Goal: Communication & Community: Answer question/provide support

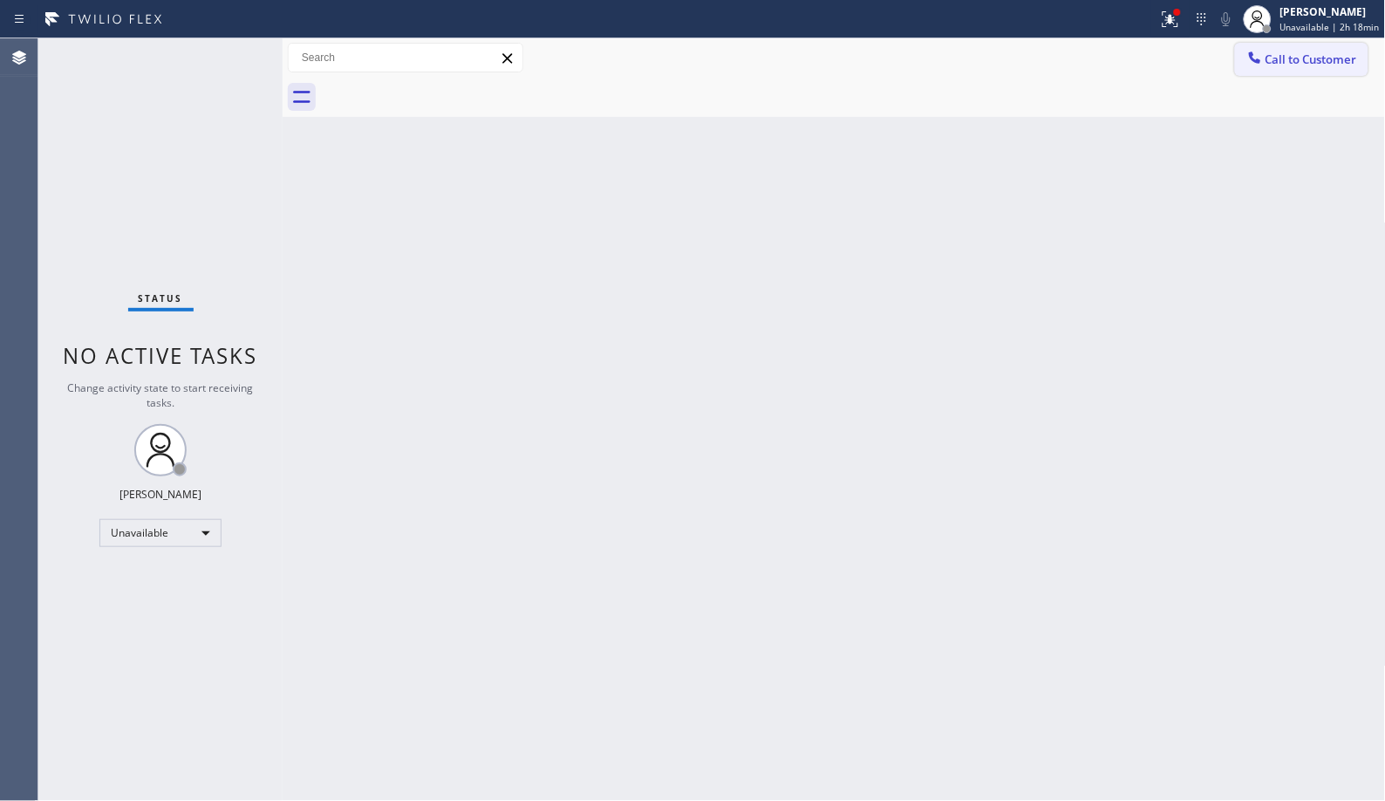
click at [1285, 65] on span "Call to Customer" at bounding box center [1311, 59] width 92 height 16
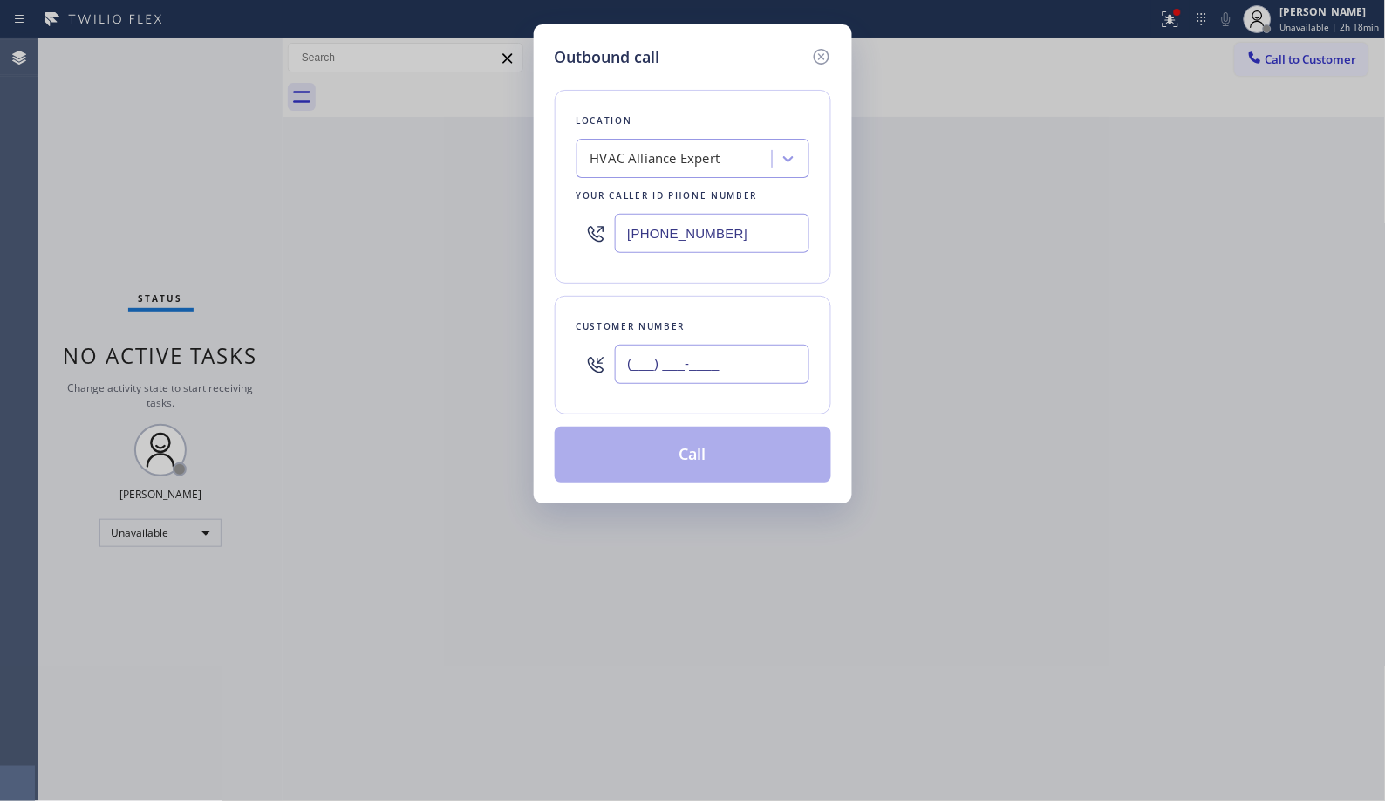
drag, startPoint x: 755, startPoint y: 364, endPoint x: 490, endPoint y: 267, distance: 282.2
click at [534, 323] on div "Outbound call Location HVAC Alliance Expert Your caller id phone number [PHONE_…" at bounding box center [693, 263] width 318 height 479
paste input "310) 905-7756"
type input "[PHONE_NUMBER]"
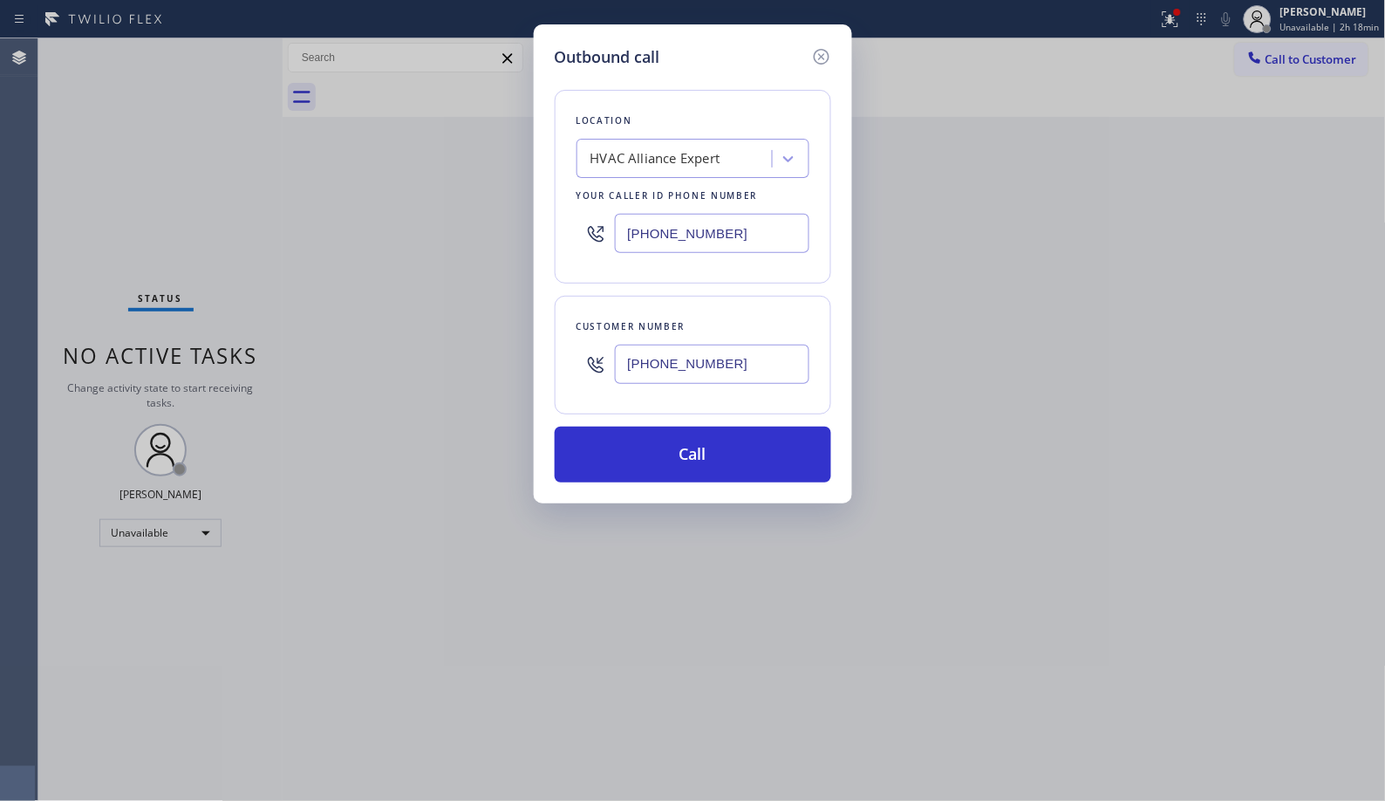
drag, startPoint x: 773, startPoint y: 235, endPoint x: 508, endPoint y: 157, distance: 276.5
click at [528, 205] on div "Outbound call Location HVAC Alliance Expert Your caller id phone number (855) 9…" at bounding box center [692, 400] width 1385 height 801
paste input "424) 329-2198"
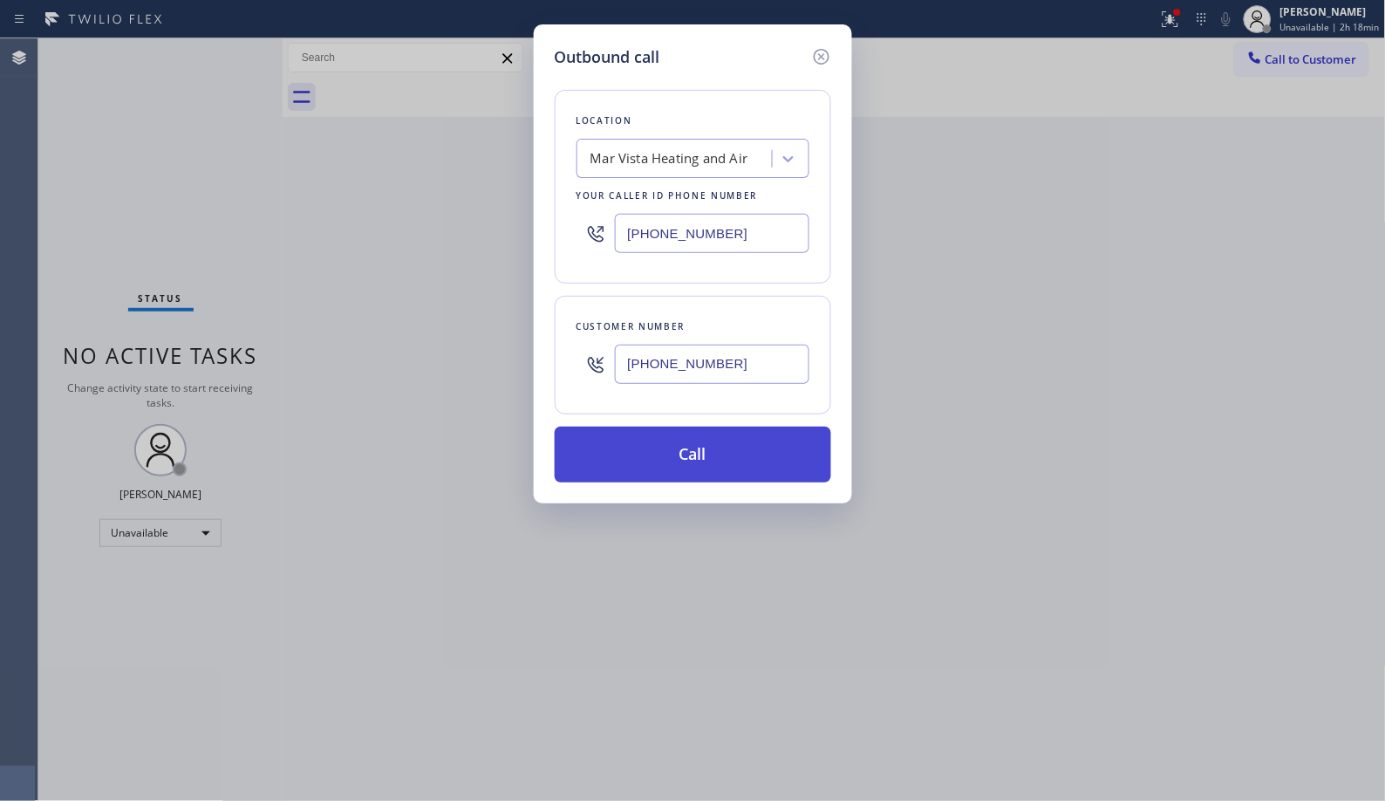
type input "(424) 329-2198"
click at [712, 462] on button "Call" at bounding box center [693, 454] width 276 height 56
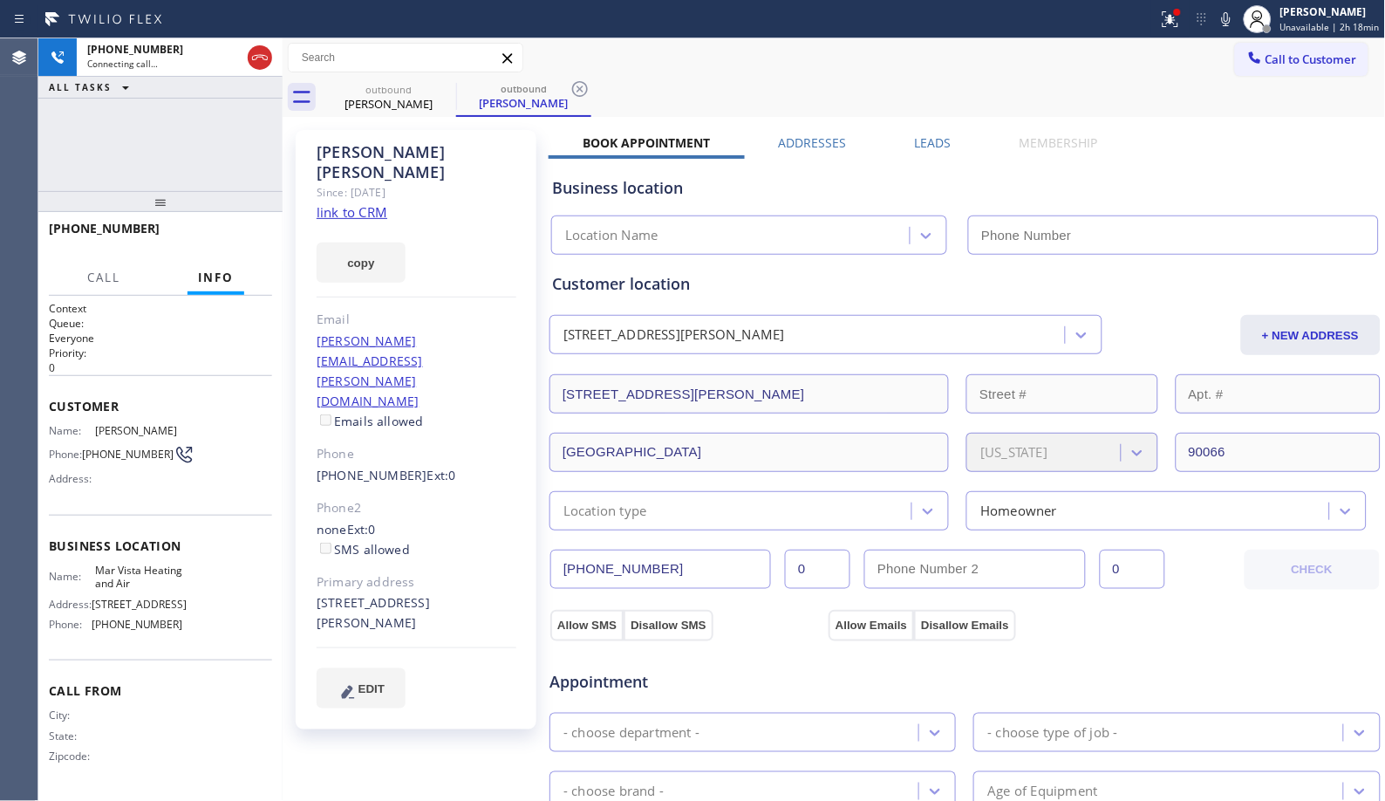
type input "(424) 329-2198"
click at [480, 87] on div "outbound" at bounding box center [524, 88] width 132 height 13
click at [579, 85] on icon at bounding box center [579, 88] width 21 height 21
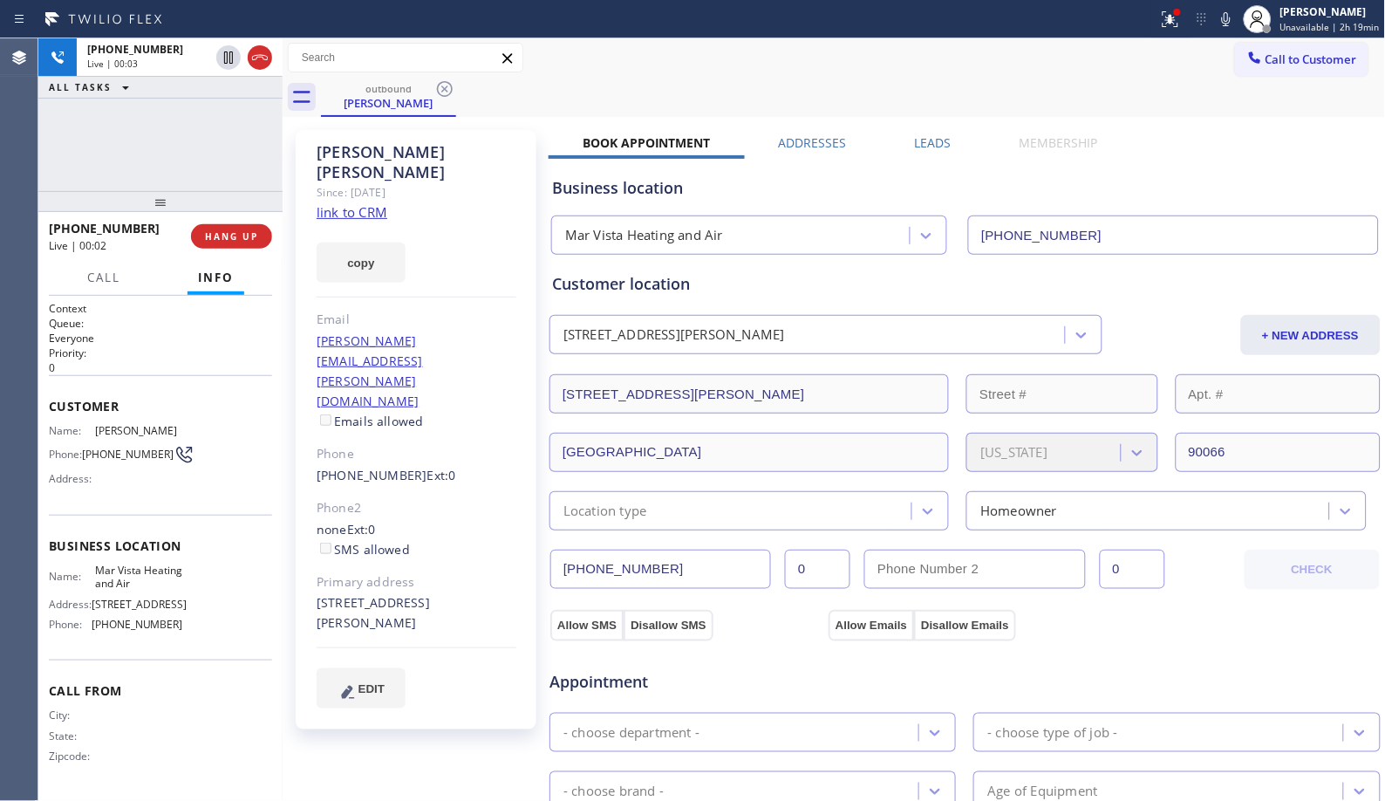
click at [667, 90] on div "outbound Ryan O'leary" at bounding box center [853, 97] width 1065 height 39
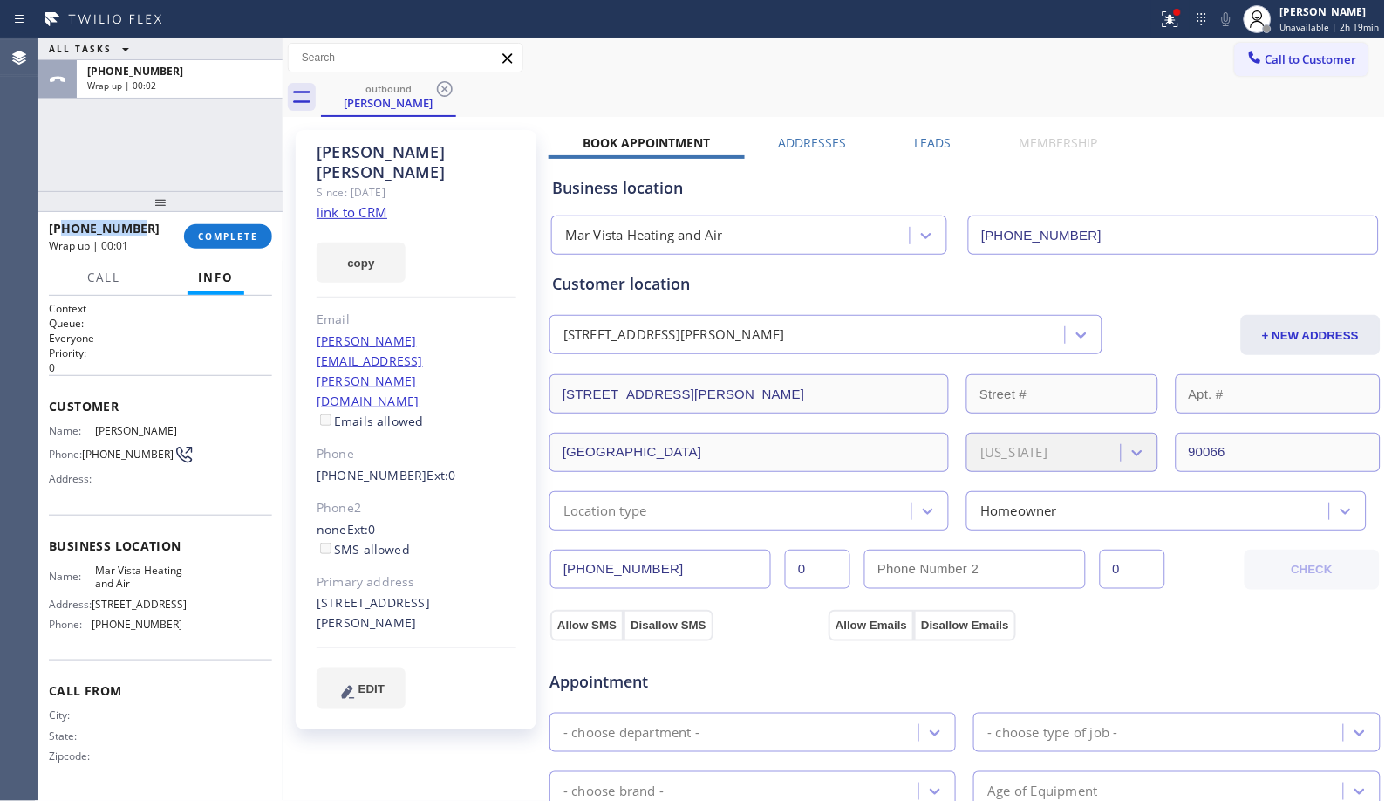
drag, startPoint x: 116, startPoint y: 224, endPoint x: 59, endPoint y: 227, distance: 56.7
click at [59, 227] on div "+13109057756" at bounding box center [110, 228] width 123 height 17
copy span "3109057756"
click at [233, 237] on span "COMPLETE" at bounding box center [228, 236] width 60 height 12
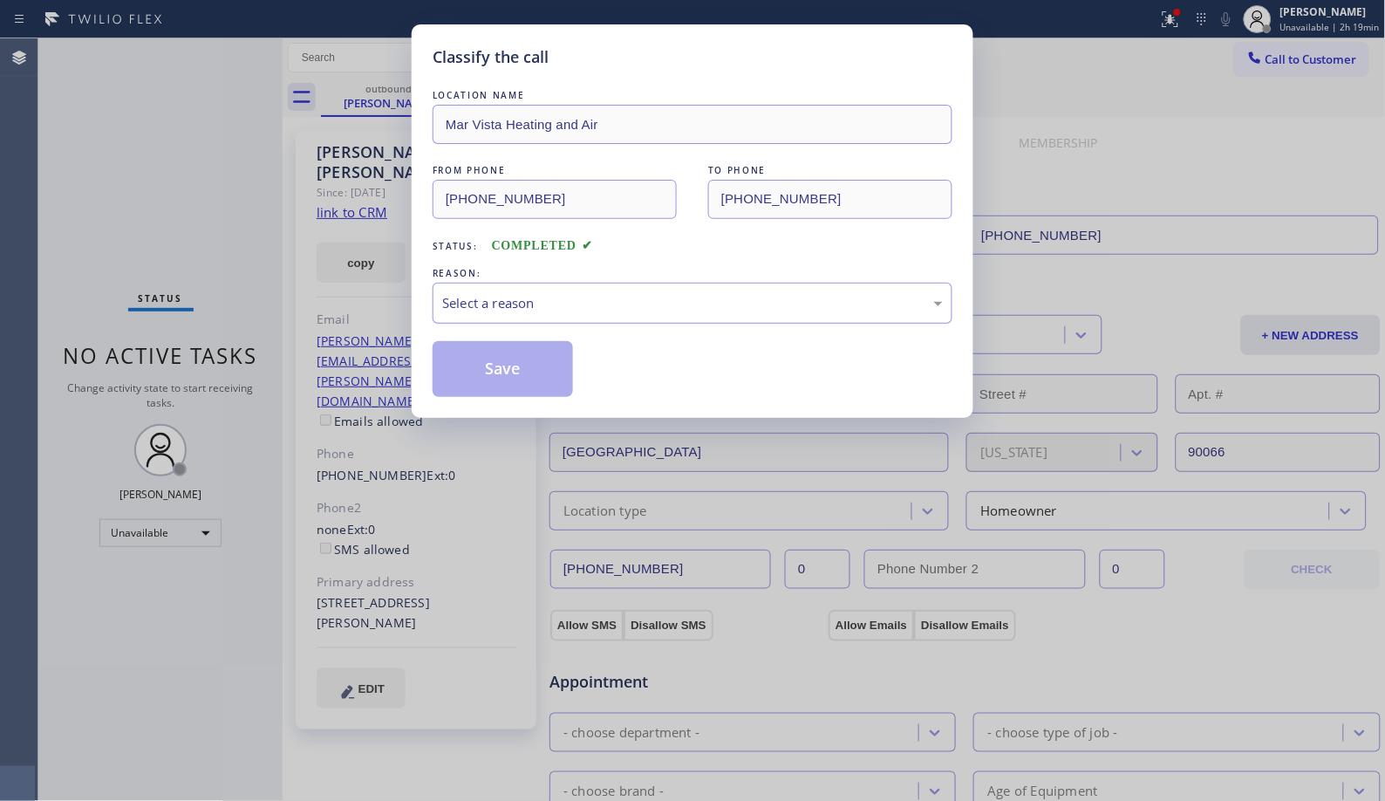
click at [581, 319] on div "Select a reason" at bounding box center [693, 303] width 520 height 41
click at [509, 362] on button "Save" at bounding box center [503, 369] width 140 height 56
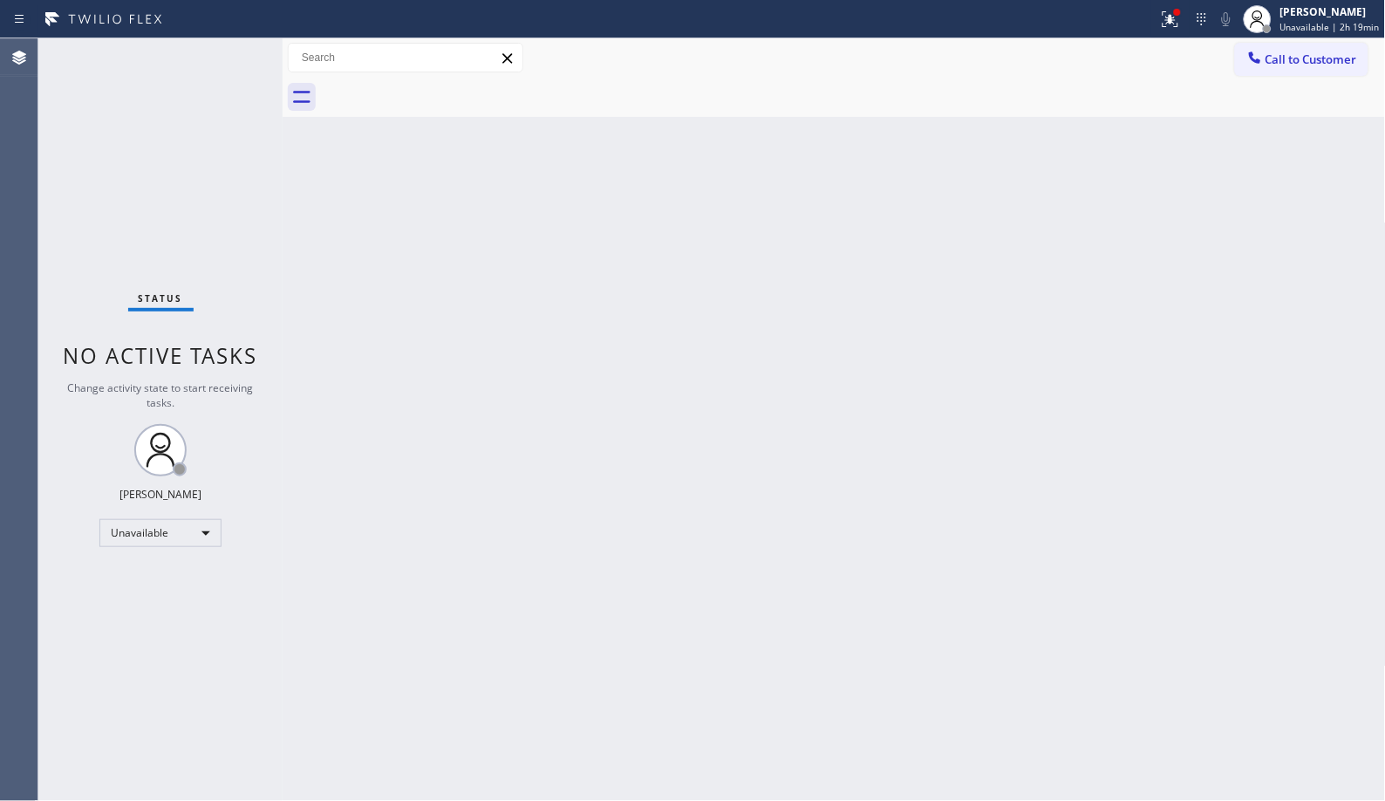
click at [1227, 396] on div "Back to Dashboard Change Sender ID Customers Technicians Select a contact Outbo…" at bounding box center [834, 419] width 1103 height 762
click at [1283, 64] on span "Call to Customer" at bounding box center [1311, 59] width 92 height 16
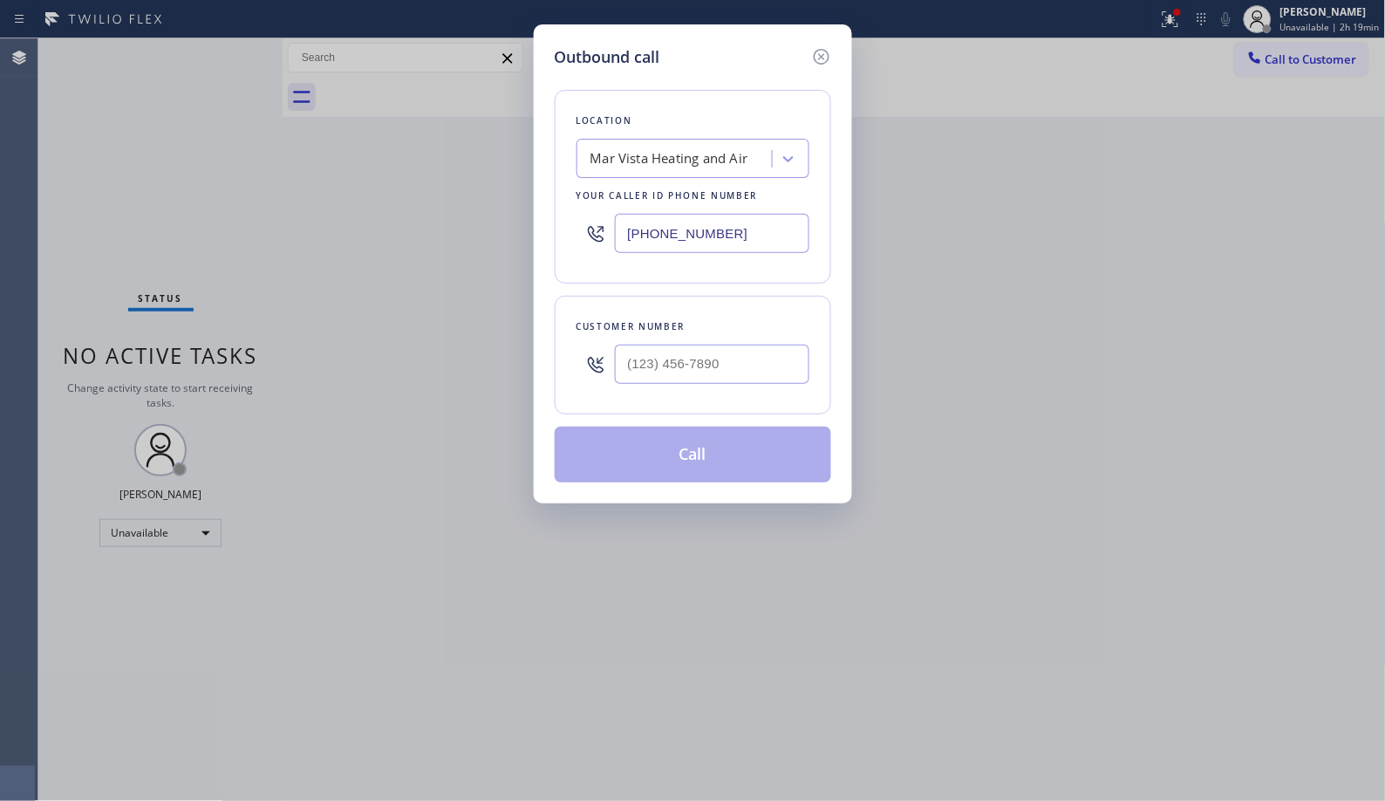
drag, startPoint x: 790, startPoint y: 225, endPoint x: 542, endPoint y: 192, distance: 250.7
click at [551, 201] on div "Outbound call Location Mar Vista Heating and Air Your caller id phone number (4…" at bounding box center [693, 263] width 318 height 479
drag, startPoint x: 739, startPoint y: 360, endPoint x: 580, endPoint y: 308, distance: 167.1
click at [579, 343] on div "(___) ___-____" at bounding box center [692, 364] width 233 height 57
paste input "310) 905-7756"
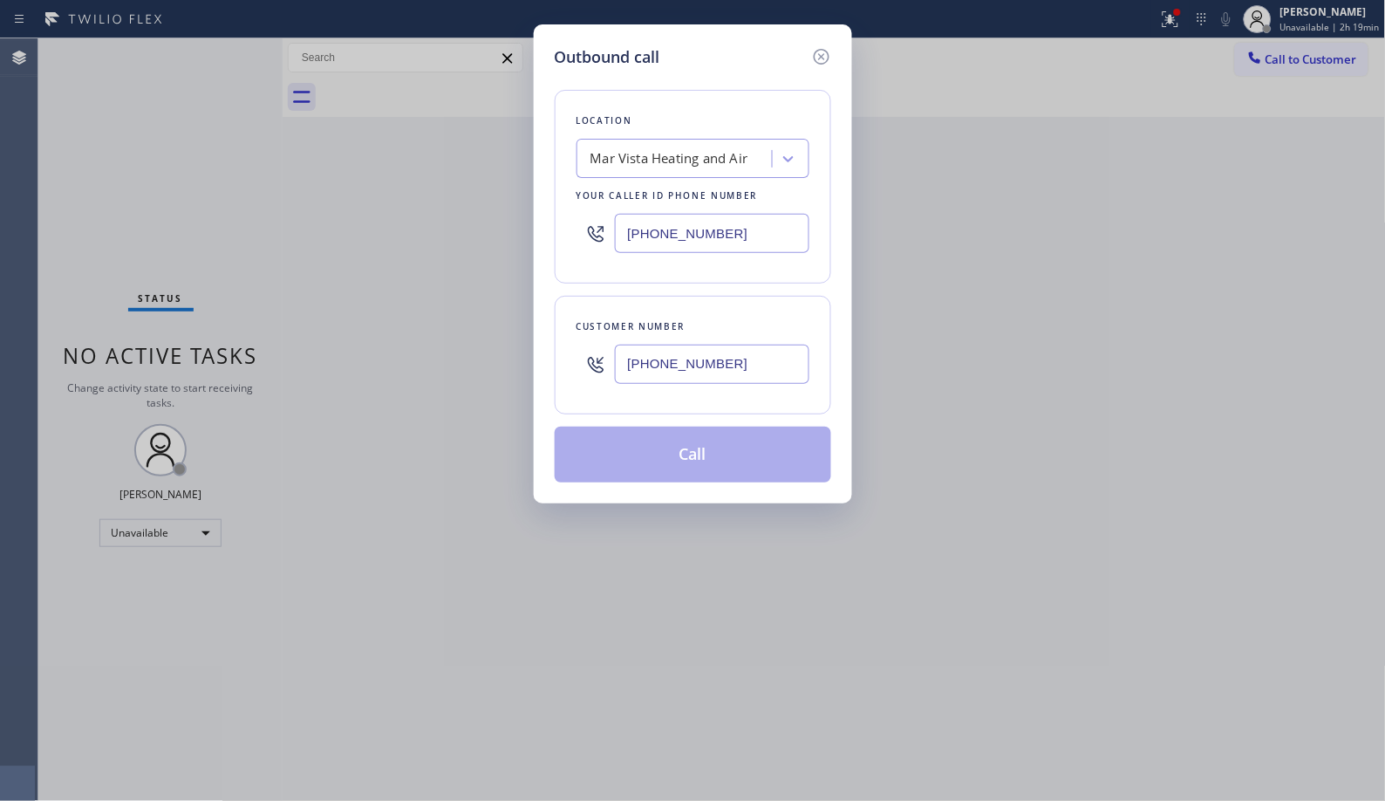
type input "(310) 905-7756"
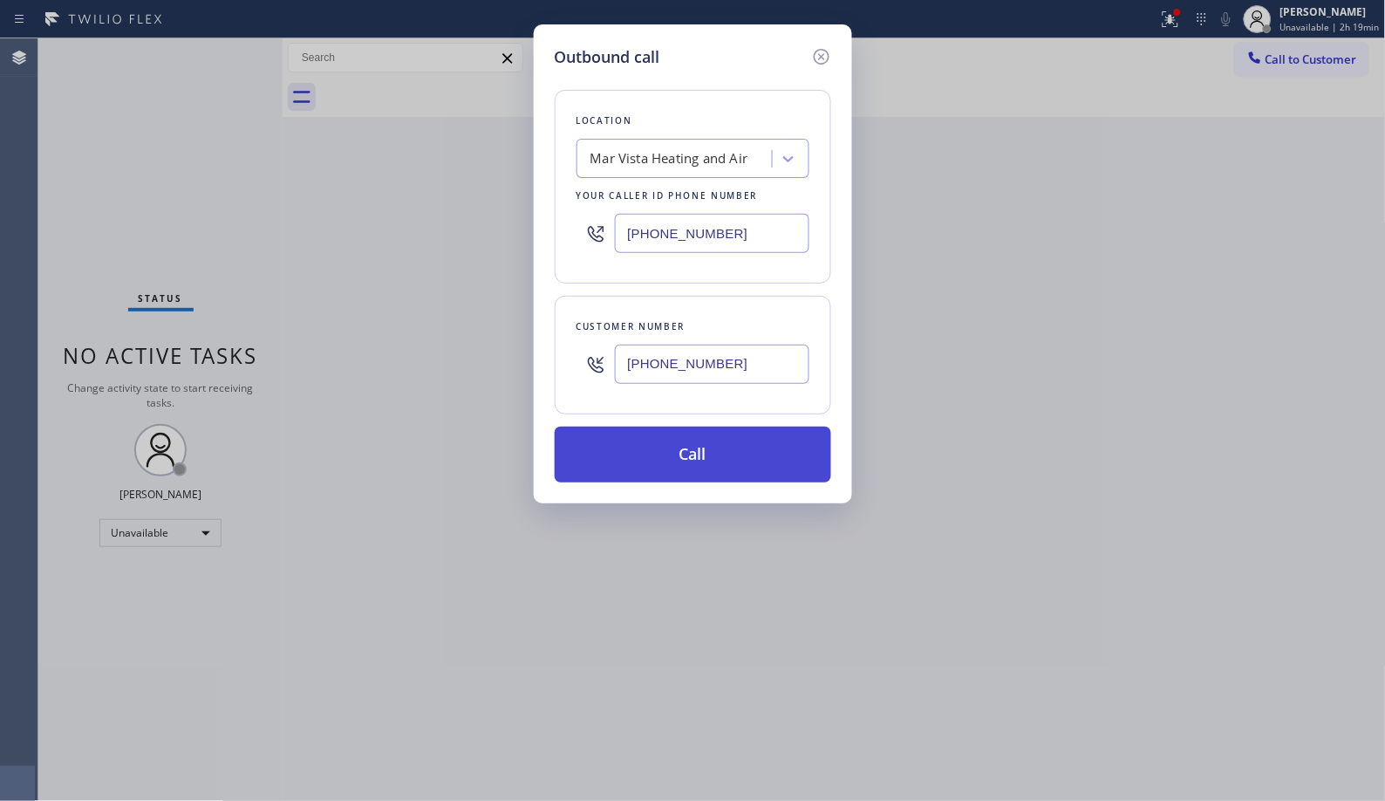
click at [712, 452] on button "Call" at bounding box center [693, 454] width 276 height 56
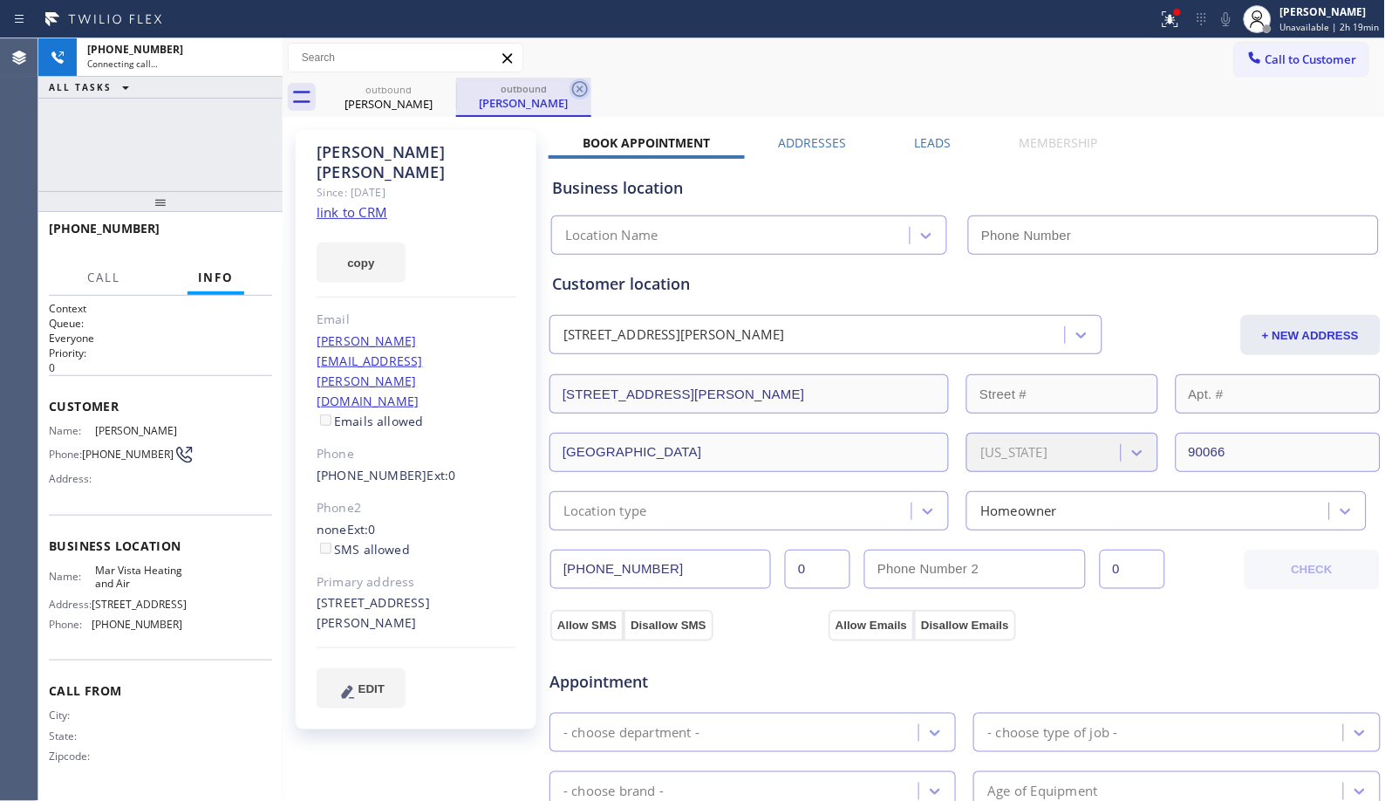
click at [578, 90] on icon at bounding box center [579, 88] width 21 height 21
type input "(424) 329-2198"
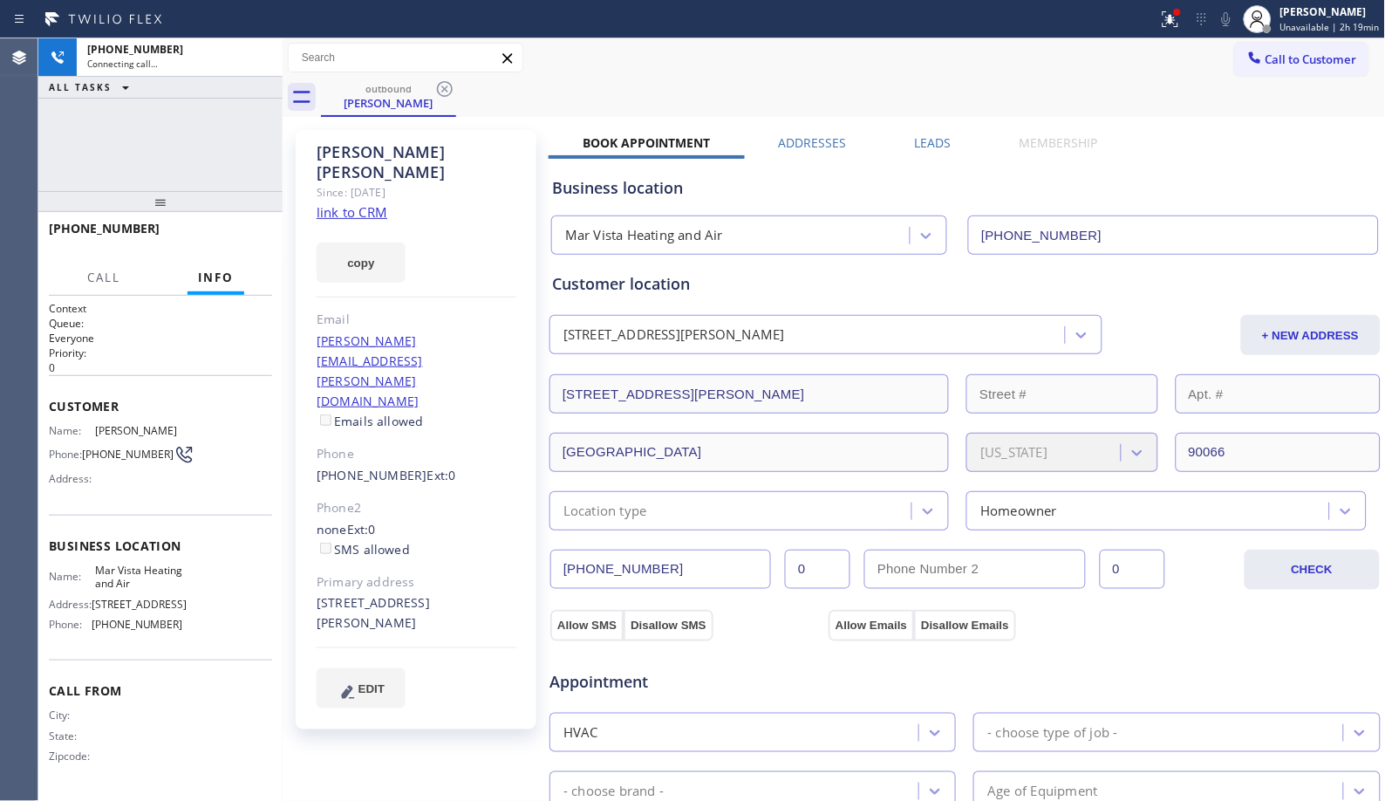
drag, startPoint x: 154, startPoint y: 207, endPoint x: 180, endPoint y: 140, distance: 70.9
click at [180, 140] on div "+13109057756 Connecting call… ALL TASKS ALL TASKS ACTIVE TASKS TASKS IN WRAP UP…" at bounding box center [160, 419] width 244 height 762
drag, startPoint x: 169, startPoint y: 207, endPoint x: 175, endPoint y: 194, distance: 14.4
click at [175, 194] on div at bounding box center [160, 201] width 244 height 21
click at [220, 164] on div "+13109057756 Live | 01:58 ALL TASKS ALL TASKS ACTIVE TASKS TASKS IN WRAP UP" at bounding box center [160, 114] width 244 height 153
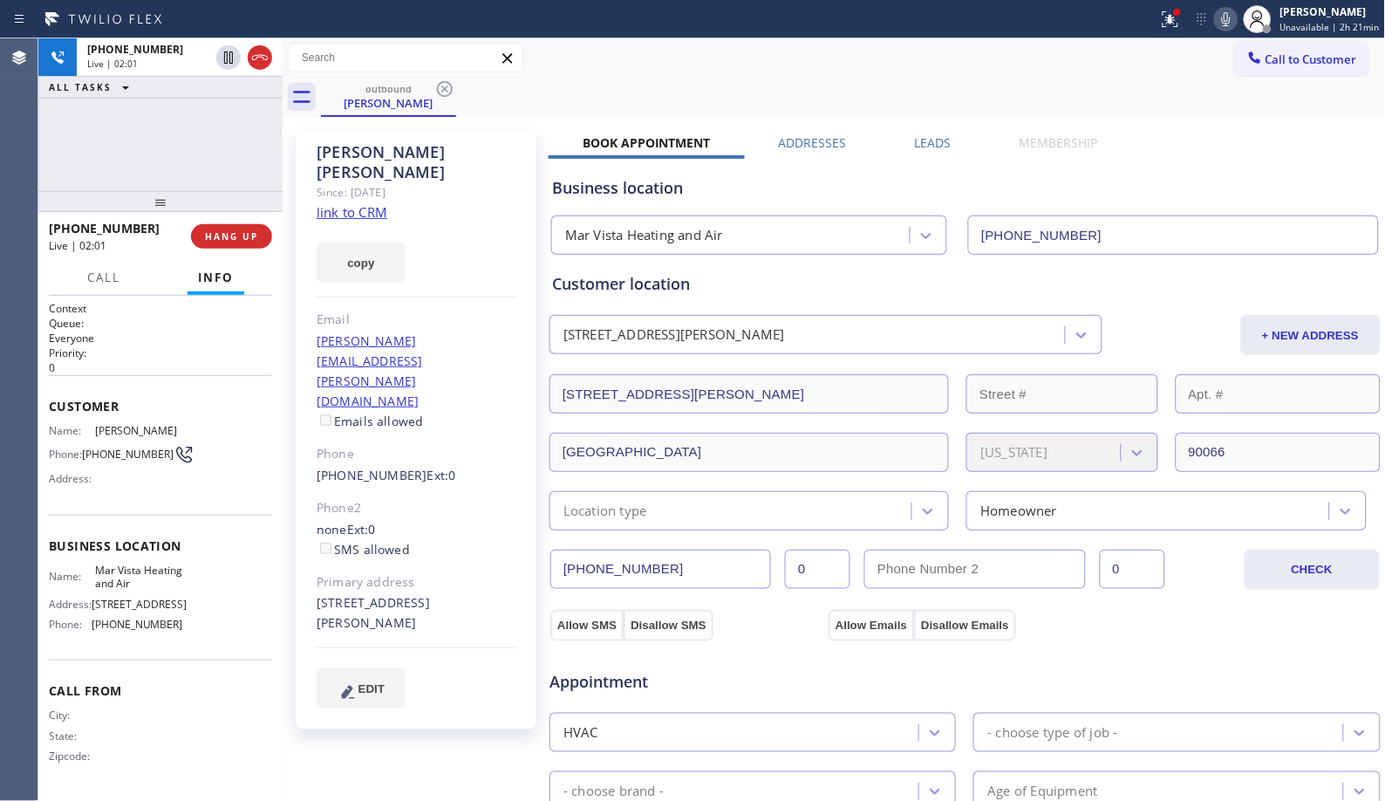
click at [1224, 22] on icon at bounding box center [1226, 19] width 21 height 21
click at [1237, 24] on icon at bounding box center [1226, 19] width 21 height 21
click at [1231, 27] on icon at bounding box center [1226, 19] width 21 height 21
click at [228, 239] on span "HANG UP" at bounding box center [231, 236] width 53 height 12
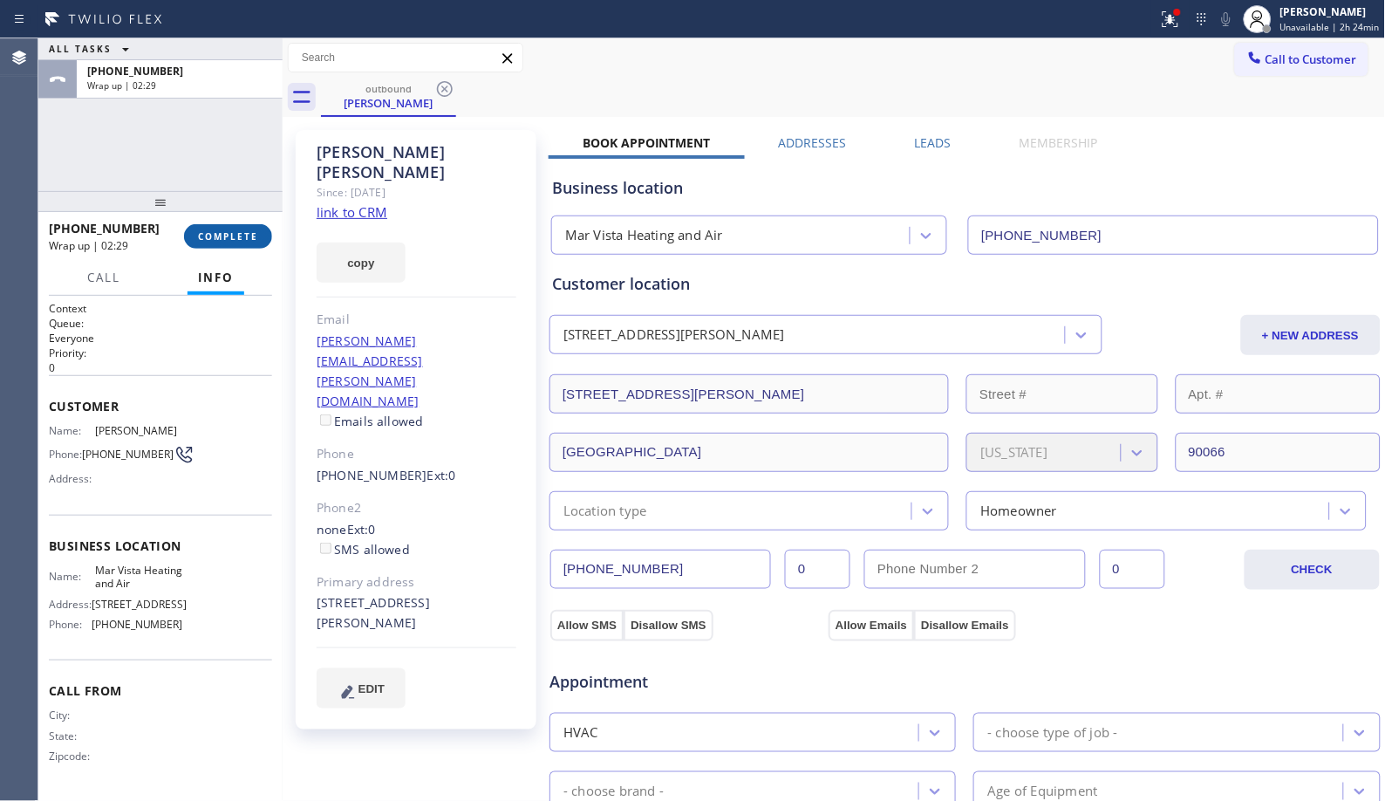
click at [249, 230] on span "COMPLETE" at bounding box center [228, 236] width 60 height 12
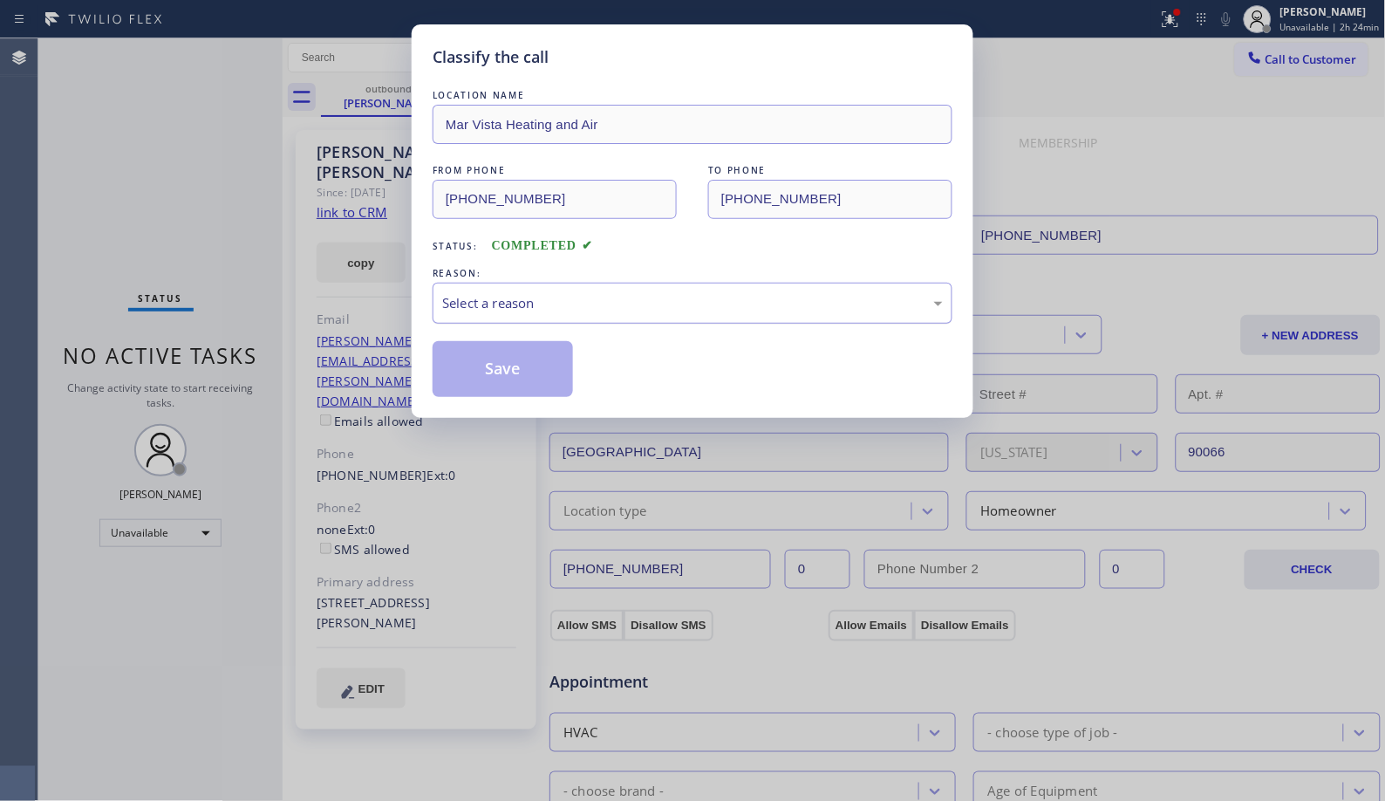
click at [657, 317] on div "Select a reason" at bounding box center [693, 303] width 520 height 41
click at [501, 373] on button "Save" at bounding box center [503, 369] width 140 height 56
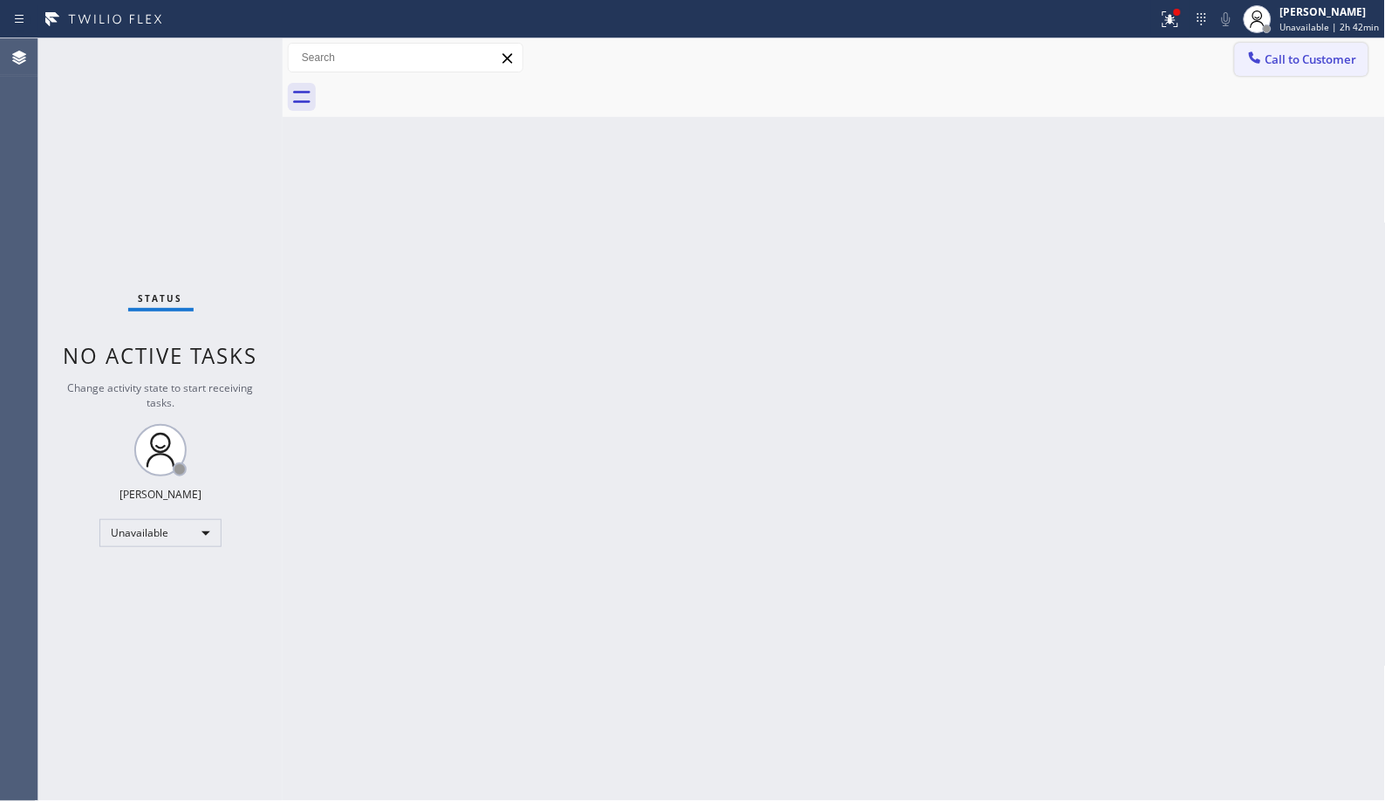
drag, startPoint x: 1278, startPoint y: 64, endPoint x: 1092, endPoint y: 77, distance: 187.1
click at [1276, 65] on span "Call to Customer" at bounding box center [1311, 59] width 92 height 16
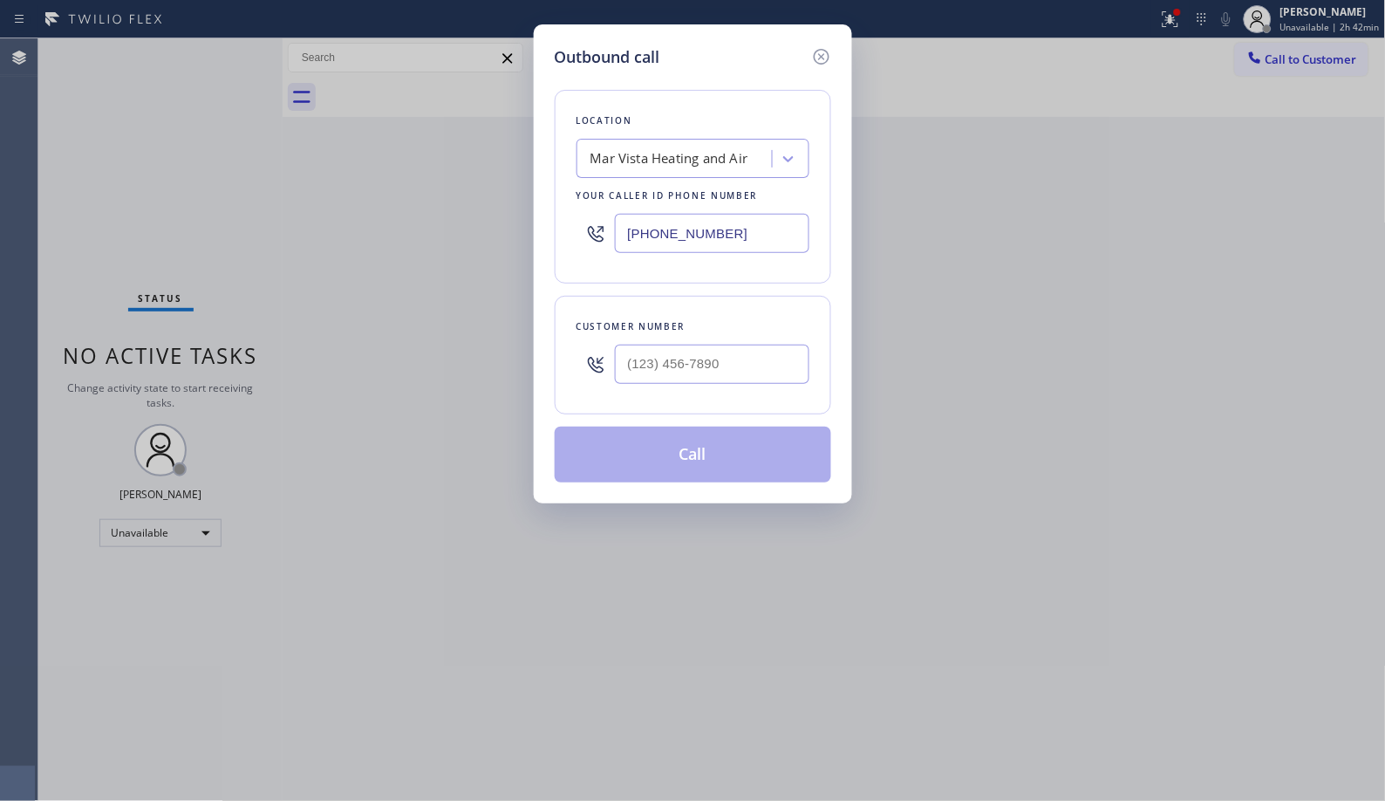
drag, startPoint x: 663, startPoint y: 232, endPoint x: 563, endPoint y: 212, distance: 101.4
click at [570, 224] on div "Location Mar Vista Heating and Air Your caller id phone number (424) 329-2198" at bounding box center [693, 187] width 276 height 194
paste input "561) 944-5646"
type input "(561) 944-5646"
drag, startPoint x: 731, startPoint y: 362, endPoint x: 543, endPoint y: 334, distance: 189.6
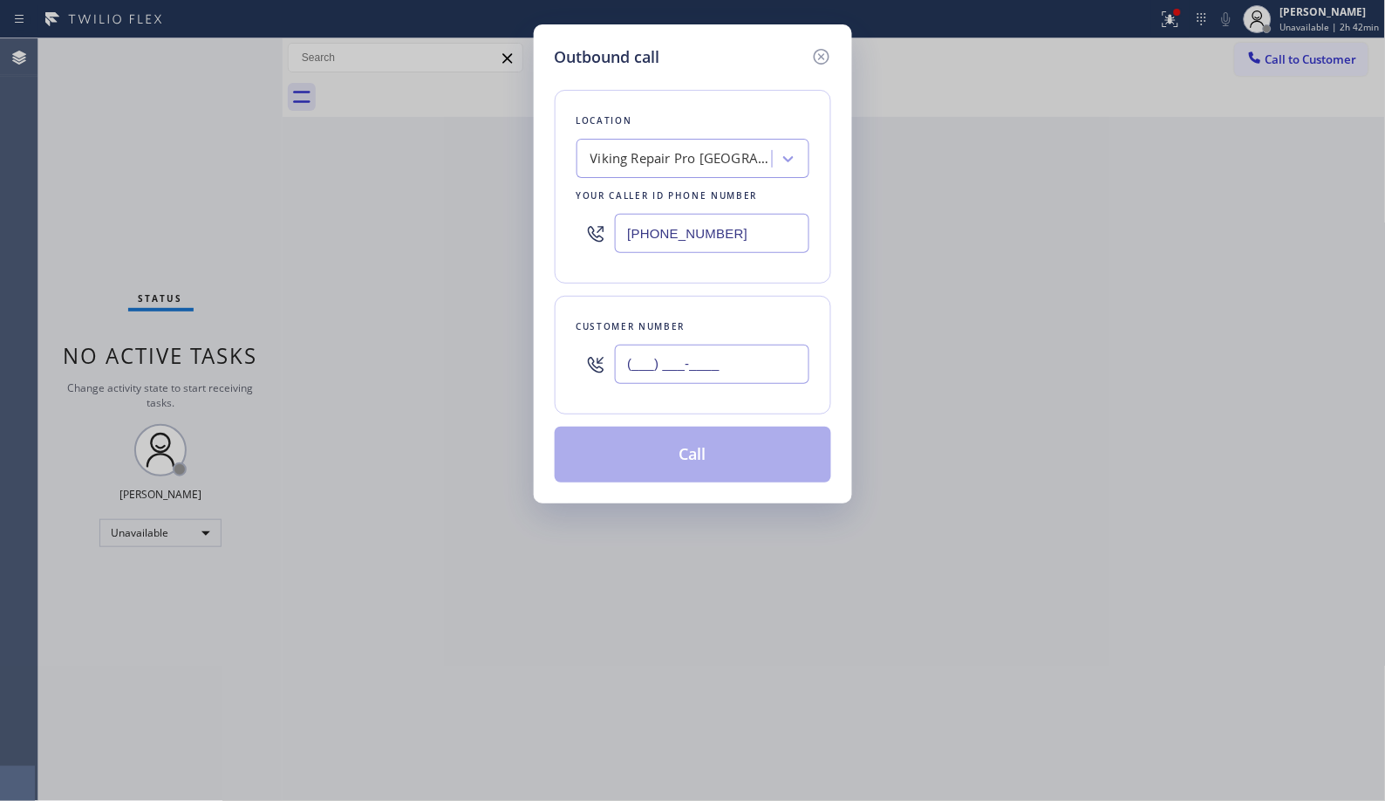
click at [546, 337] on div "Outbound call Location Viking Repair Pro Boca Raton Your caller id phone number…" at bounding box center [693, 263] width 318 height 479
paste input "305) 965-0121"
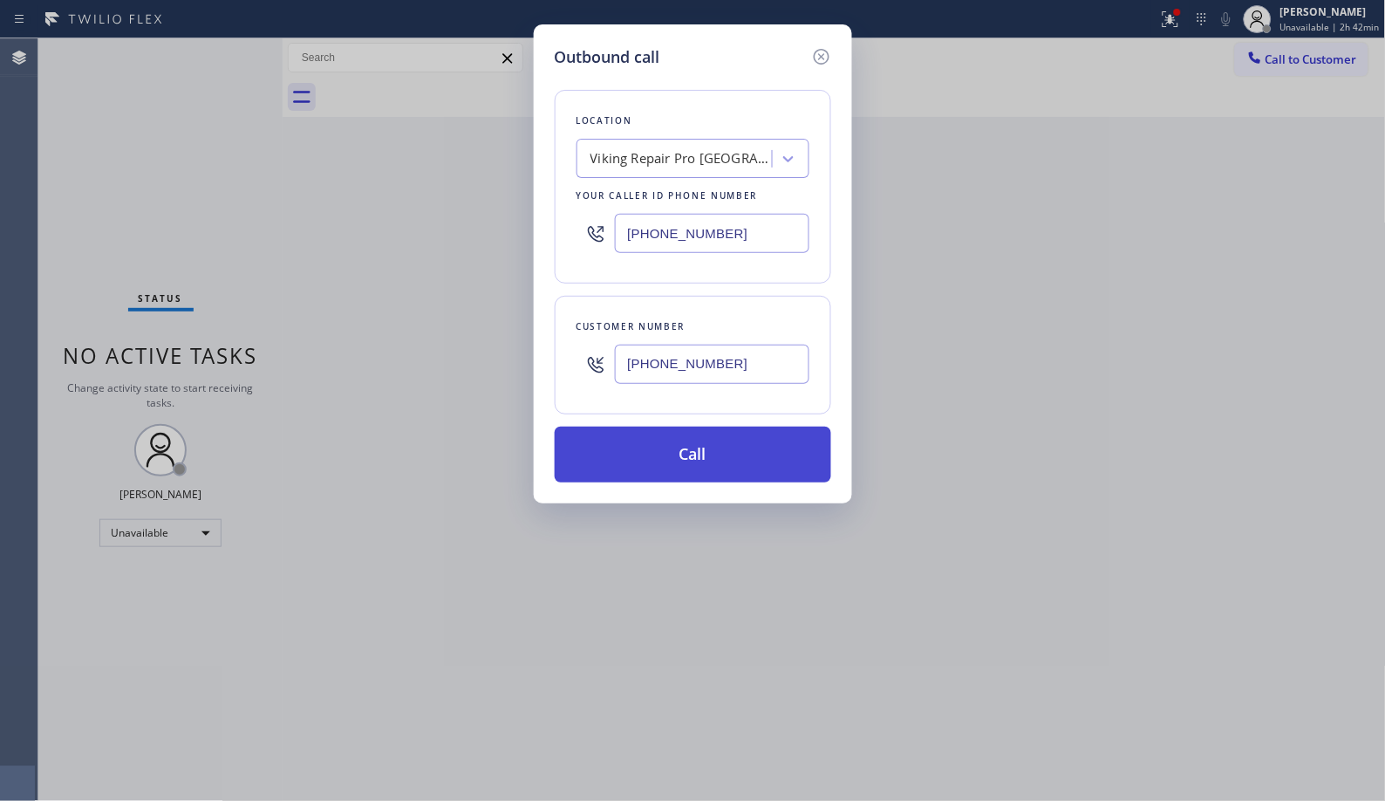
type input "(305) 965-0121"
drag, startPoint x: 726, startPoint y: 459, endPoint x: 628, endPoint y: 1, distance: 468.1
click at [725, 454] on button "Call" at bounding box center [693, 454] width 276 height 56
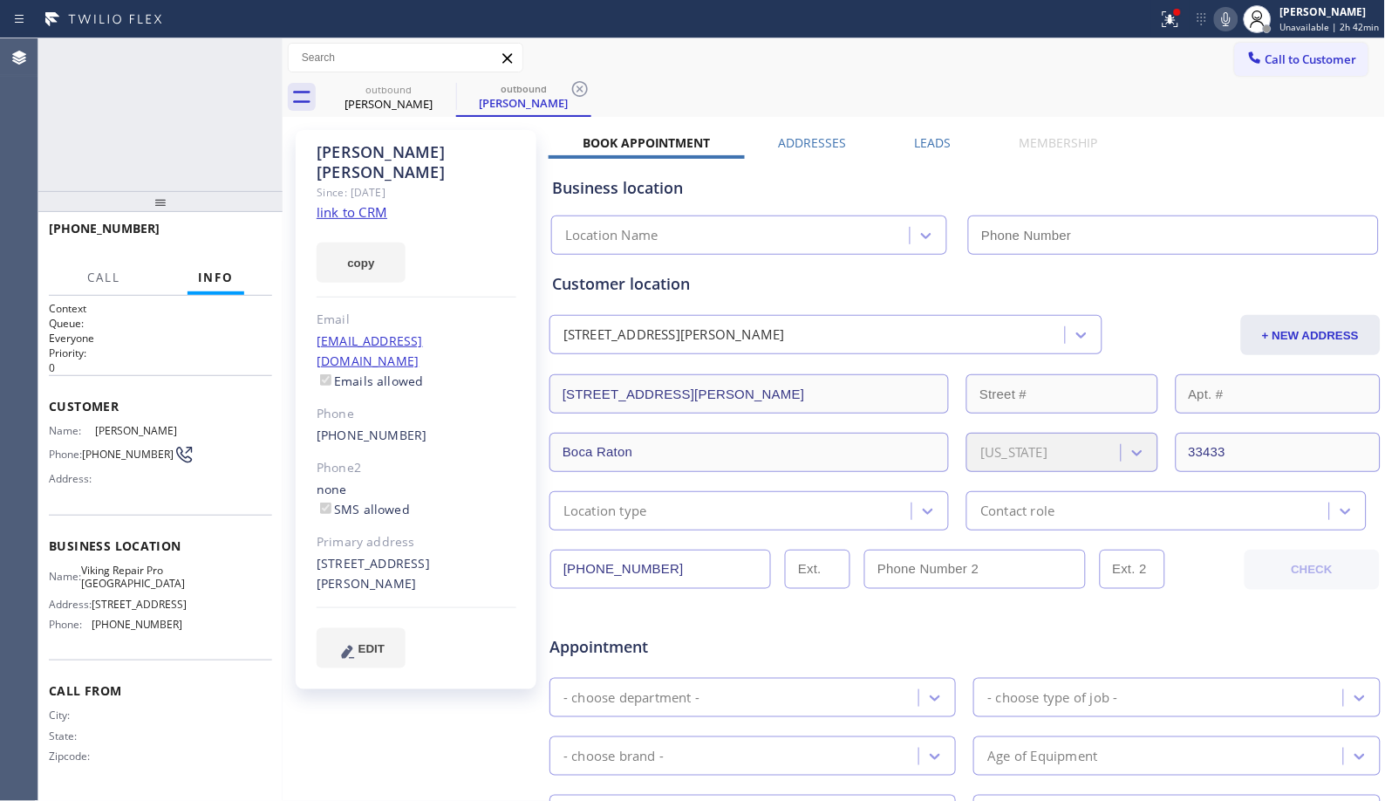
type input "(561) 944-5646"
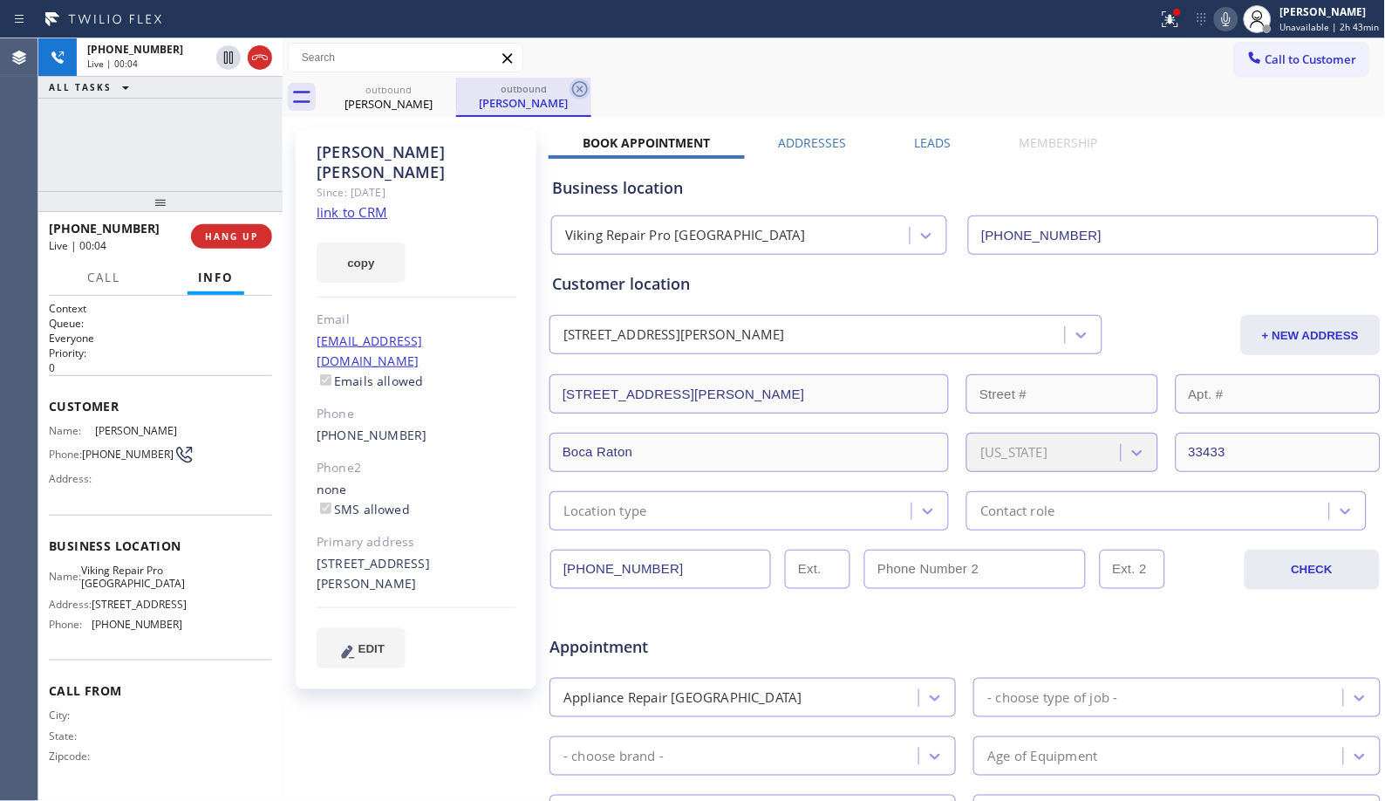
click at [582, 94] on icon at bounding box center [580, 89] width 16 height 16
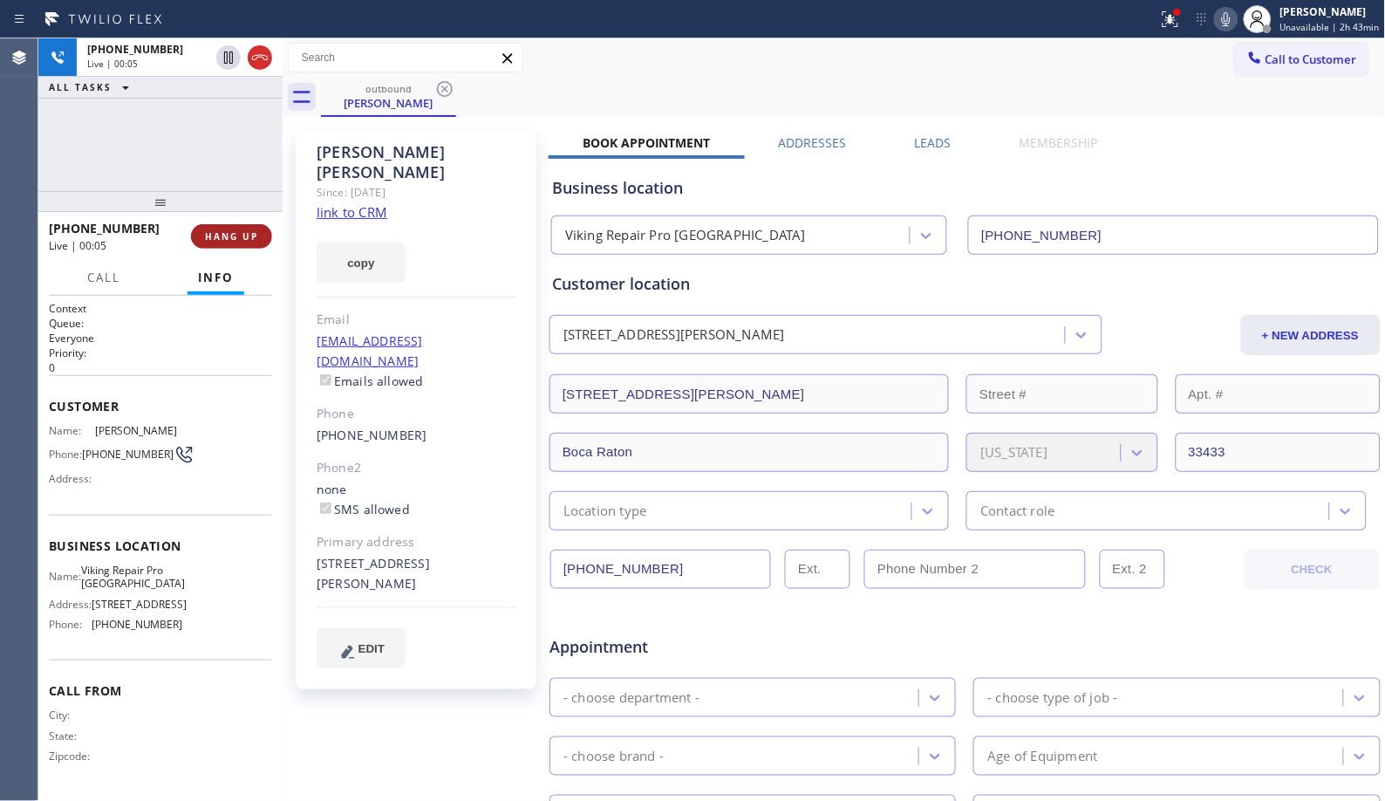
click at [238, 235] on span "HANG UP" at bounding box center [231, 236] width 53 height 12
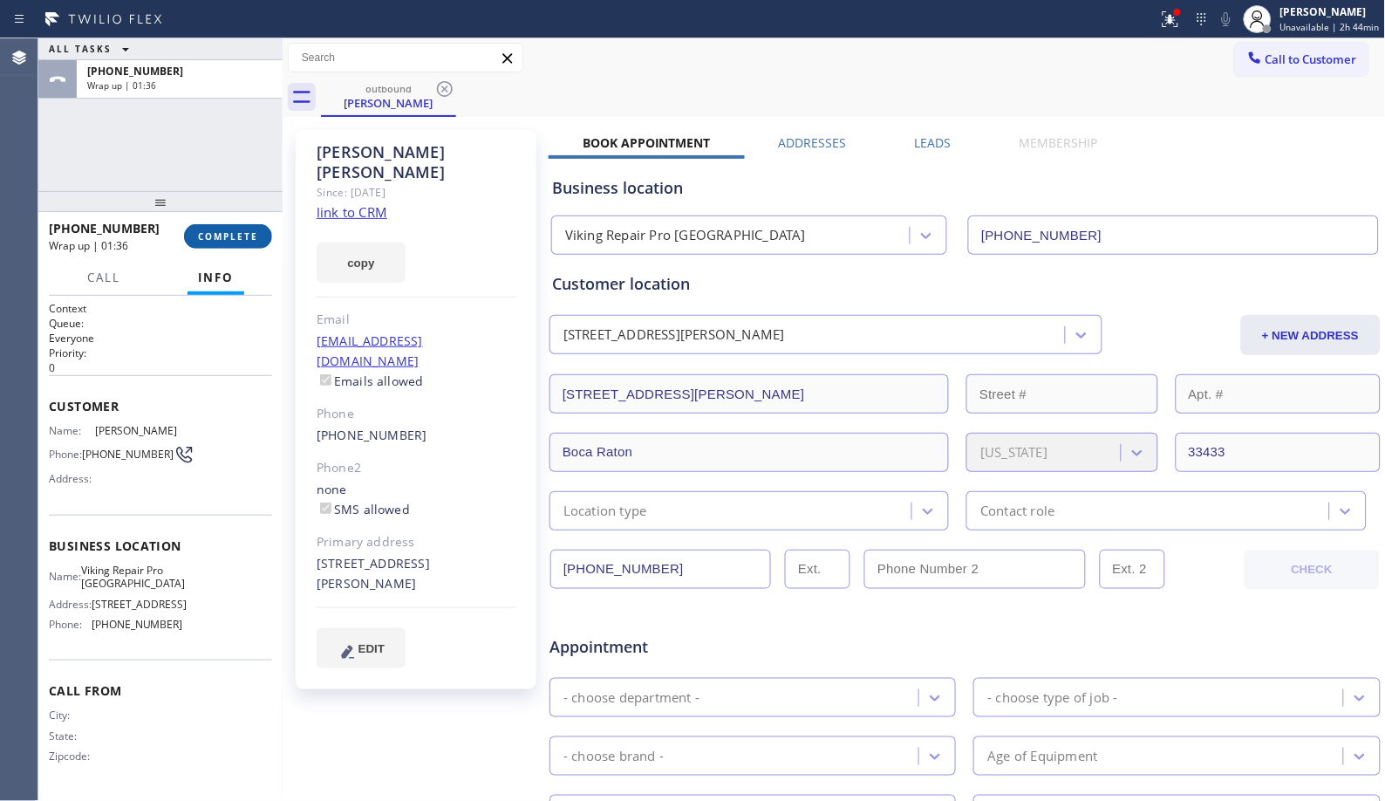
click at [208, 230] on span "COMPLETE" at bounding box center [228, 236] width 60 height 12
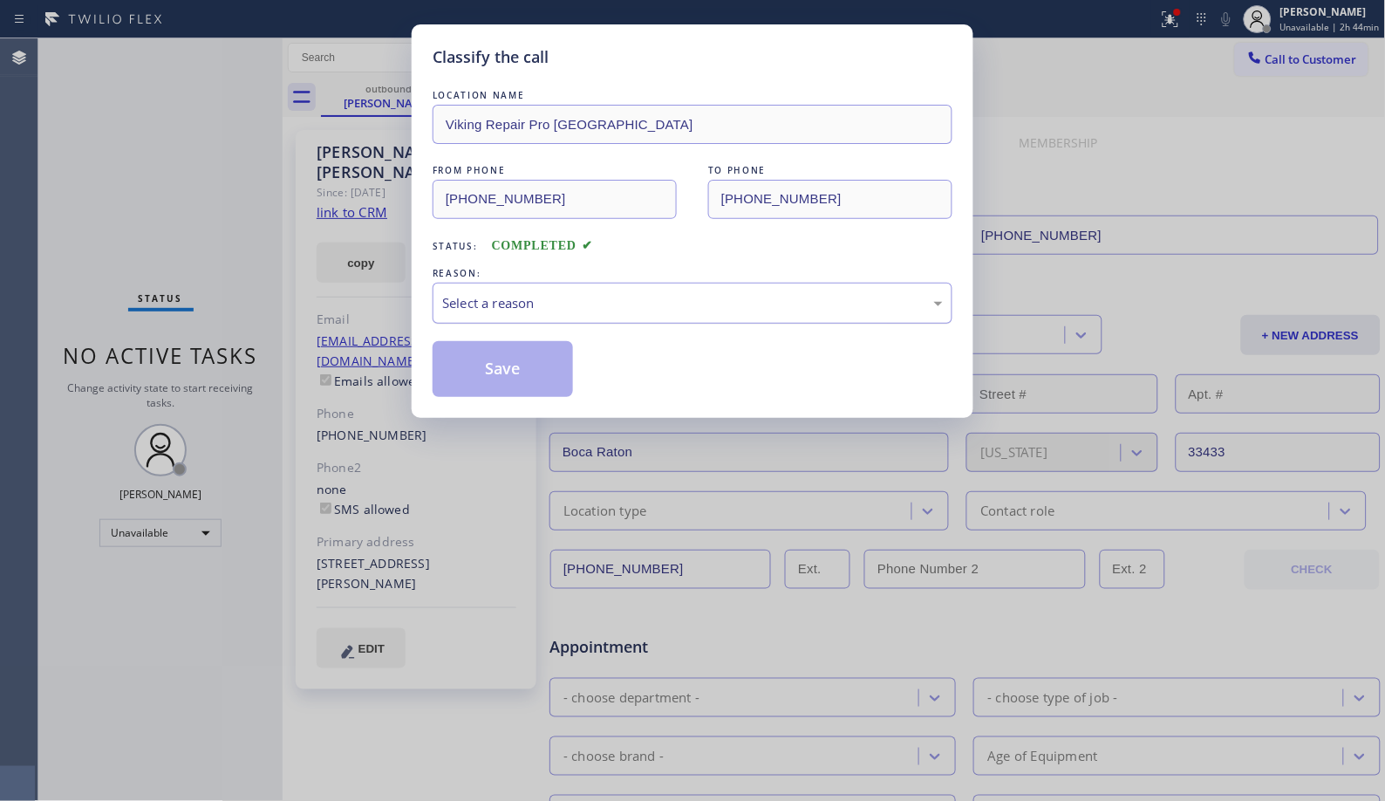
click at [562, 306] on div "Select a reason" at bounding box center [692, 303] width 501 height 20
click at [521, 369] on button "Save" at bounding box center [503, 369] width 140 height 56
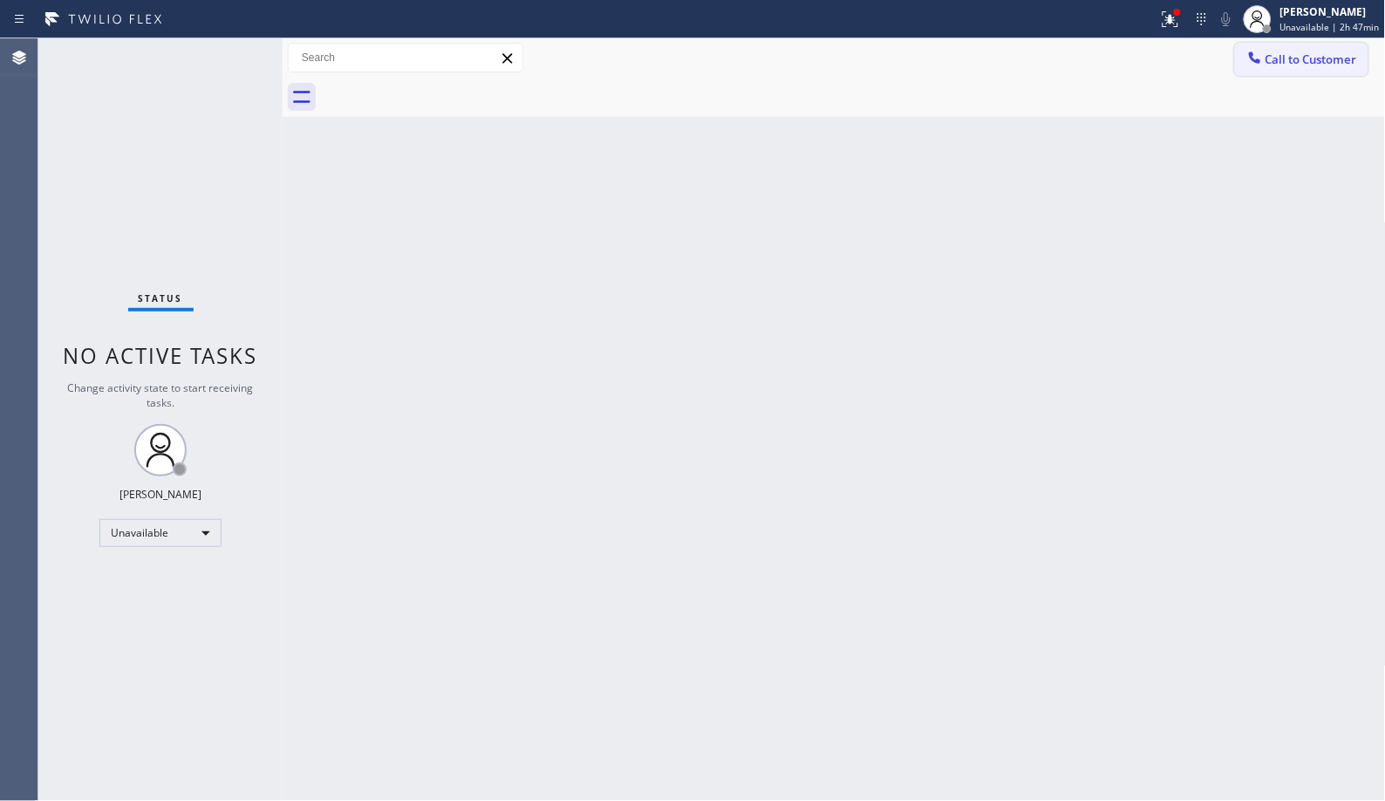
click at [1294, 62] on span "Call to Customer" at bounding box center [1311, 59] width 92 height 16
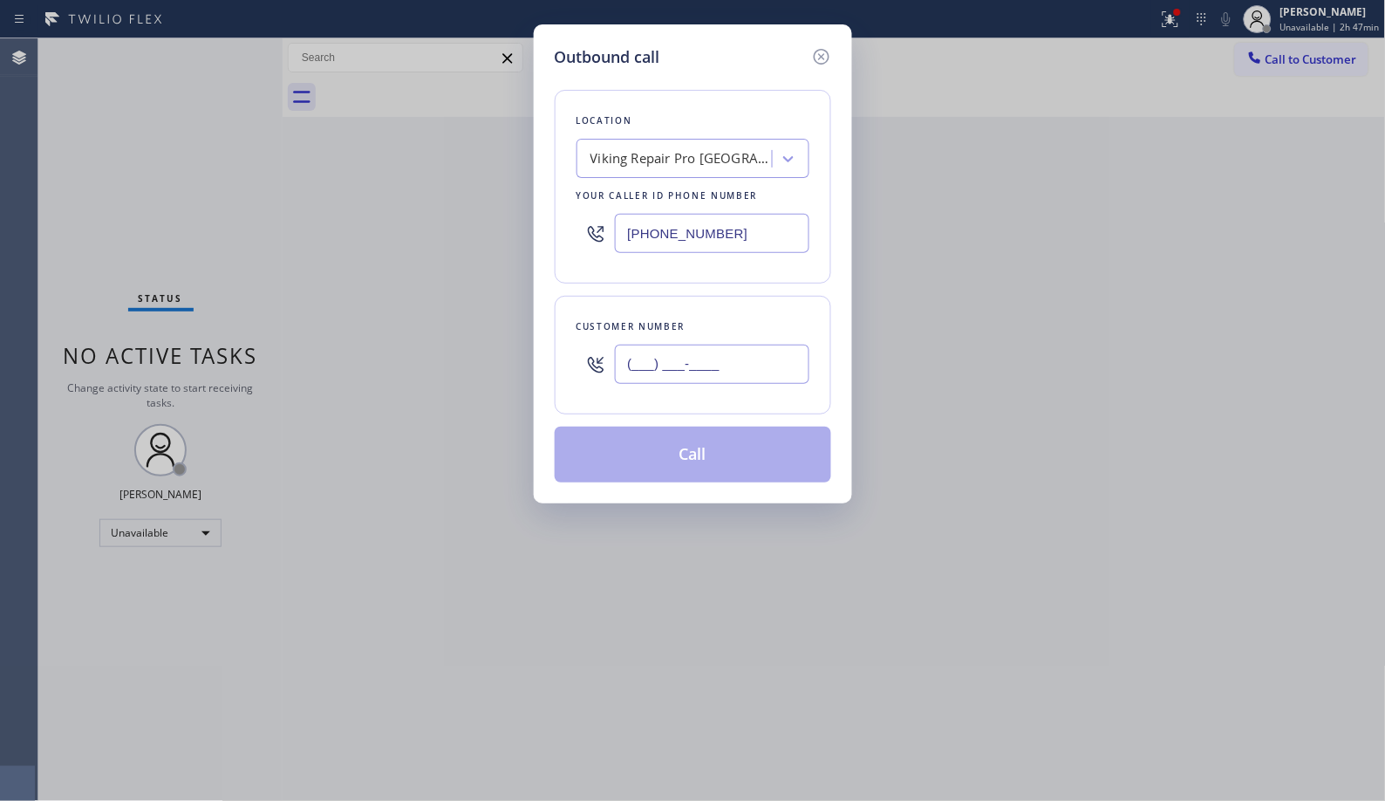
drag, startPoint x: 755, startPoint y: 349, endPoint x: 593, endPoint y: 321, distance: 164.6
click at [594, 324] on div "Customer number (___) ___-____" at bounding box center [693, 355] width 276 height 119
paste input "305) 965-0121"
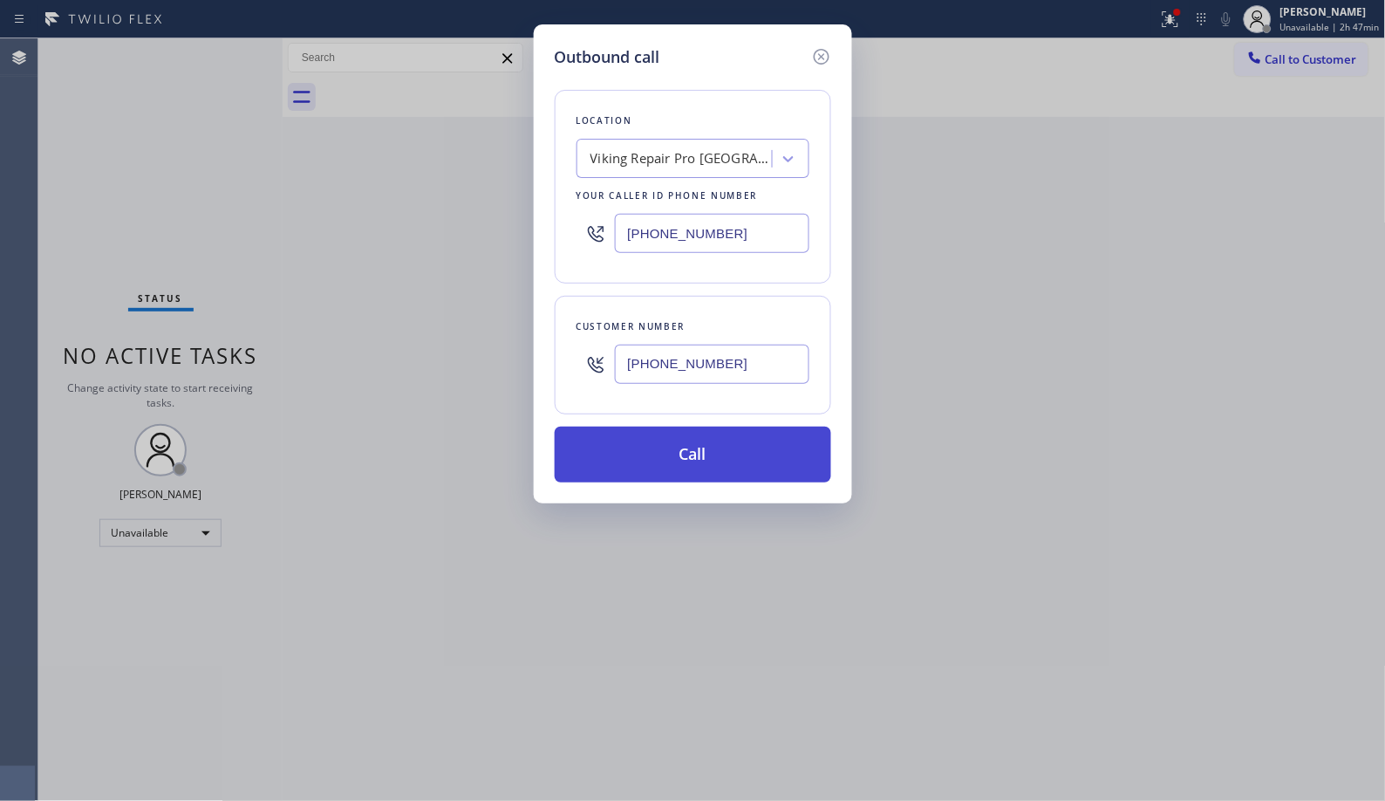
type input "(305) 965-0121"
click at [722, 471] on button "Call" at bounding box center [693, 454] width 276 height 56
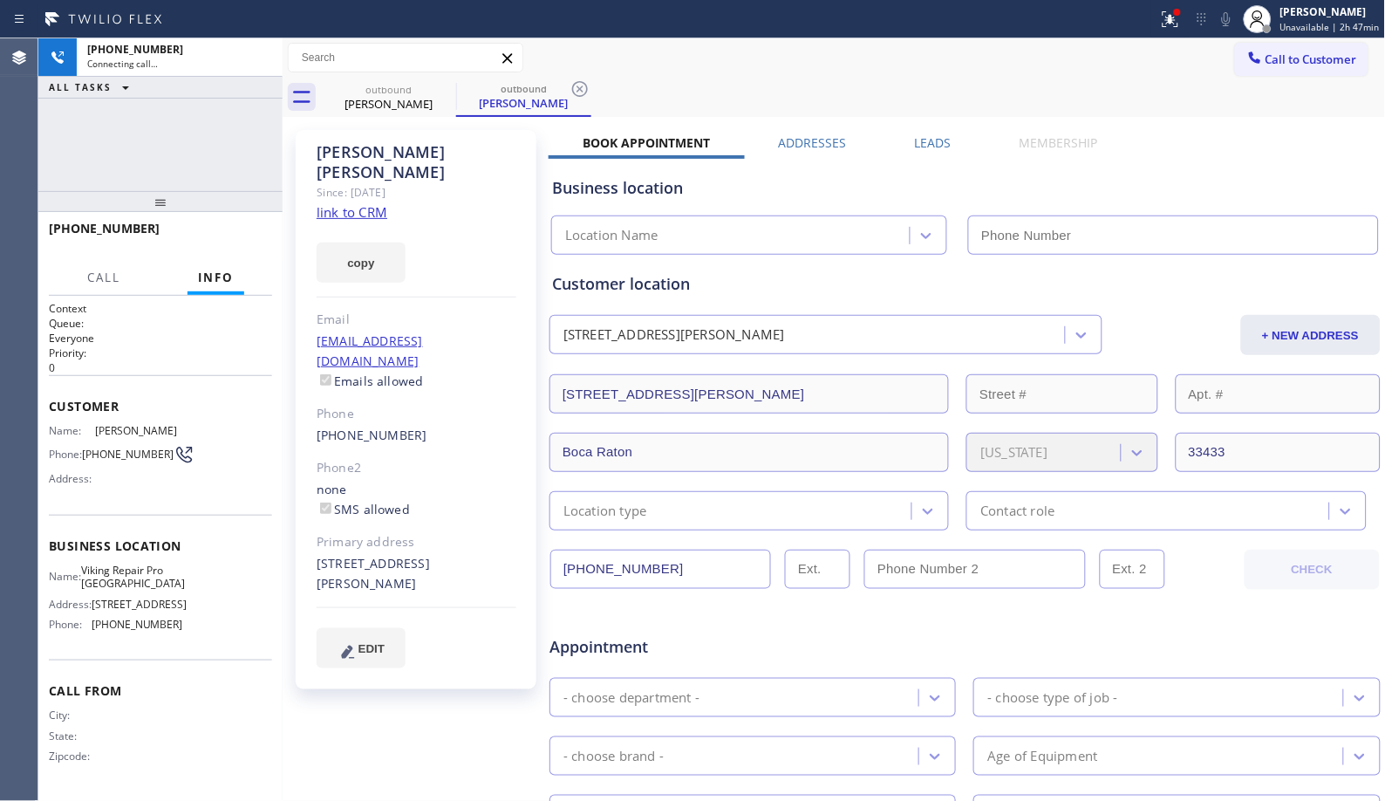
type input "(561) 944-5646"
click at [474, 182] on div "Since: 20 may 2020" at bounding box center [417, 192] width 200 height 20
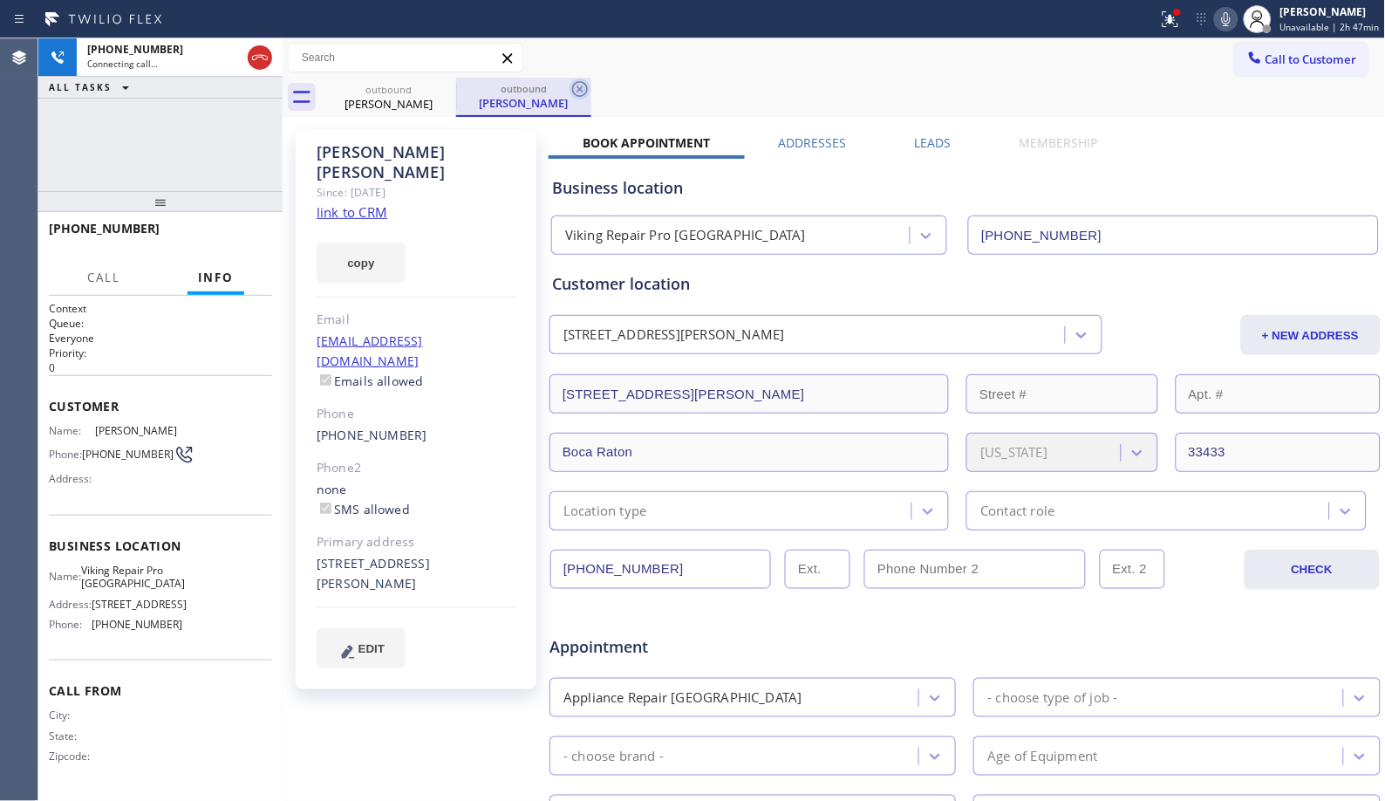
click at [574, 91] on icon at bounding box center [579, 88] width 21 height 21
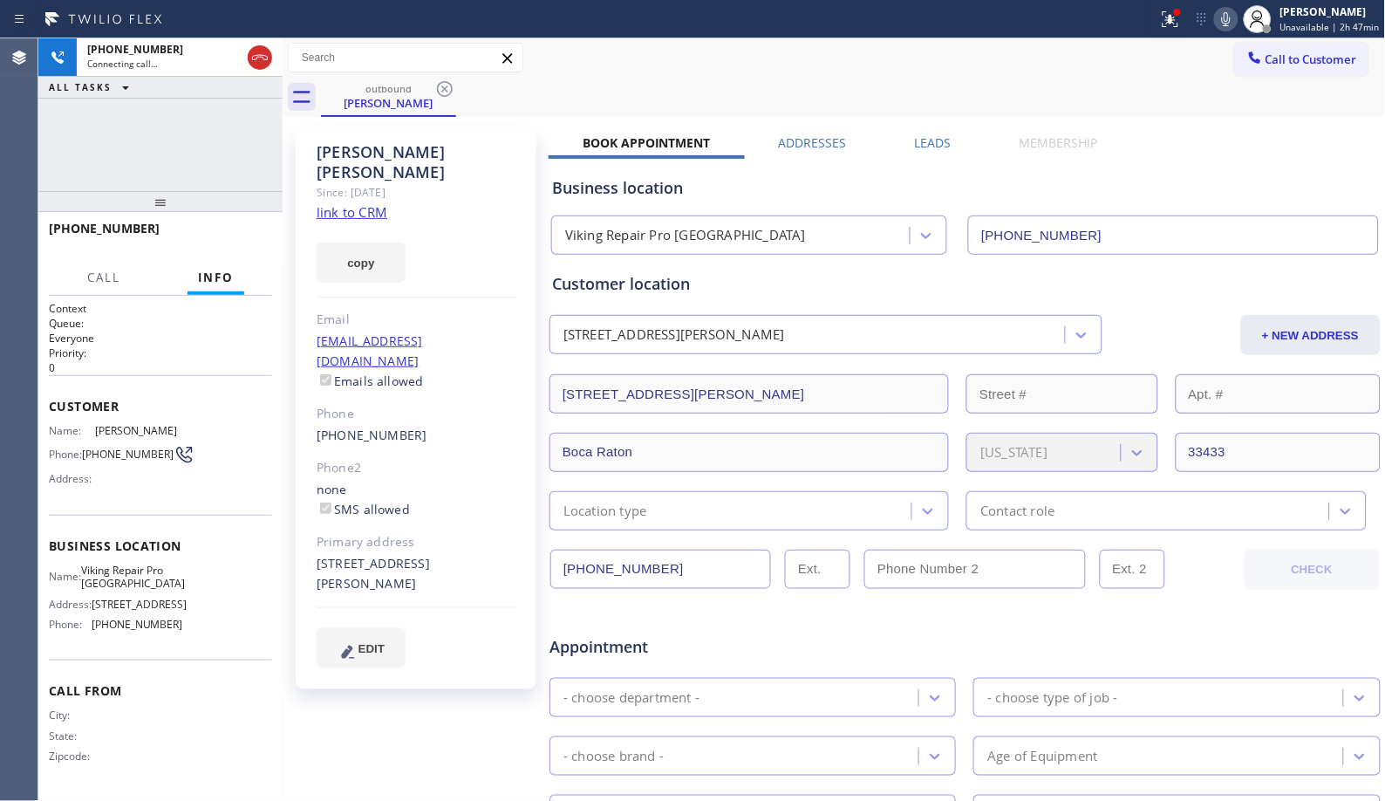
drag, startPoint x: 159, startPoint y: 201, endPoint x: 162, endPoint y: 171, distance: 30.7
click at [162, 171] on div "+13059650121 Connecting call… ALL TASKS ALL TASKS ACTIVE TASKS TASKS IN WRAP UP…" at bounding box center [160, 419] width 244 height 762
click at [242, 234] on span "HANG UP" at bounding box center [231, 236] width 53 height 12
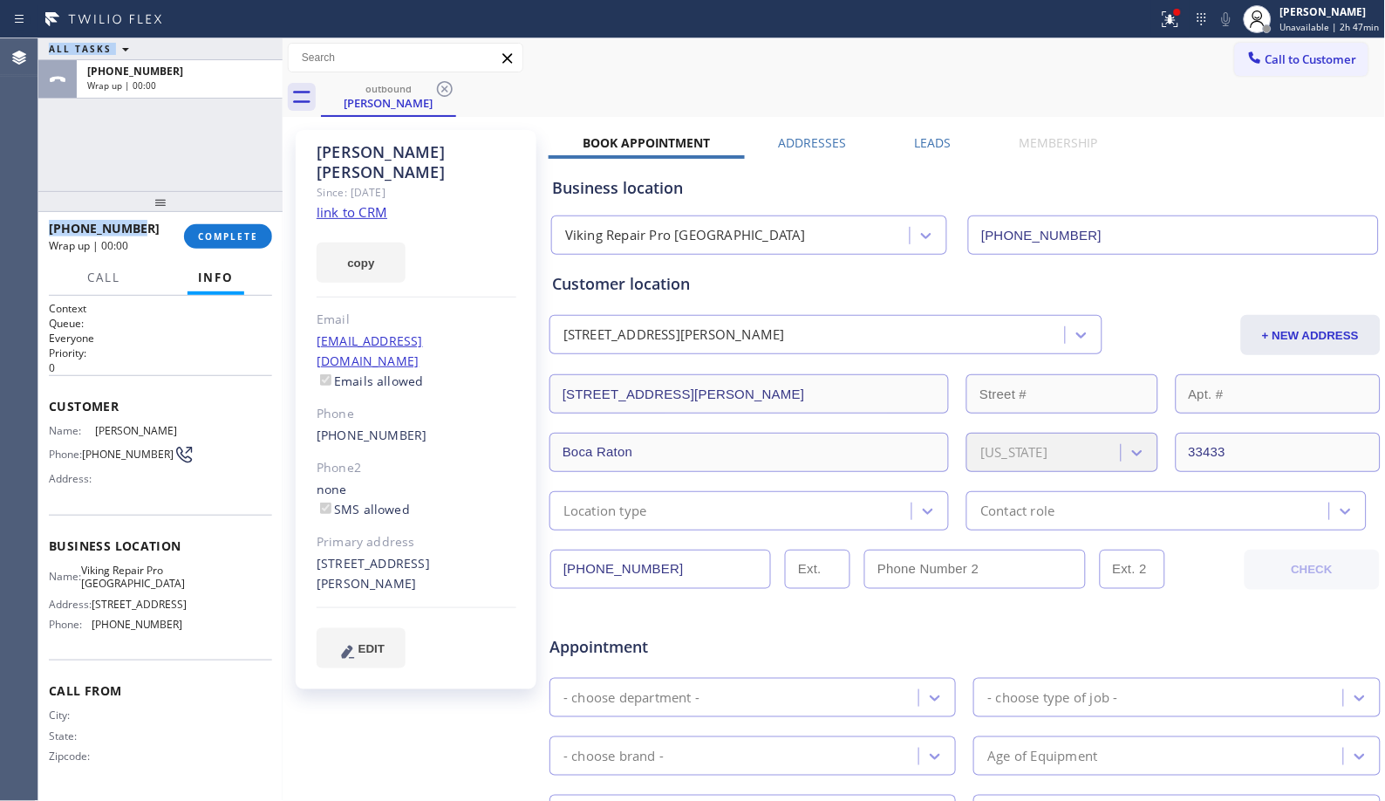
drag, startPoint x: 148, startPoint y: 231, endPoint x: 24, endPoint y: 220, distance: 124.4
click at [24, 220] on div "Agent Desktop Classify the call LOCATION NAME Thermador Repair Group Larchmont …" at bounding box center [692, 419] width 1385 height 762
copy div "Classify the call LOCATION NAME FROM PHONE TO PHONE Status: COMPLETED REASON: N…"
click at [236, 230] on span "COMPLETE" at bounding box center [228, 236] width 60 height 12
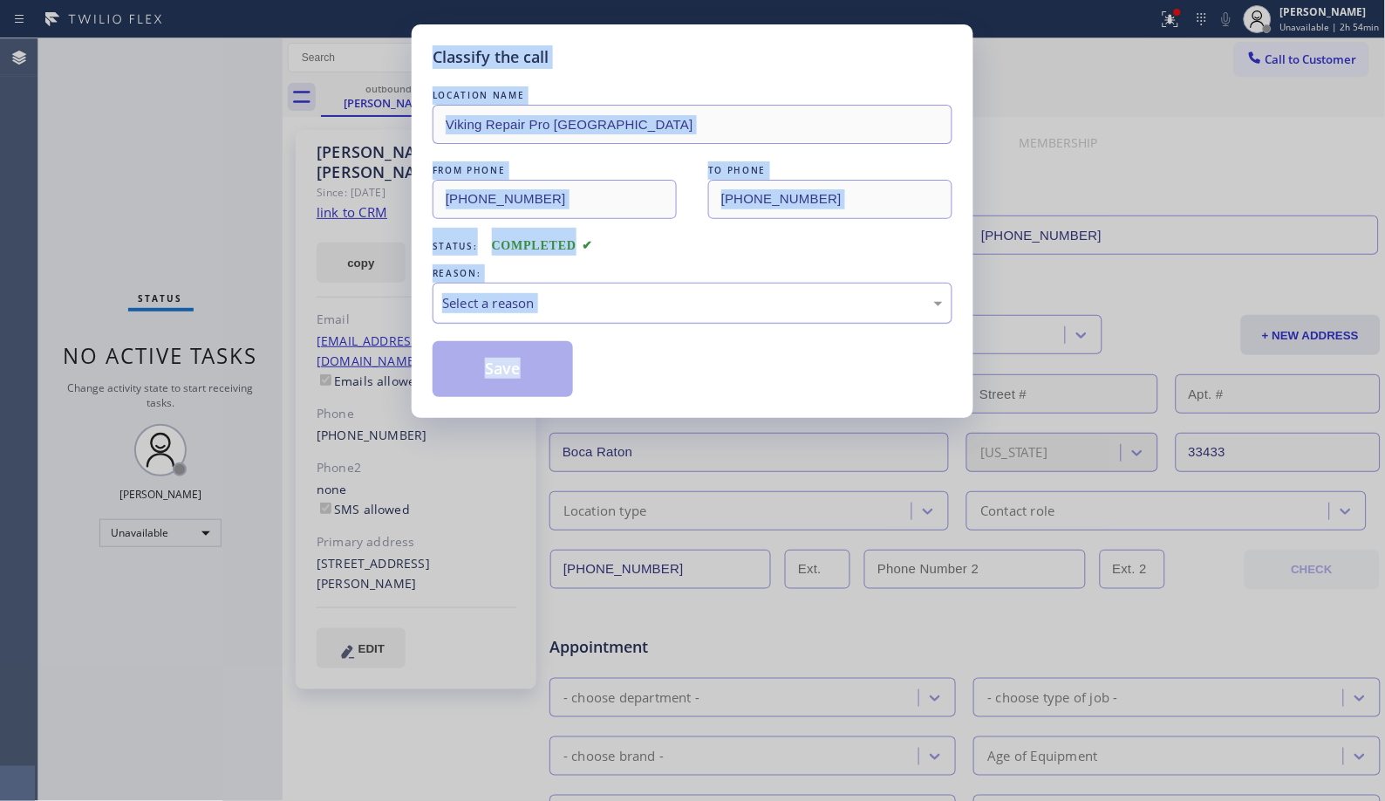
click at [570, 306] on div "Select a reason" at bounding box center [692, 303] width 501 height 20
drag, startPoint x: 559, startPoint y: 370, endPoint x: 545, endPoint y: 368, distance: 14.1
click at [502, 368] on button "Save" at bounding box center [503, 369] width 140 height 56
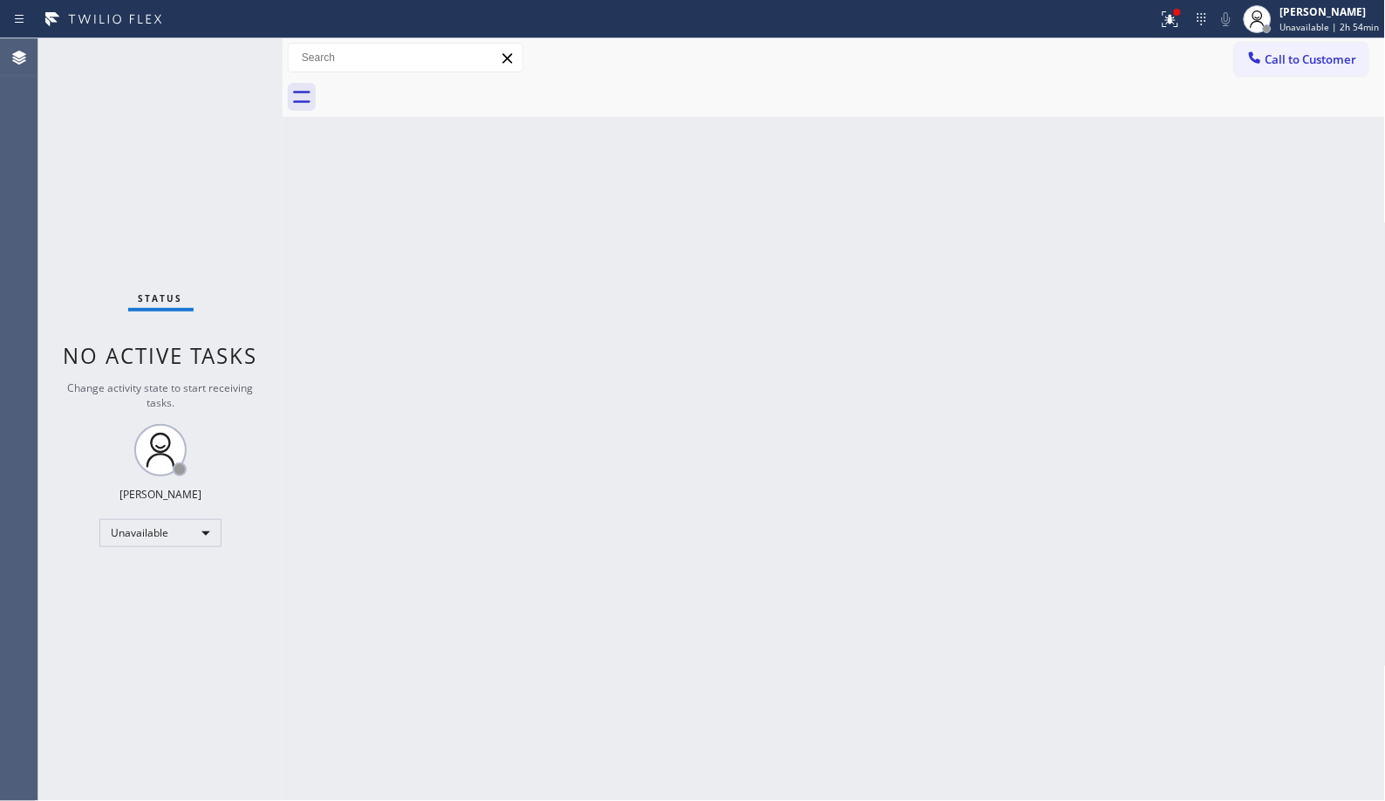
drag, startPoint x: 733, startPoint y: 402, endPoint x: 709, endPoint y: 361, distance: 47.3
click at [733, 402] on div "Back to Dashboard Change Sender ID Customers Technicians Select a contact Outbo…" at bounding box center [834, 419] width 1103 height 762
drag, startPoint x: 1319, startPoint y: 66, endPoint x: 736, endPoint y: 194, distance: 596.3
click at [1317, 66] on span "Call to Customer" at bounding box center [1311, 59] width 92 height 16
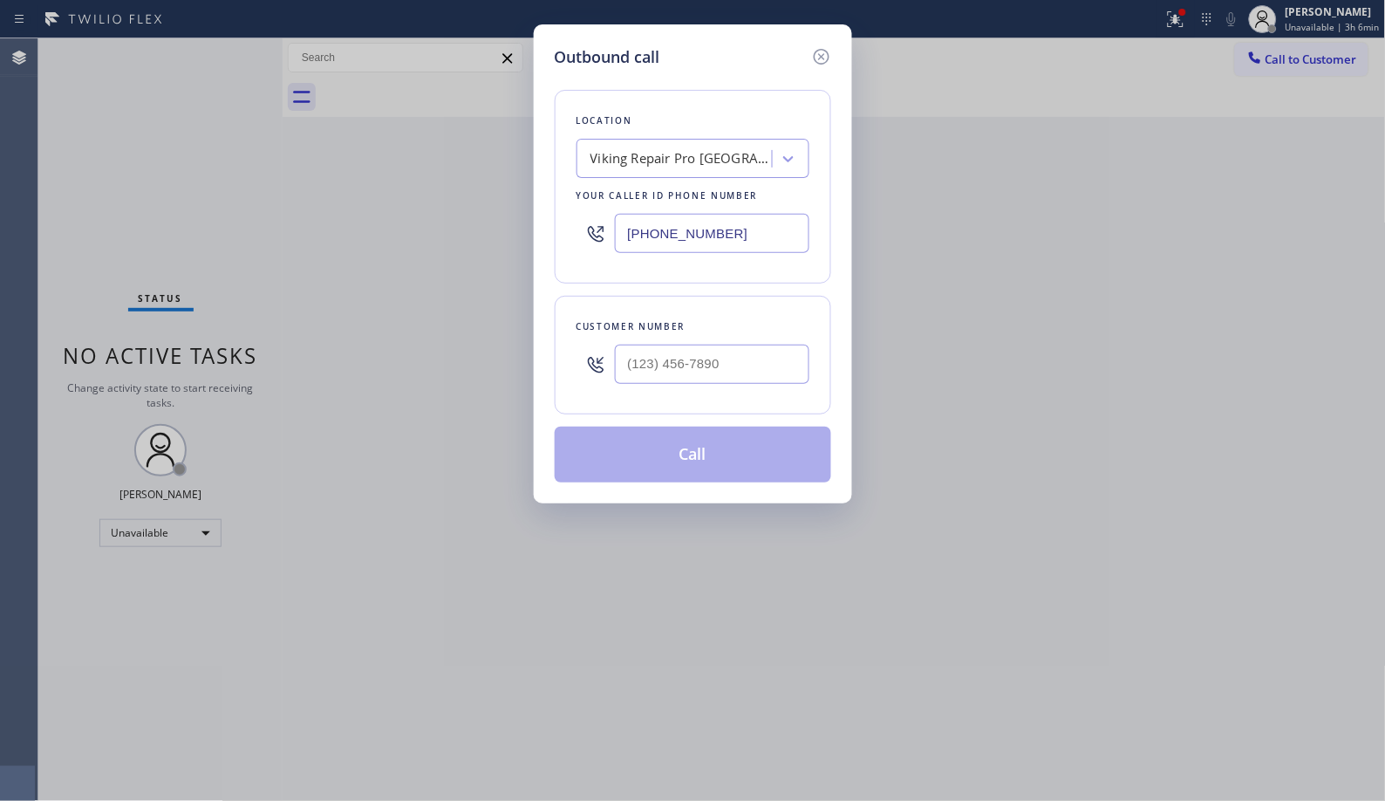
drag, startPoint x: 706, startPoint y: 228, endPoint x: 685, endPoint y: 228, distance: 20.9
click at [685, 228] on input "(561) 944-5646" at bounding box center [712, 233] width 194 height 39
drag, startPoint x: 757, startPoint y: 366, endPoint x: 488, endPoint y: 3, distance: 451.4
click at [538, 301] on div "Outbound call Location Viking Repair Pro Boca Raton Your caller id phone number…" at bounding box center [693, 263] width 318 height 479
paste input "720) 495-1844"
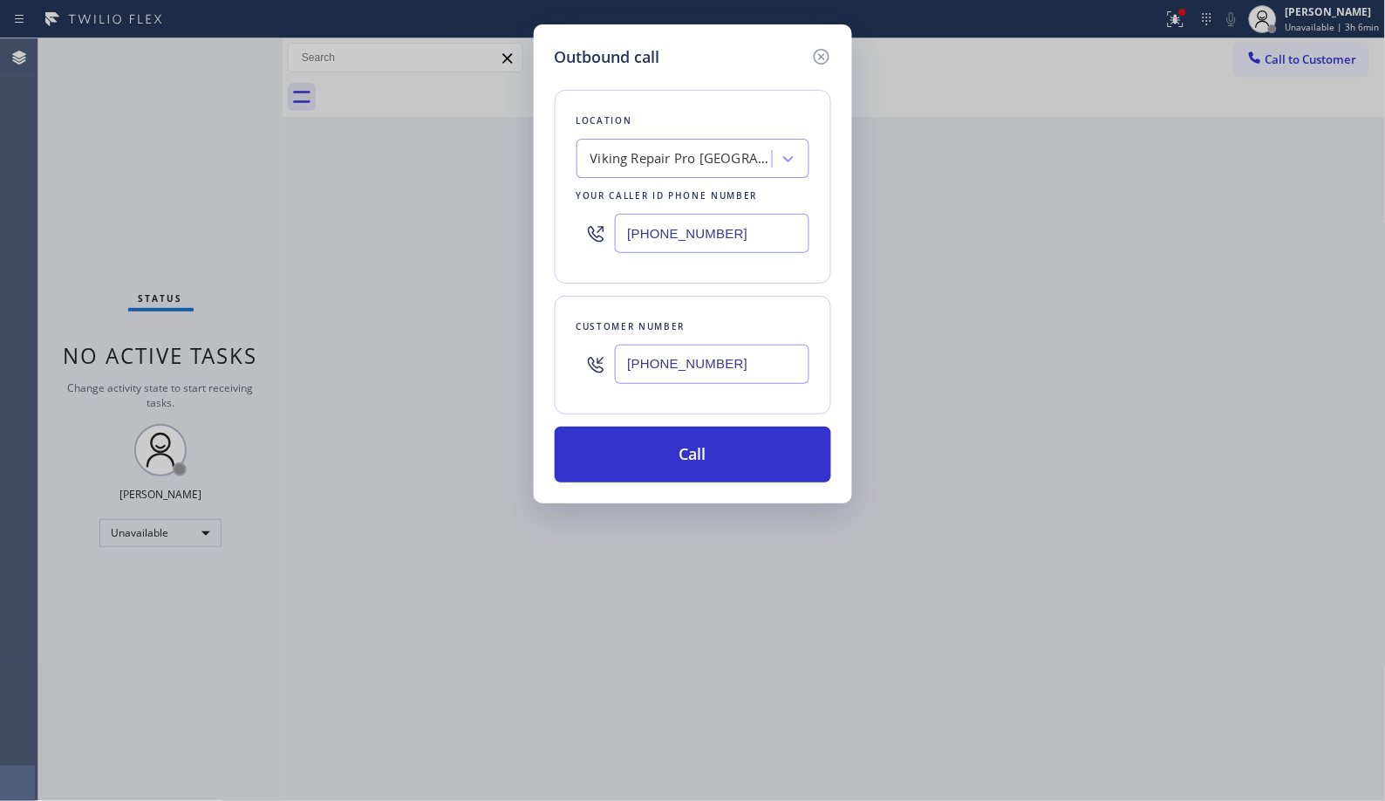
drag, startPoint x: 774, startPoint y: 365, endPoint x: 550, endPoint y: 351, distance: 223.7
click at [555, 353] on div "Customer number (720) 495-1844" at bounding box center [693, 355] width 276 height 119
paste input "text"
type input "(720) 495-1844"
drag, startPoint x: 639, startPoint y: 228, endPoint x: 543, endPoint y: 202, distance: 99.2
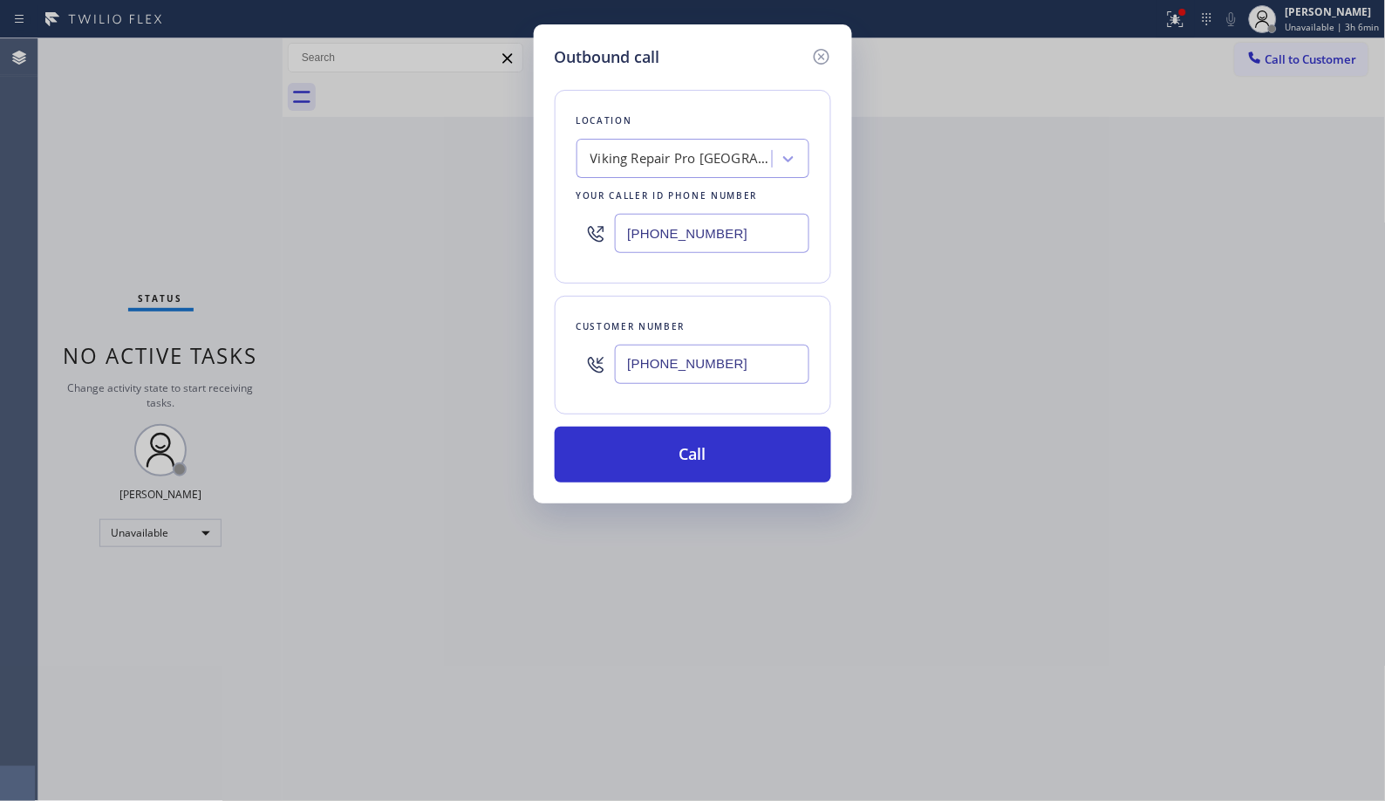
click at [573, 221] on div "Location Viking Repair Pro Boca Raton Your caller id phone number (561) 944-5646" at bounding box center [693, 187] width 276 height 194
paste input "720) 734-5529"
type input "(720) 734-5529"
click at [707, 465] on button "Call" at bounding box center [693, 454] width 276 height 56
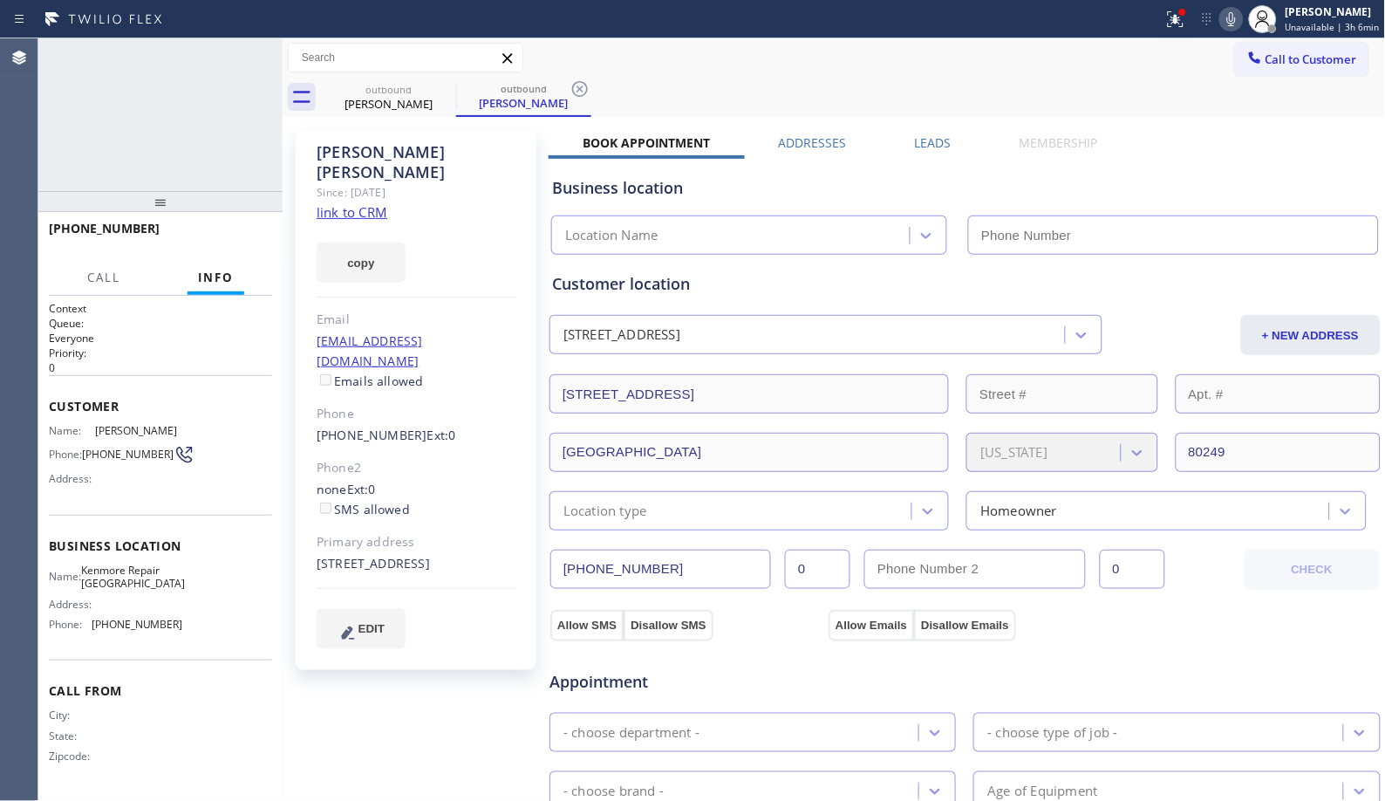
type input "(720) 734-5529"
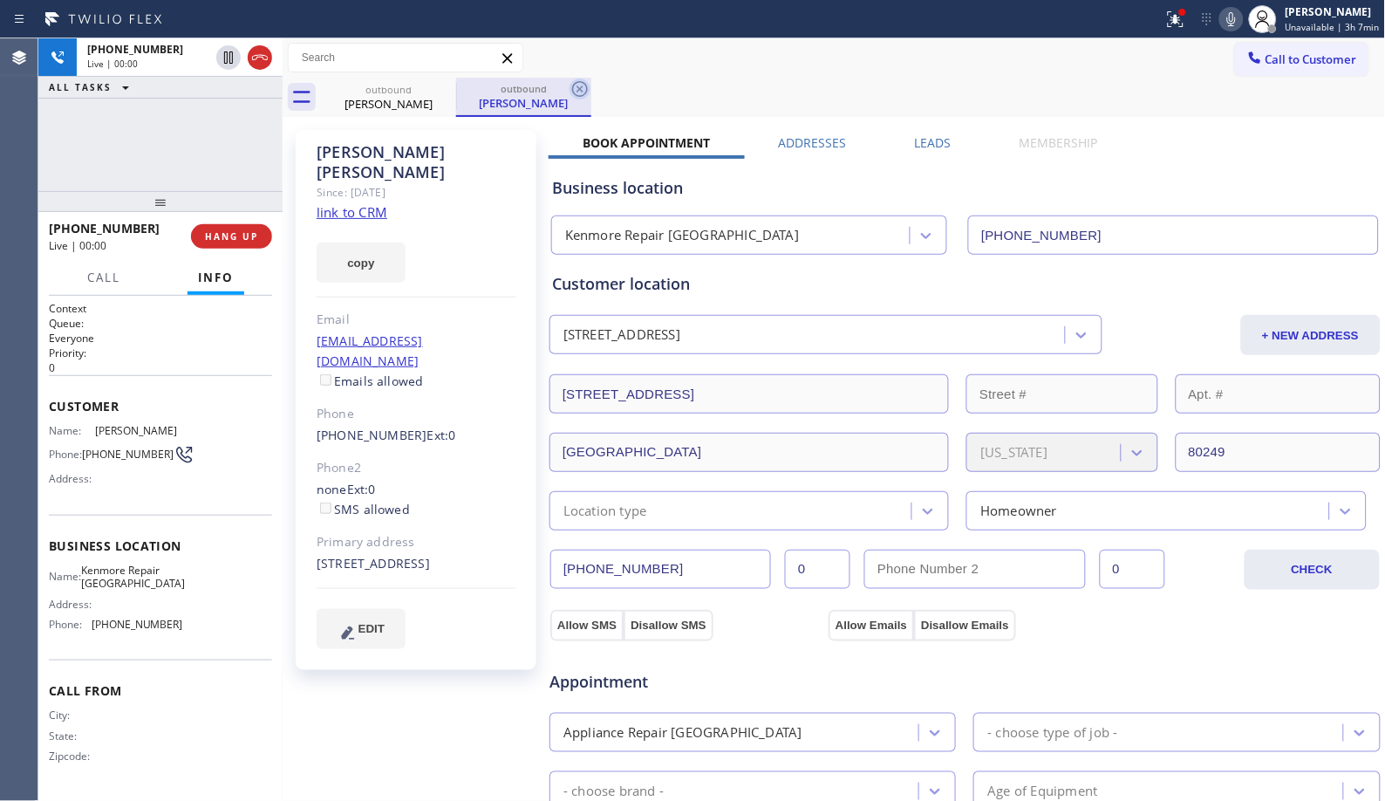
click at [573, 85] on icon at bounding box center [580, 89] width 16 height 16
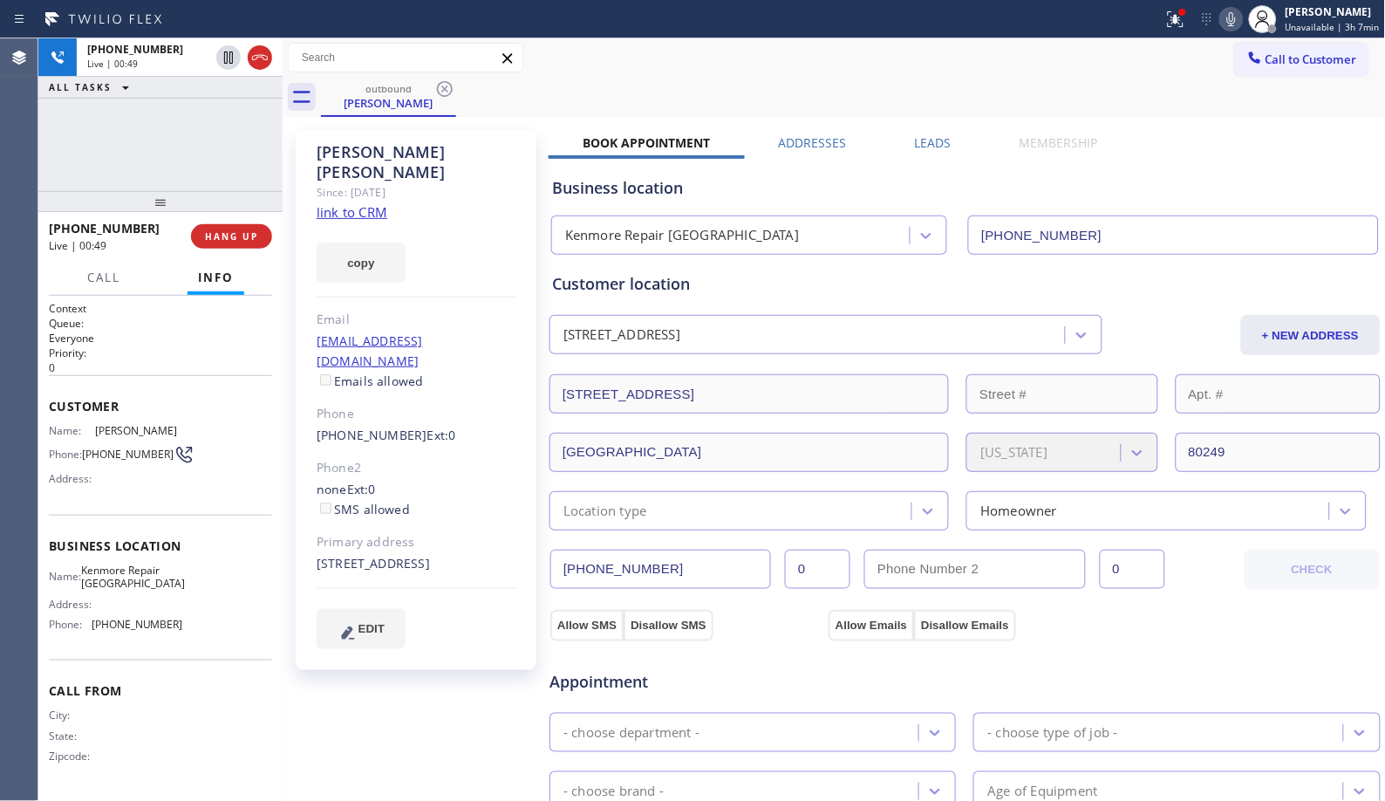
click at [815, 88] on div "outbound Sherri Pipkin" at bounding box center [853, 97] width 1065 height 39
click at [245, 234] on span "HANG UP" at bounding box center [231, 236] width 53 height 12
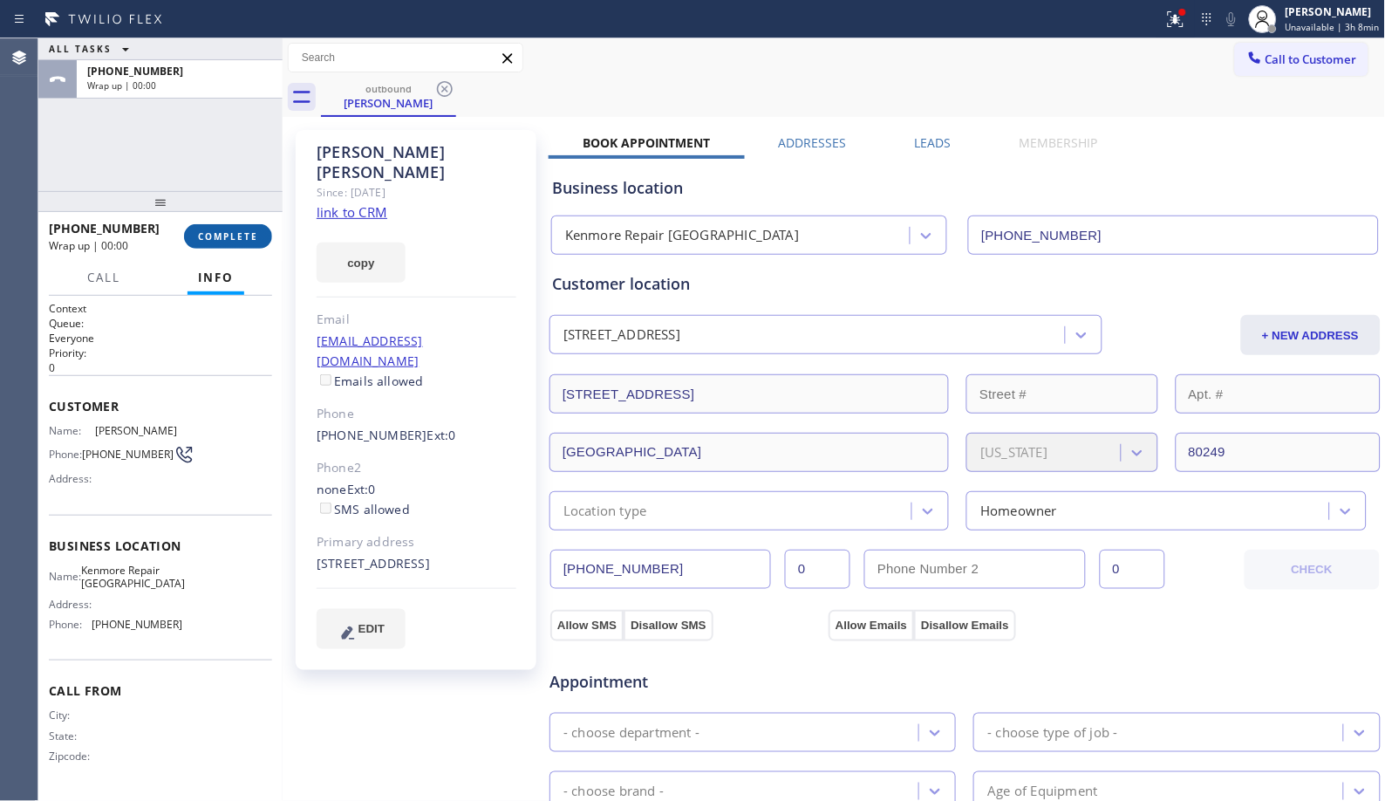
click at [215, 244] on button "COMPLETE" at bounding box center [228, 236] width 88 height 24
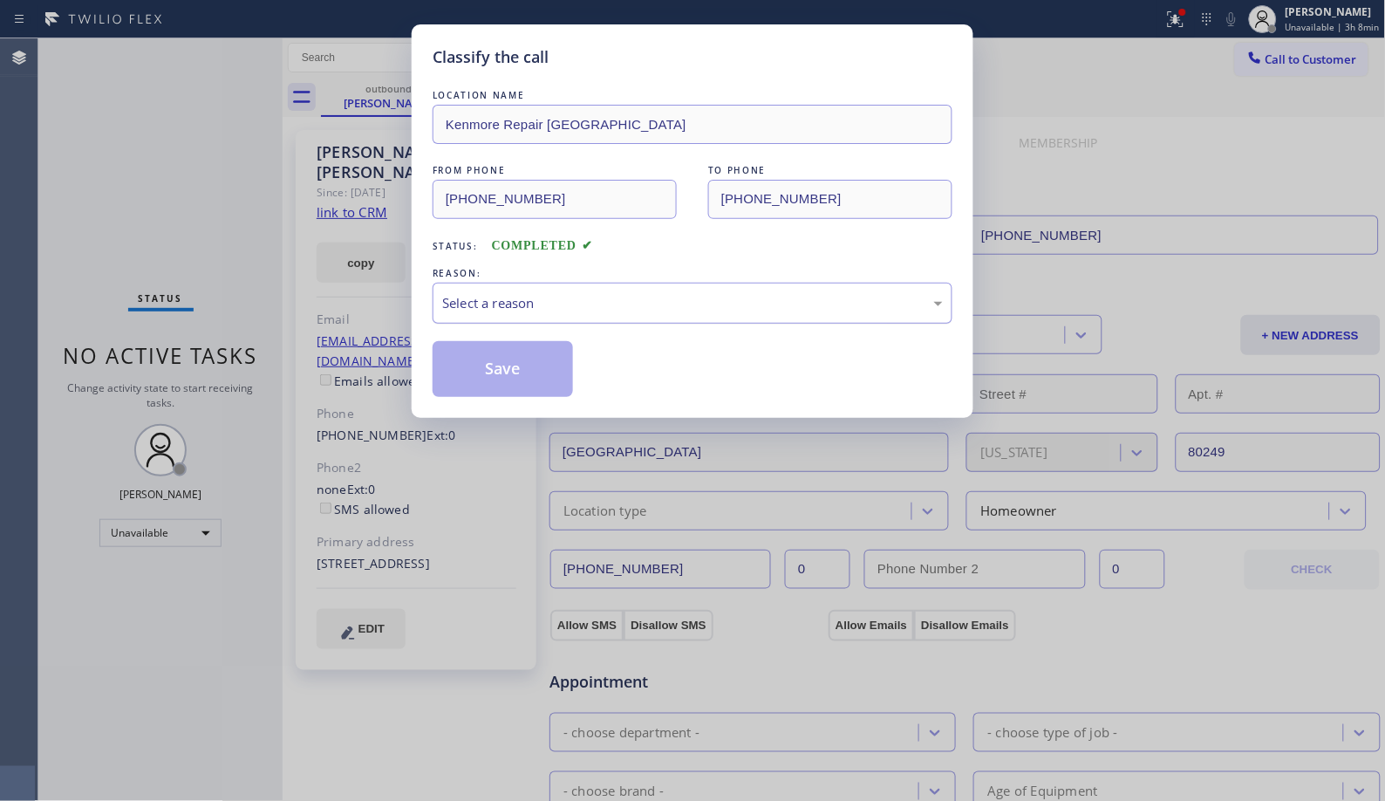
click at [640, 298] on div "Select a reason" at bounding box center [692, 303] width 501 height 20
click at [519, 378] on button "Save" at bounding box center [503, 369] width 140 height 56
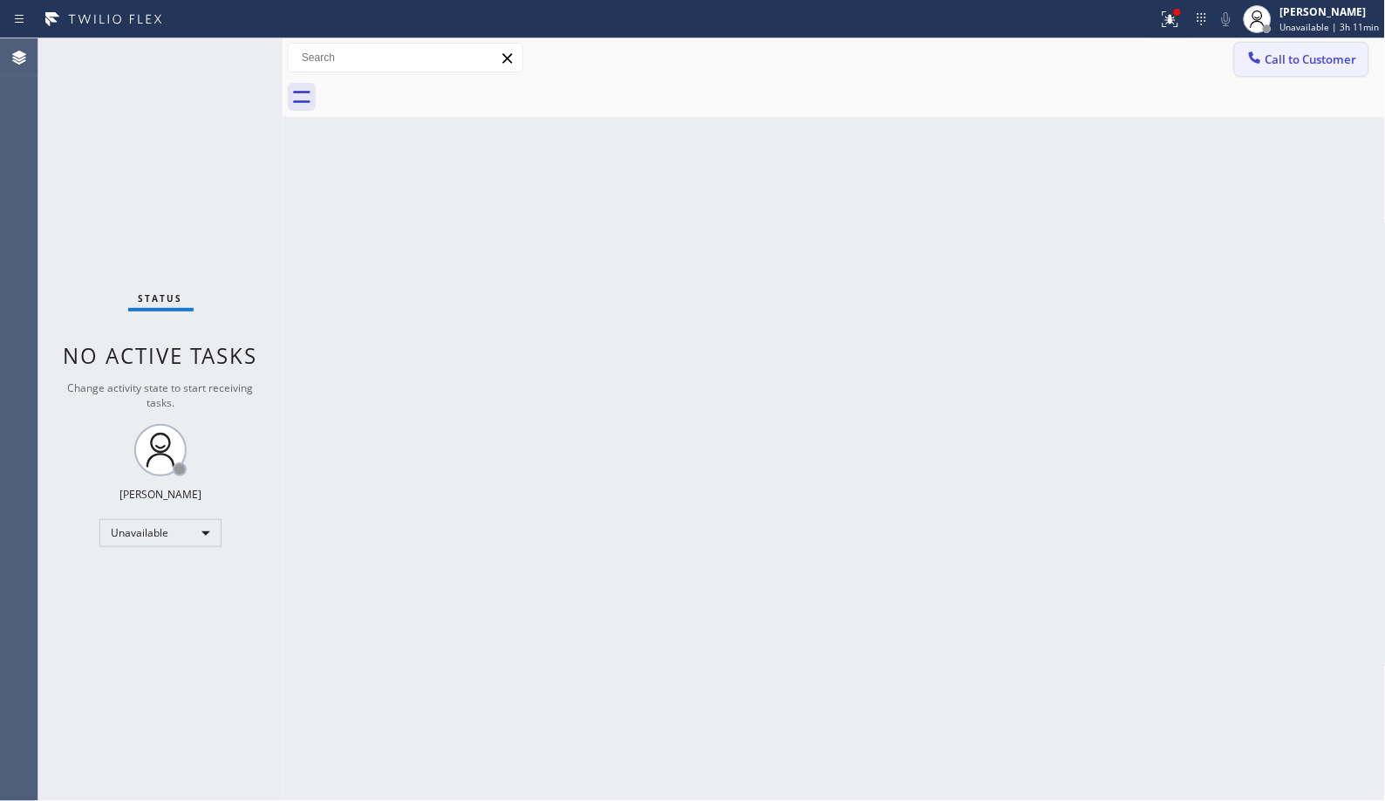
click at [1289, 58] on span "Call to Customer" at bounding box center [1311, 59] width 92 height 16
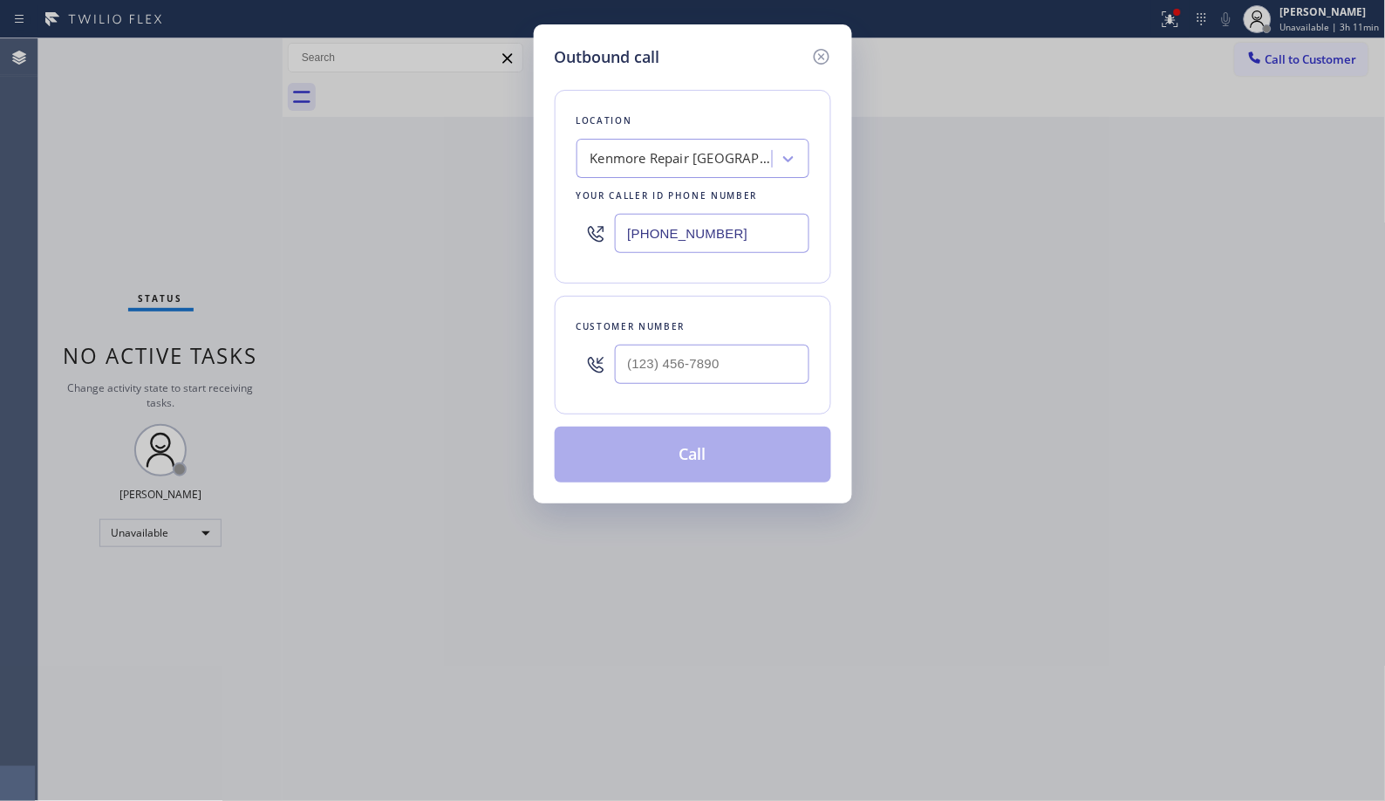
drag, startPoint x: 789, startPoint y: 338, endPoint x: 556, endPoint y: 308, distance: 234.8
click at [577, 328] on div "Customer number" at bounding box center [693, 355] width 276 height 119
drag, startPoint x: 645, startPoint y: 363, endPoint x: 512, endPoint y: 46, distance: 343.5
click at [563, 347] on div "Customer number (___) ___-____" at bounding box center [693, 355] width 276 height 119
paste input "818) 929-8122"
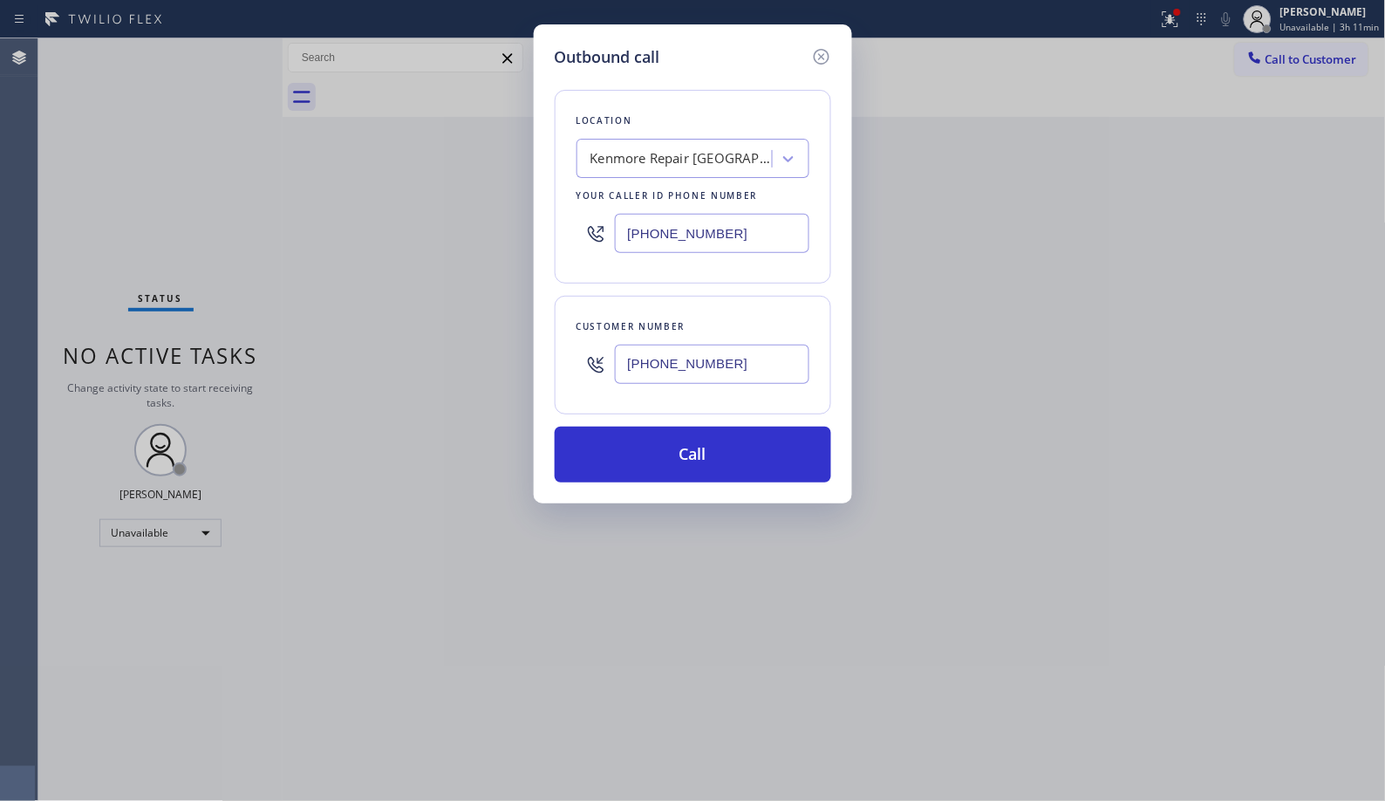
type input "(818) 929-8122"
click at [631, 152] on div "Kenmore Repair Denver" at bounding box center [681, 159] width 183 height 20
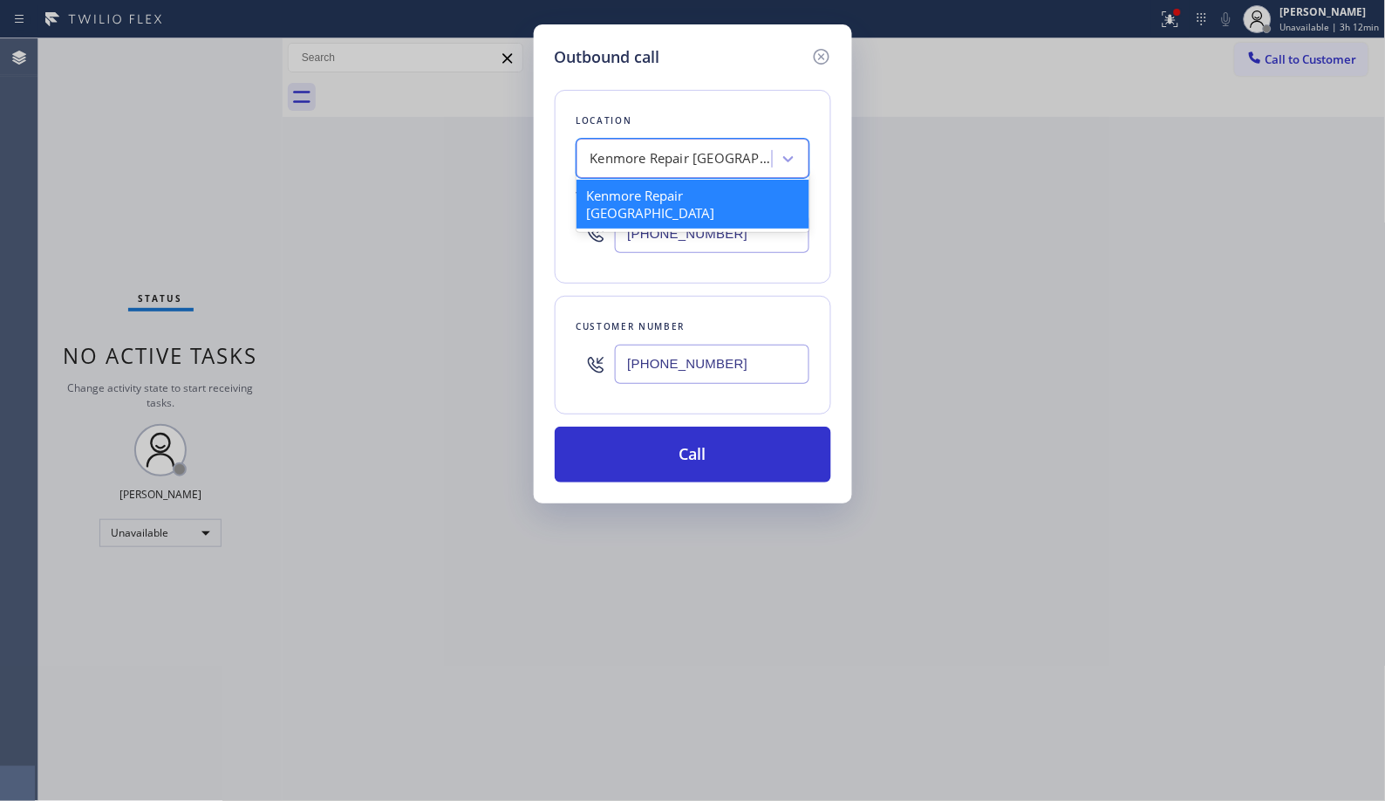
paste input "American Service Alliance"
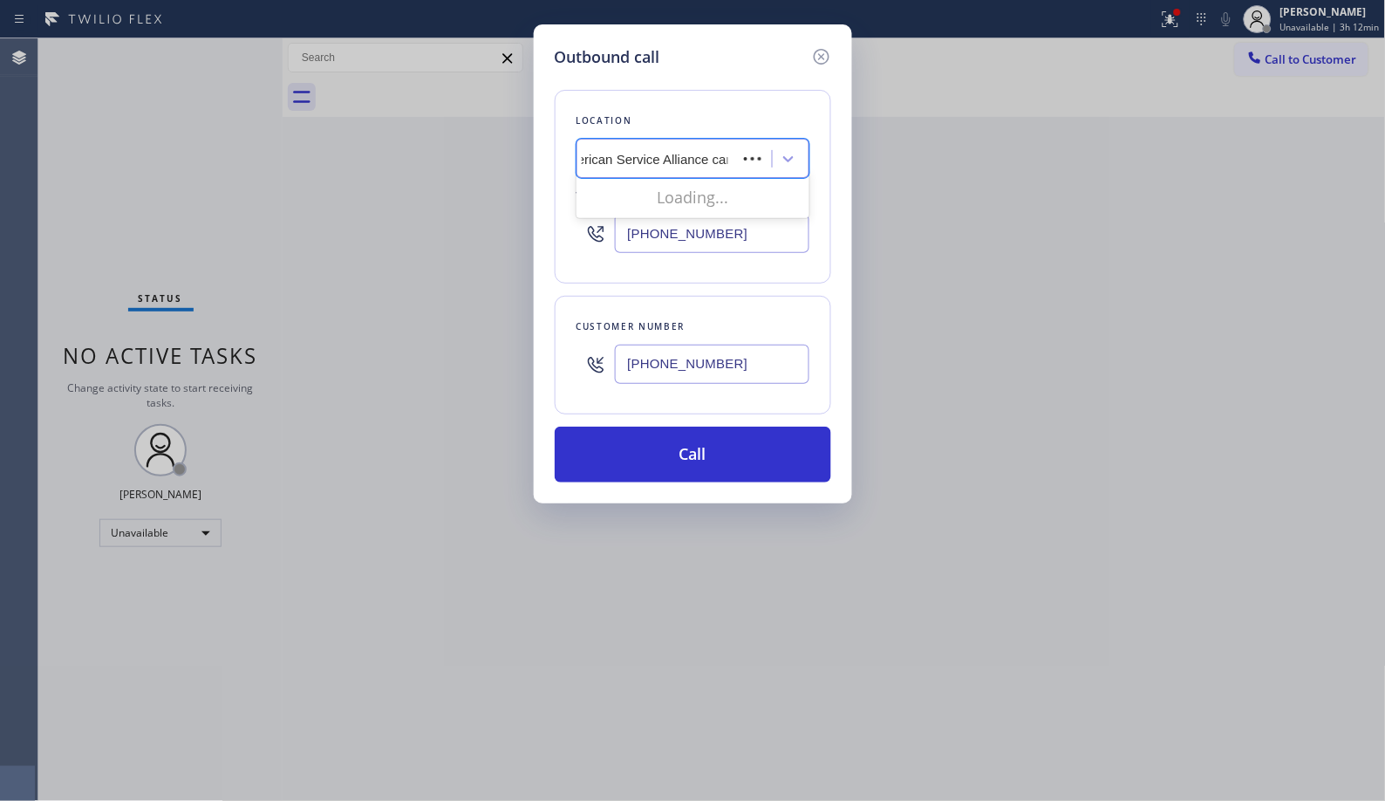
type input "American Service Alliance cama"
click at [680, 204] on div "American Service Alliance Camarillo" at bounding box center [692, 204] width 233 height 49
type input "(805) 991-7731"
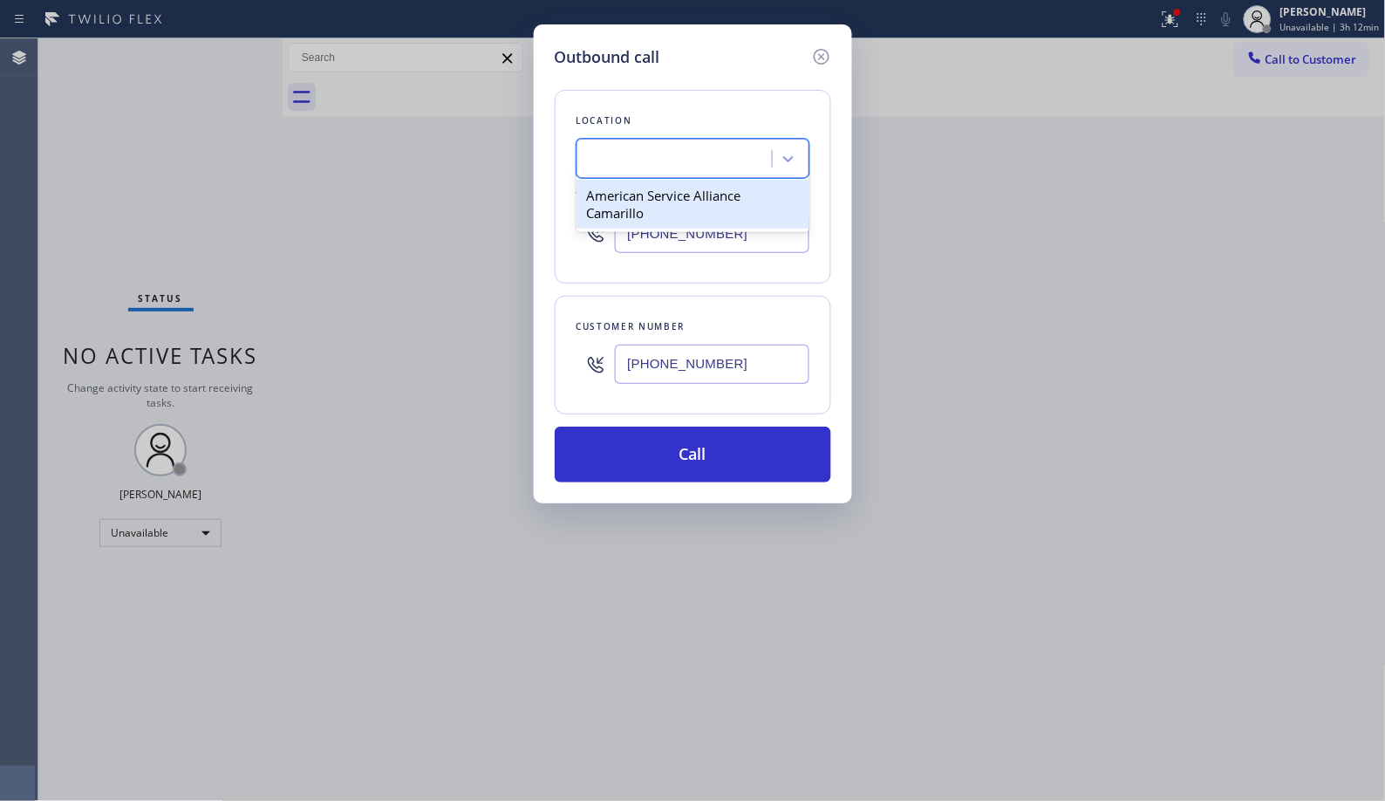
scroll to position [0, 2]
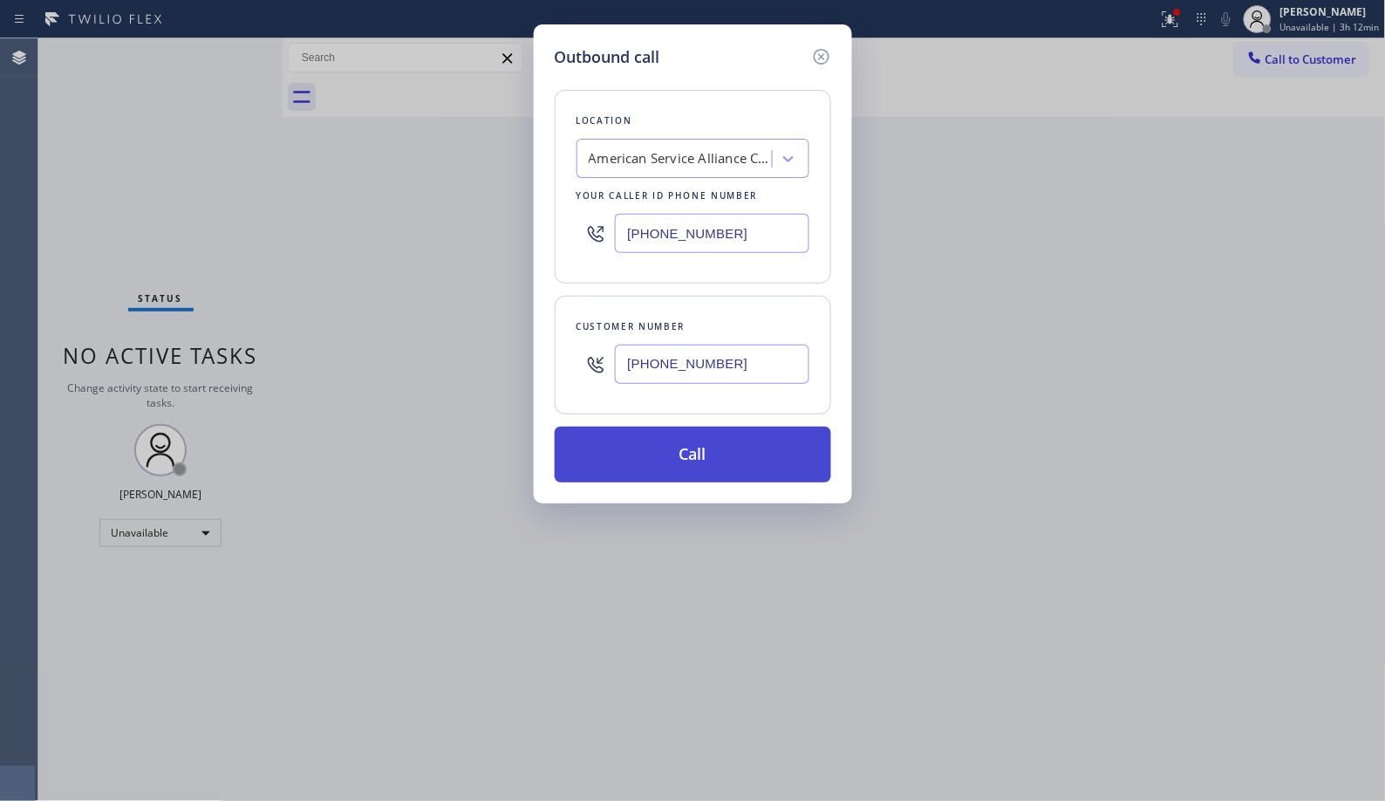
click at [712, 451] on button "Call" at bounding box center [693, 454] width 276 height 56
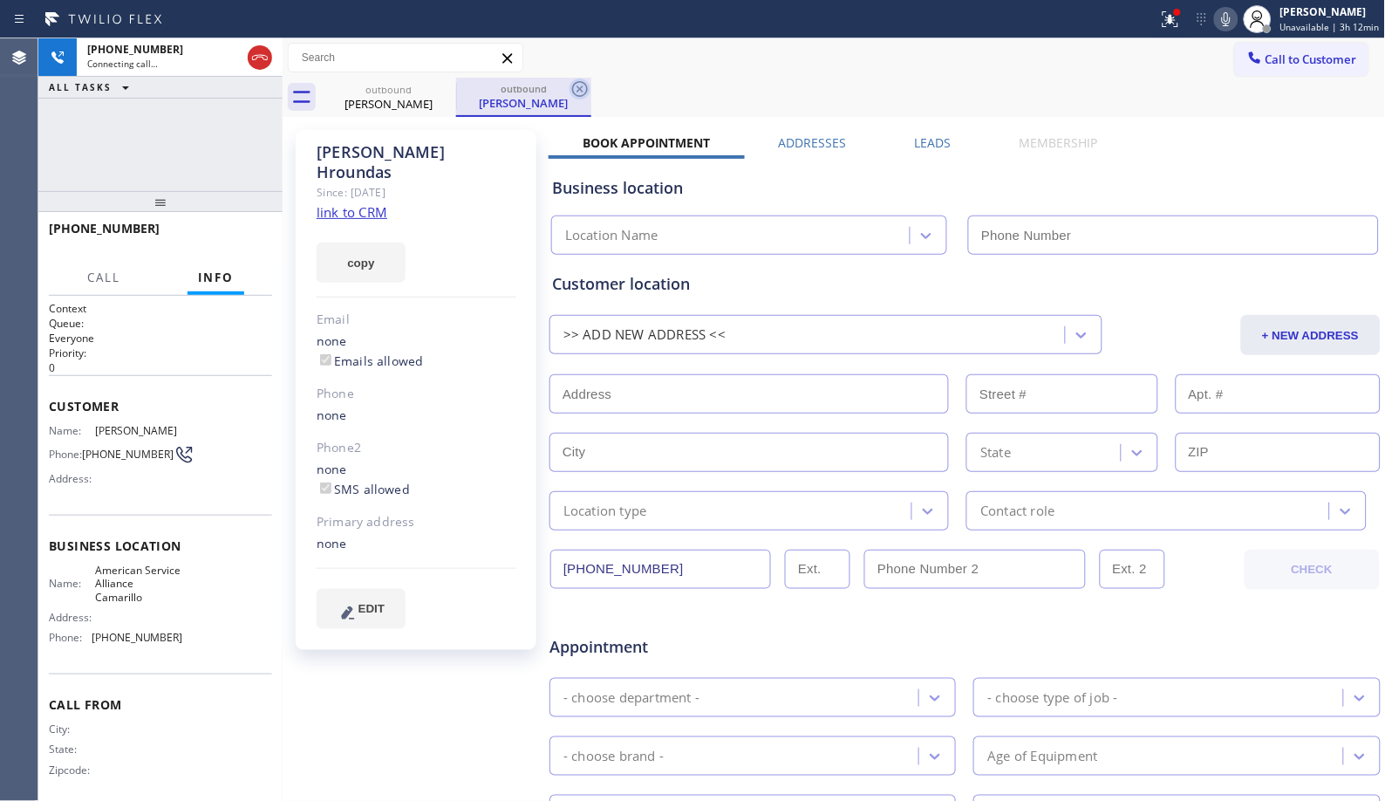
click at [580, 85] on icon at bounding box center [579, 88] width 21 height 21
type input "(805) 991-7731"
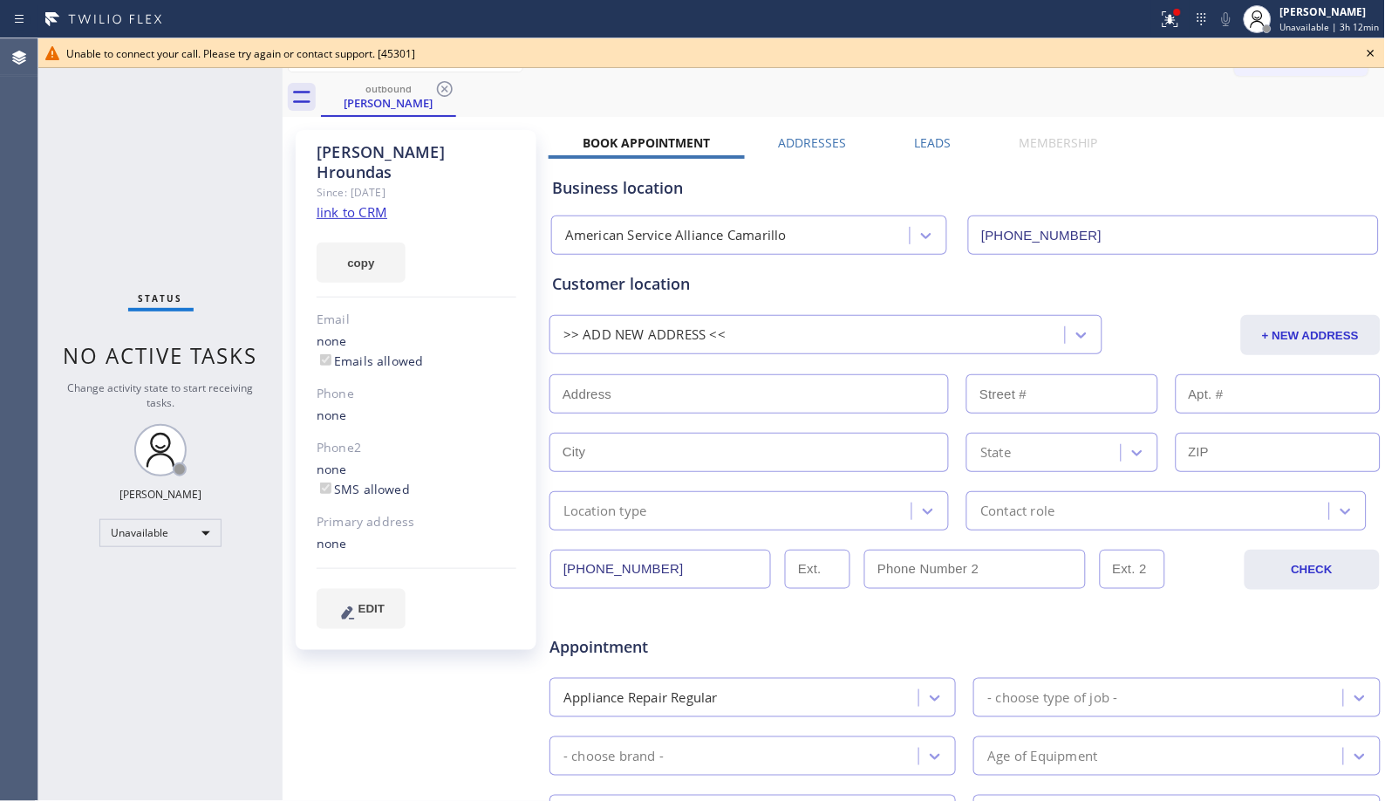
drag, startPoint x: 218, startPoint y: 218, endPoint x: 384, endPoint y: 128, distance: 188.5
click at [218, 218] on div "Status No active tasks Change activity state to start receiving tasks. Donna Ar…" at bounding box center [160, 419] width 244 height 762
click at [450, 91] on icon at bounding box center [444, 88] width 21 height 21
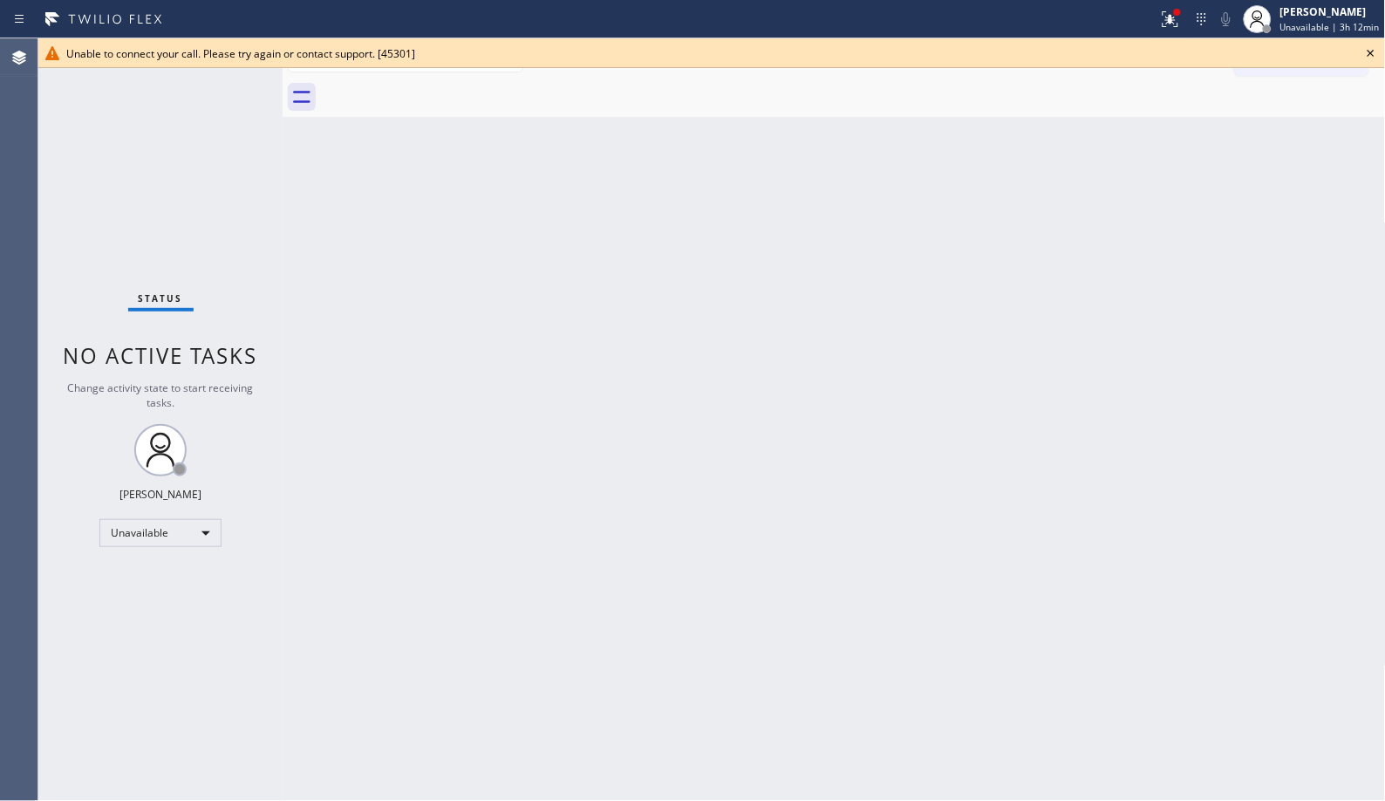
click at [1376, 54] on icon at bounding box center [1370, 53] width 21 height 21
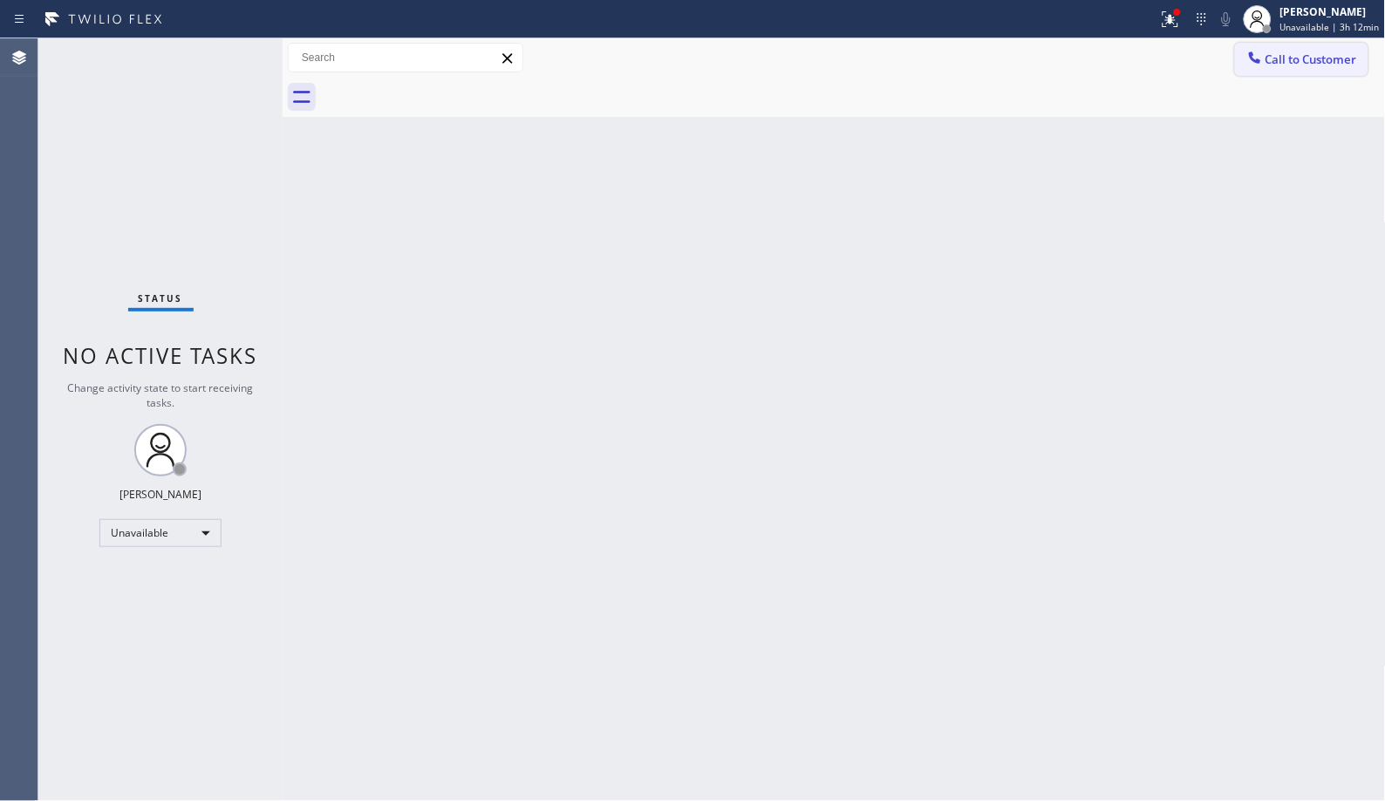
click at [1322, 53] on span "Call to Customer" at bounding box center [1311, 59] width 92 height 16
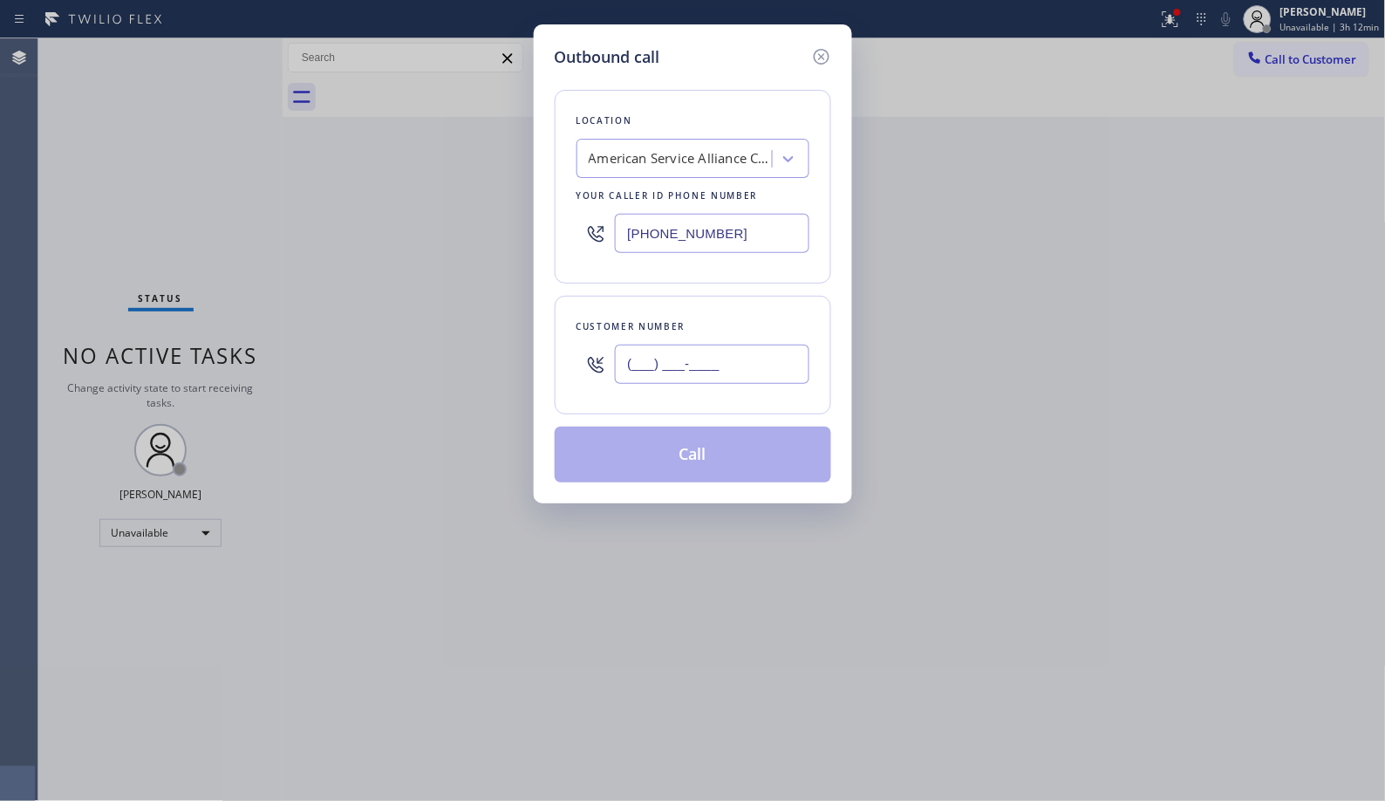
drag, startPoint x: 532, startPoint y: 370, endPoint x: 469, endPoint y: 345, distance: 67.4
click at [473, 380] on div "Outbound call Location American Service Alliance Camarillo Your caller id phone…" at bounding box center [692, 400] width 1385 height 801
paste input "818) 929-8122"
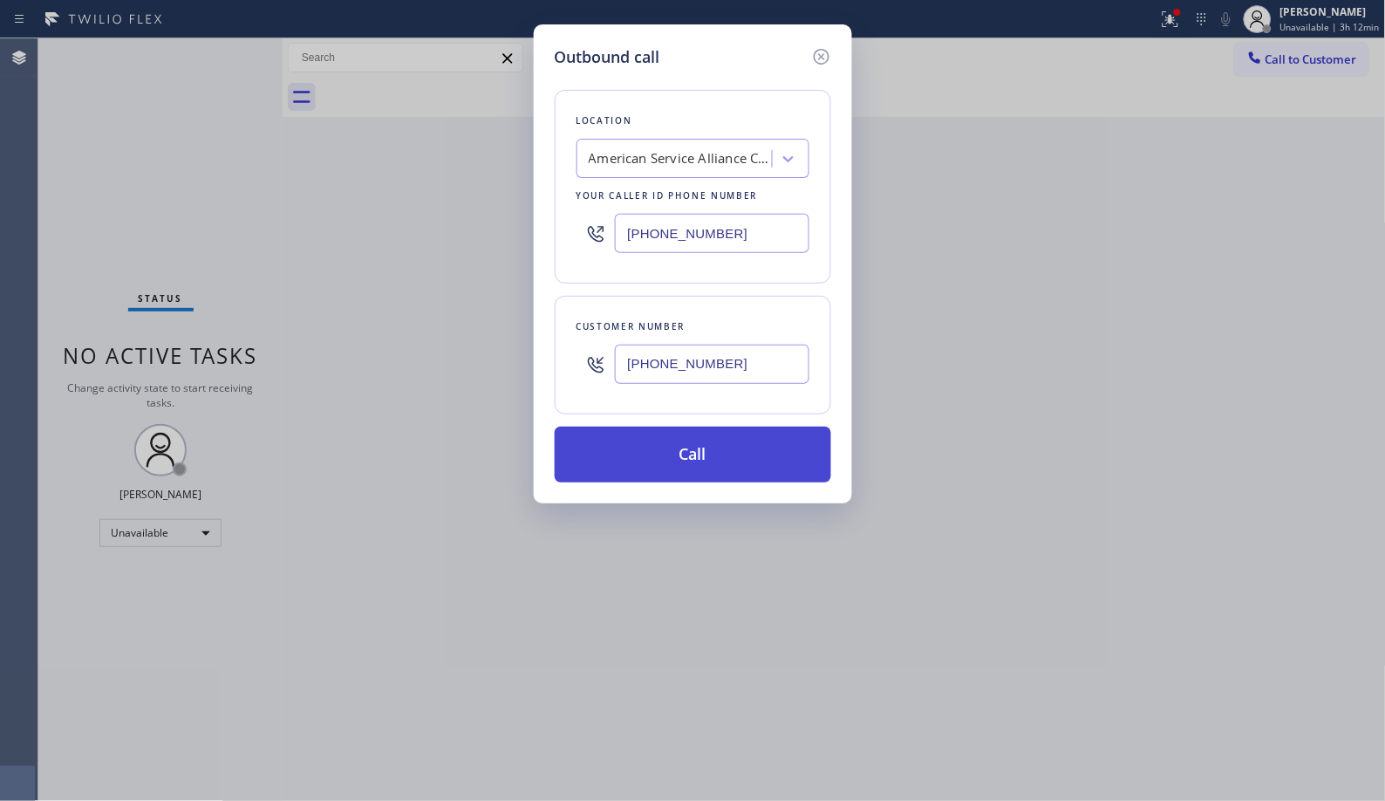
type input "(818) 929-8122"
click at [729, 457] on button "Call" at bounding box center [693, 454] width 276 height 56
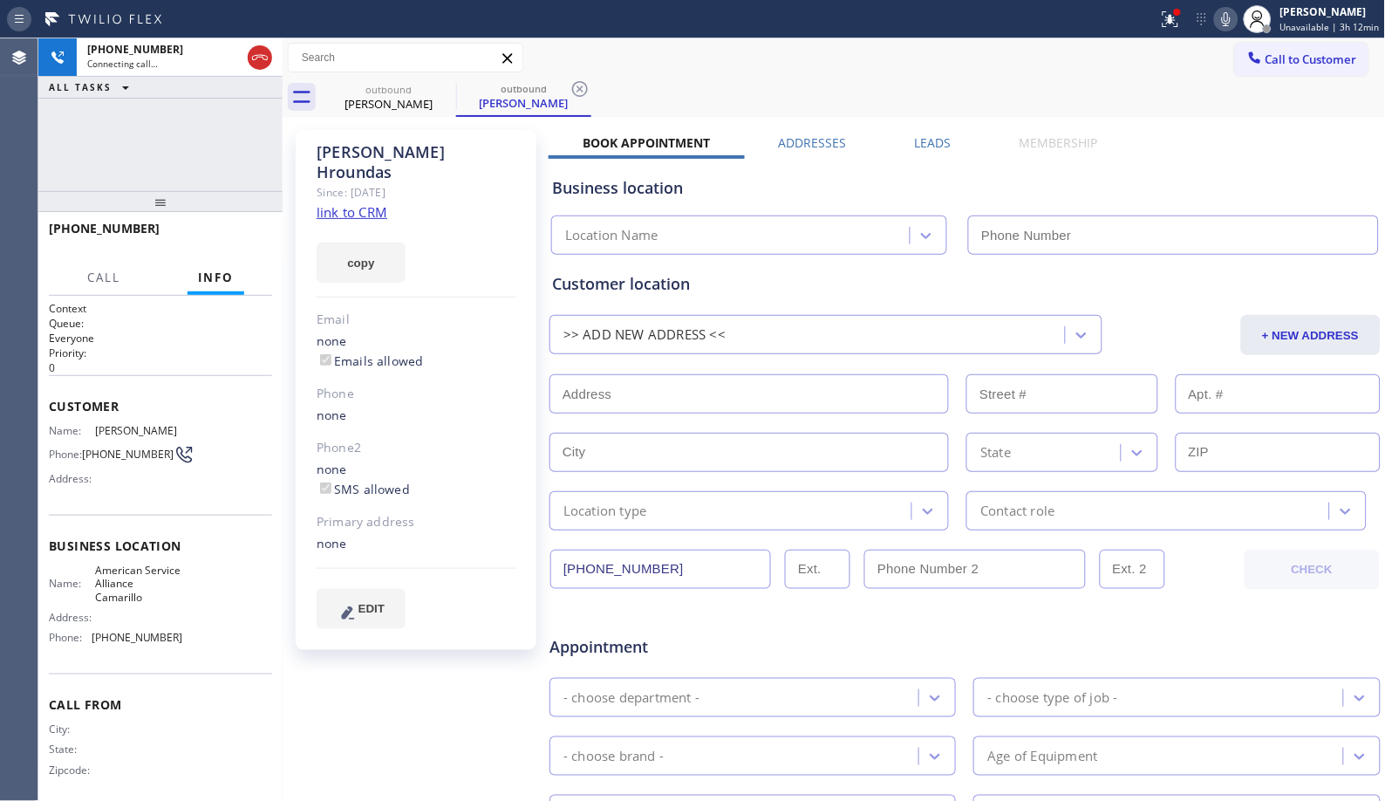
type input "(805) 991-7731"
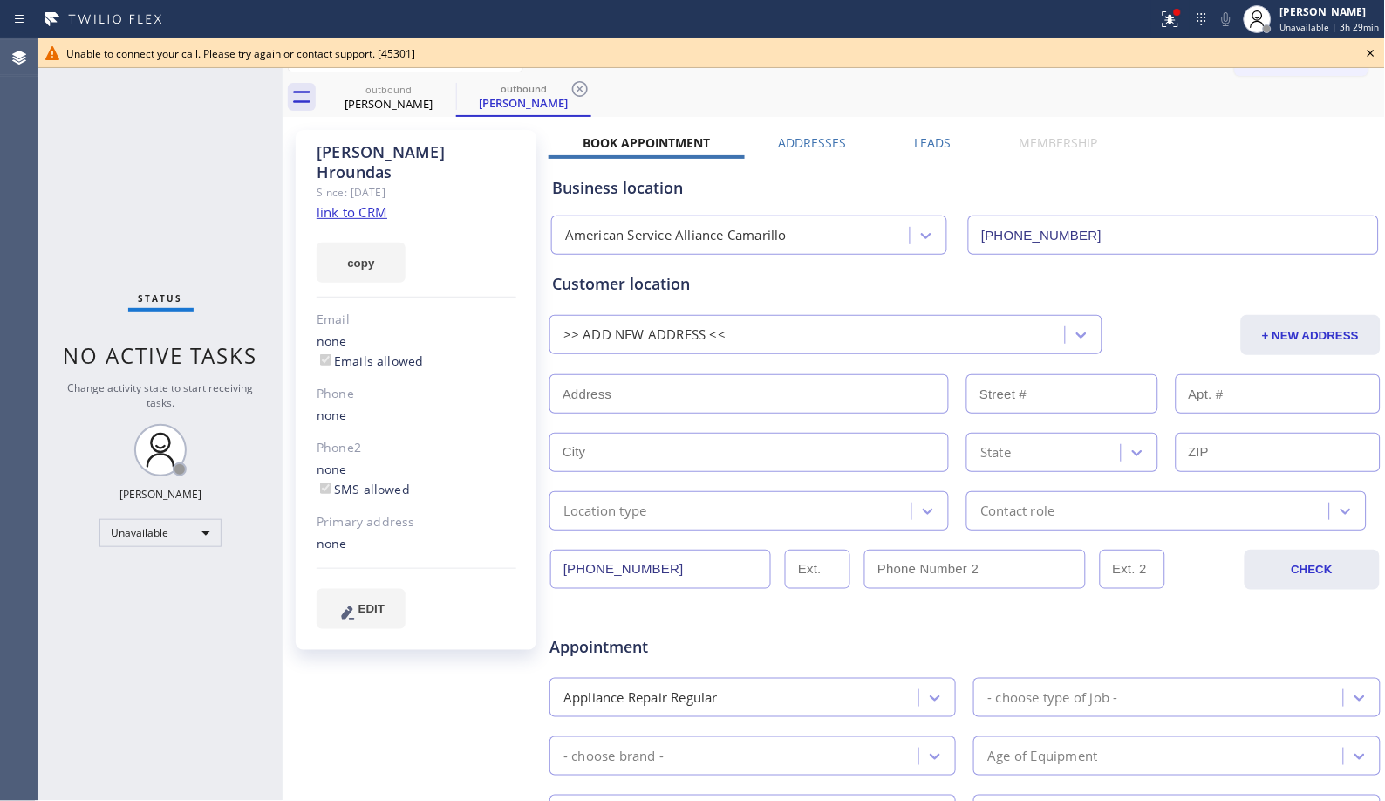
click at [584, 83] on icon at bounding box center [580, 89] width 16 height 16
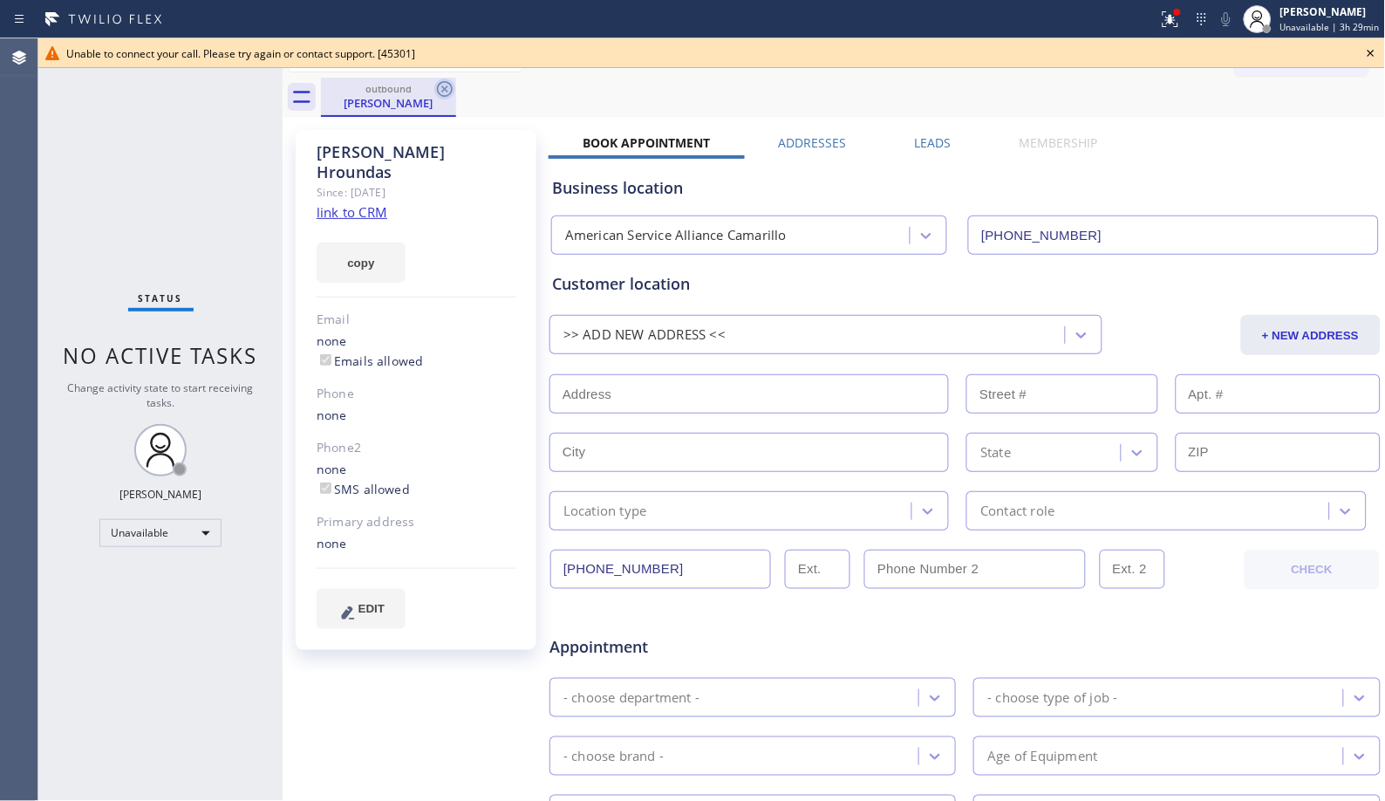
click at [442, 87] on icon at bounding box center [445, 89] width 16 height 16
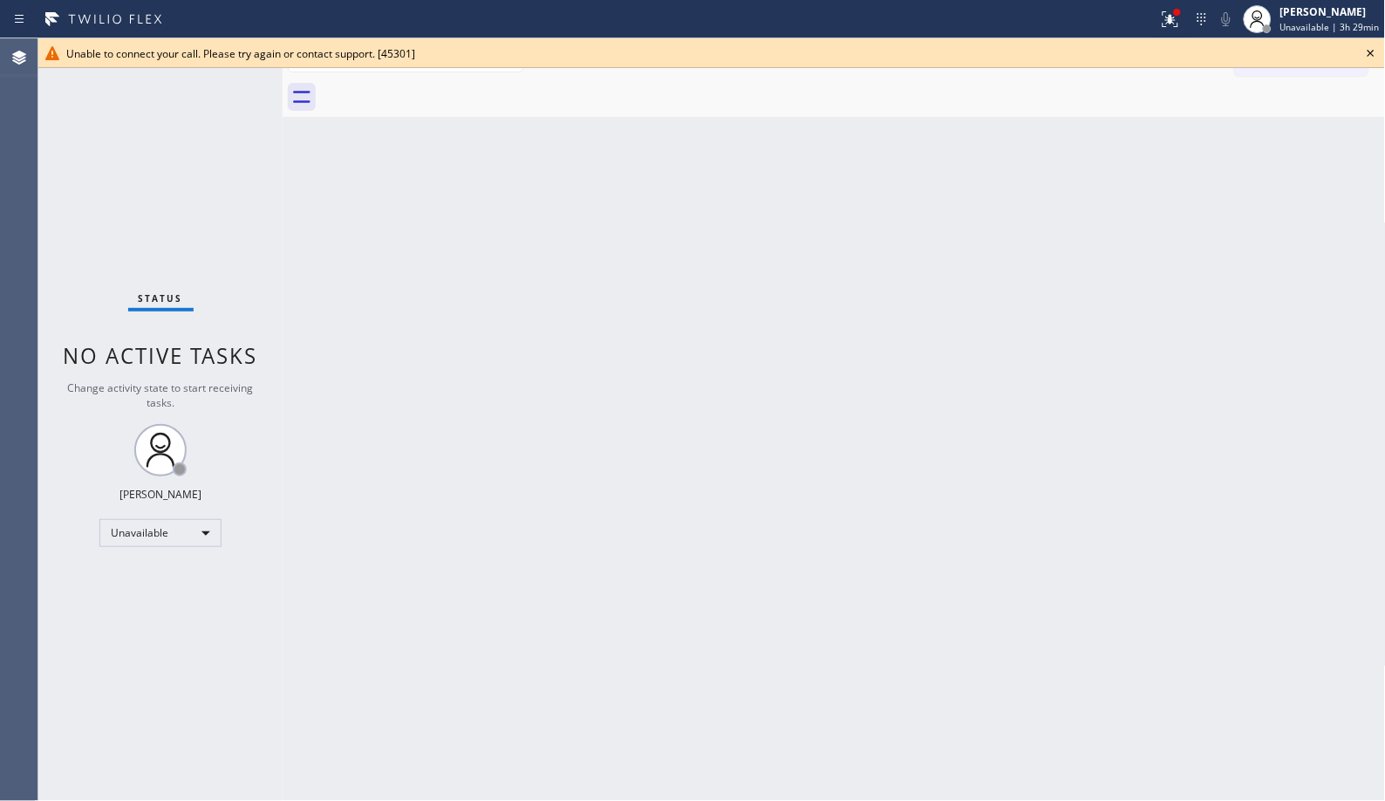
click at [1367, 55] on icon at bounding box center [1370, 53] width 21 height 21
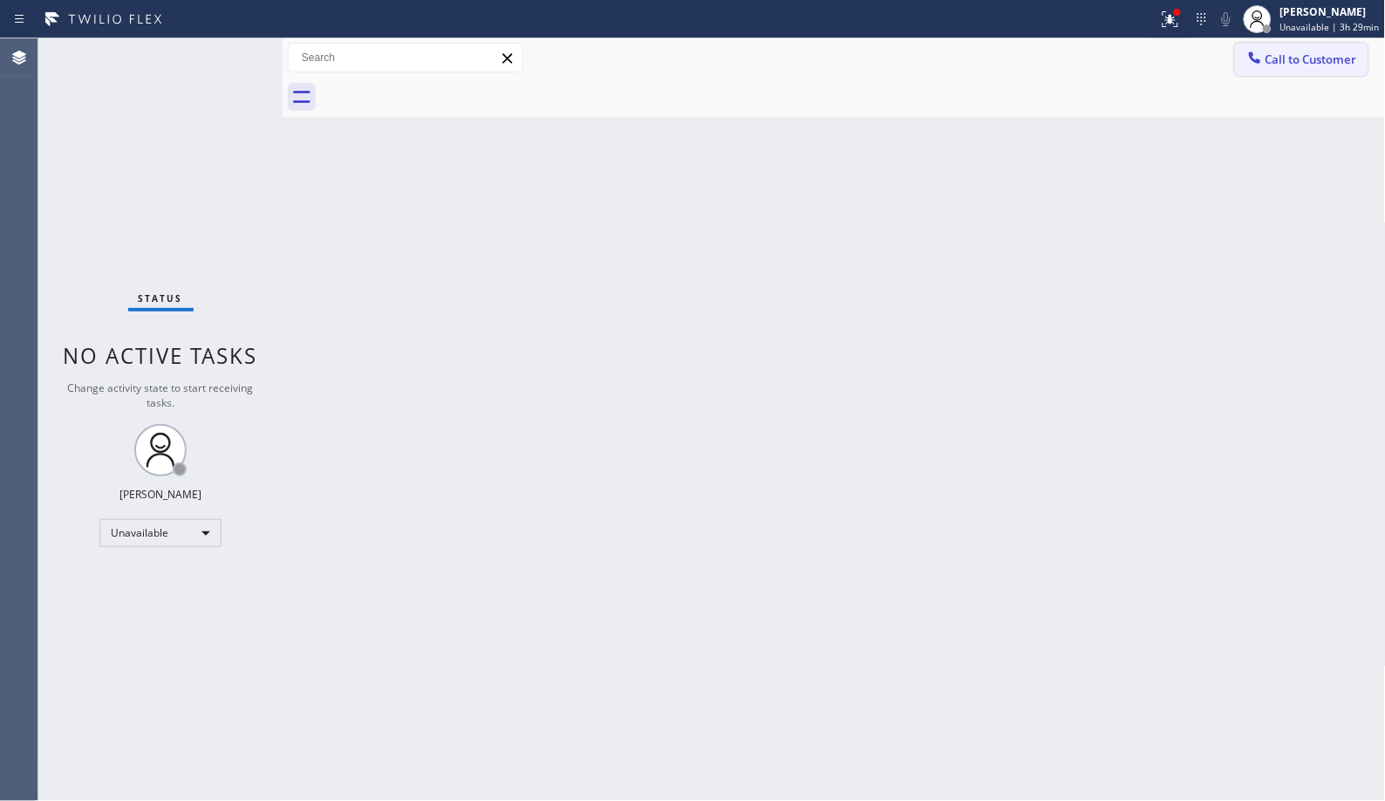
click at [1305, 58] on span "Call to Customer" at bounding box center [1311, 59] width 92 height 16
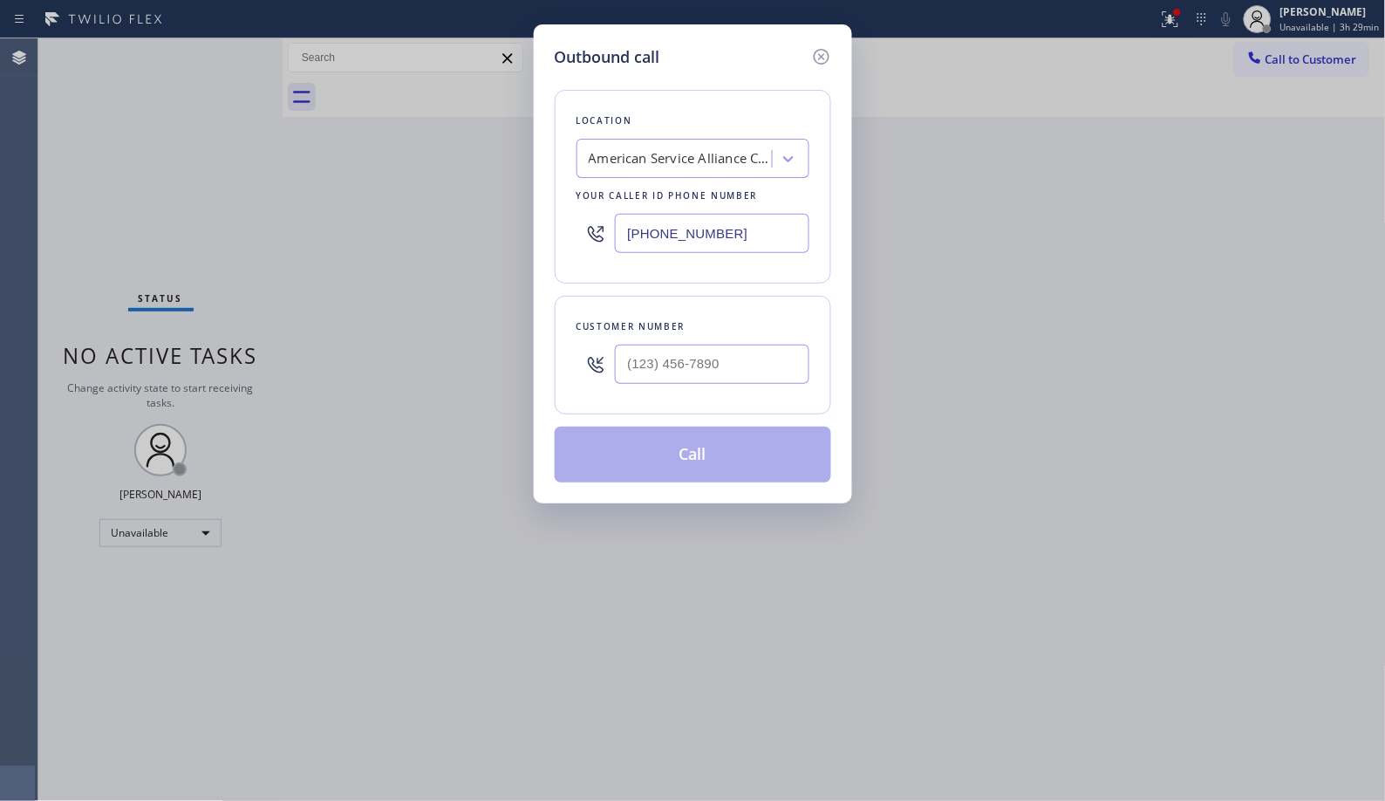
drag, startPoint x: 763, startPoint y: 231, endPoint x: 519, endPoint y: 177, distance: 250.1
click at [528, 181] on div "Outbound call Location American Service Alliance Camarillo Your caller id phone…" at bounding box center [692, 400] width 1385 height 801
paste input "415) 625-6496"
type input "(415) 625-6496"
drag, startPoint x: 738, startPoint y: 368, endPoint x: 580, endPoint y: 343, distance: 159.9
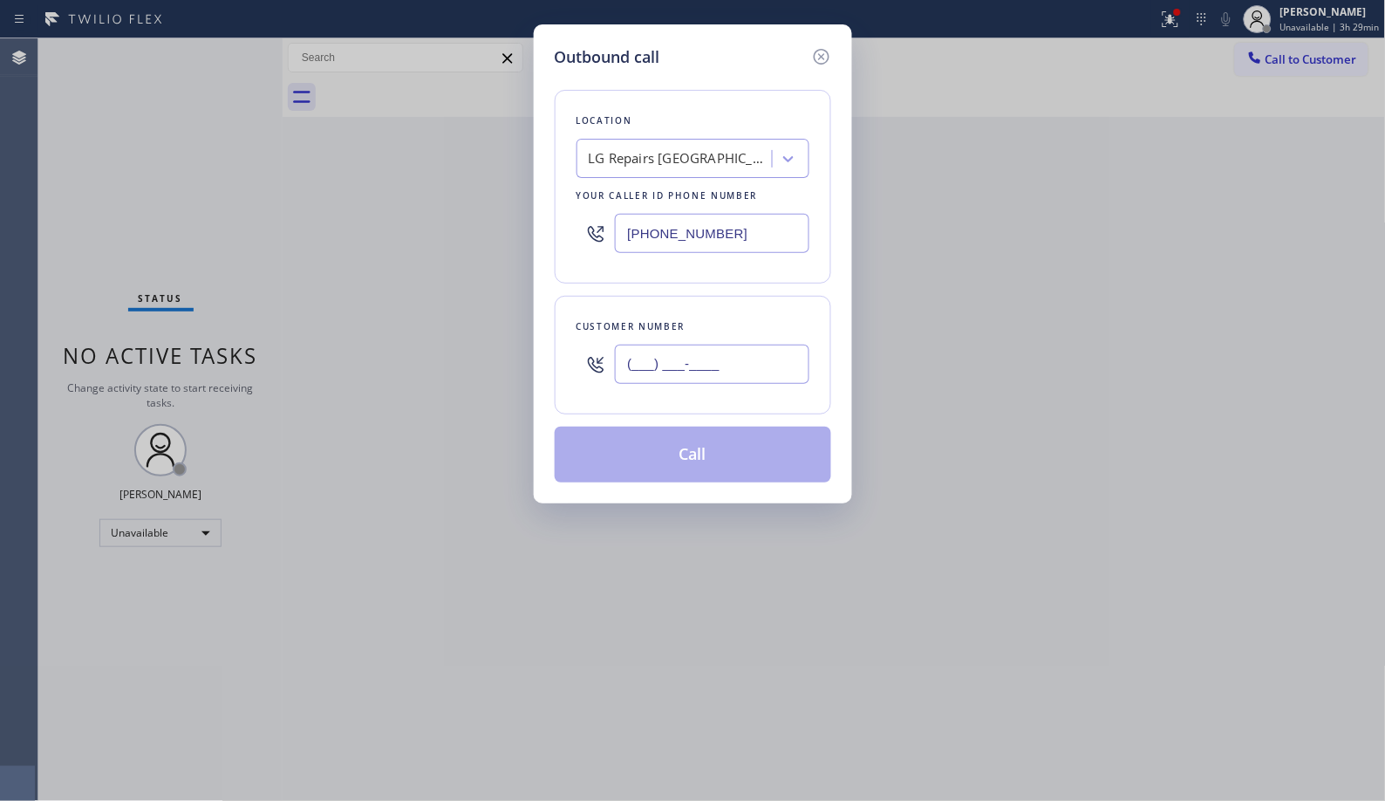
click at [580, 343] on div "(___) ___-____" at bounding box center [692, 364] width 233 height 57
paste input "415) 552-0997"
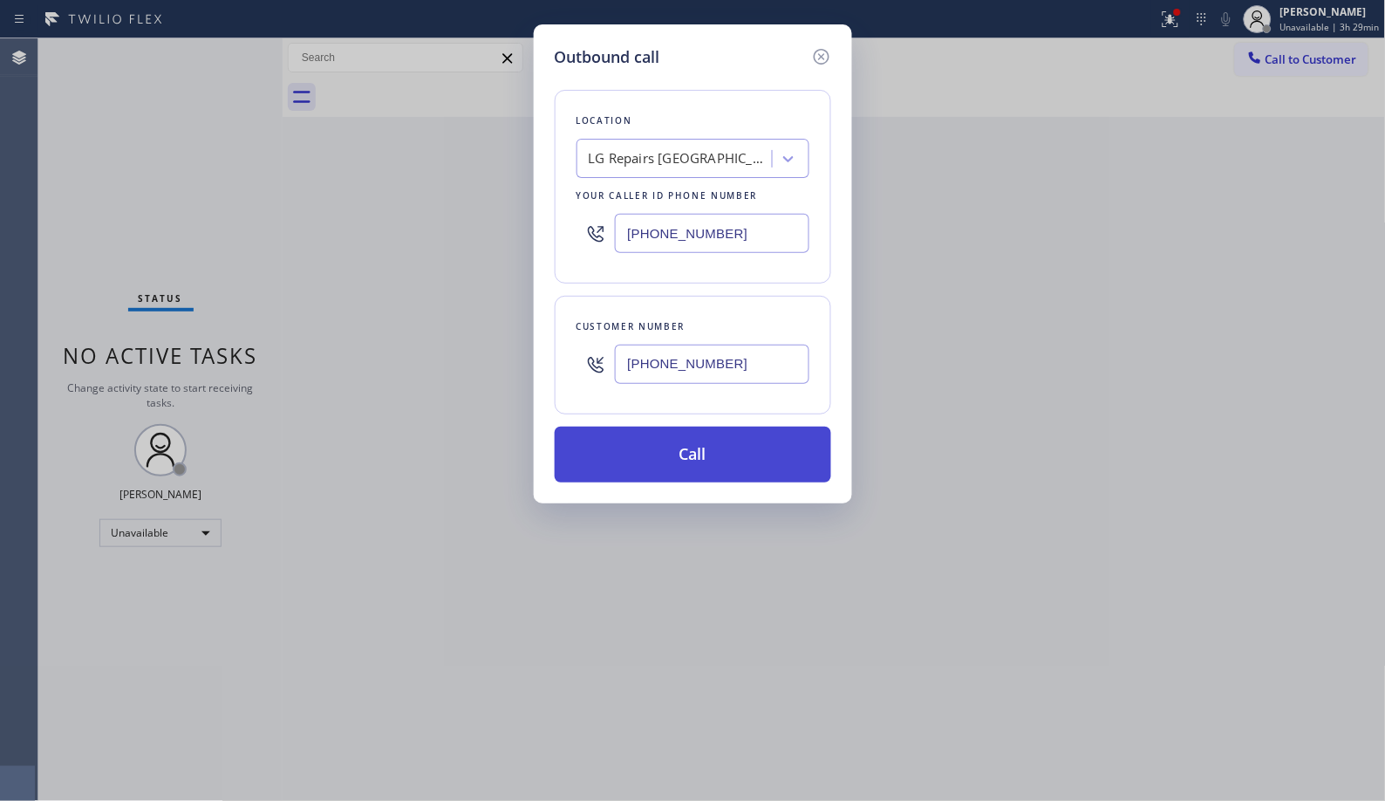
type input "(415) 552-0997"
click at [702, 448] on button "Call" at bounding box center [693, 454] width 276 height 56
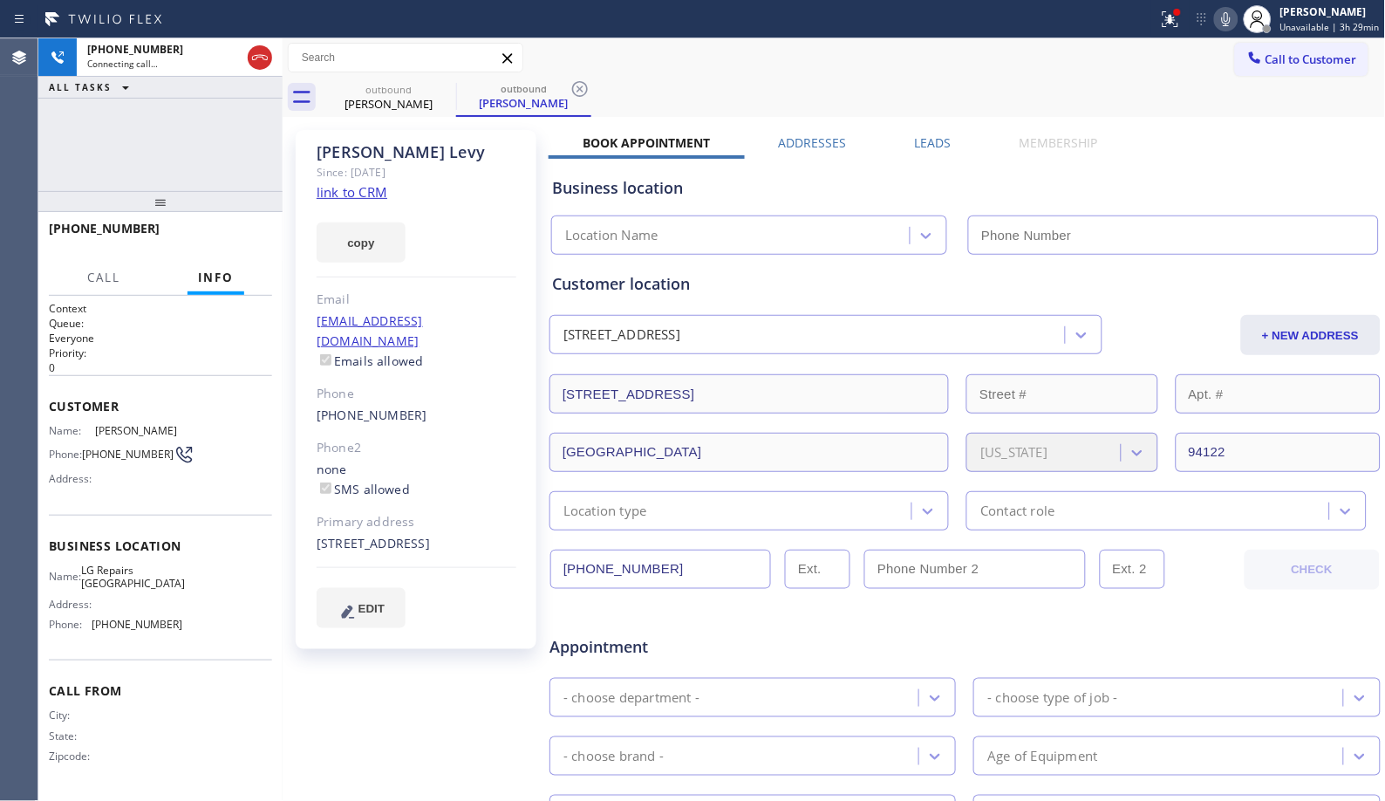
type input "(415) 625-6496"
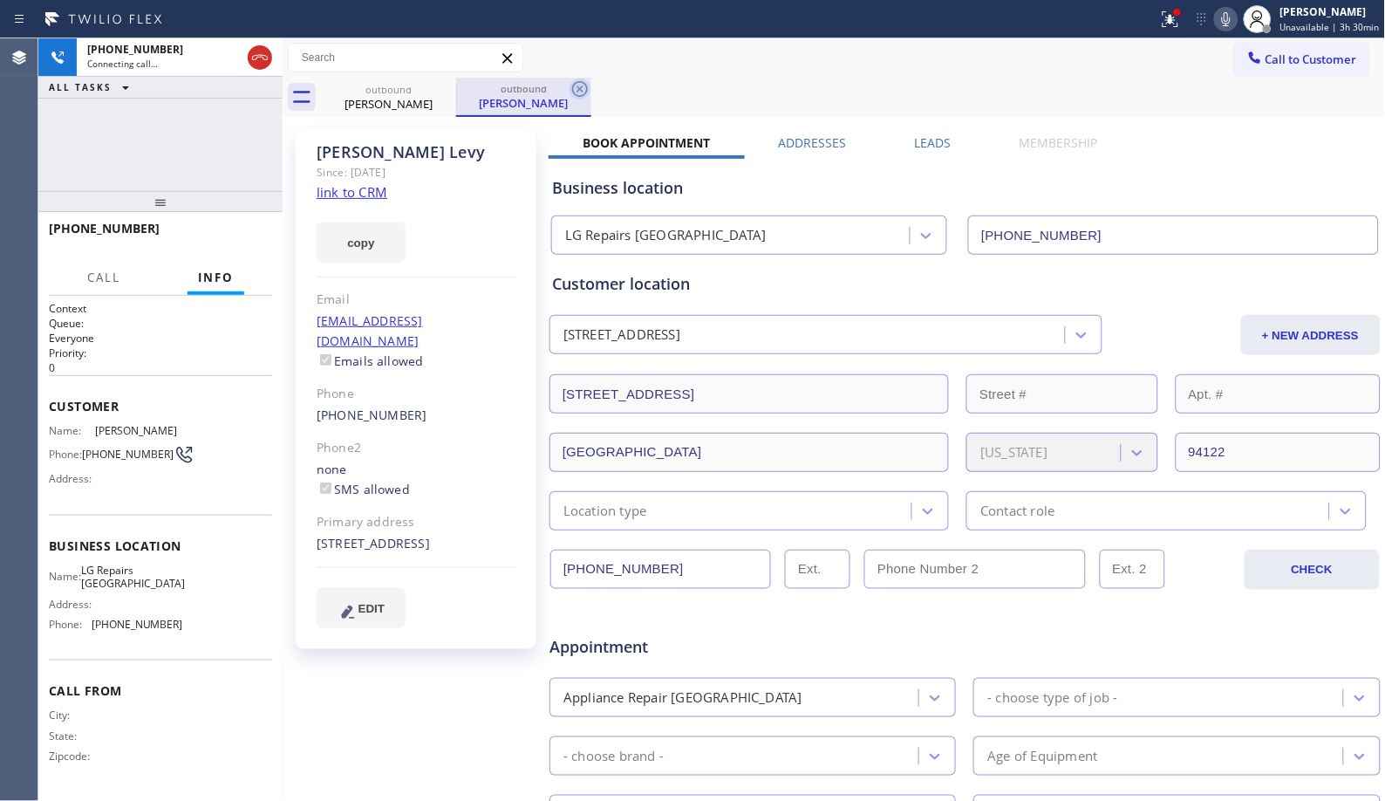
click at [570, 89] on icon at bounding box center [579, 88] width 21 height 21
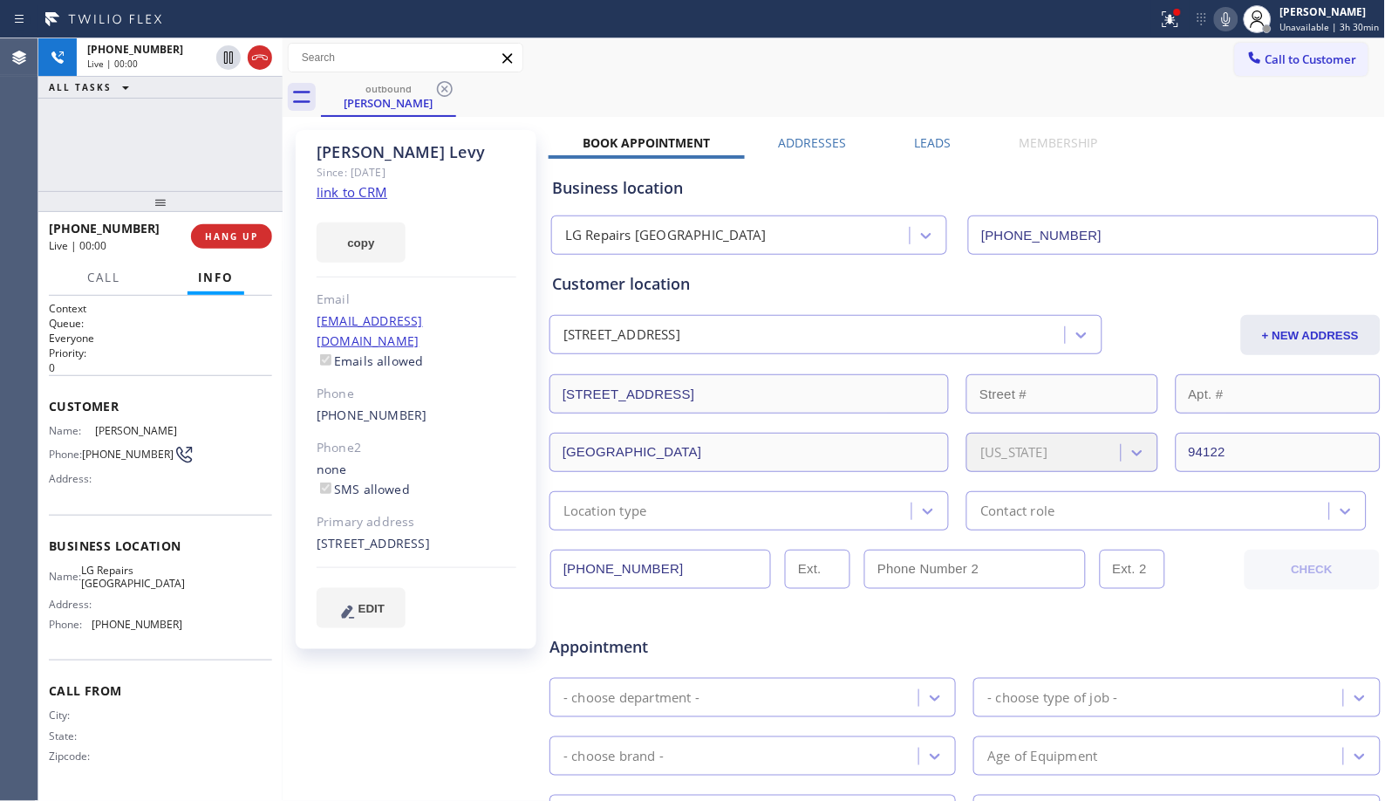
drag, startPoint x: 166, startPoint y: 207, endPoint x: 194, endPoint y: 164, distance: 51.5
click at [194, 164] on div "+14155520997 Live | 00:00 ALL TASKS ALL TASKS ACTIVE TASKS TASKS IN WRAP UP +14…" at bounding box center [160, 419] width 244 height 762
click at [1237, 24] on icon at bounding box center [1226, 19] width 21 height 21
click at [1230, 18] on rect at bounding box center [1226, 17] width 12 height 12
click at [1234, 24] on icon at bounding box center [1226, 19] width 21 height 21
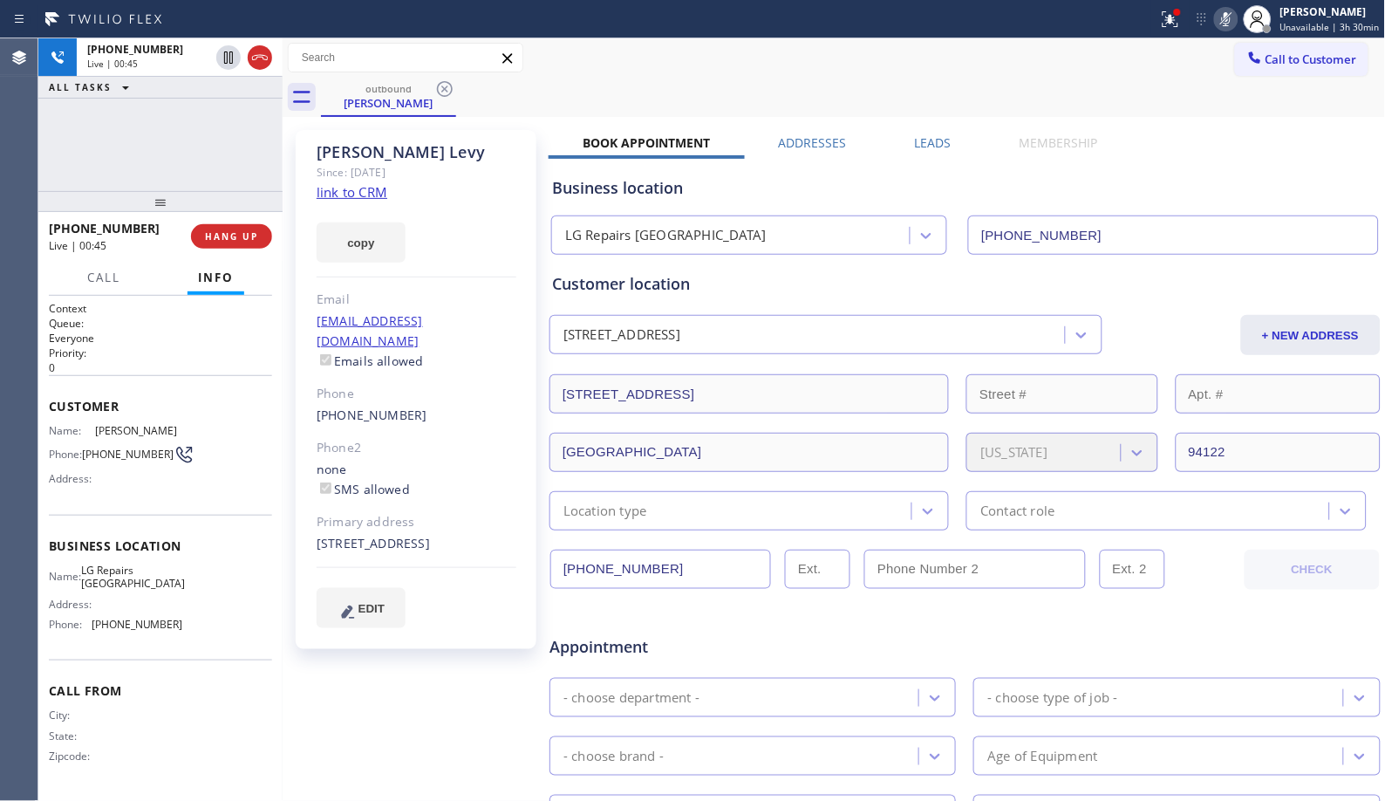
click at [1234, 24] on icon at bounding box center [1226, 19] width 21 height 21
click at [239, 238] on span "HANG UP" at bounding box center [231, 236] width 53 height 12
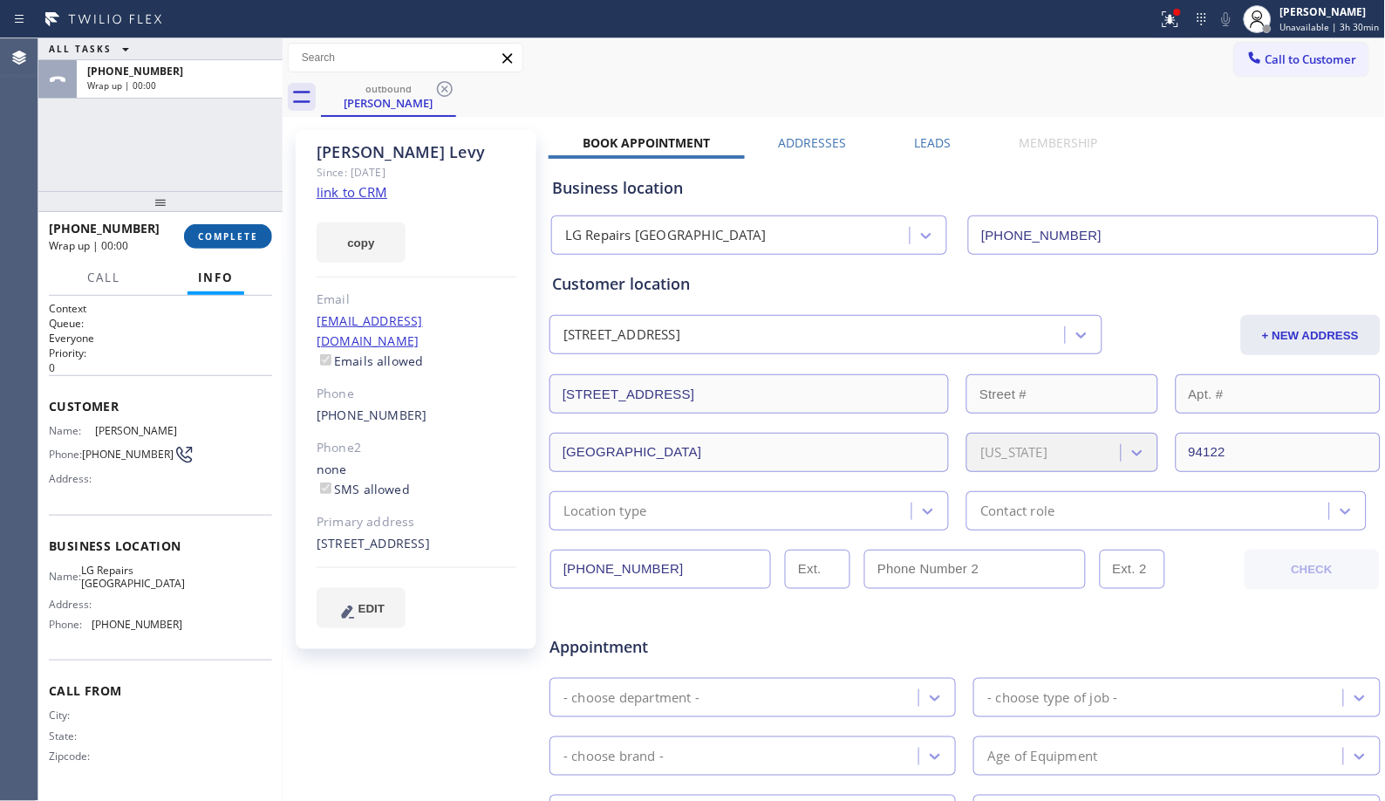
click at [239, 238] on span "COMPLETE" at bounding box center [228, 236] width 60 height 12
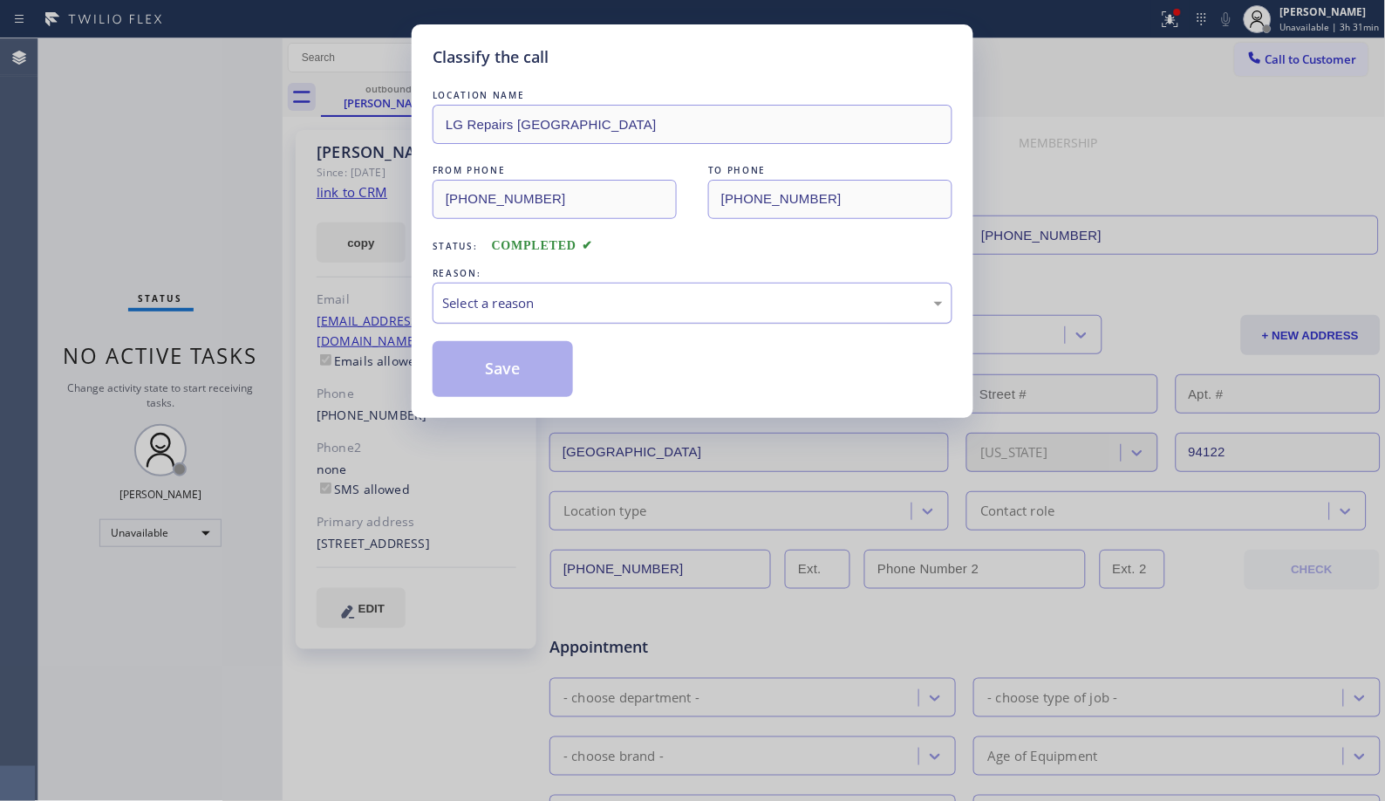
click at [520, 307] on div "Select a reason" at bounding box center [692, 303] width 501 height 20
click at [497, 362] on button "Save" at bounding box center [503, 369] width 140 height 56
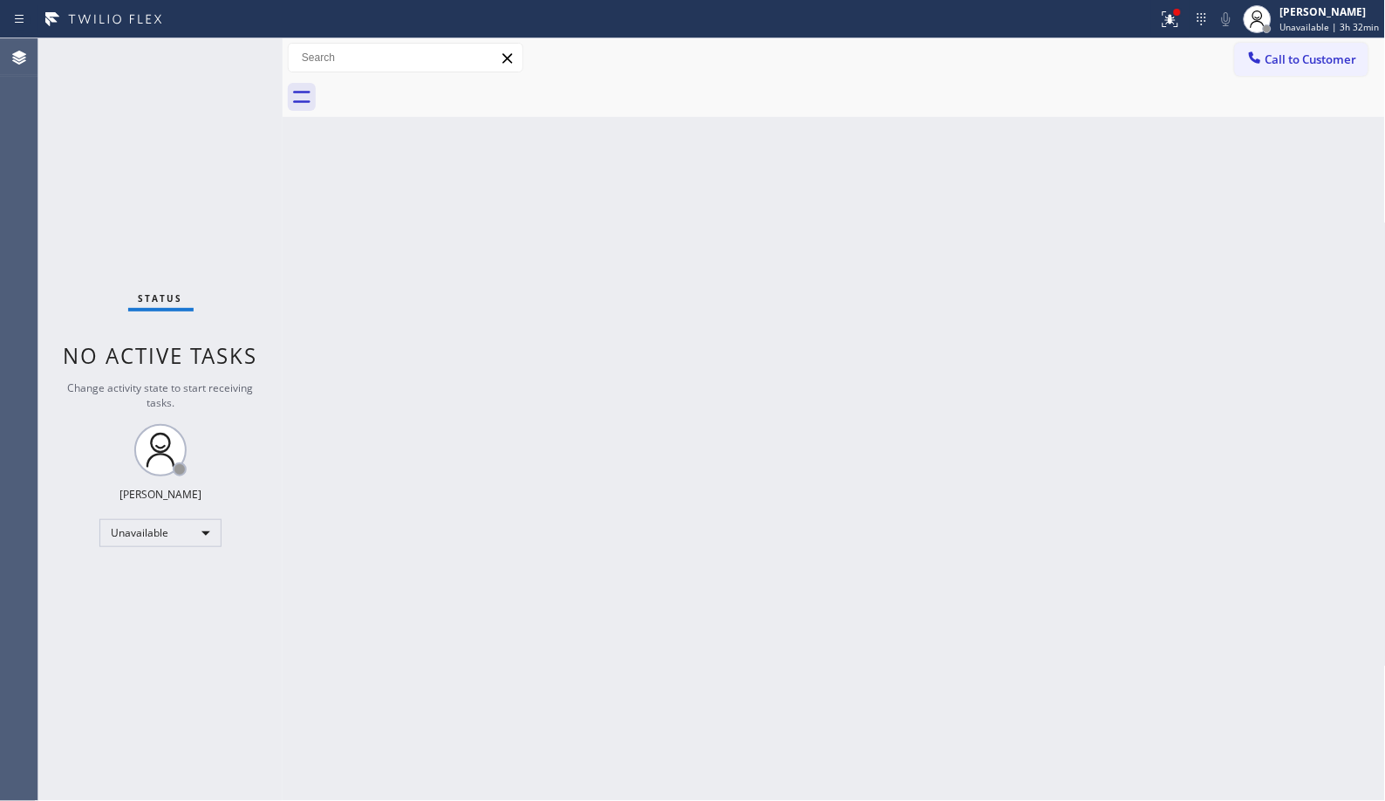
click at [643, 350] on div "Back to Dashboard Change Sender ID Customers Technicians Select a contact Outbo…" at bounding box center [834, 419] width 1103 height 762
click at [1299, 63] on span "Call to Customer" at bounding box center [1311, 59] width 92 height 16
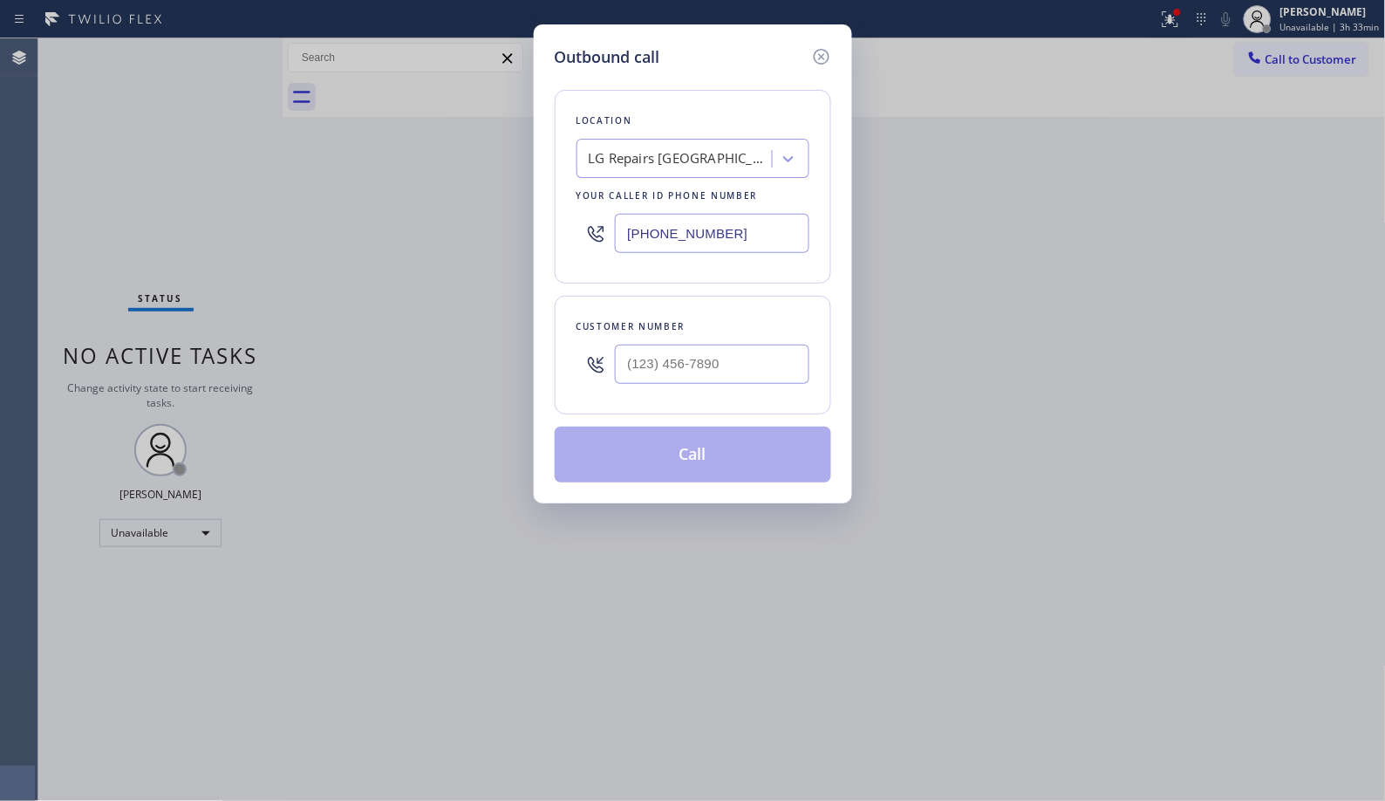
drag, startPoint x: 752, startPoint y: 228, endPoint x: 564, endPoint y: 151, distance: 202.6
click at [576, 168] on div "Location LG Repairs San Francisco Your caller id phone number (415) 625-6496" at bounding box center [693, 187] width 276 height 194
paste input "949) 998-4239"
type input "(949) 998-4239"
drag, startPoint x: 753, startPoint y: 371, endPoint x: 542, endPoint y: 356, distance: 210.8
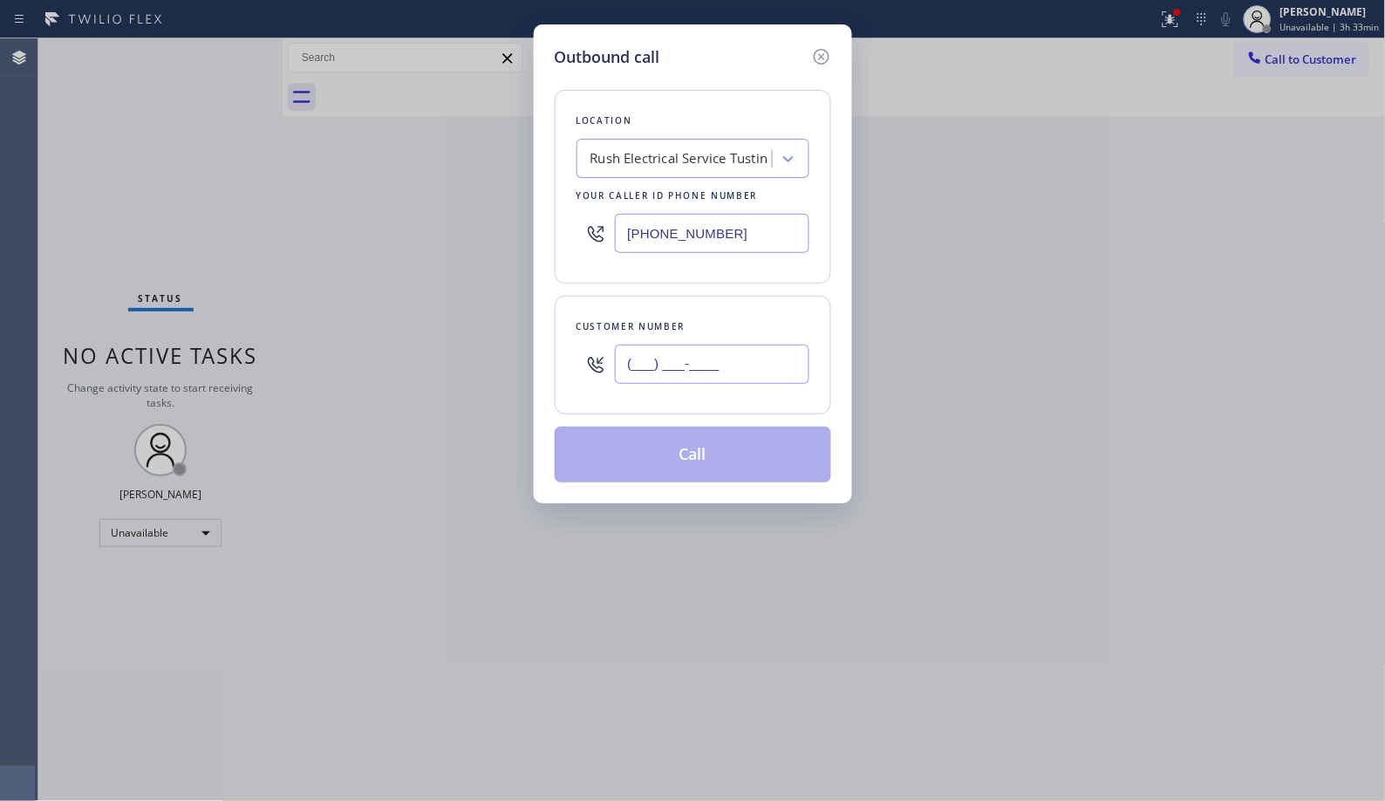
click at [542, 356] on div "Outbound call Location Rush Electrical Service Tustin Your caller id phone numb…" at bounding box center [693, 263] width 318 height 479
paste input "714) 838-5066"
type input "(714) 838-5066"
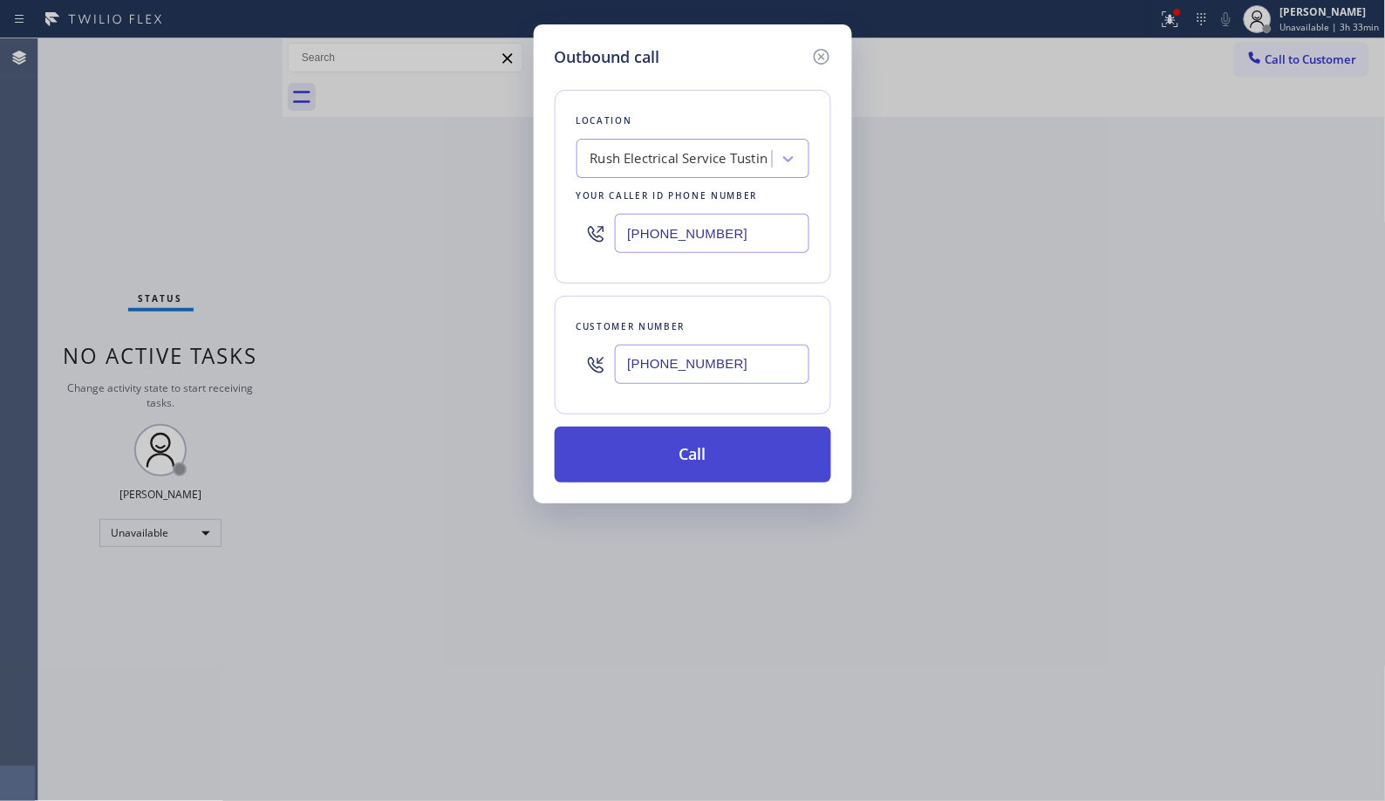
click at [738, 449] on button "Call" at bounding box center [693, 454] width 276 height 56
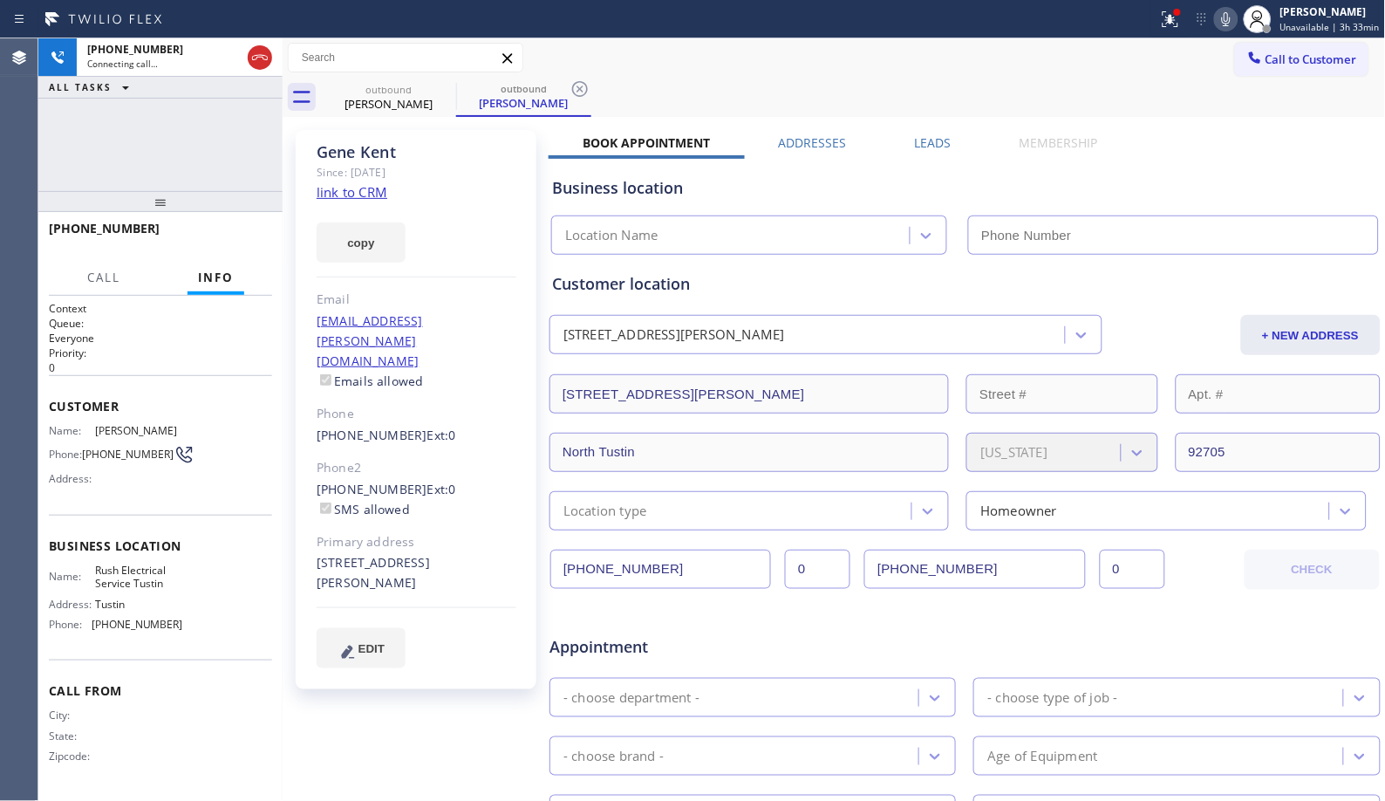
click at [215, 133] on div "+17148385066 Connecting call… ALL TASKS ALL TASKS ACTIVE TASKS TASKS IN WRAP UP" at bounding box center [160, 114] width 244 height 153
type input "(949) 998-4239"
click at [583, 93] on icon at bounding box center [579, 88] width 21 height 21
drag, startPoint x: 159, startPoint y: 209, endPoint x: 173, endPoint y: 179, distance: 33.6
click at [171, 181] on div "+17148385066 Connecting call… ALL TASKS ALL TASKS ACTIVE TASKS TASKS IN WRAP UP…" at bounding box center [160, 419] width 244 height 762
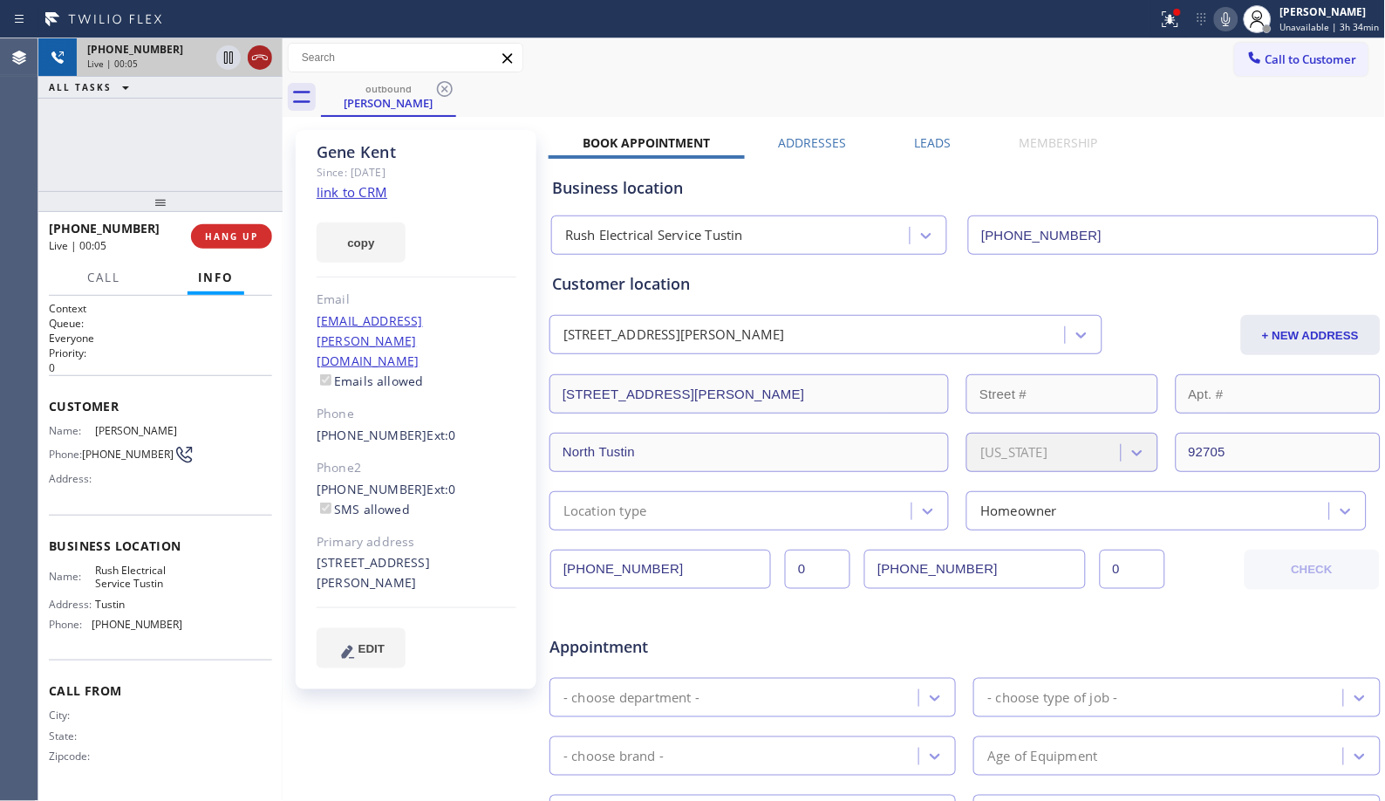
click at [268, 62] on icon at bounding box center [259, 57] width 21 height 21
drag, startPoint x: 224, startPoint y: 231, endPoint x: 232, endPoint y: 237, distance: 9.9
click at [228, 234] on button "HANG UP" at bounding box center [231, 236] width 81 height 24
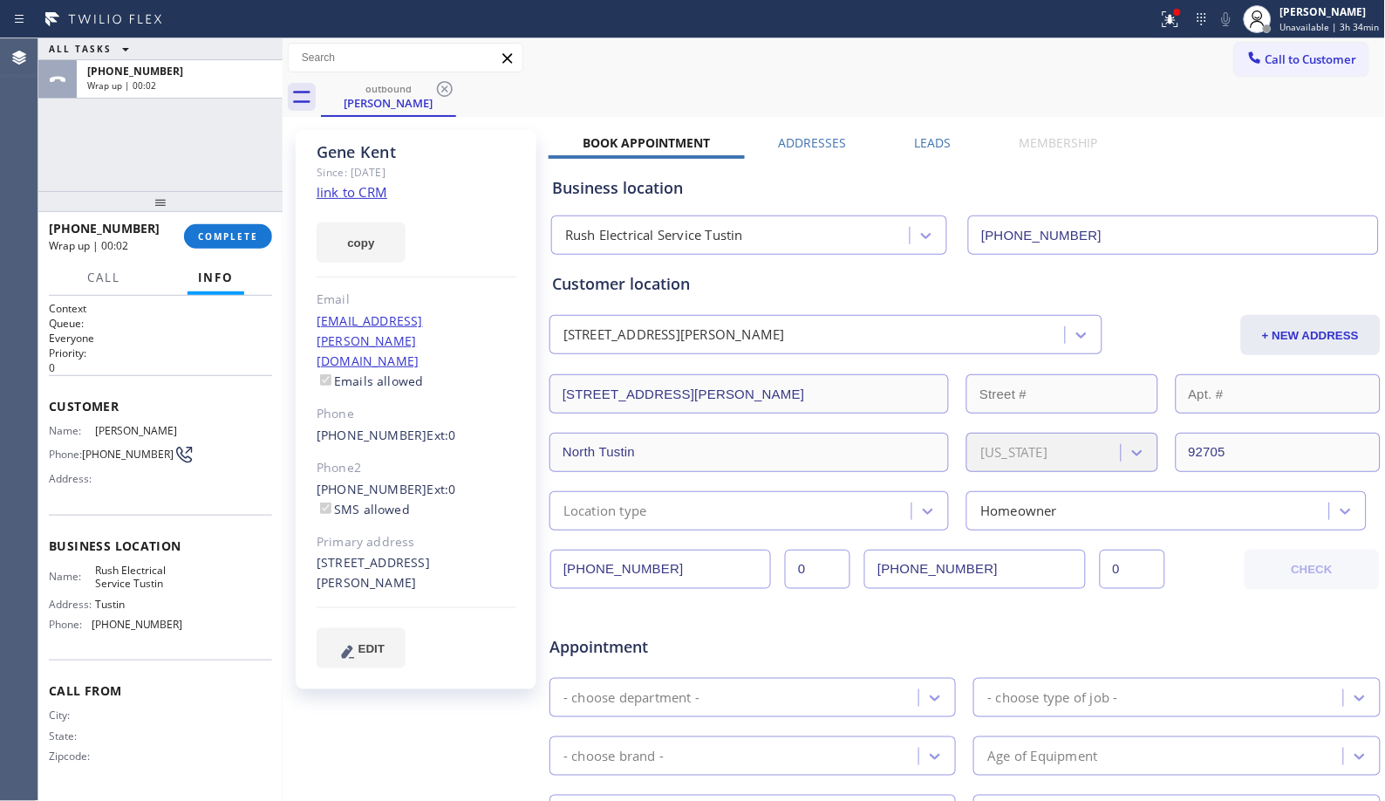
click at [214, 235] on span "COMPLETE" at bounding box center [228, 236] width 60 height 12
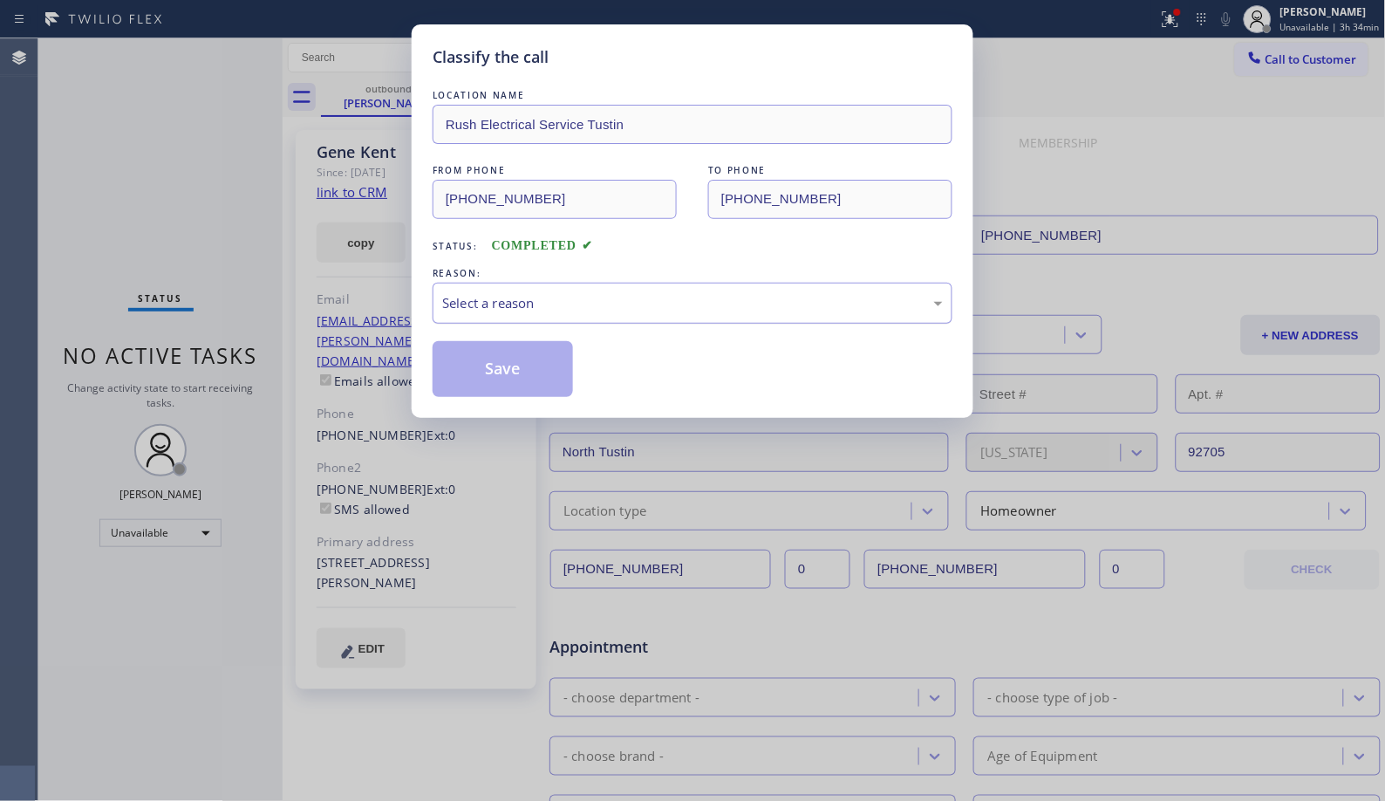
click at [815, 303] on div "Select a reason" at bounding box center [692, 303] width 501 height 20
click at [474, 370] on button "Save" at bounding box center [503, 369] width 140 height 56
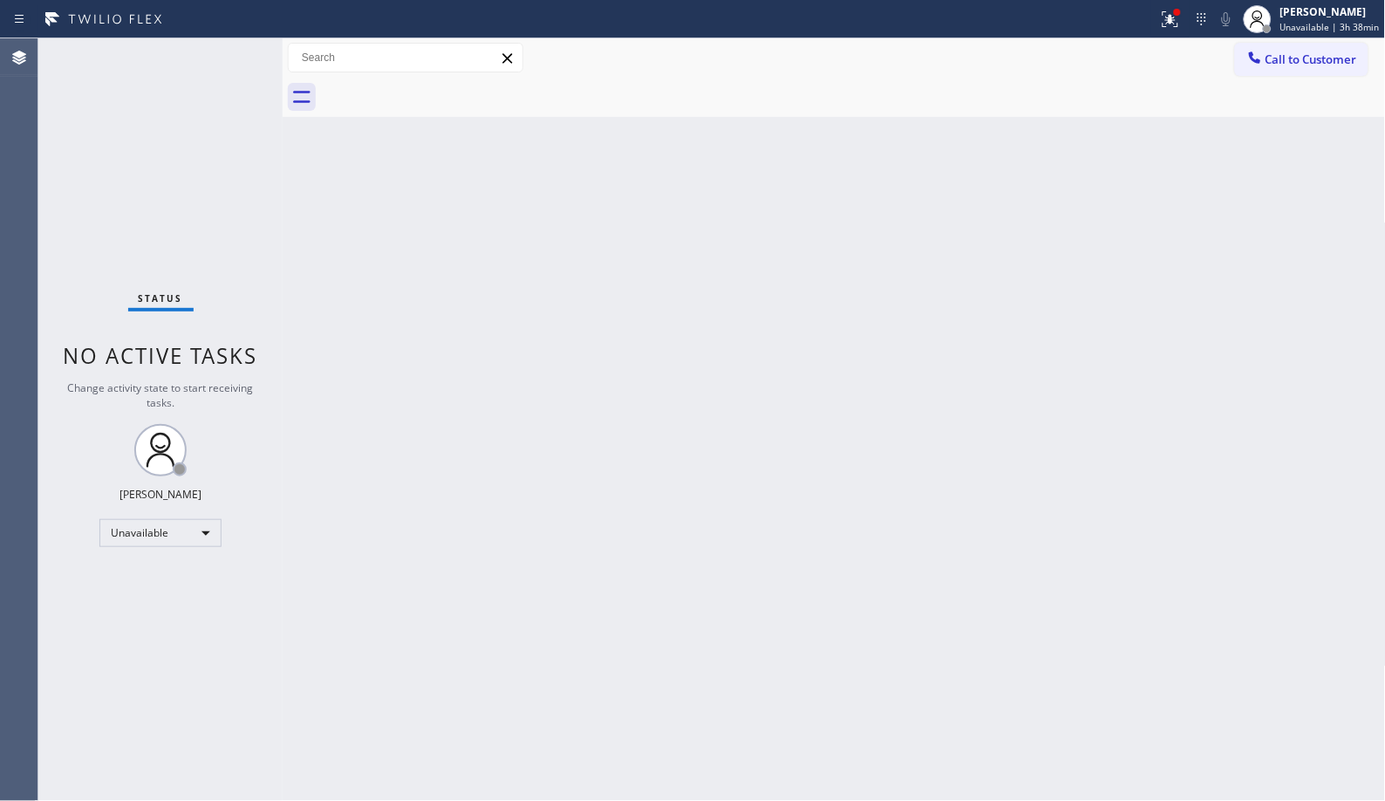
click at [710, 362] on div "Back to Dashboard Change Sender ID Customers Technicians Select a contact Outbo…" at bounding box center [834, 419] width 1103 height 762
click at [335, 524] on div "Back to Dashboard Change Sender ID Customers Technicians Select a contact Outbo…" at bounding box center [834, 419] width 1103 height 762
drag, startPoint x: 481, startPoint y: 419, endPoint x: 267, endPoint y: 138, distance: 353.4
click at [481, 412] on div "Back to Dashboard Change Sender ID Customers Technicians Select a contact Outbo…" at bounding box center [834, 419] width 1103 height 762
click at [1284, 55] on span "Call to Customer" at bounding box center [1311, 59] width 92 height 16
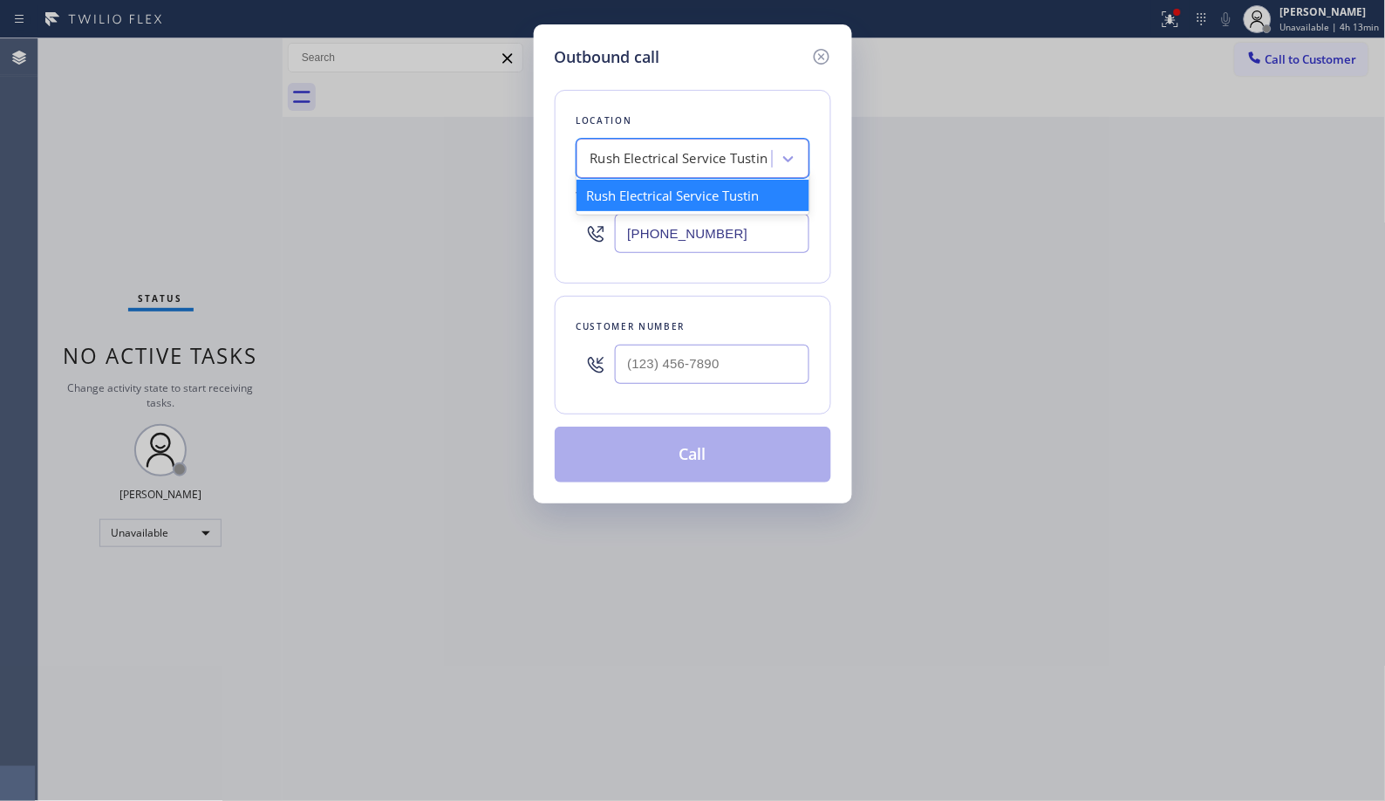
click at [681, 146] on div "Rush Electrical Service Tustin" at bounding box center [677, 159] width 190 height 31
paste input "American Service Alliance Montecito"
type input "American Service Alliance Montecito"
click at [695, 201] on div "American Service Alliance Montecito" at bounding box center [692, 204] width 233 height 49
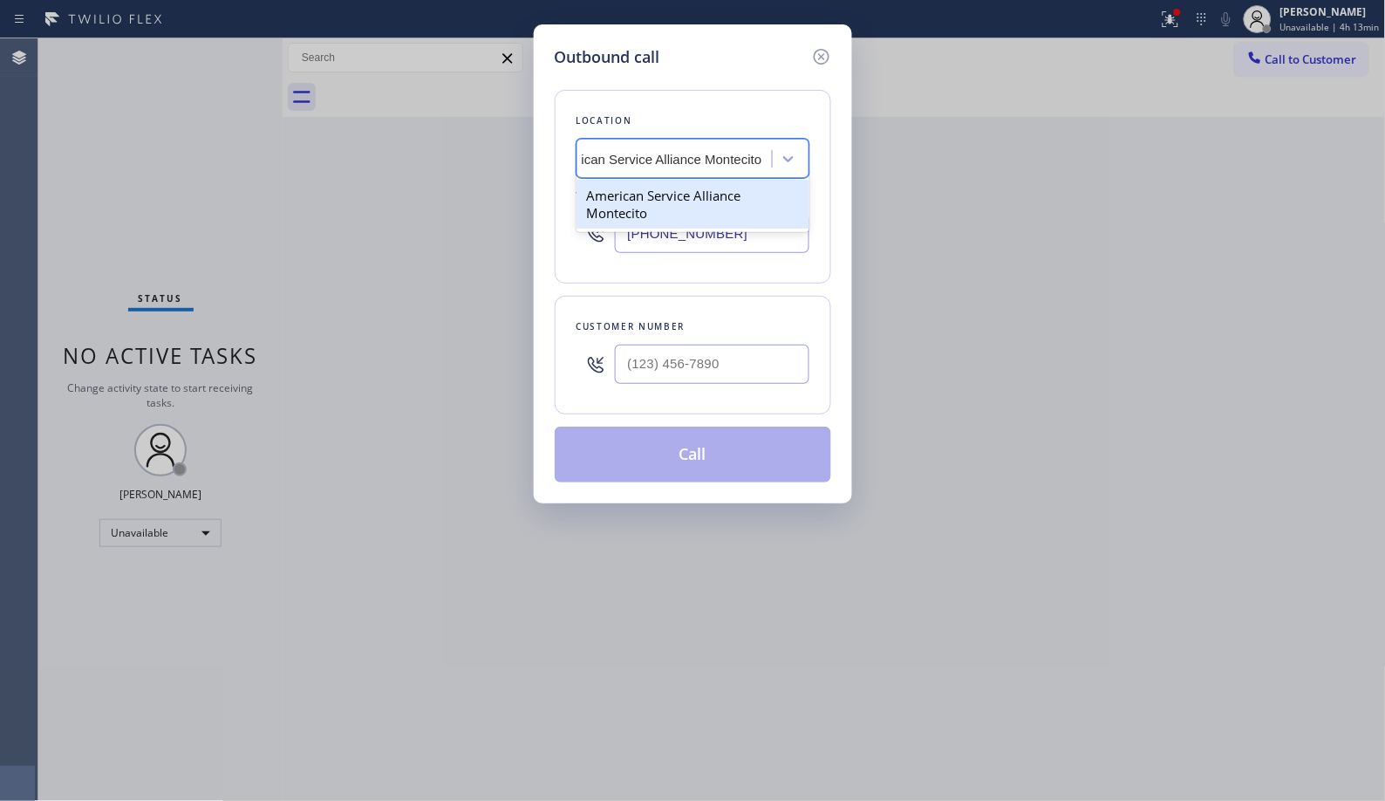
type input "(805) 973-0877"
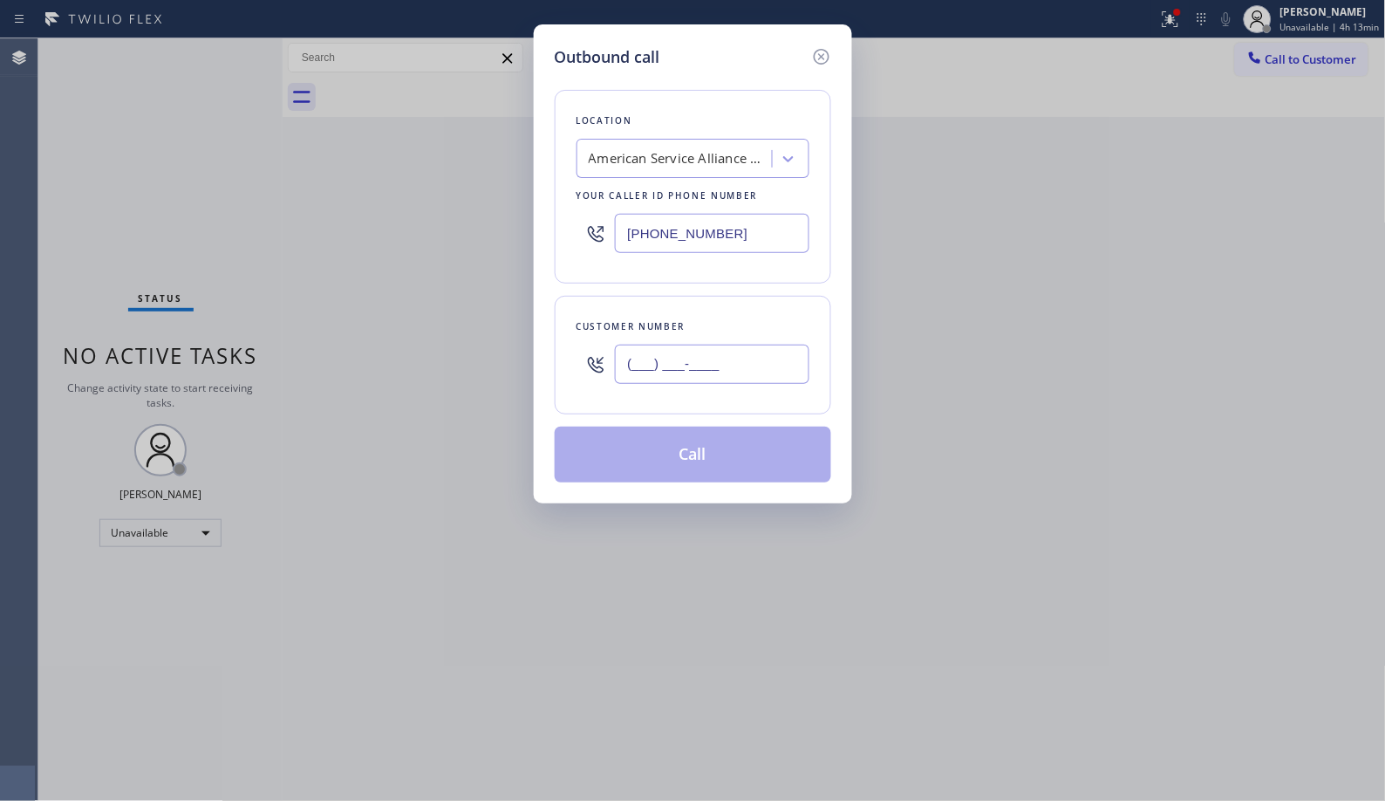
click at [753, 358] on input "(___) ___-____" at bounding box center [712, 363] width 194 height 39
paste input "805) 451-2946"
type input "(805) 451-2946"
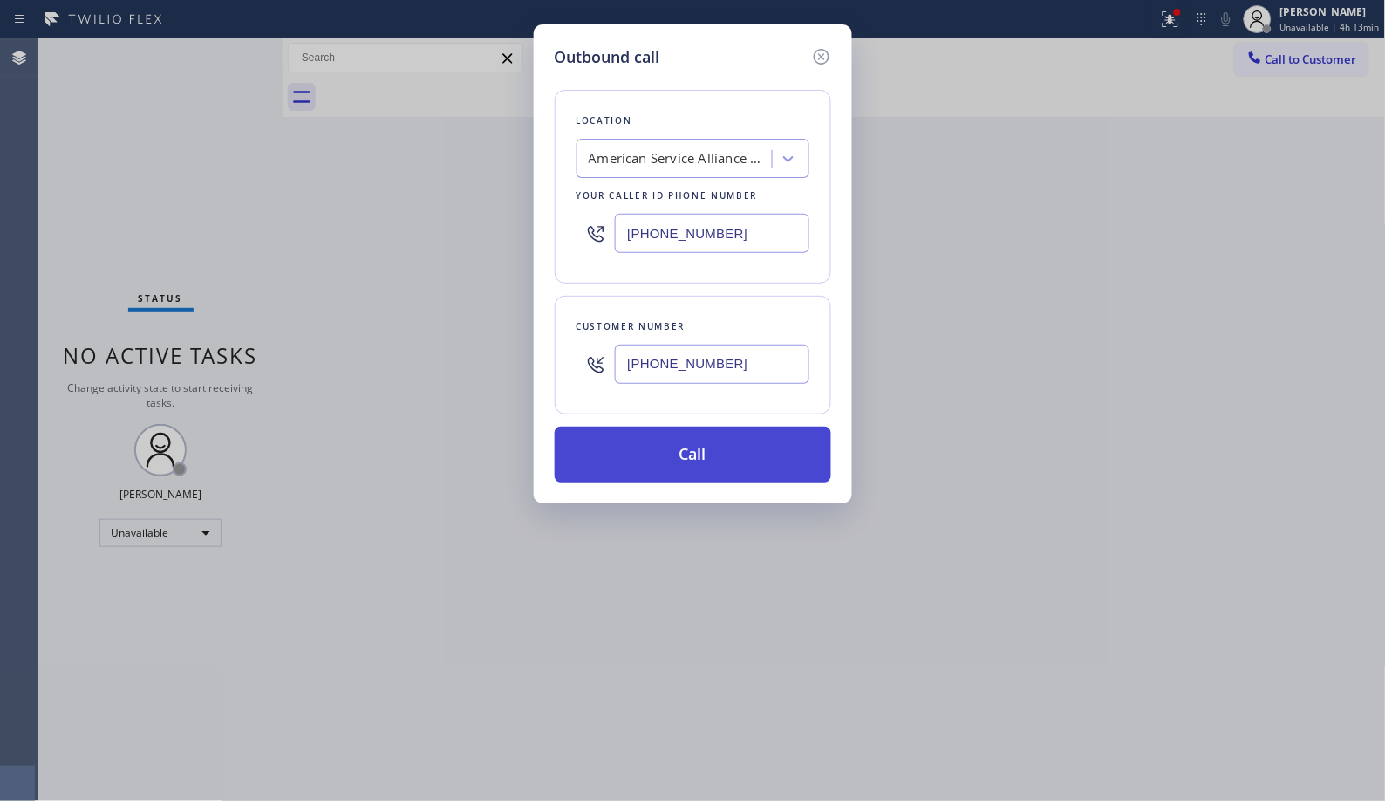
click at [744, 447] on button "Call" at bounding box center [693, 454] width 276 height 56
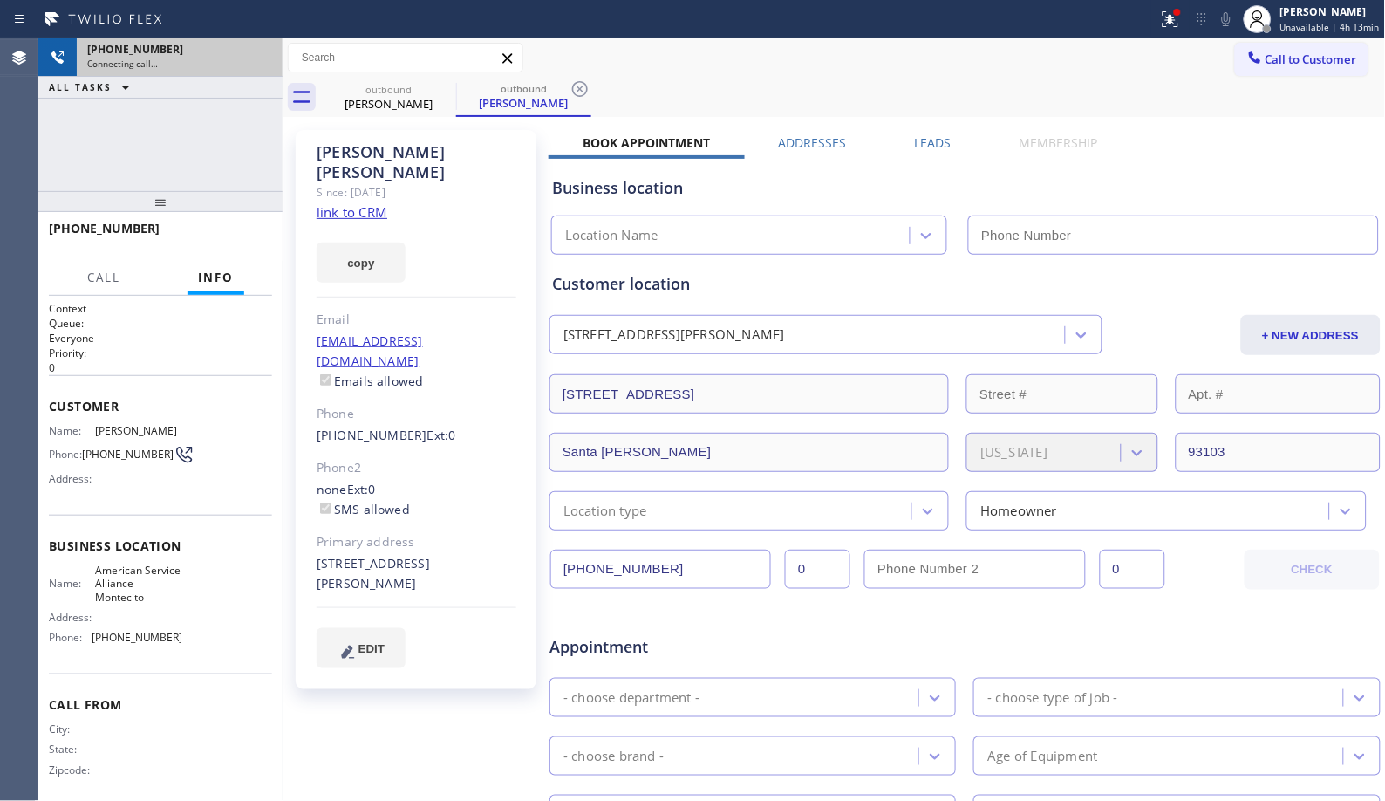
click at [206, 61] on div "Connecting call…" at bounding box center [179, 64] width 185 height 12
type input "(805) 973-0877"
click at [258, 55] on icon at bounding box center [260, 57] width 16 height 5
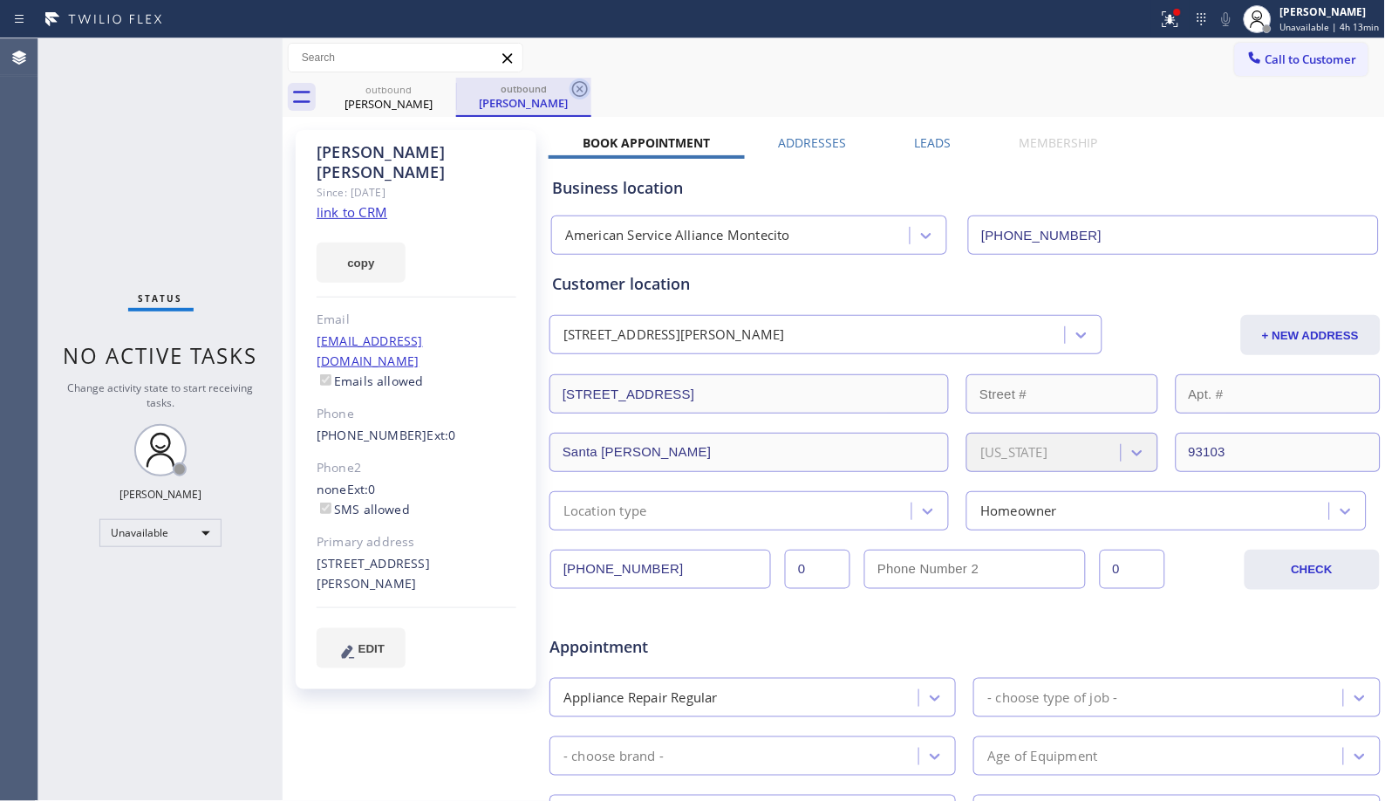
click at [585, 89] on icon at bounding box center [579, 88] width 21 height 21
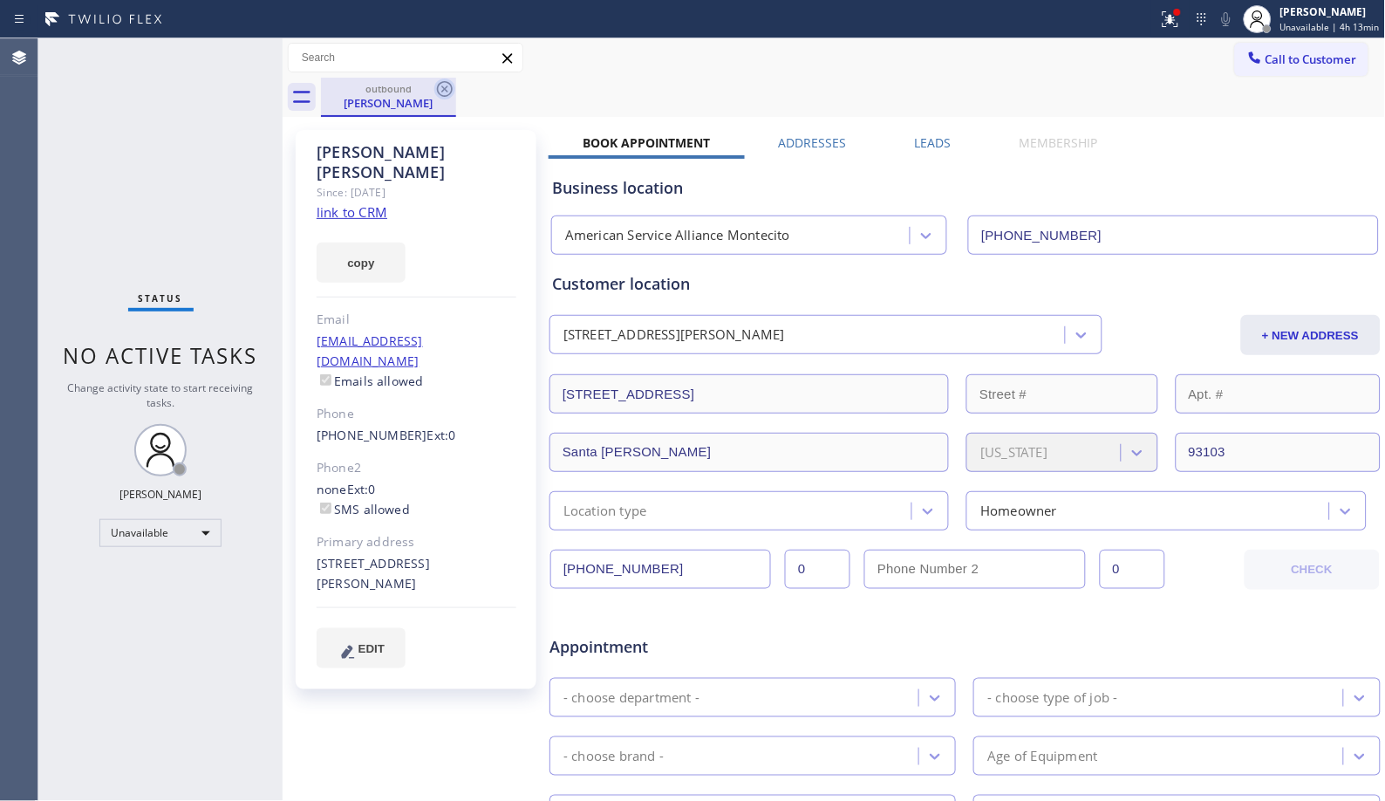
click at [448, 85] on icon at bounding box center [444, 88] width 21 height 21
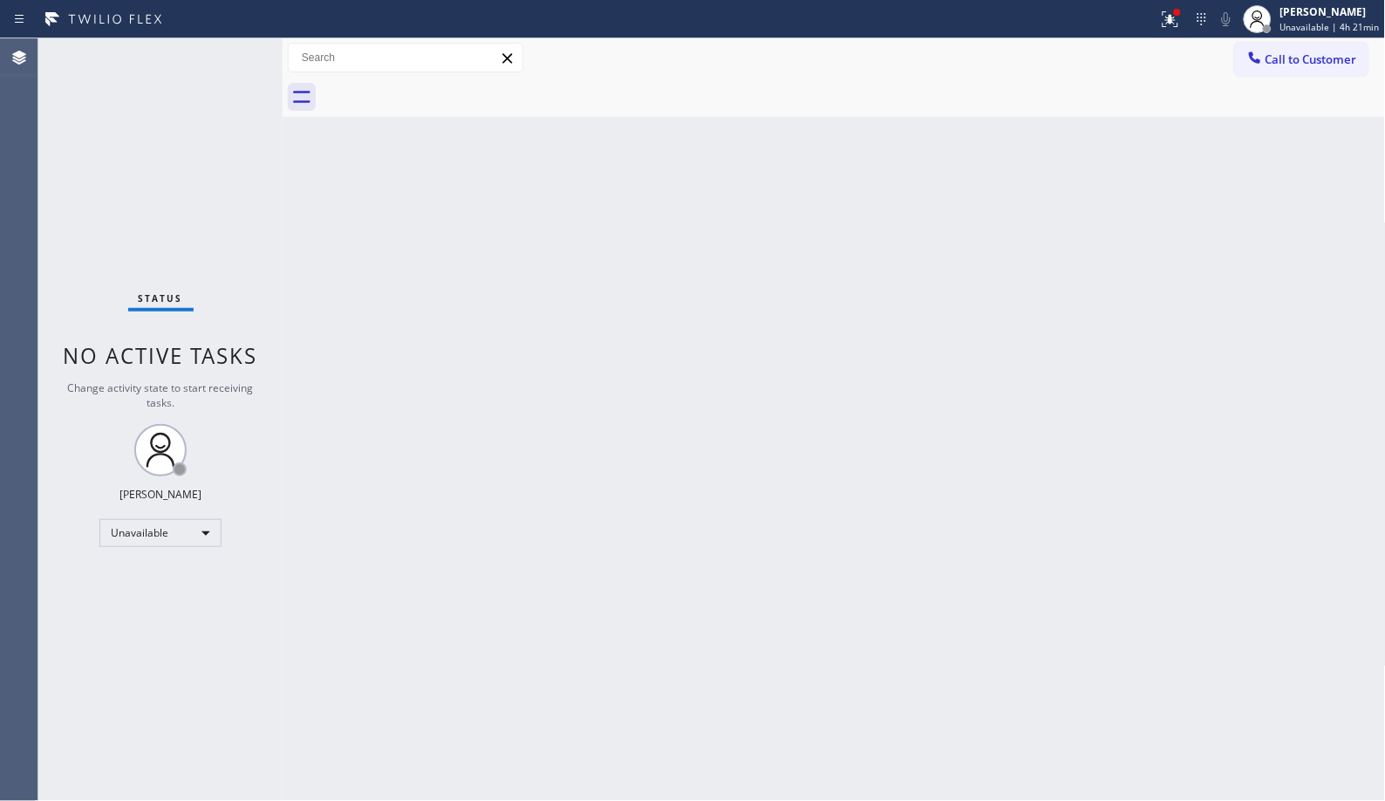
click at [249, 225] on div "Status No active tasks Change activity state to start receiving tasks. Donna Ar…" at bounding box center [160, 419] width 244 height 762
click at [948, 375] on div "Back to Dashboard Change Sender ID Customers Technicians Select a contact Outbo…" at bounding box center [834, 419] width 1103 height 762
click at [518, 326] on div "Back to Dashboard Change Sender ID Customers Technicians Select a contact Outbo…" at bounding box center [834, 419] width 1103 height 762
drag, startPoint x: 500, startPoint y: 386, endPoint x: 493, endPoint y: 372, distance: 15.6
click at [500, 386] on div "Back to Dashboard Change Sender ID Customers Technicians Select a contact Outbo…" at bounding box center [834, 419] width 1103 height 762
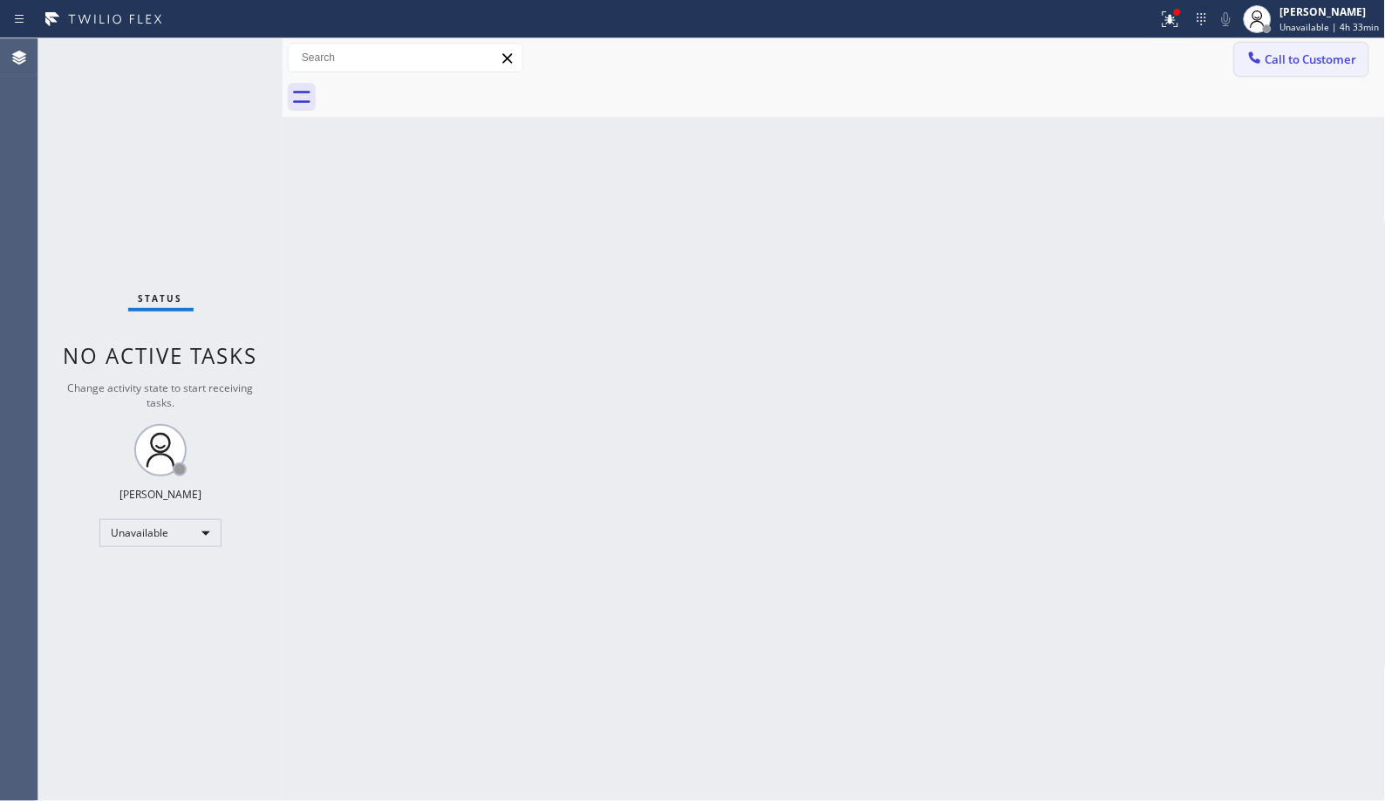
click at [1305, 57] on span "Call to Customer" at bounding box center [1311, 59] width 92 height 16
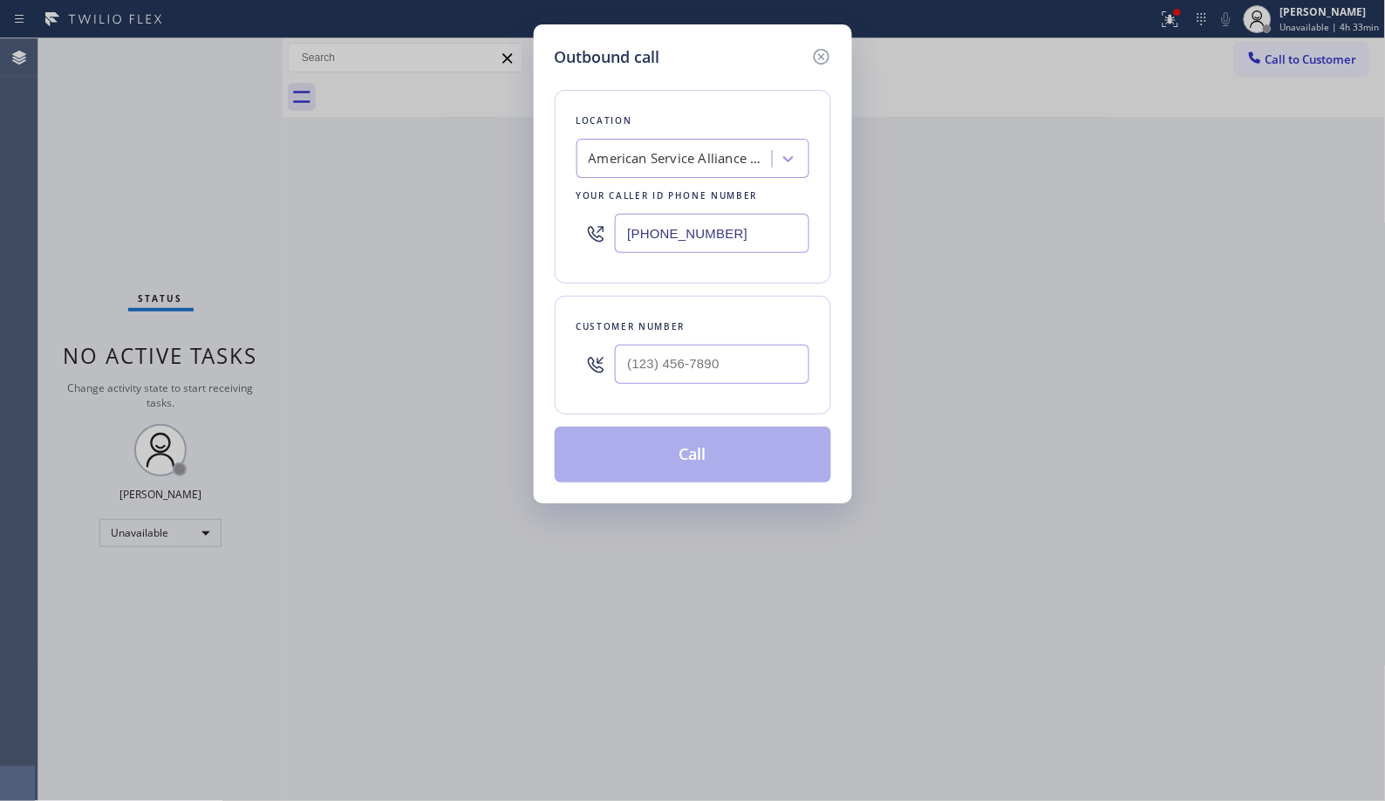
drag, startPoint x: 753, startPoint y: 229, endPoint x: 529, endPoint y: 160, distance: 233.6
click at [530, 162] on div "Outbound call Location American Service Alliance Montecito Your caller id phone…" at bounding box center [692, 400] width 1385 height 801
paste input "213) 377-6490"
type input "(213) 377-6490"
drag, startPoint x: 746, startPoint y: 356, endPoint x: 568, endPoint y: 342, distance: 179.3
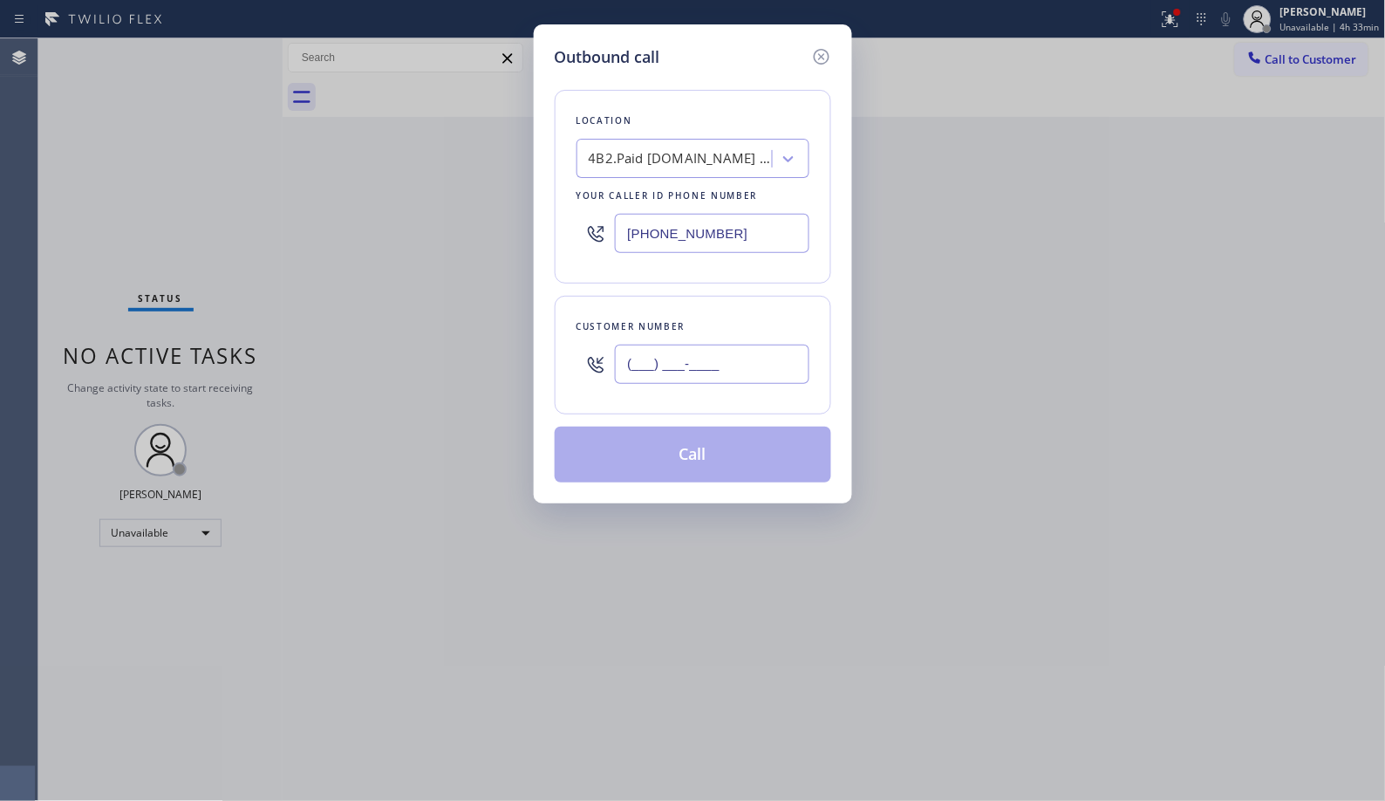
click at [590, 350] on div "(___) ___-____" at bounding box center [692, 364] width 233 height 57
paste input "714) 269-5607"
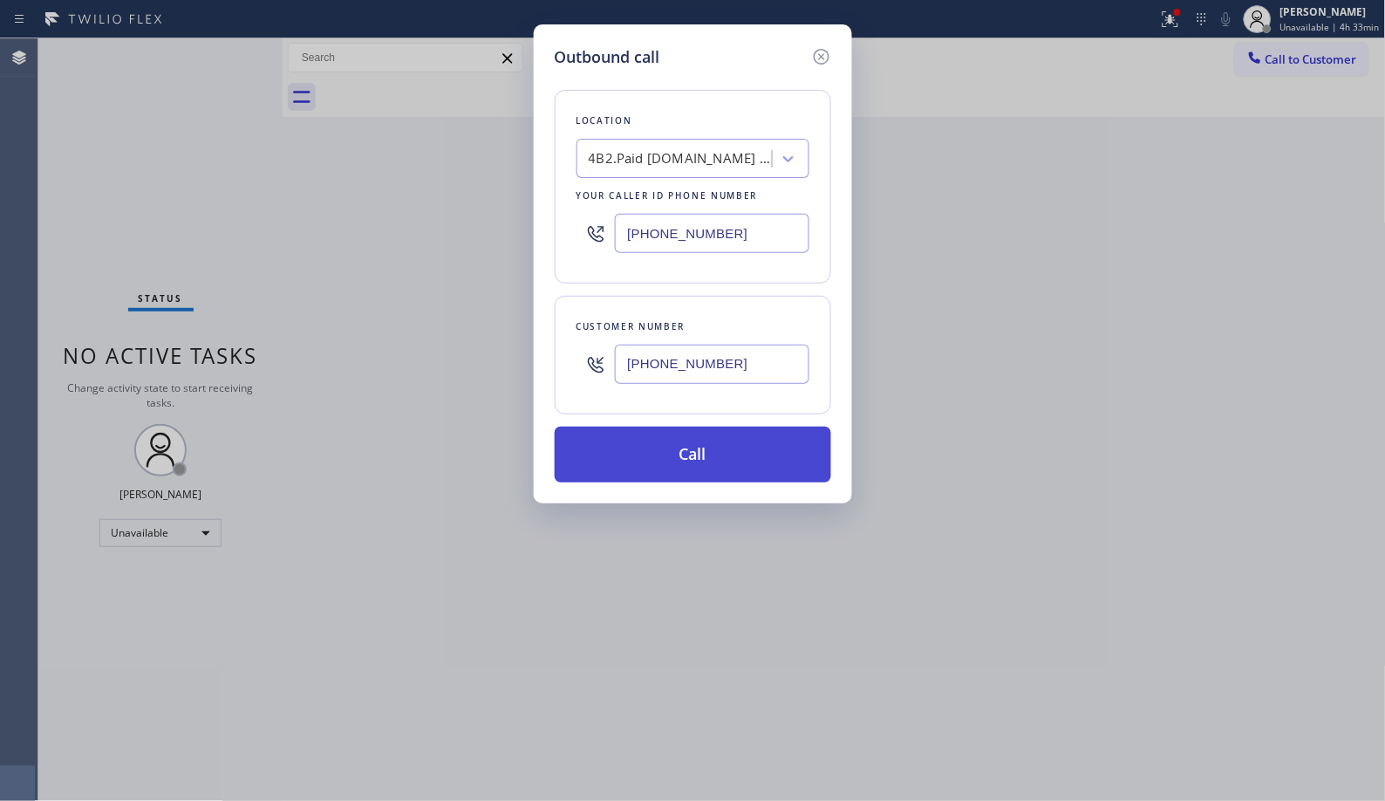
type input "(714) 269-5607"
click at [774, 464] on button "Call" at bounding box center [693, 454] width 276 height 56
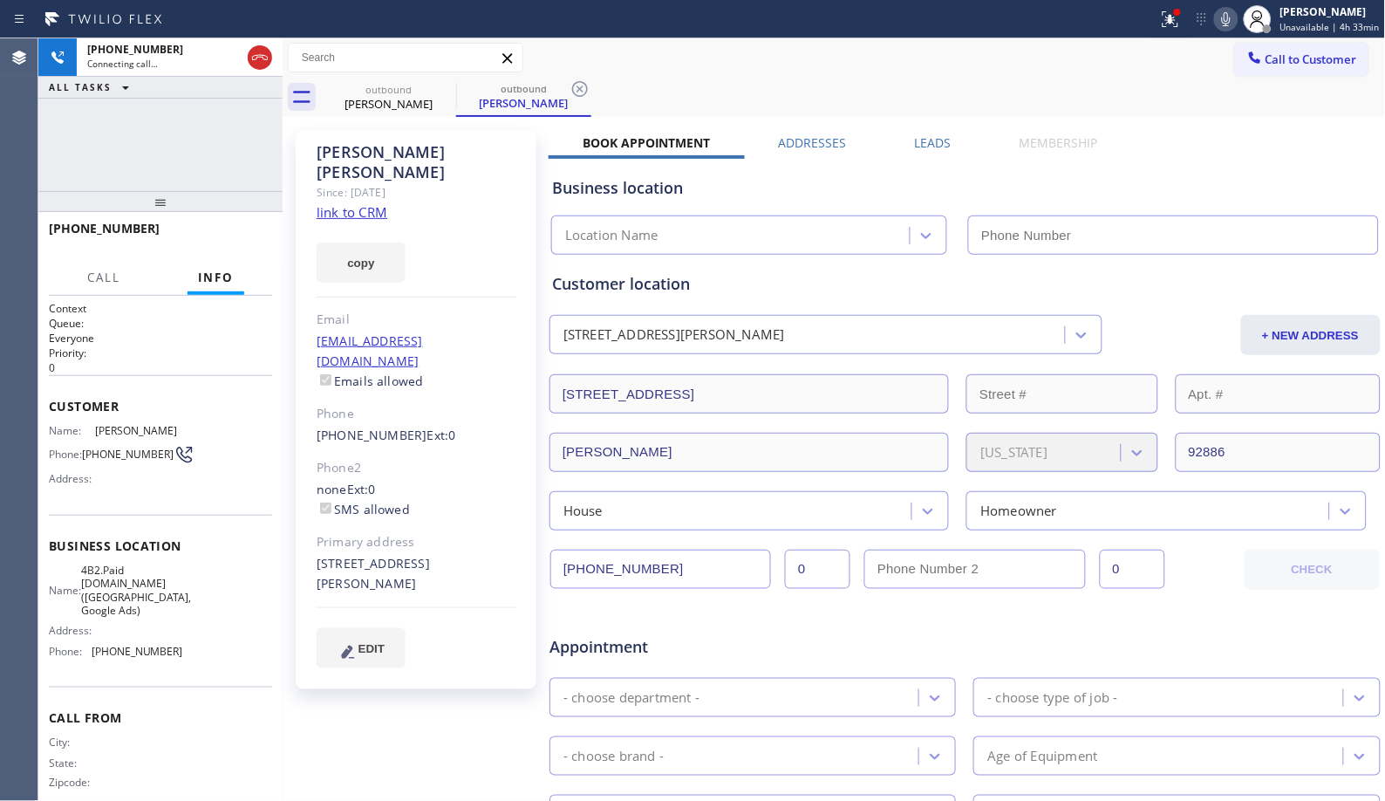
type input "(213) 377-6490"
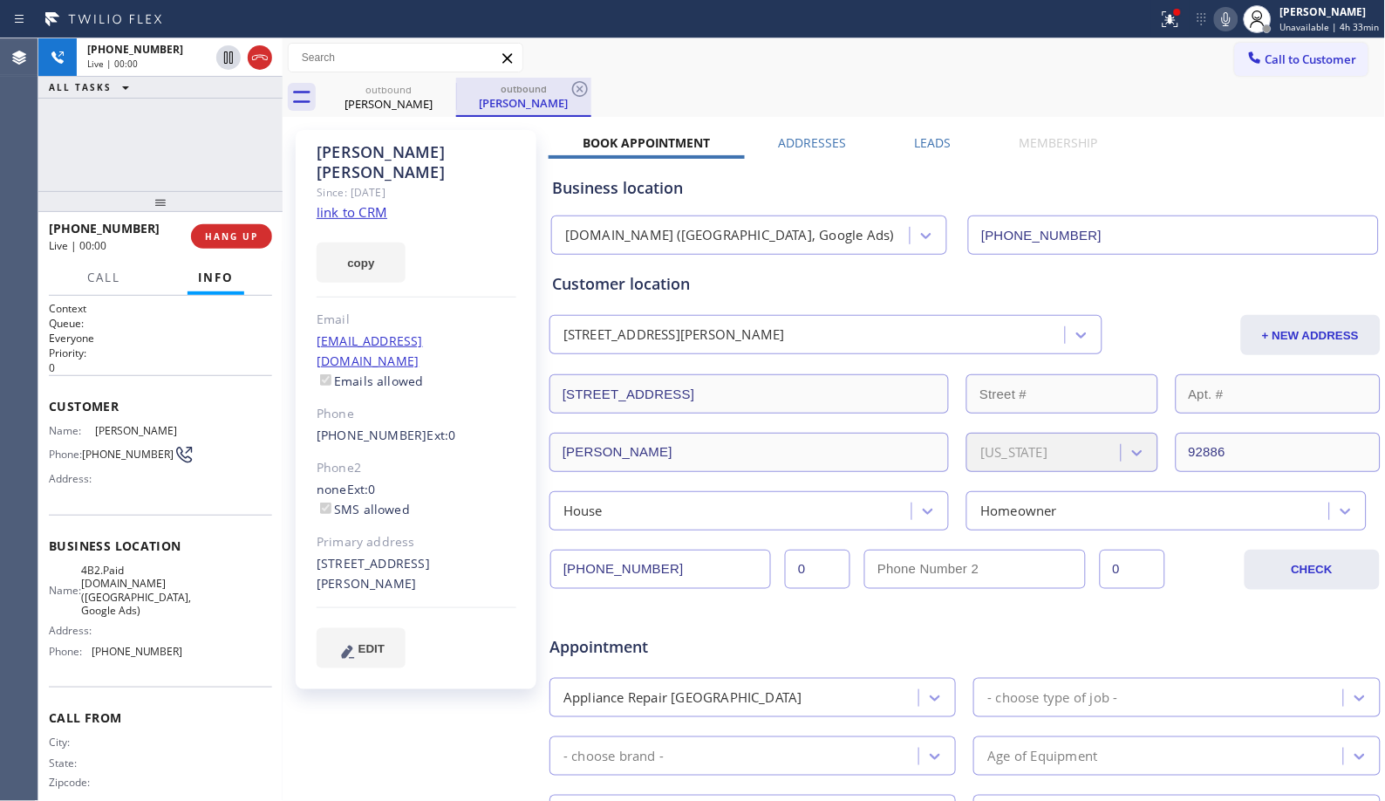
click at [500, 96] on div "Sonal Sanghvi" at bounding box center [524, 103] width 132 height 16
click at [579, 91] on icon at bounding box center [579, 88] width 21 height 21
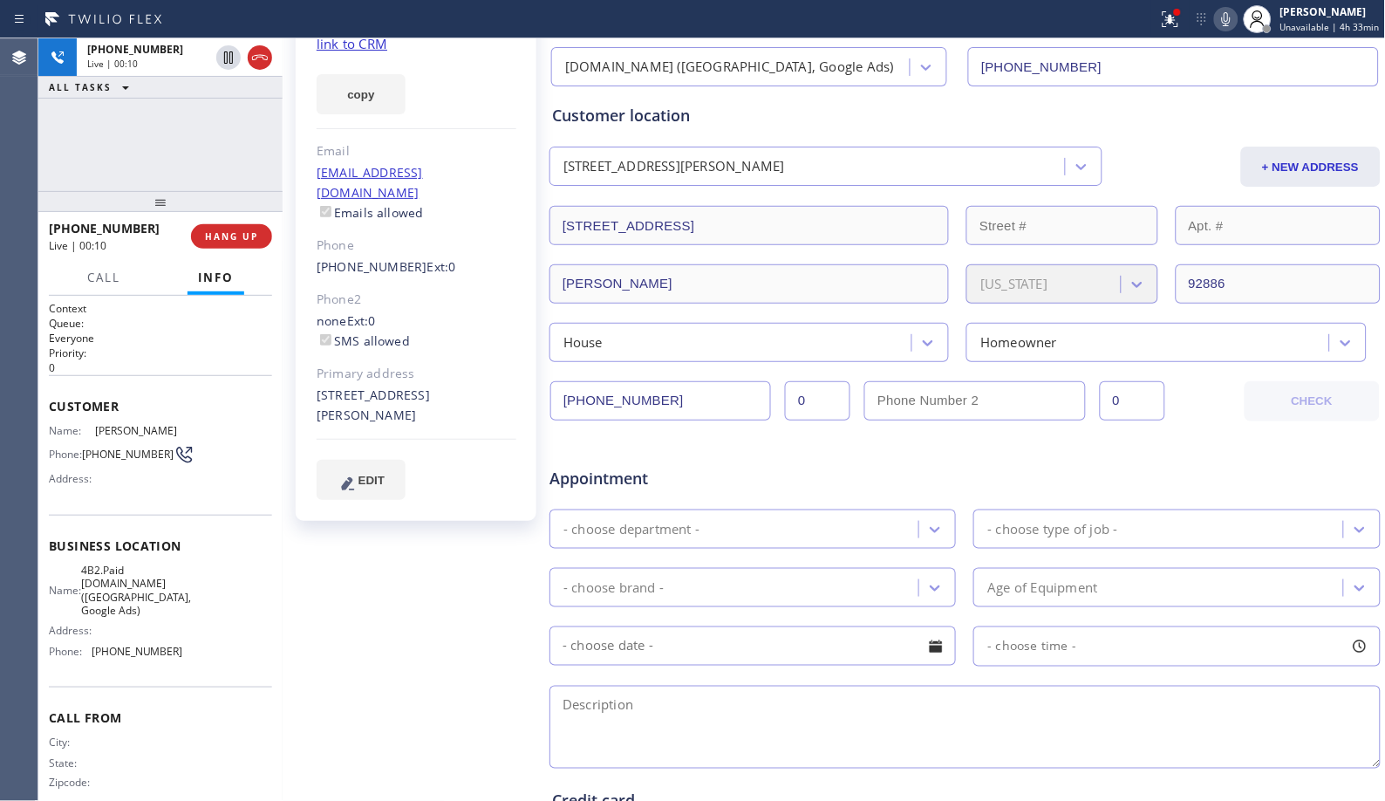
scroll to position [453, 0]
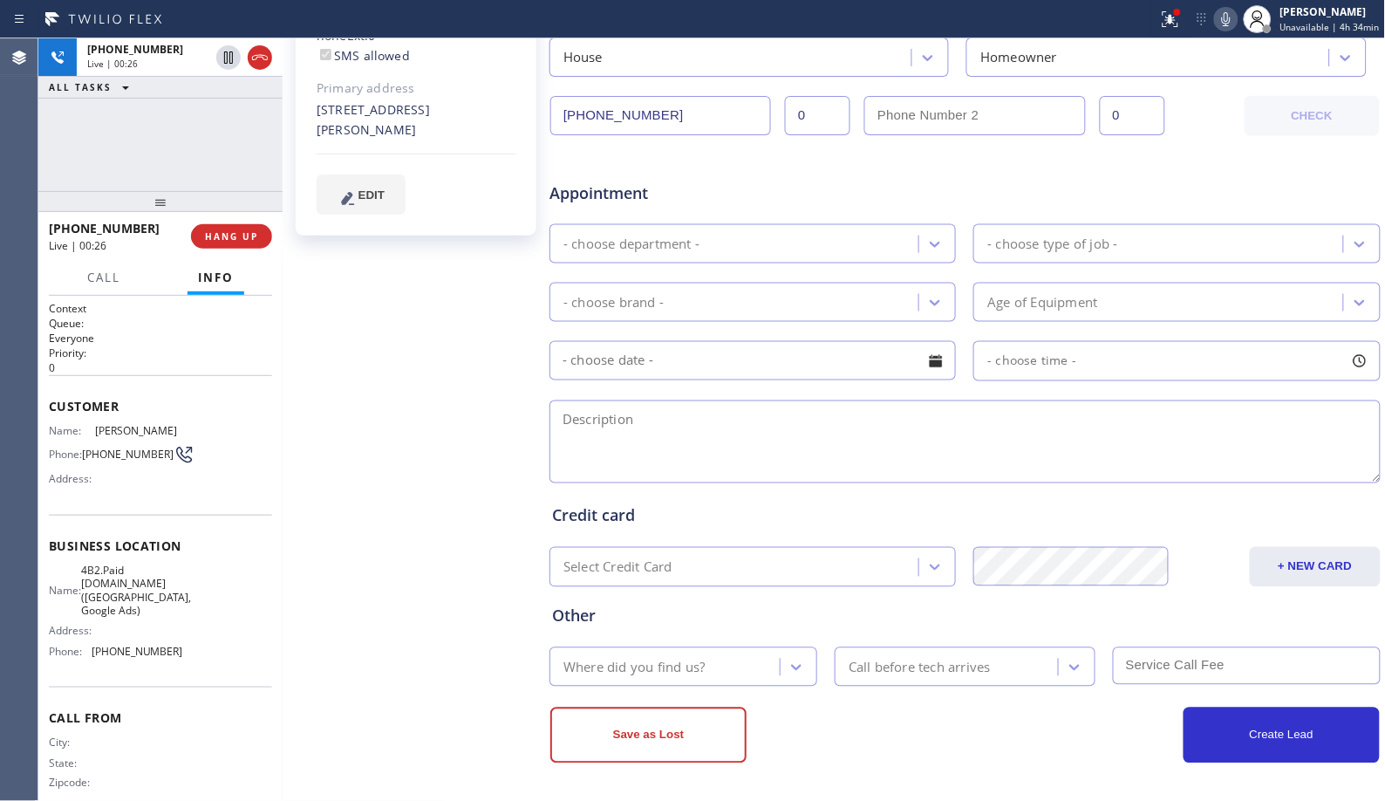
click at [204, 151] on div "+17142695607 Live | 00:26 ALL TASKS ALL TASKS ACTIVE TASKS TASKS IN WRAP UP" at bounding box center [160, 114] width 244 height 153
click at [1237, 19] on icon at bounding box center [1226, 19] width 21 height 21
click at [1230, 19] on rect at bounding box center [1226, 17] width 12 height 12
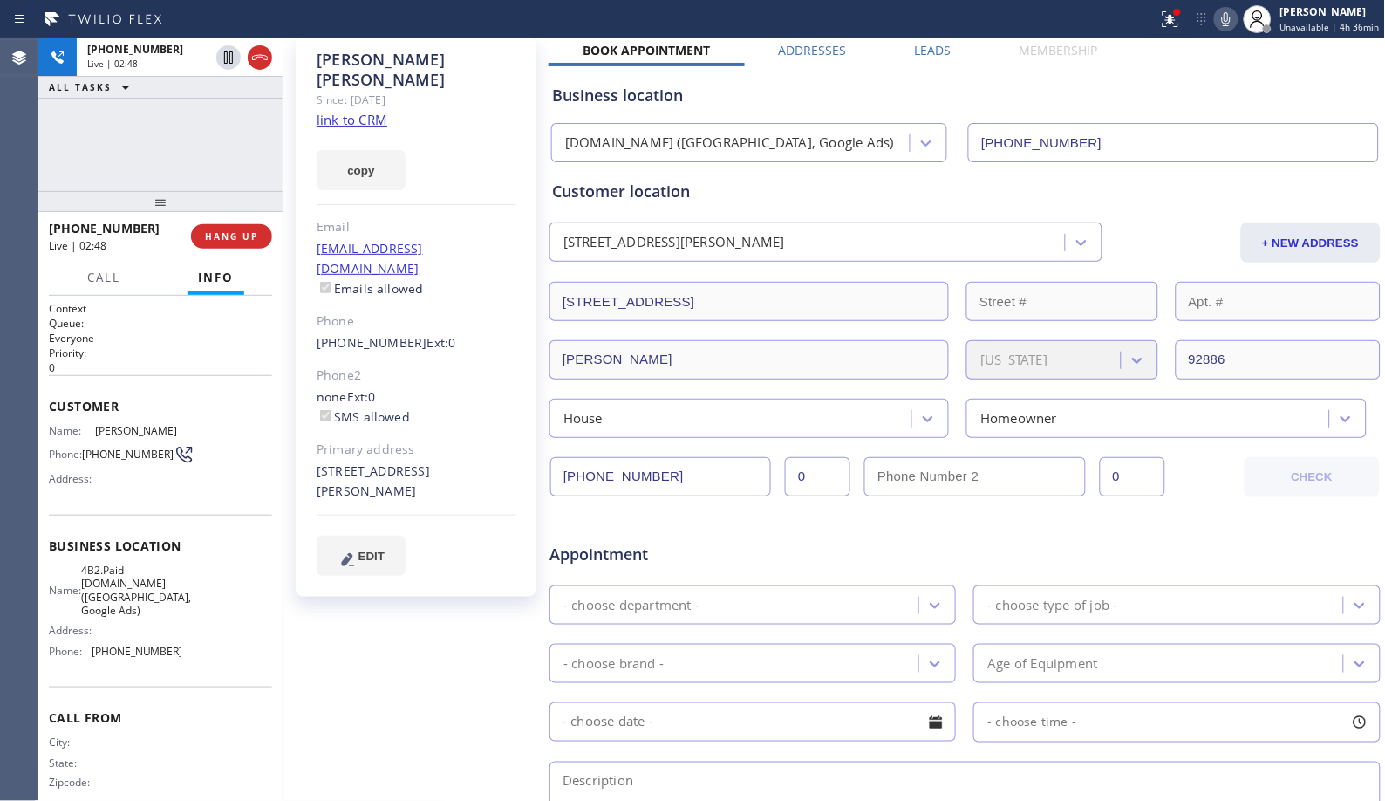
scroll to position [0, 0]
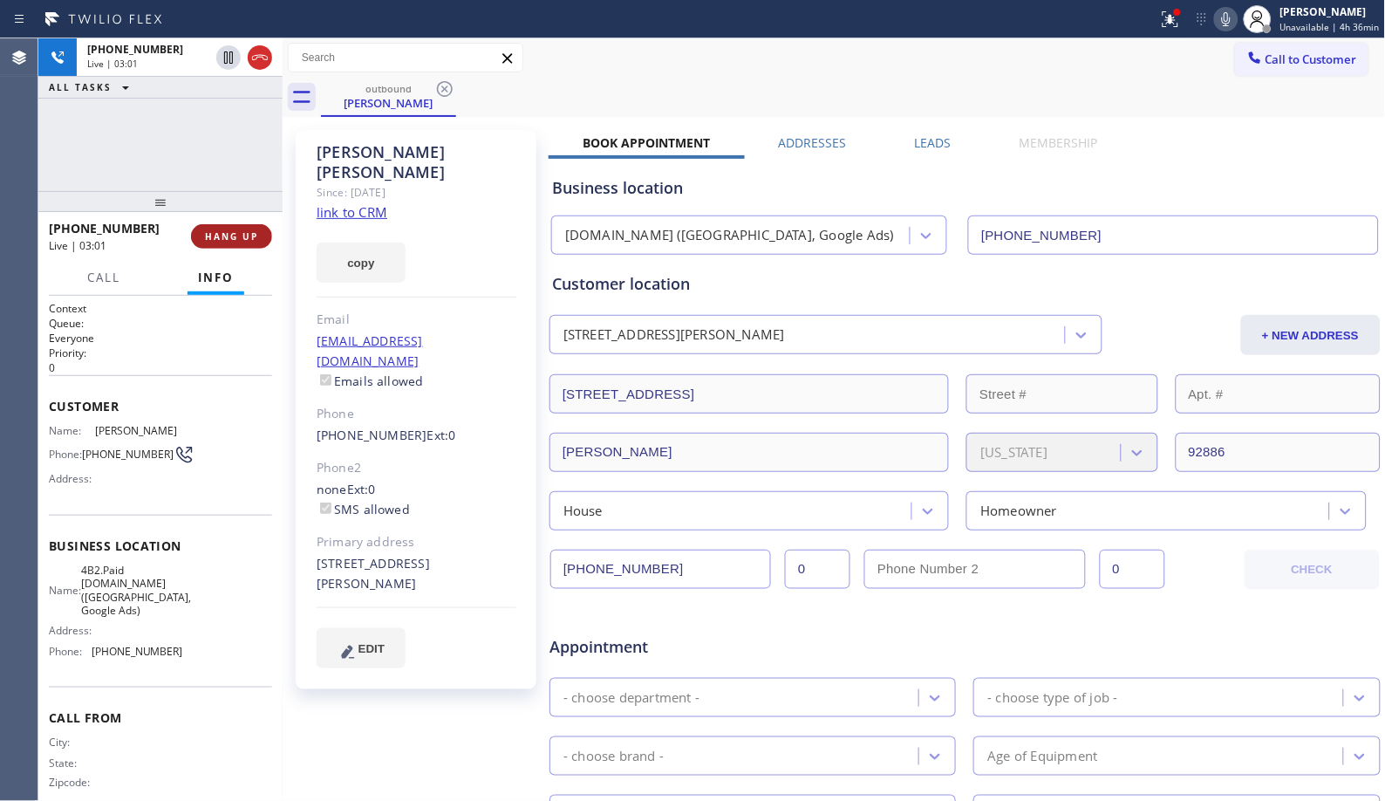
click at [241, 230] on span "HANG UP" at bounding box center [231, 236] width 53 height 12
click at [239, 237] on span "HANG UP" at bounding box center [231, 236] width 53 height 12
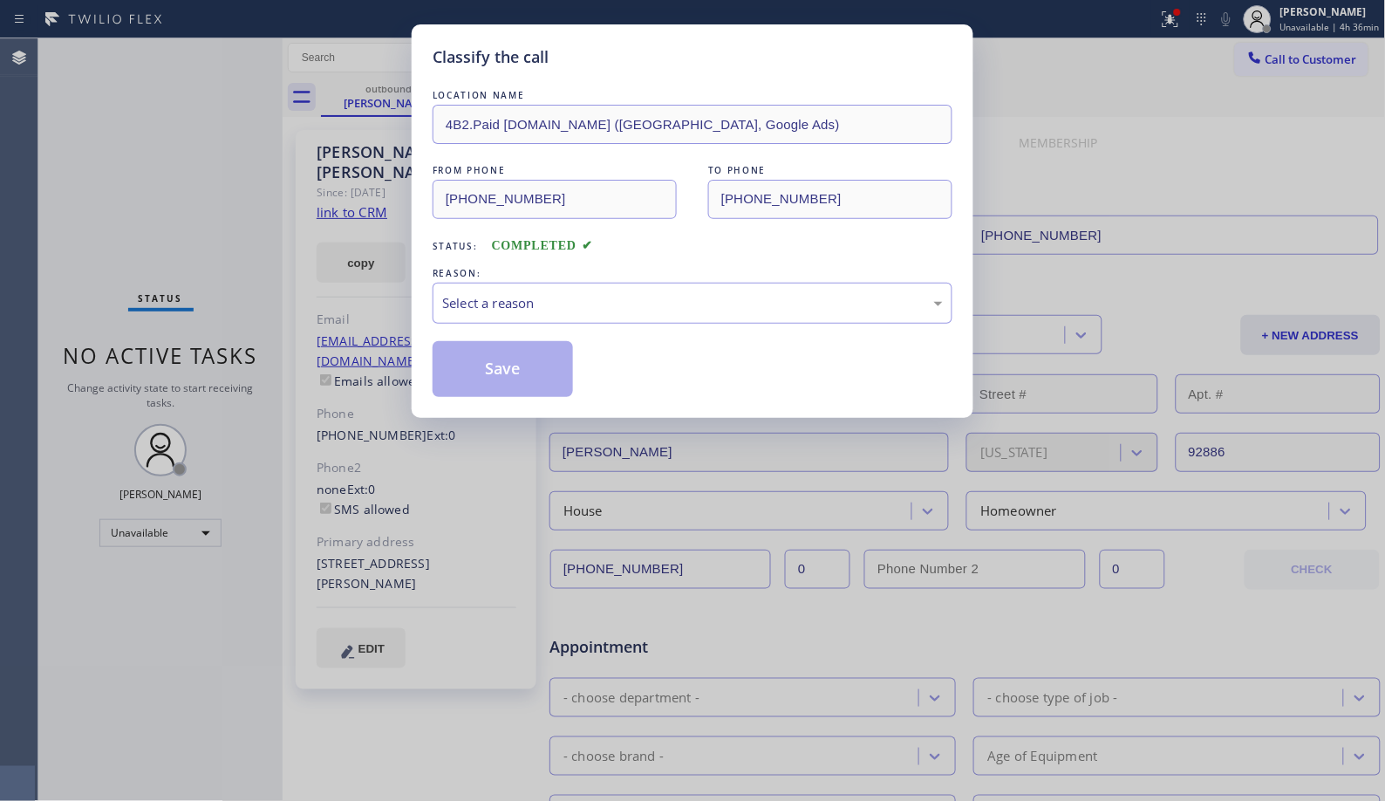
click at [215, 236] on div "Classify the call LOCATION NAME 4B2.Paid SubzeroCare.online (Los Angeles, Googl…" at bounding box center [692, 400] width 1385 height 801
click at [683, 305] on div "Select a reason" at bounding box center [692, 303] width 501 height 20
click at [471, 379] on button "Save" at bounding box center [503, 369] width 140 height 56
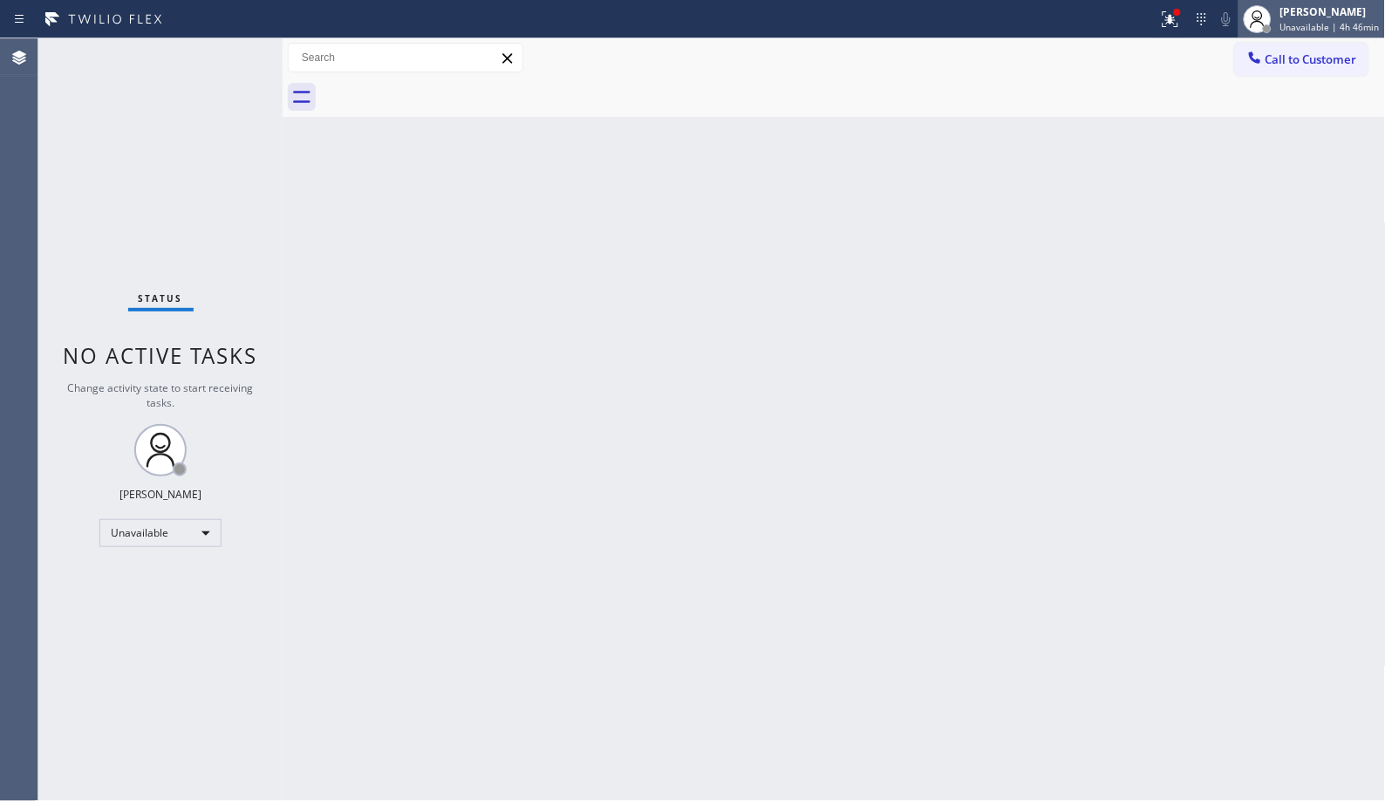
click at [1322, 23] on span "Unavailable | 4h 46min" at bounding box center [1329, 27] width 99 height 12
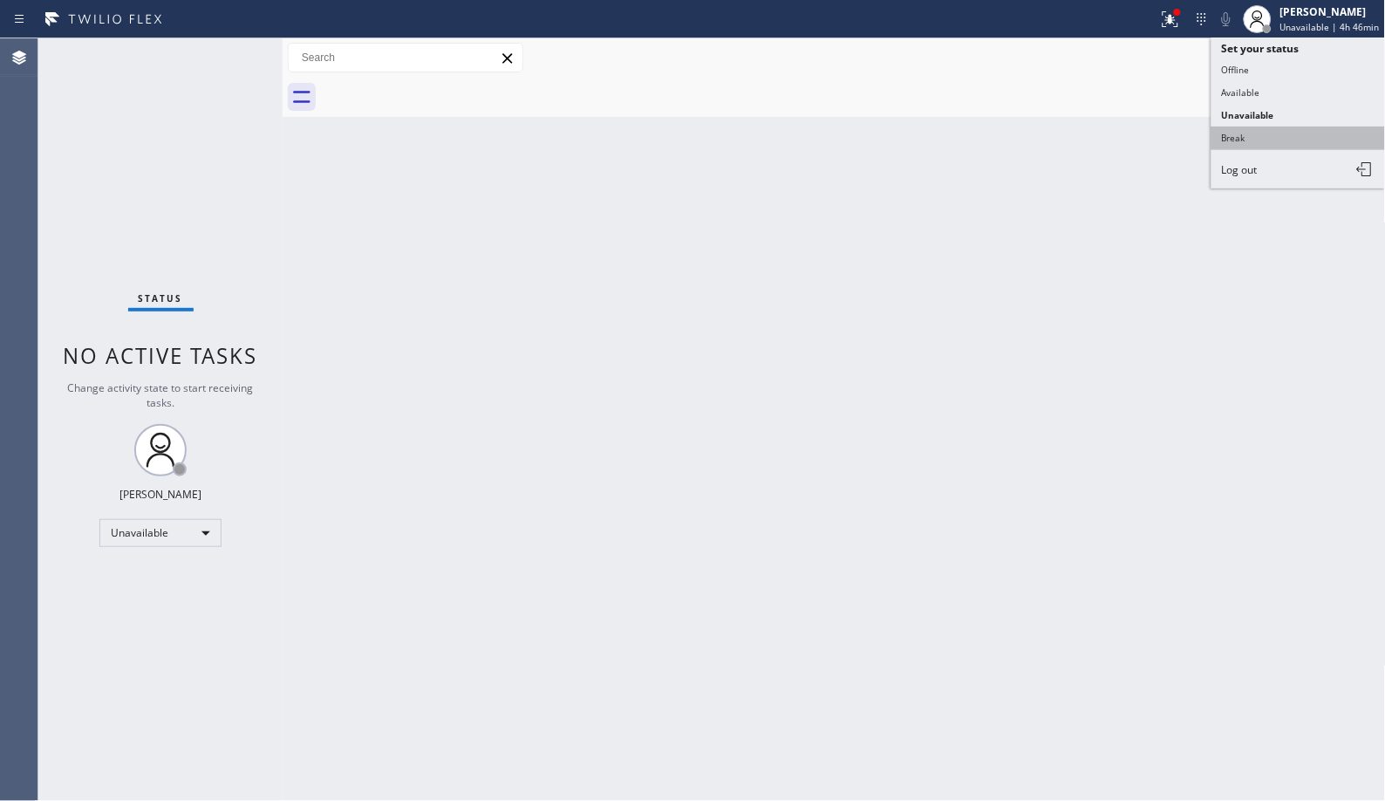
click at [1276, 134] on button "Break" at bounding box center [1298, 137] width 174 height 23
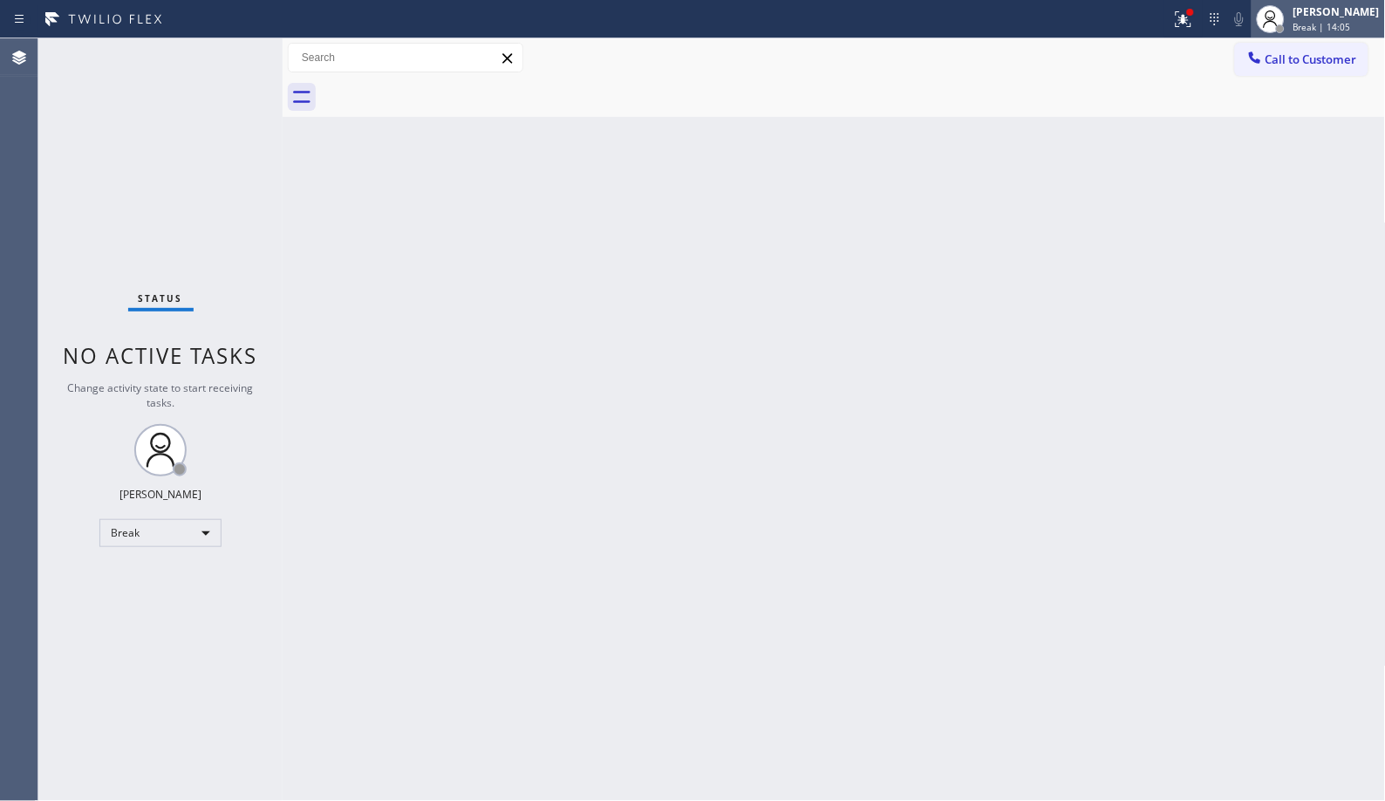
click at [1329, 4] on div "Donna Arcenal" at bounding box center [1336, 11] width 86 height 15
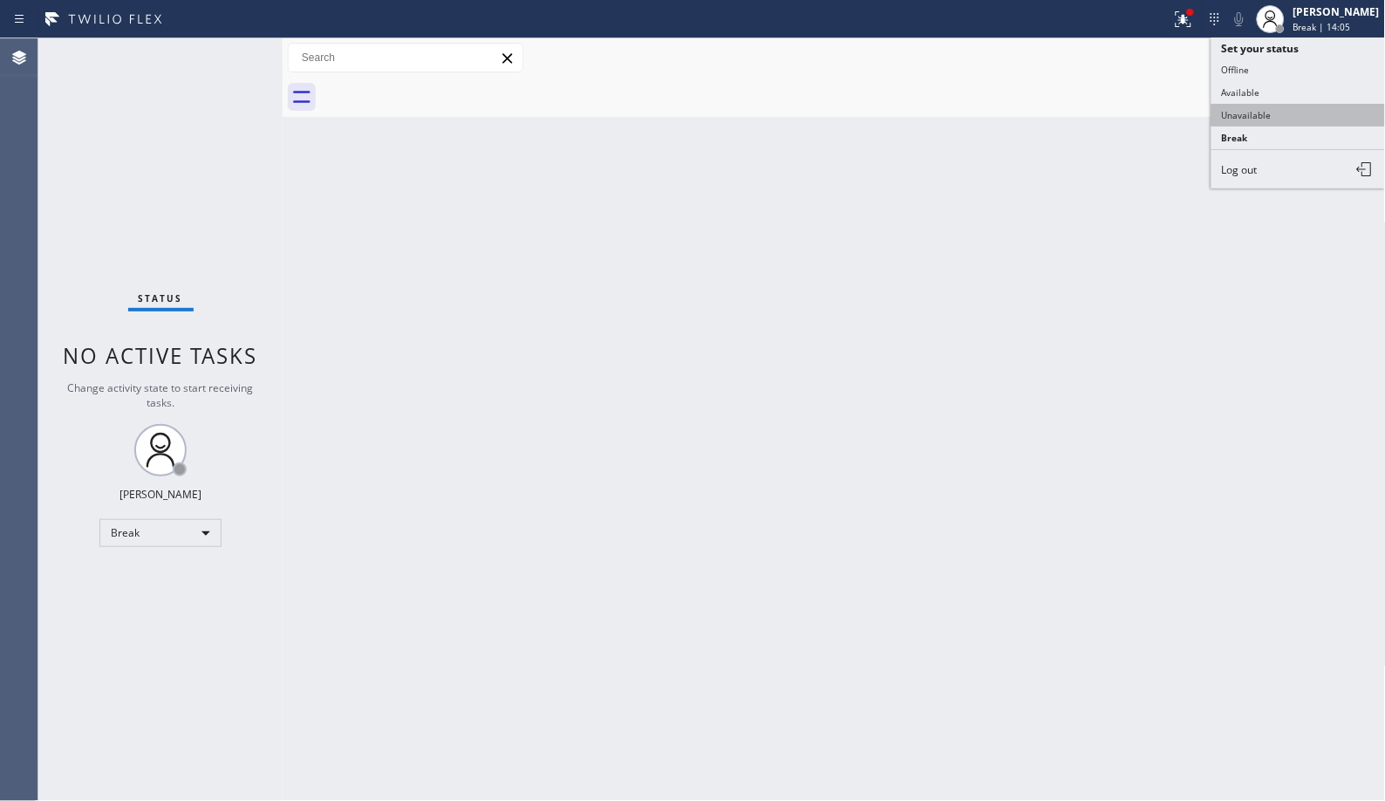
click at [1258, 123] on button "Unavailable" at bounding box center [1298, 115] width 174 height 23
click at [1280, 61] on span "Call to Customer" at bounding box center [1311, 59] width 92 height 16
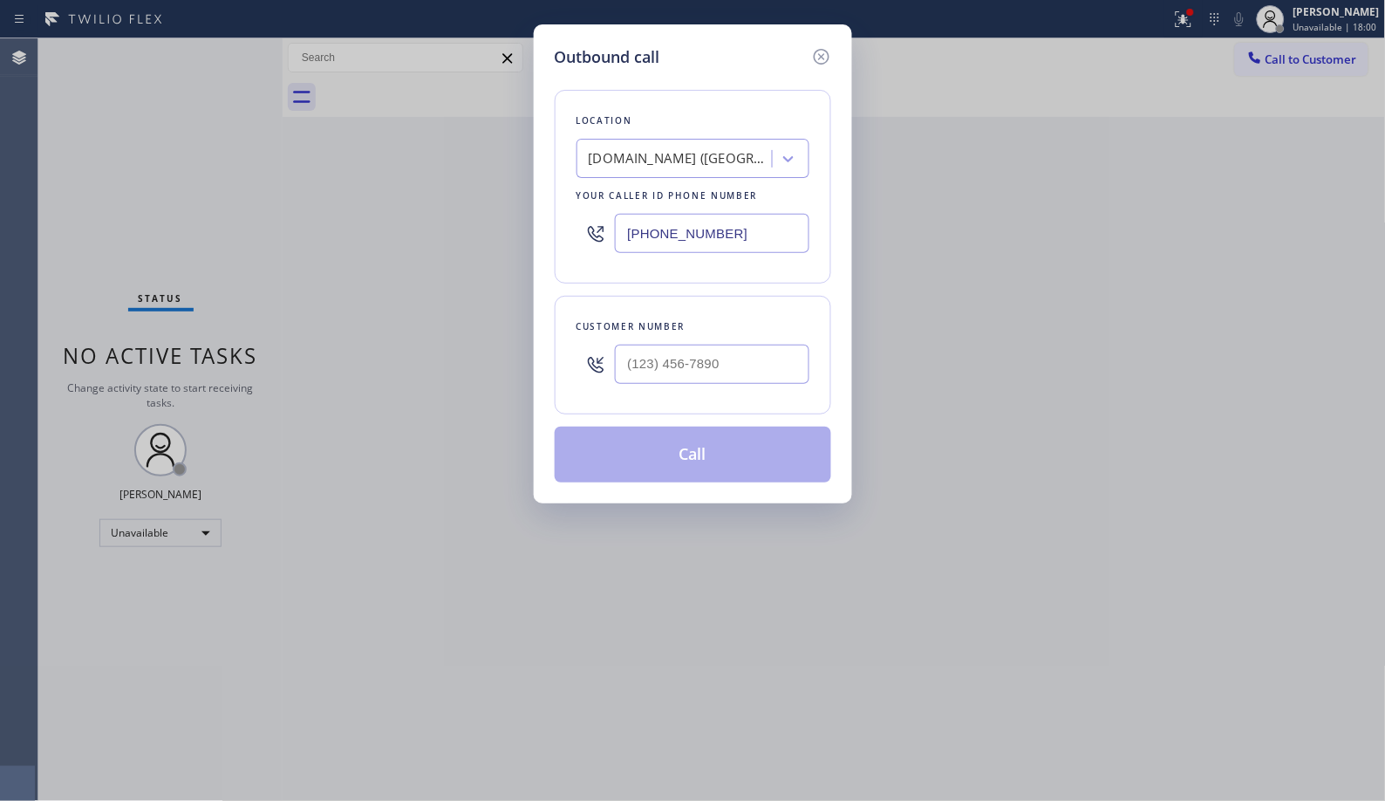
drag, startPoint x: 757, startPoint y: 233, endPoint x: 527, endPoint y: 216, distance: 230.8
click at [528, 218] on div "Outbound call Location SubzeroCare.online (Los Angeles, Google Ads) Your caller…" at bounding box center [692, 400] width 1385 height 801
paste input "773) 832-5024"
type input "(773) 832-5024"
drag, startPoint x: 744, startPoint y: 365, endPoint x: 446, endPoint y: 228, distance: 327.4
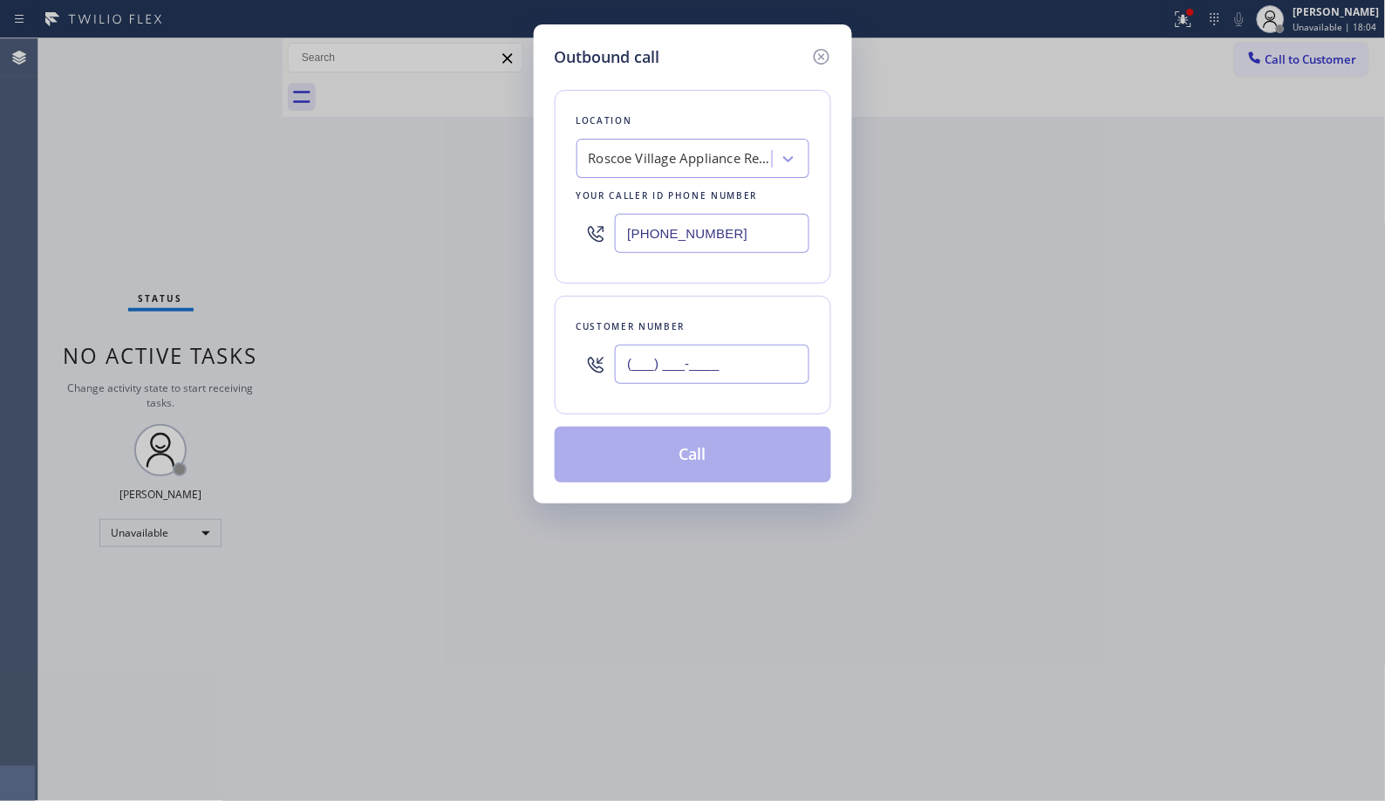
click at [593, 358] on div "(___) ___-____" at bounding box center [692, 364] width 233 height 57
paste input "630) 319-1358"
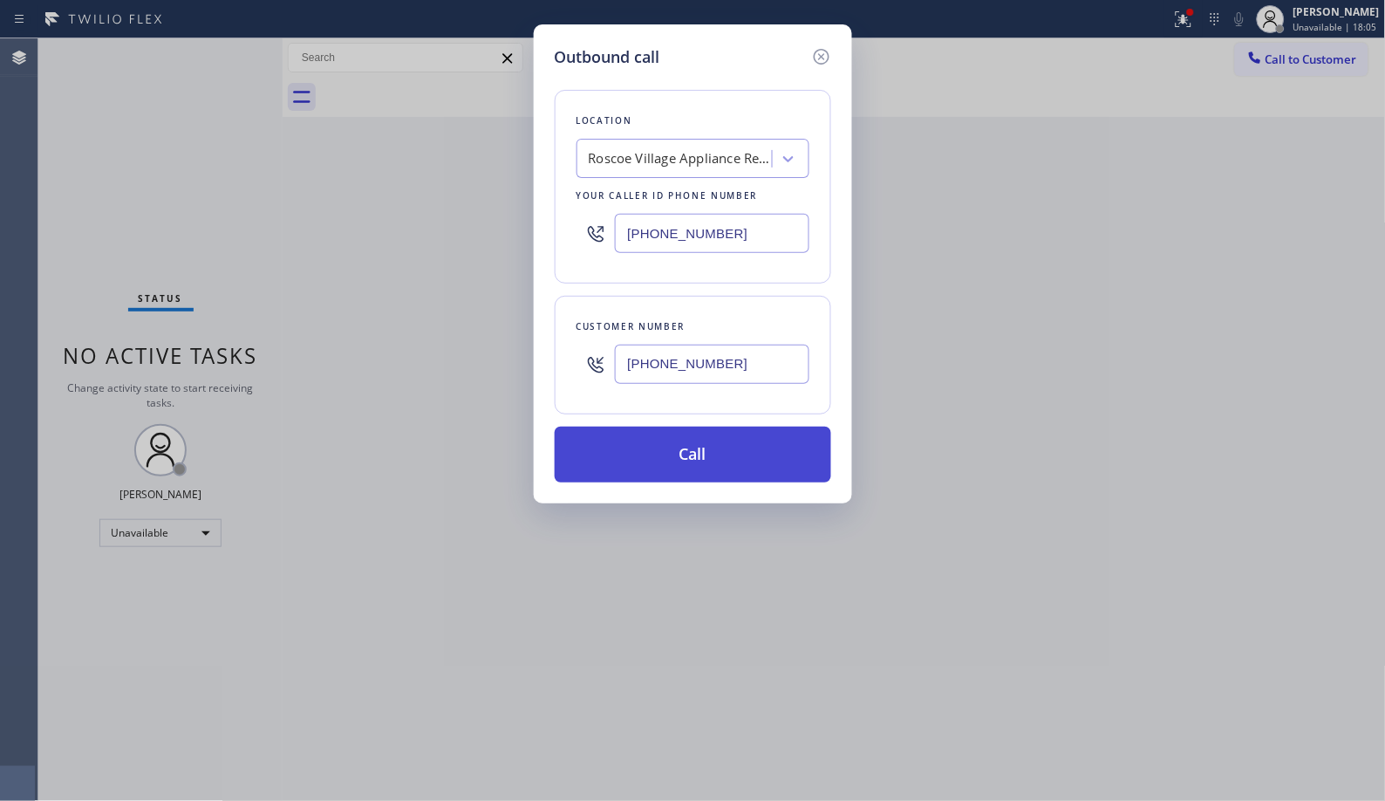
type input "(630) 319-1358"
click at [717, 448] on button "Call" at bounding box center [693, 454] width 276 height 56
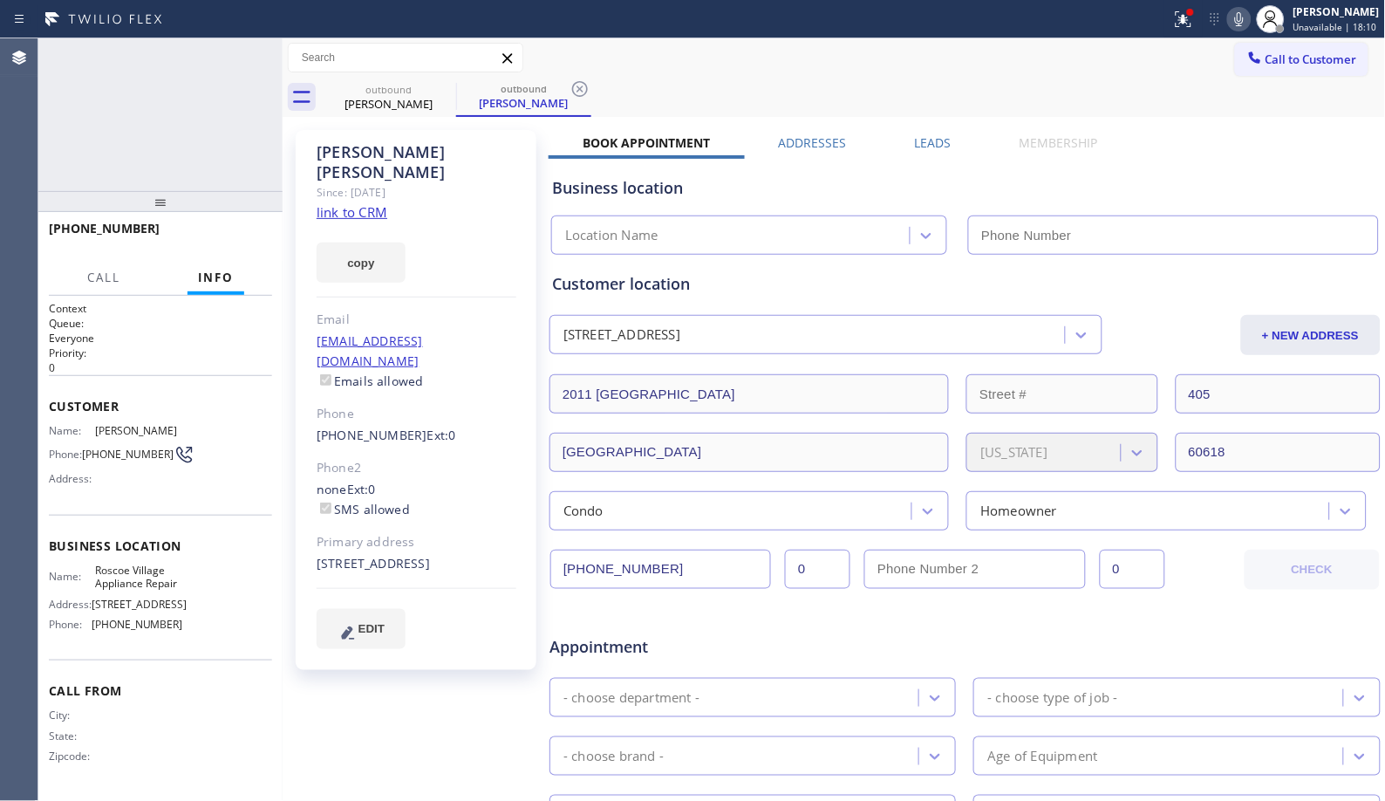
type input "(773) 832-5024"
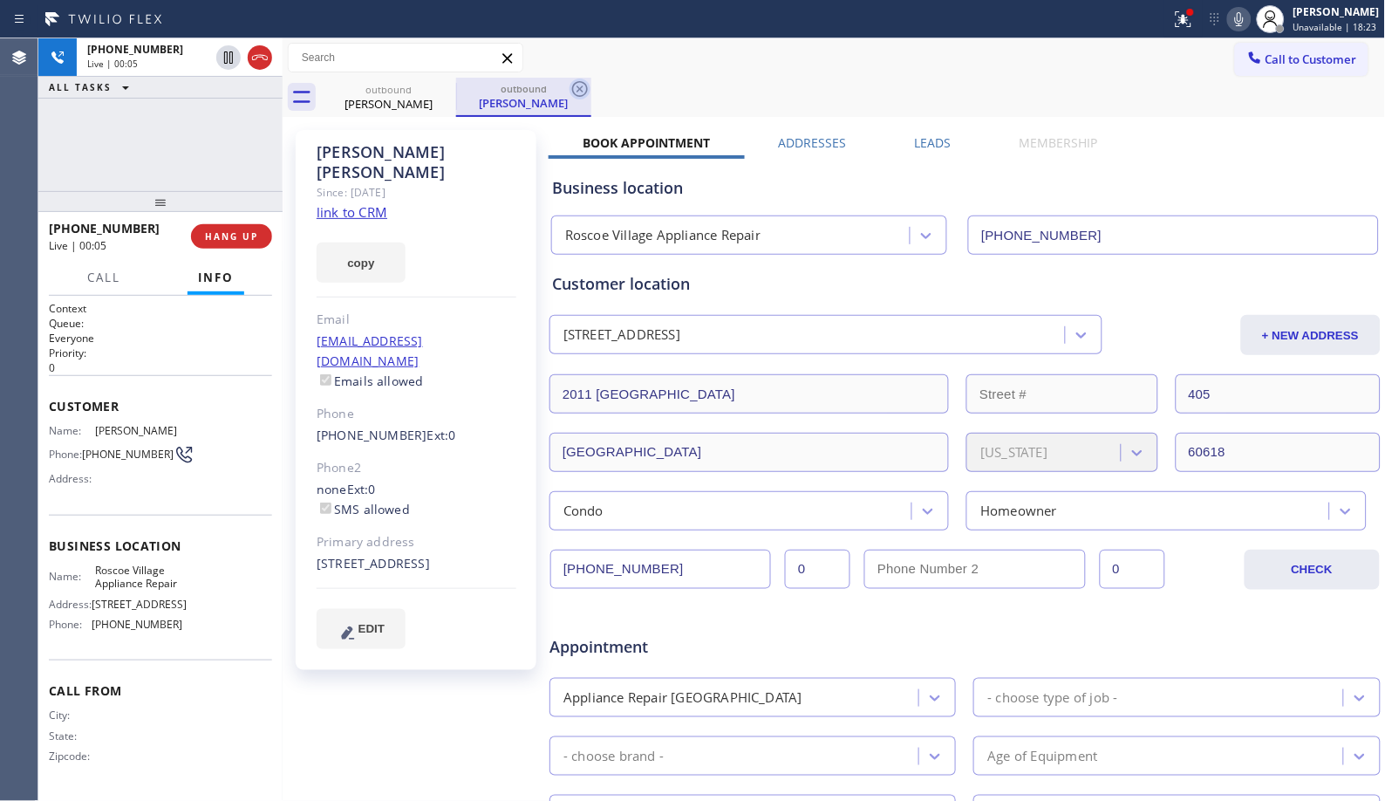
click at [574, 93] on icon at bounding box center [580, 89] width 16 height 16
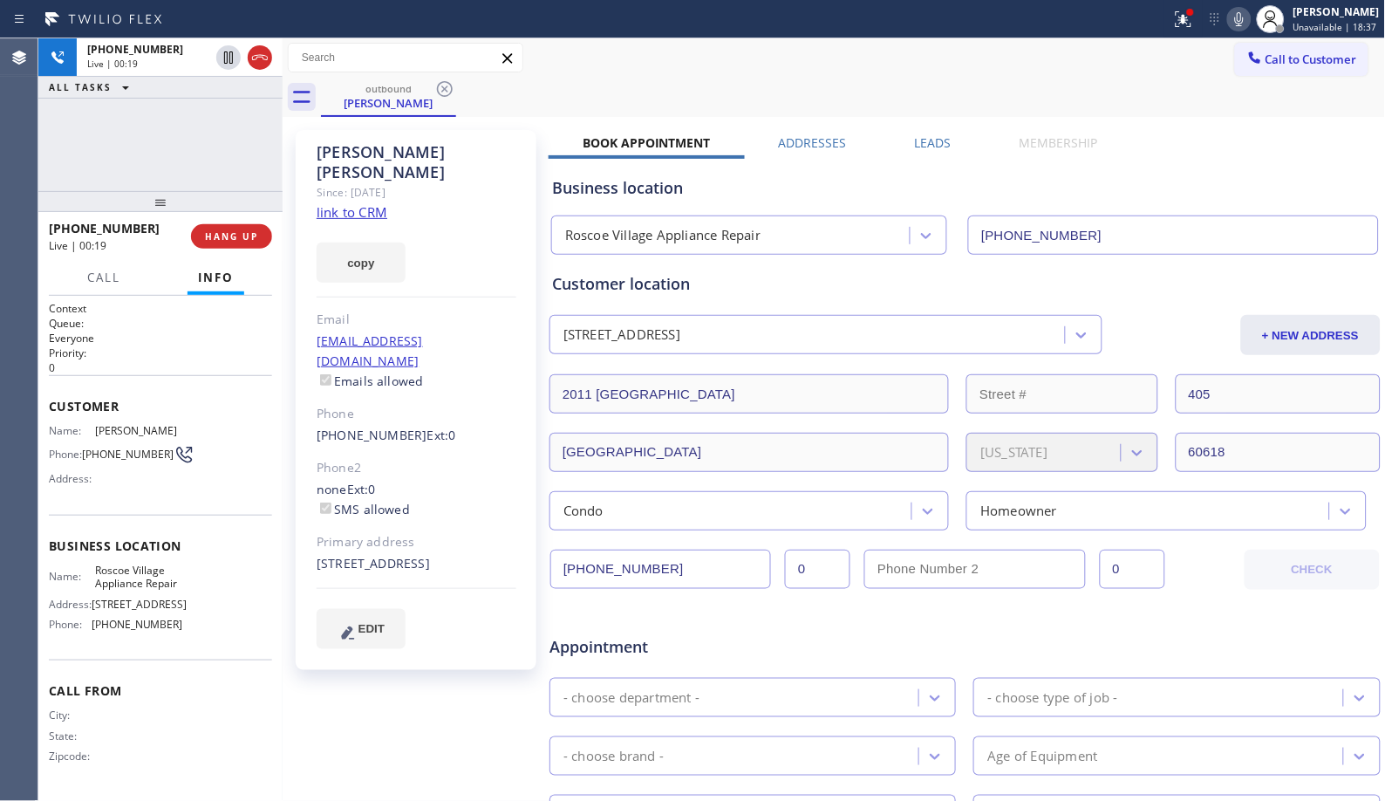
click at [1248, 14] on icon at bounding box center [1239, 19] width 21 height 21
click at [1244, 23] on icon at bounding box center [1239, 19] width 9 height 14
click at [1245, 31] on div "Status report Issues detected These issues could affect your workflow. Please c…" at bounding box center [1274, 19] width 221 height 38
click at [1247, 20] on icon at bounding box center [1239, 19] width 21 height 21
click at [1244, 20] on icon at bounding box center [1239, 19] width 9 height 14
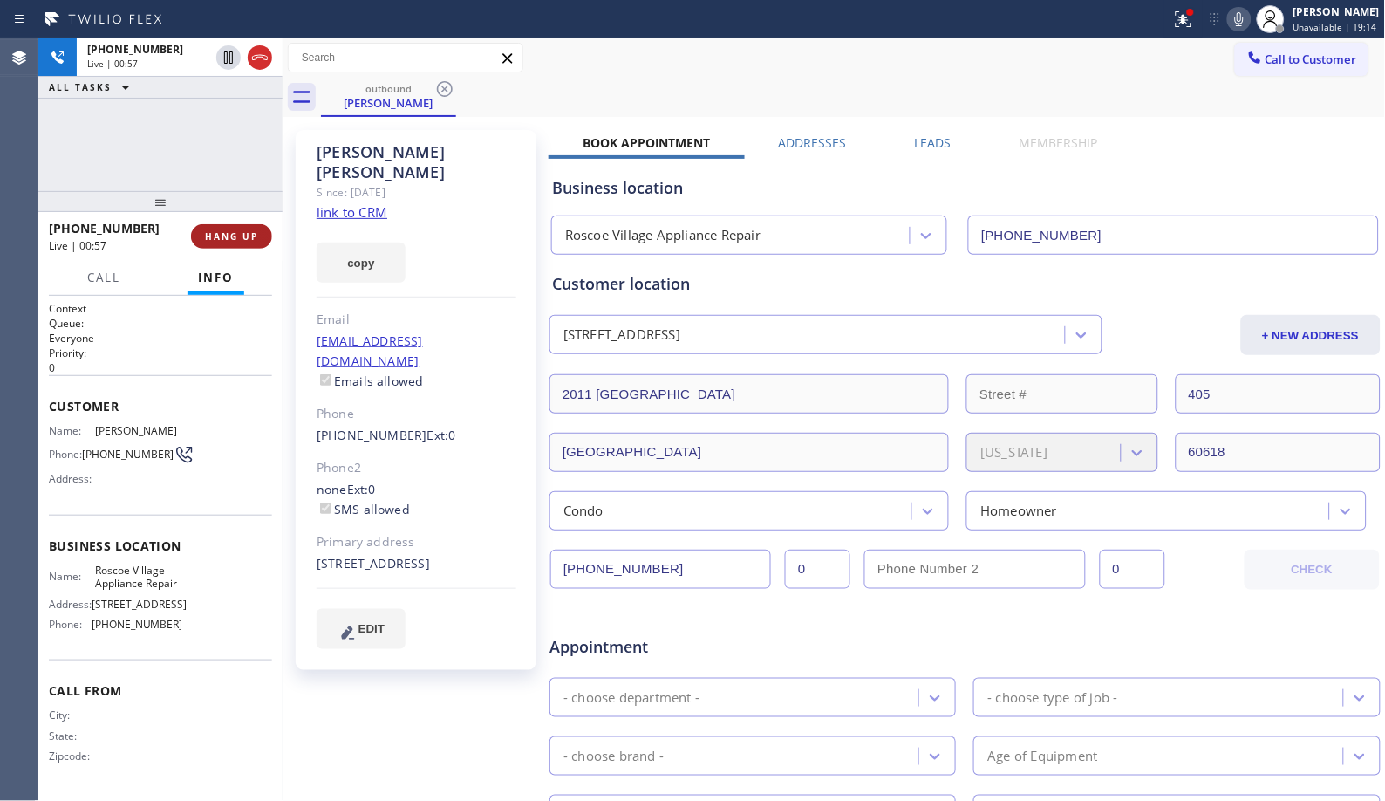
click at [241, 240] on span "HANG UP" at bounding box center [231, 236] width 53 height 12
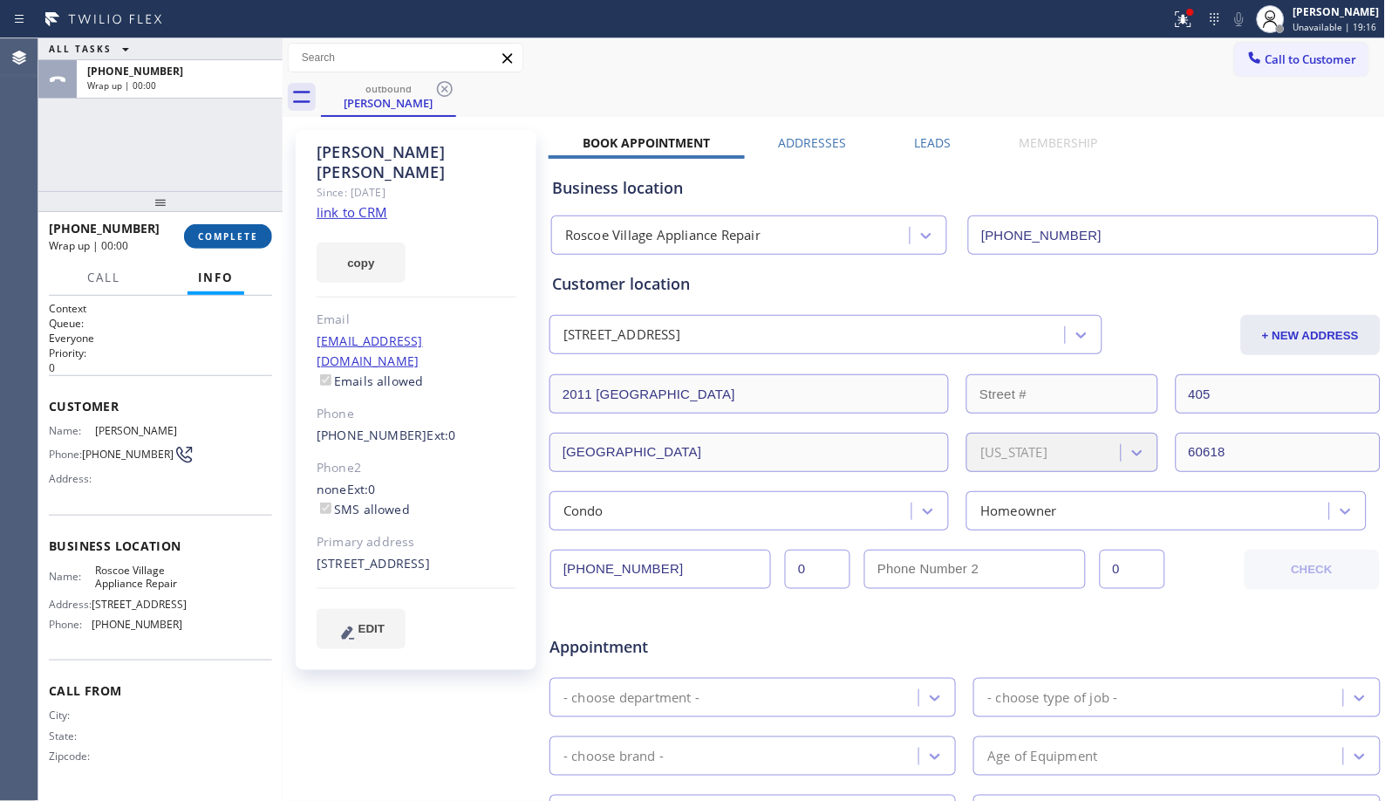
click at [241, 236] on span "COMPLETE" at bounding box center [228, 236] width 60 height 12
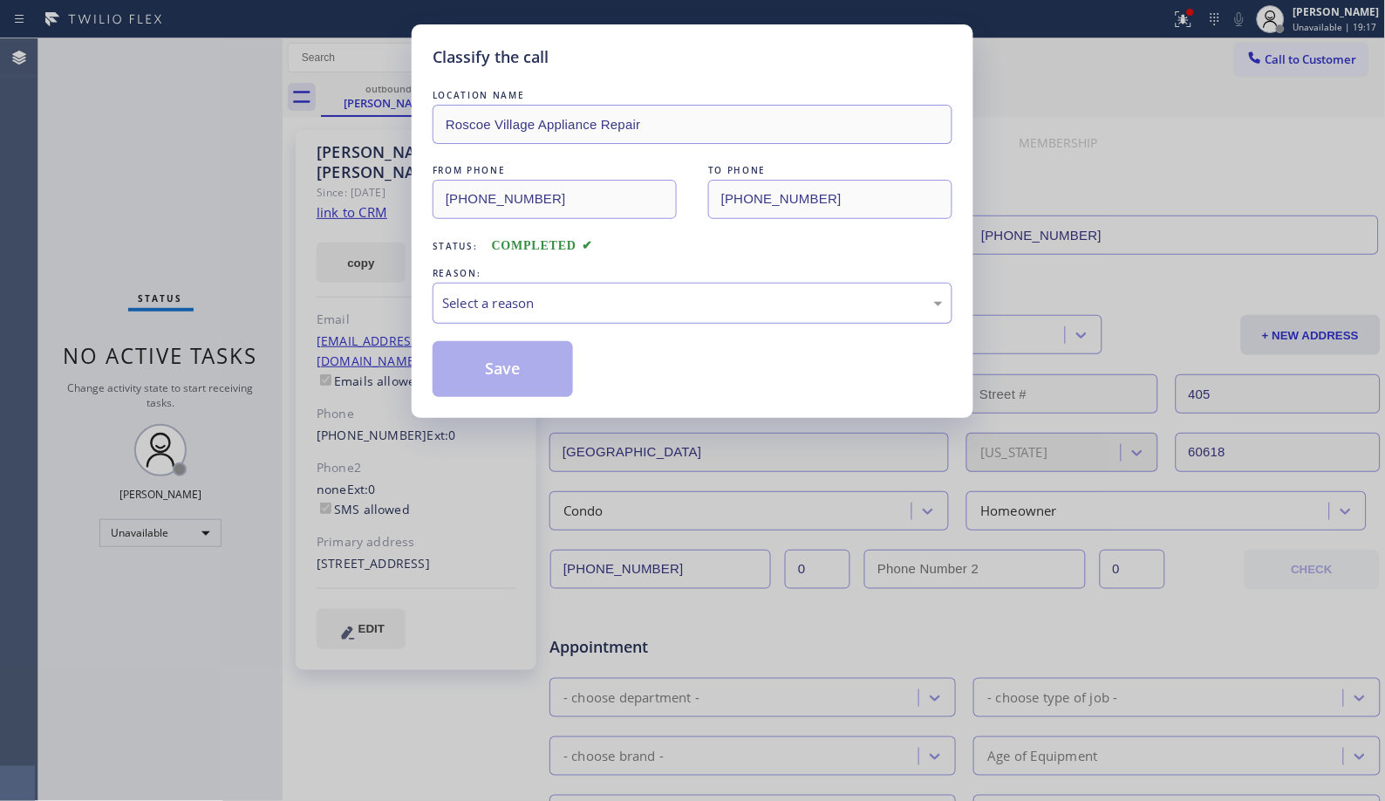
click at [652, 318] on div "Select a reason" at bounding box center [693, 303] width 520 height 41
click at [501, 367] on button "Save" at bounding box center [503, 369] width 140 height 56
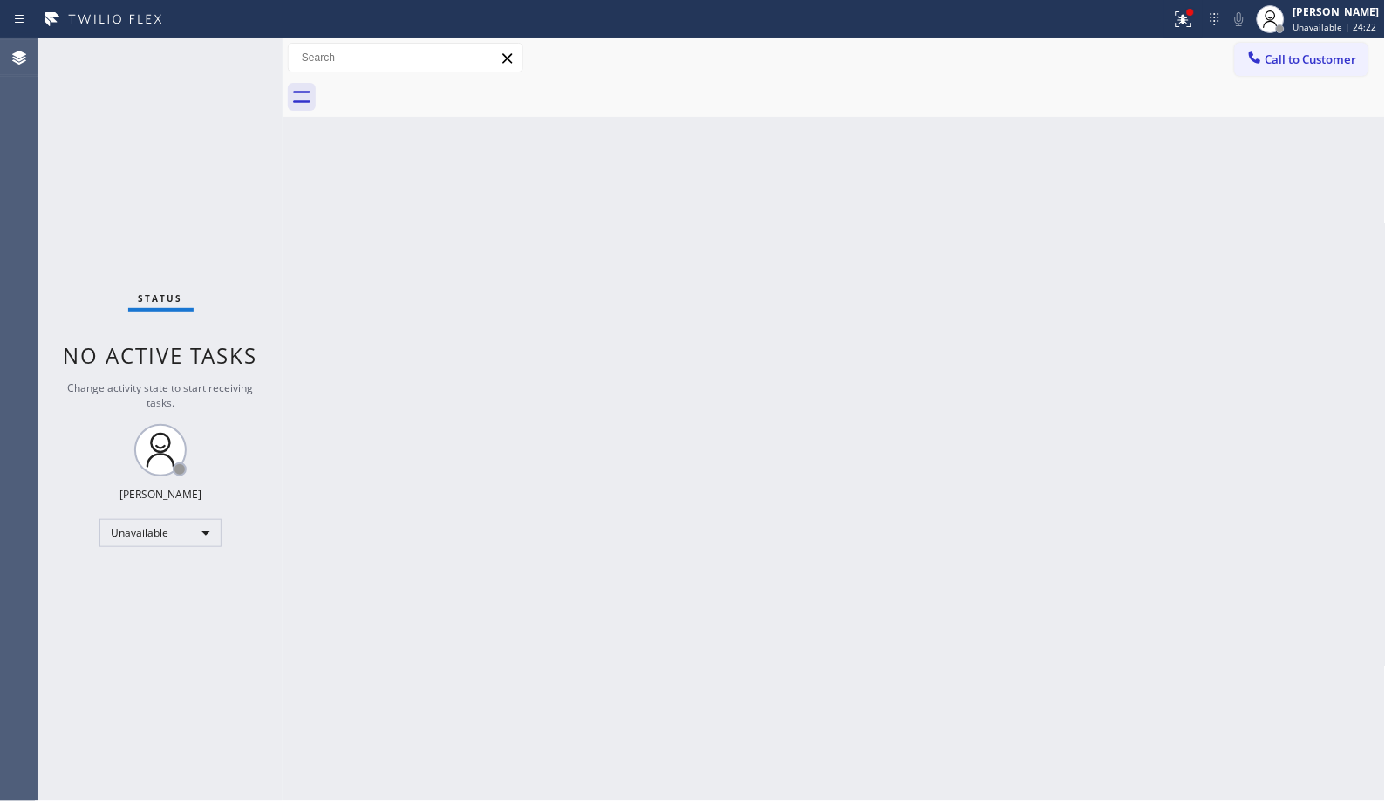
click at [465, 371] on div "Back to Dashboard Change Sender ID Customers Technicians Select a contact Outbo…" at bounding box center [834, 419] width 1103 height 762
drag, startPoint x: 1337, startPoint y: 58, endPoint x: 1266, endPoint y: 58, distance: 70.6
click at [1334, 58] on span "Call to Customer" at bounding box center [1311, 59] width 92 height 16
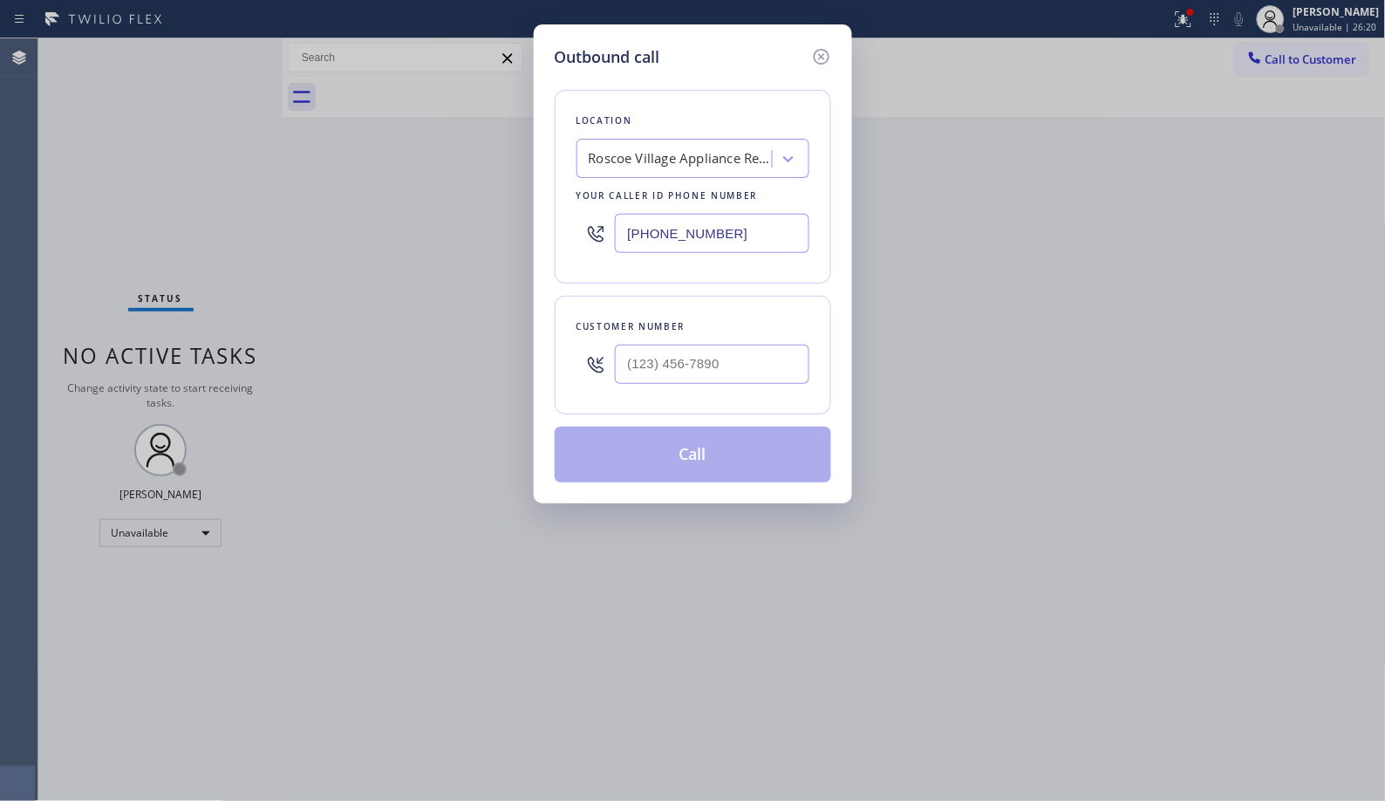
drag, startPoint x: 727, startPoint y: 219, endPoint x: 462, endPoint y: 154, distance: 272.8
click at [489, 177] on div "Outbound call Location Roscoe Village Appliance Repair Your caller id phone num…" at bounding box center [692, 400] width 1385 height 801
paste input "800) 568-866"
type input "(800) 568-8664"
drag, startPoint x: 722, startPoint y: 344, endPoint x: 558, endPoint y: 320, distance: 165.6
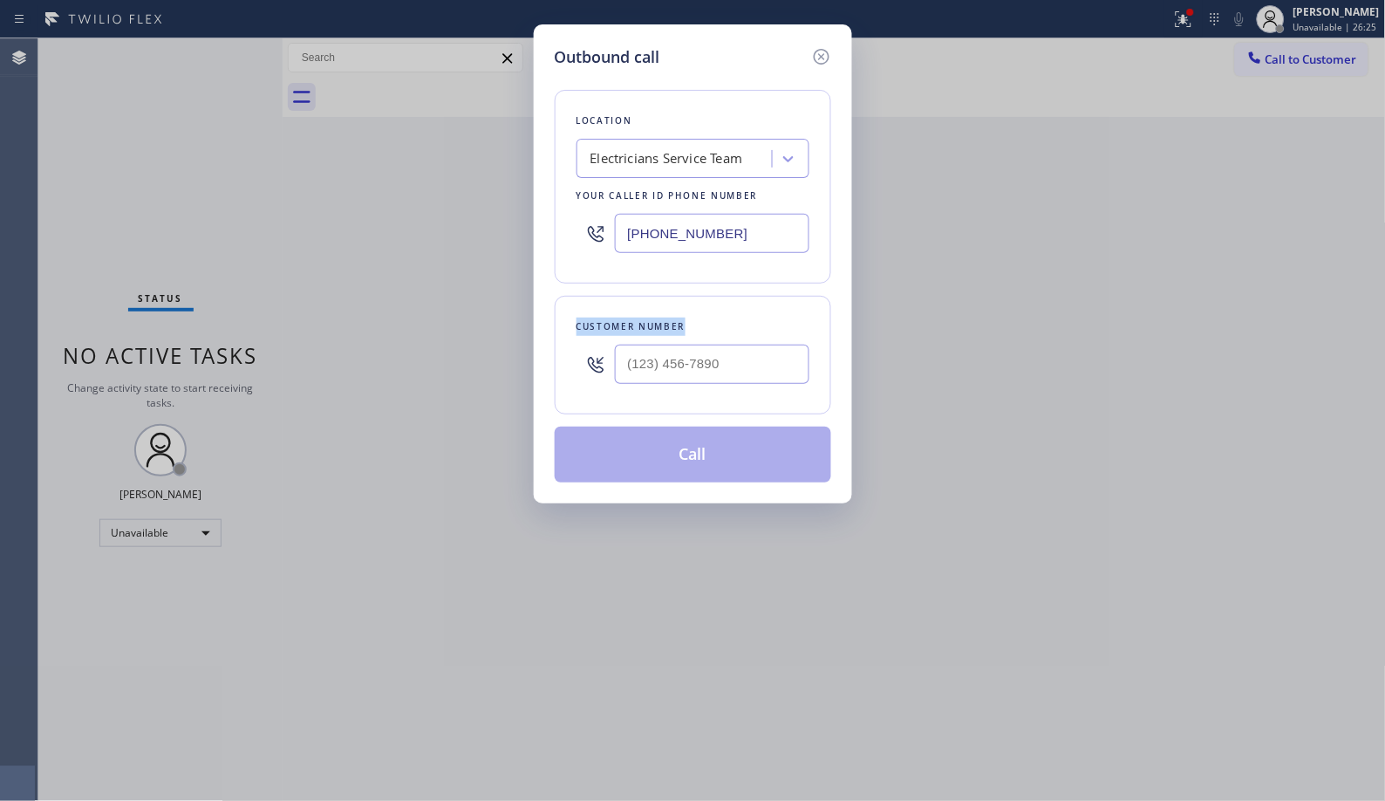
click at [563, 327] on div "Customer number" at bounding box center [693, 355] width 276 height 119
drag, startPoint x: 747, startPoint y: 372, endPoint x: 590, endPoint y: 344, distance: 159.4
click at [611, 369] on div "Customer number" at bounding box center [693, 355] width 276 height 119
click at [658, 371] on input "(___) ___-____" at bounding box center [712, 363] width 194 height 39
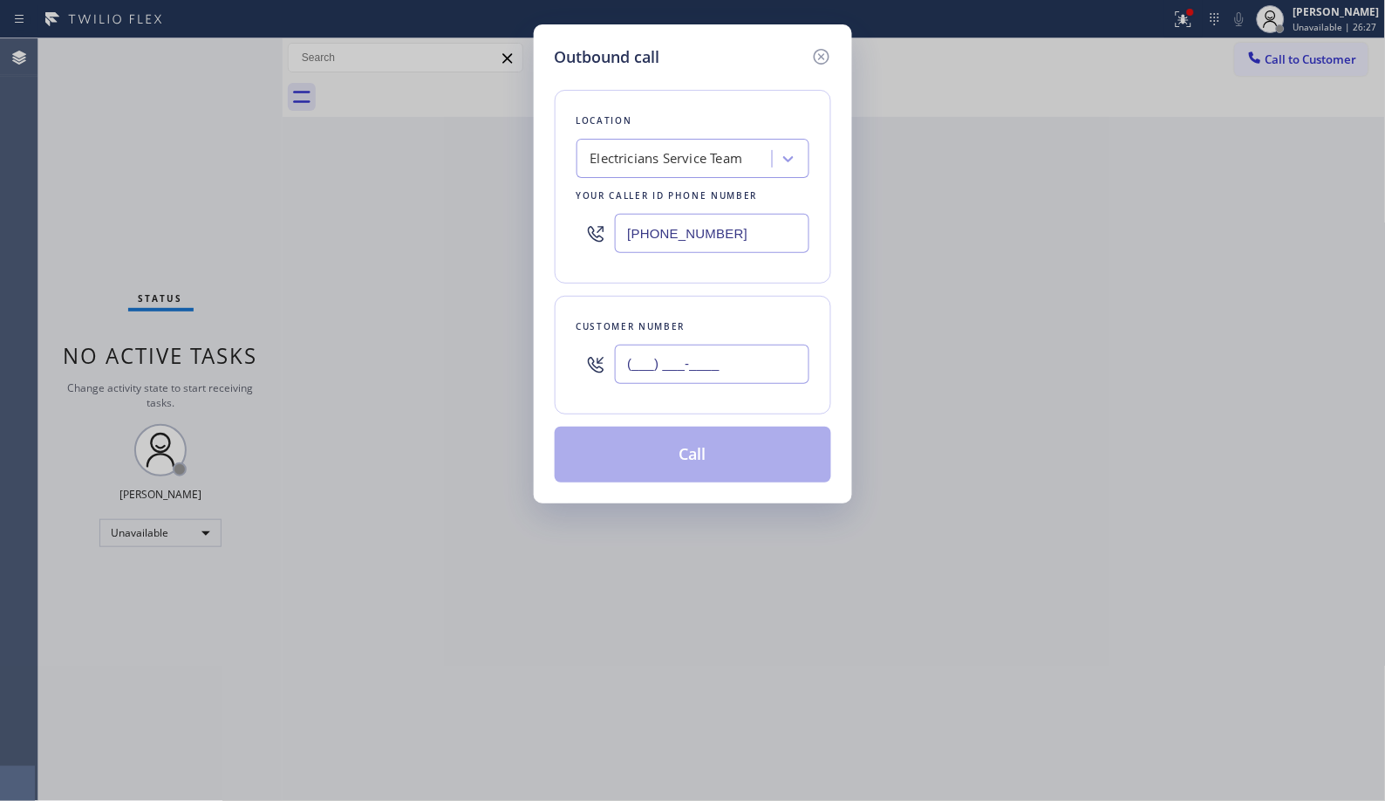
paste input "714) 975-4761"
click at [658, 371] on input "(___) ___-____" at bounding box center [712, 363] width 194 height 39
type input "(714) 975-4761"
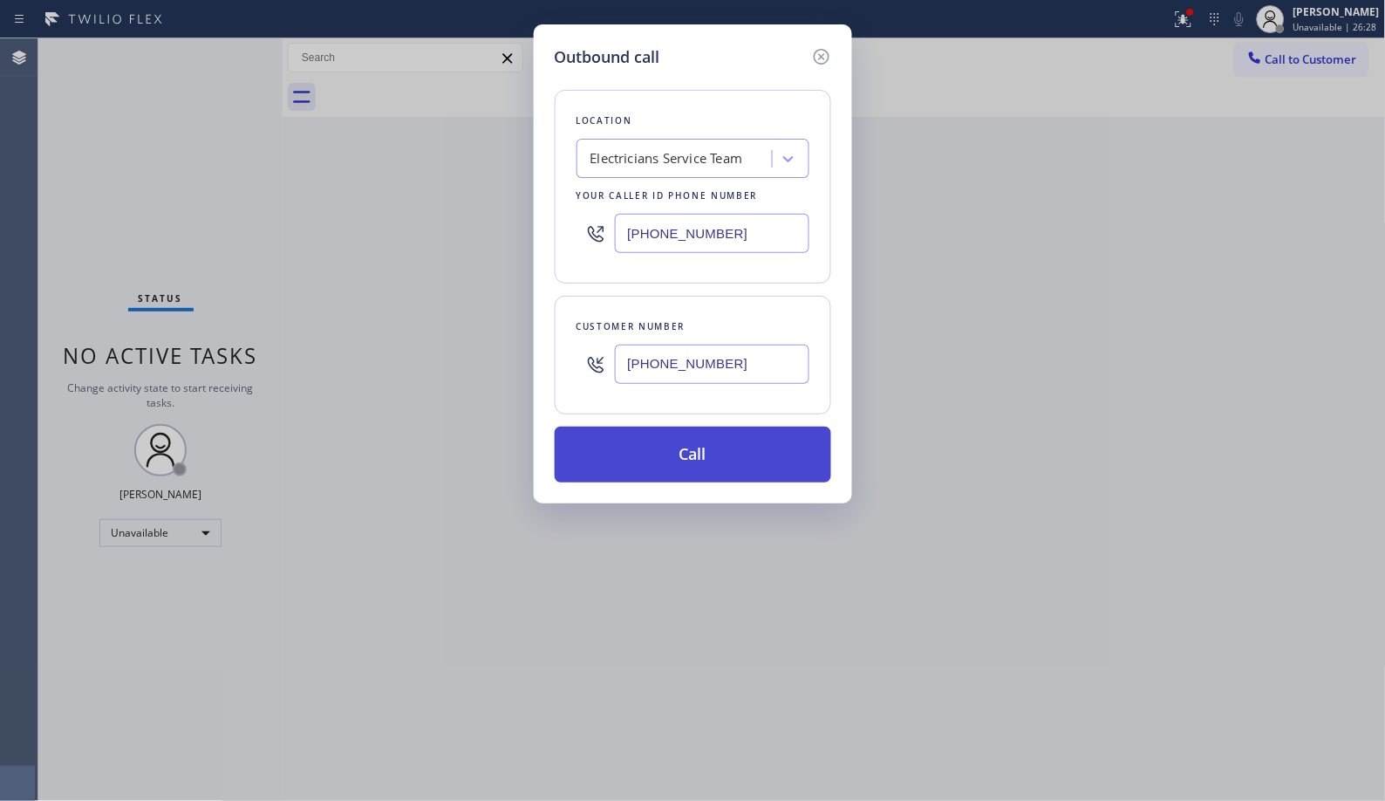
click at [704, 460] on button "Call" at bounding box center [693, 454] width 276 height 56
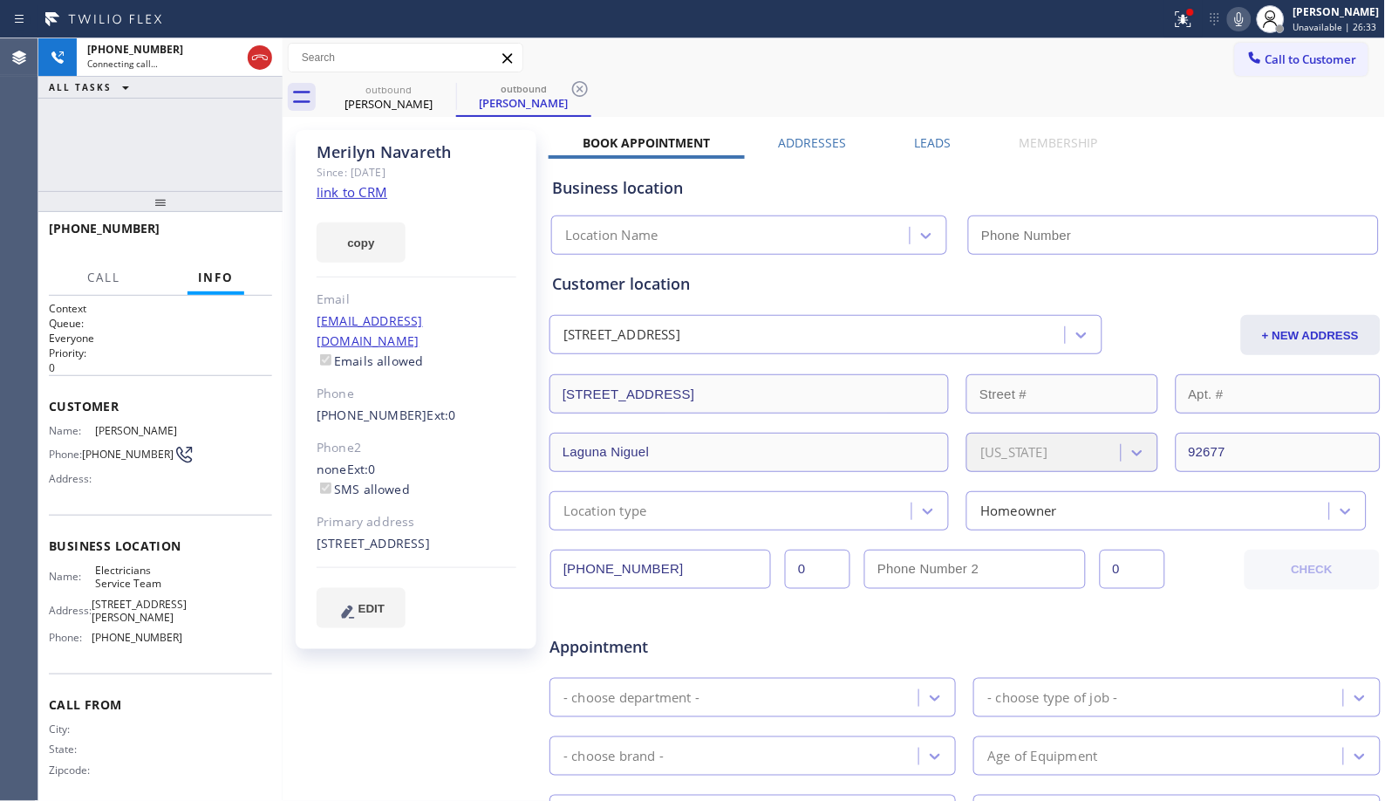
type input "(800) 568-8664"
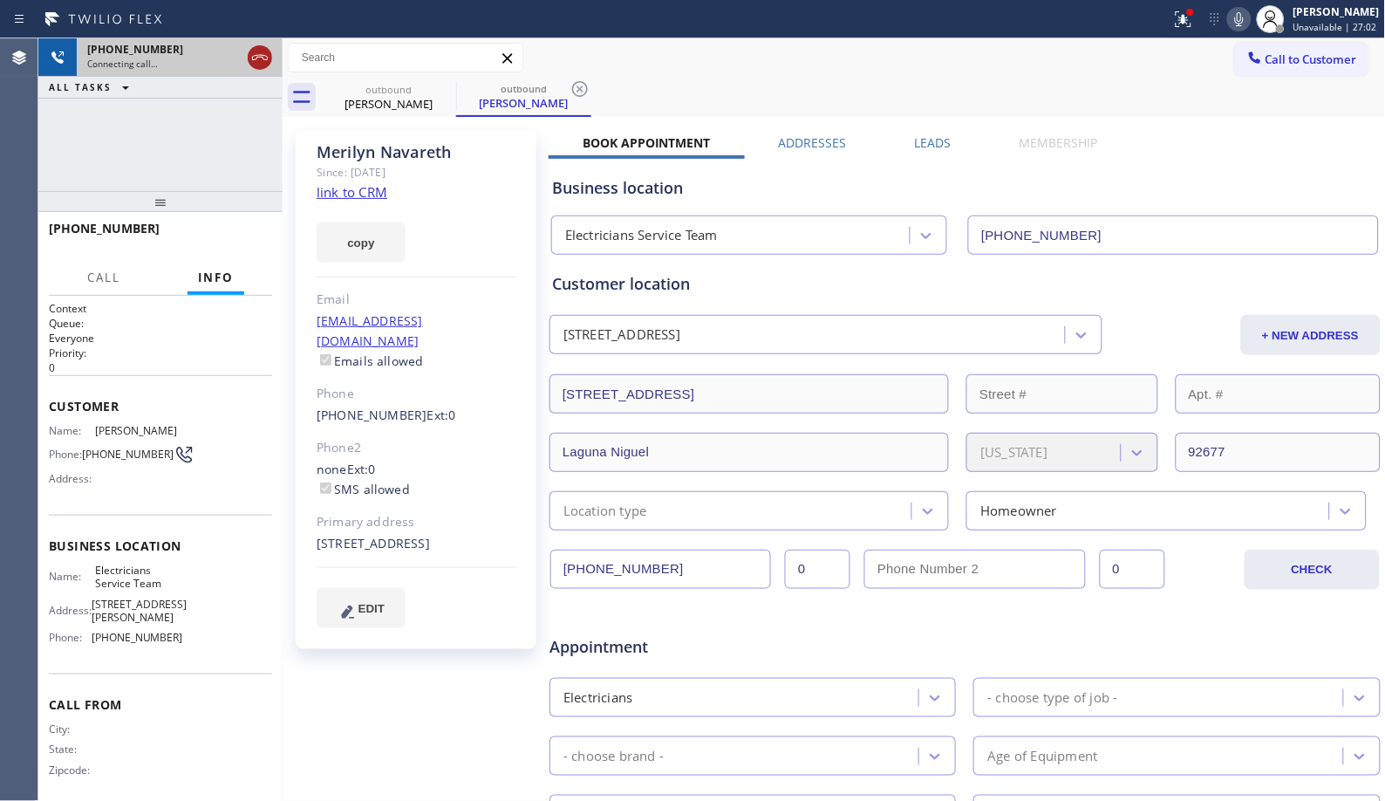
click at [255, 65] on icon at bounding box center [259, 57] width 21 height 21
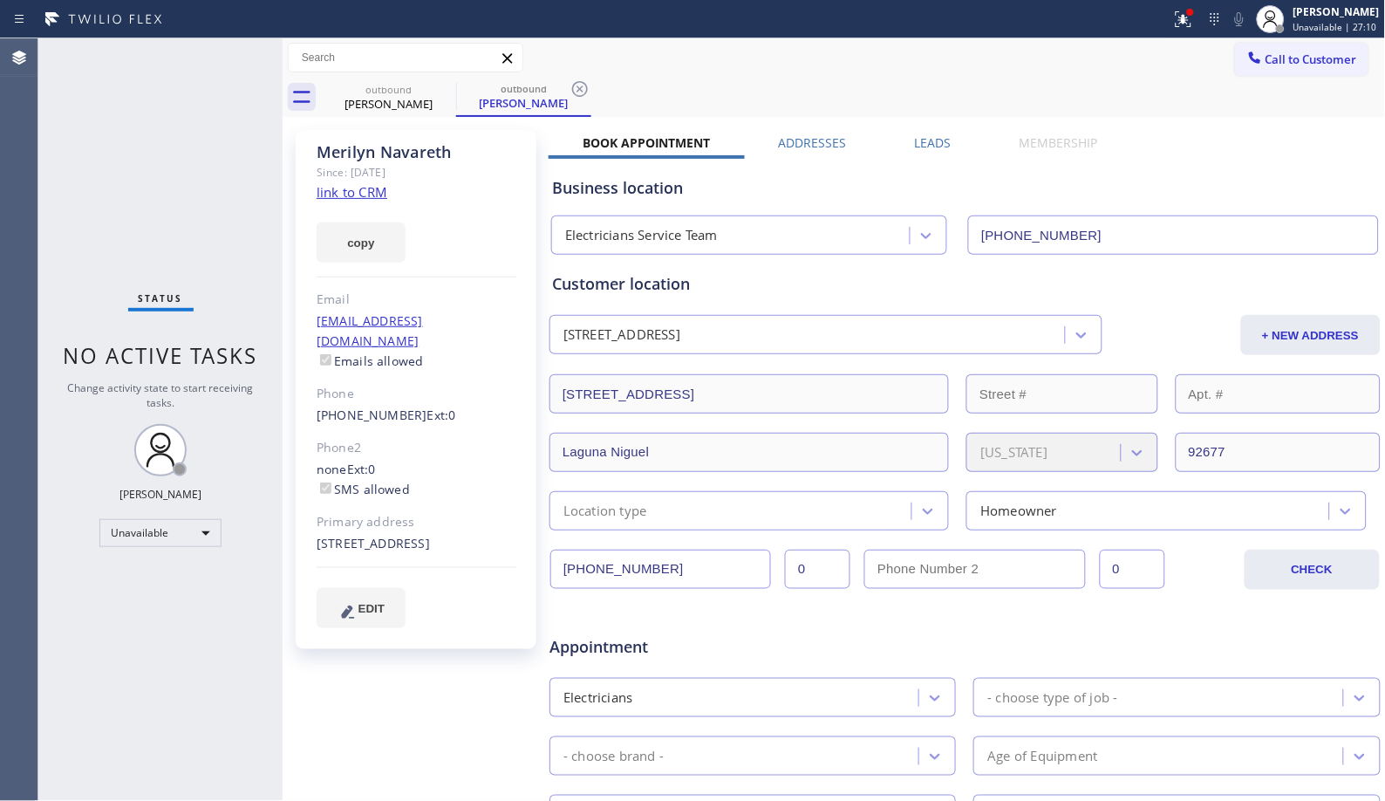
click at [582, 84] on icon at bounding box center [579, 88] width 21 height 21
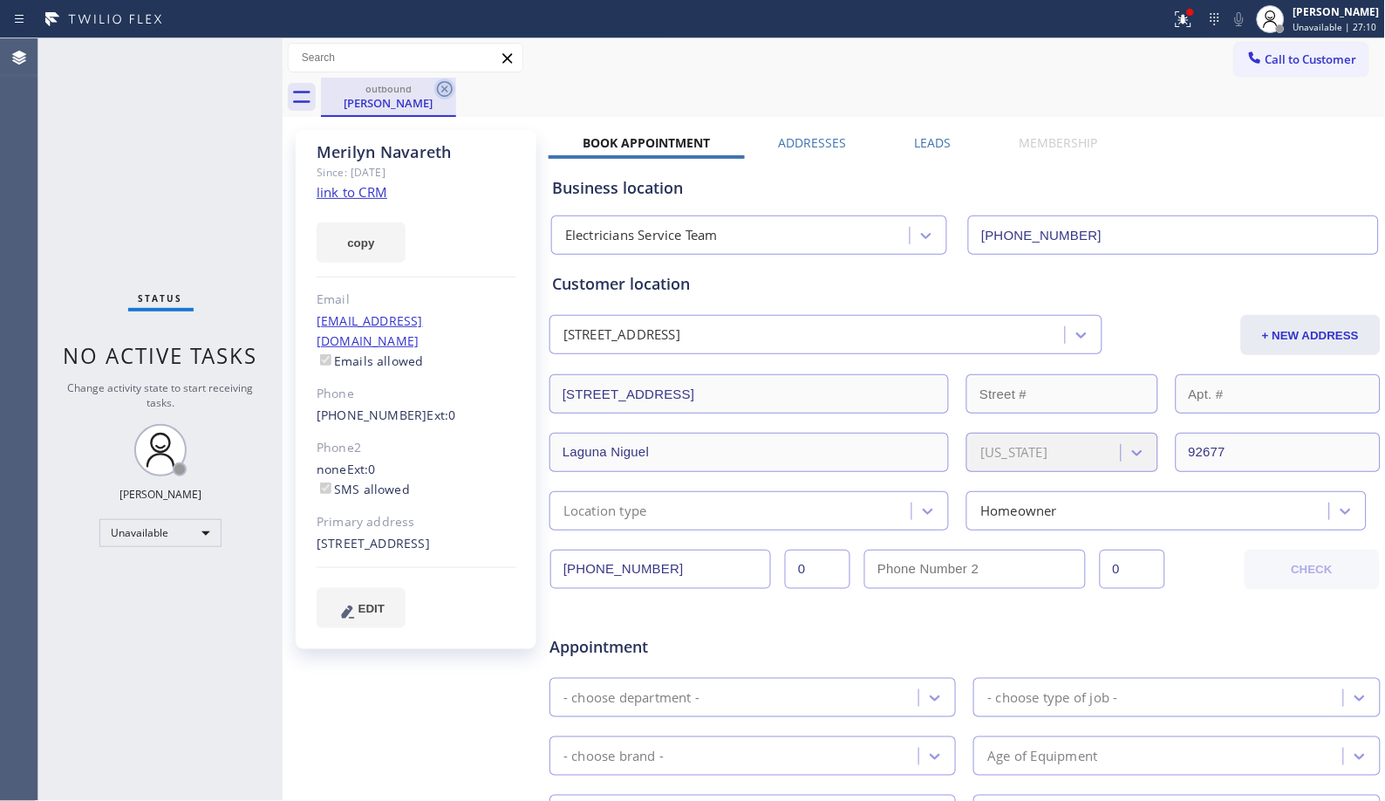
click at [450, 80] on icon at bounding box center [444, 88] width 21 height 21
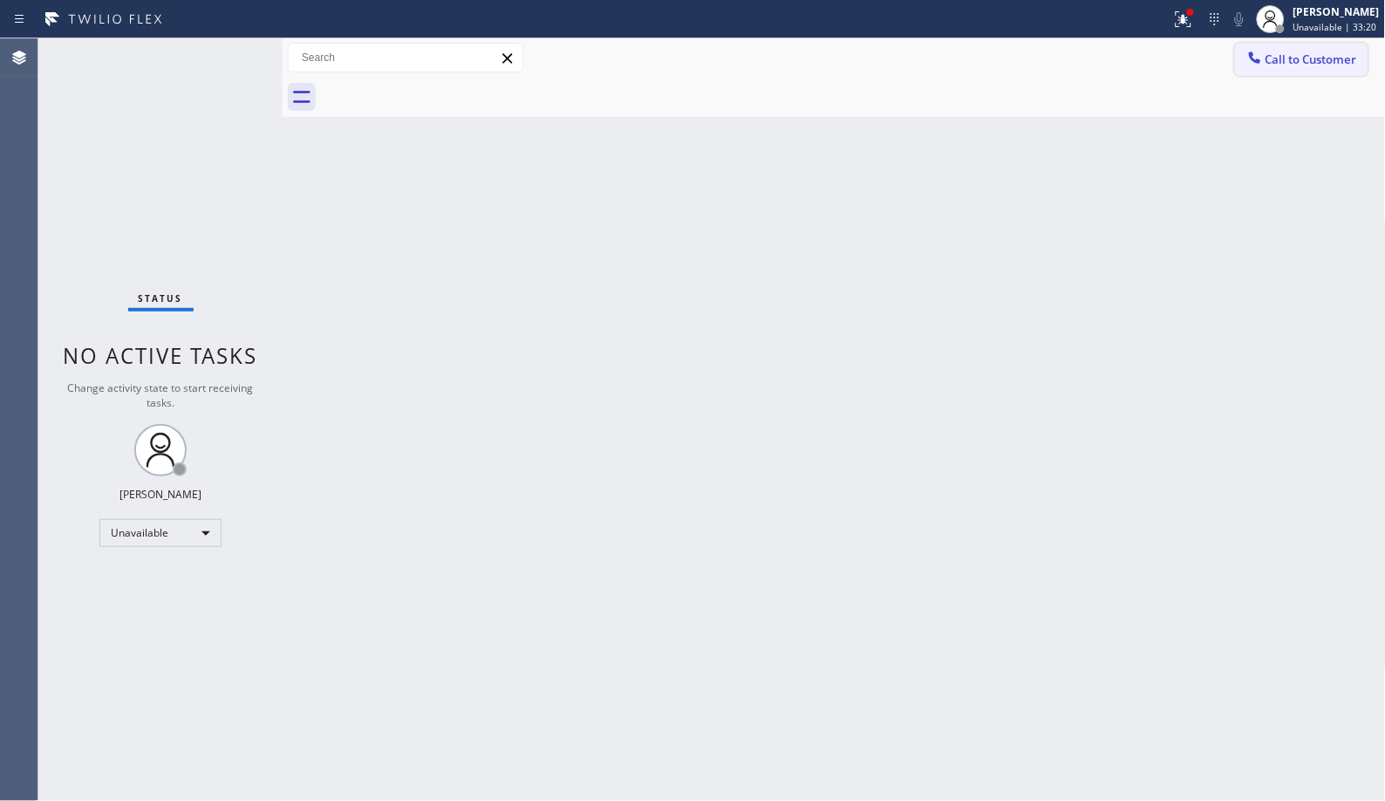
click at [1318, 54] on span "Call to Customer" at bounding box center [1311, 59] width 92 height 16
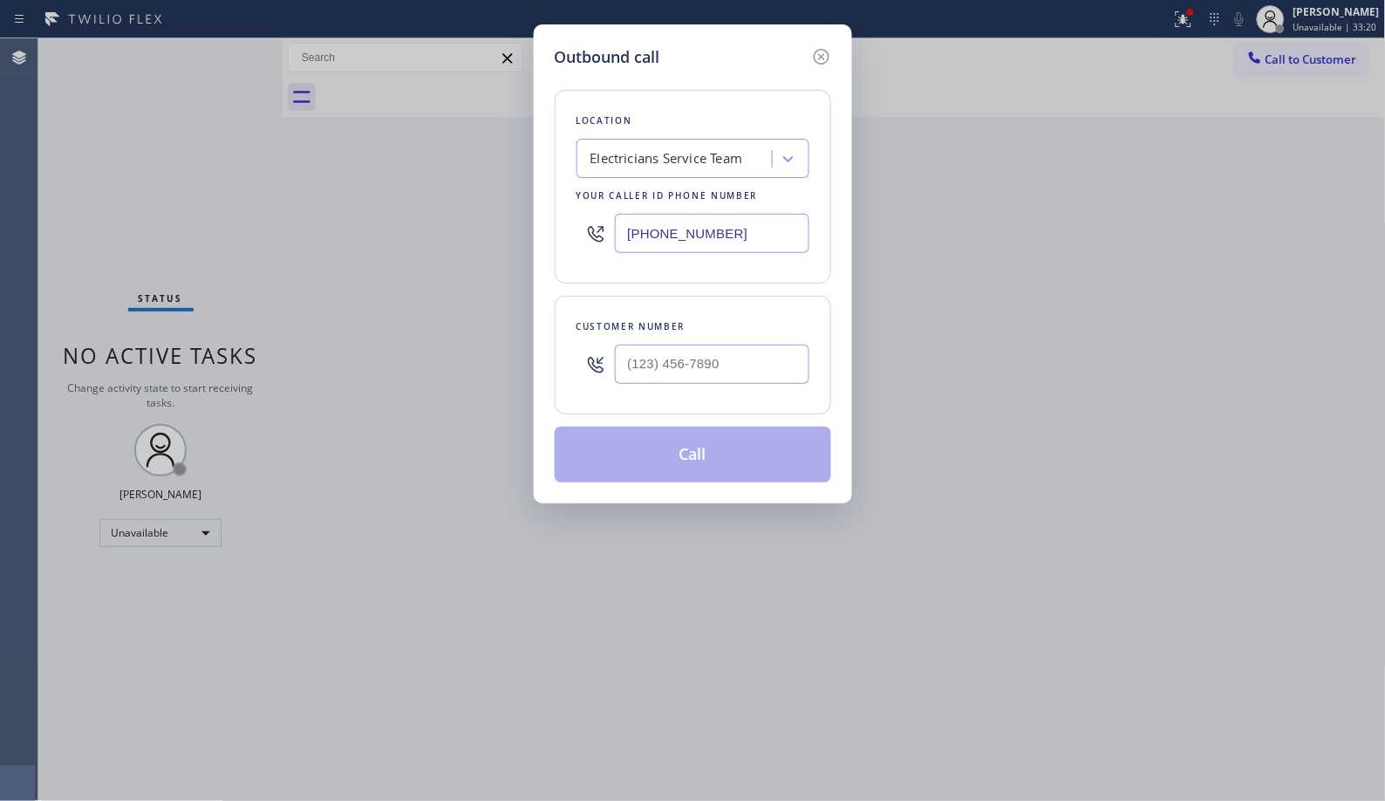
drag, startPoint x: 702, startPoint y: 224, endPoint x: 544, endPoint y: 196, distance: 160.3
click at [545, 197] on div "Outbound call Location Electricians Service Team Your caller id phone number (8…" at bounding box center [693, 263] width 318 height 479
paste input "55) 340-1313"
type input "(855) 340-1313"
drag, startPoint x: 746, startPoint y: 367, endPoint x: 474, endPoint y: 264, distance: 290.9
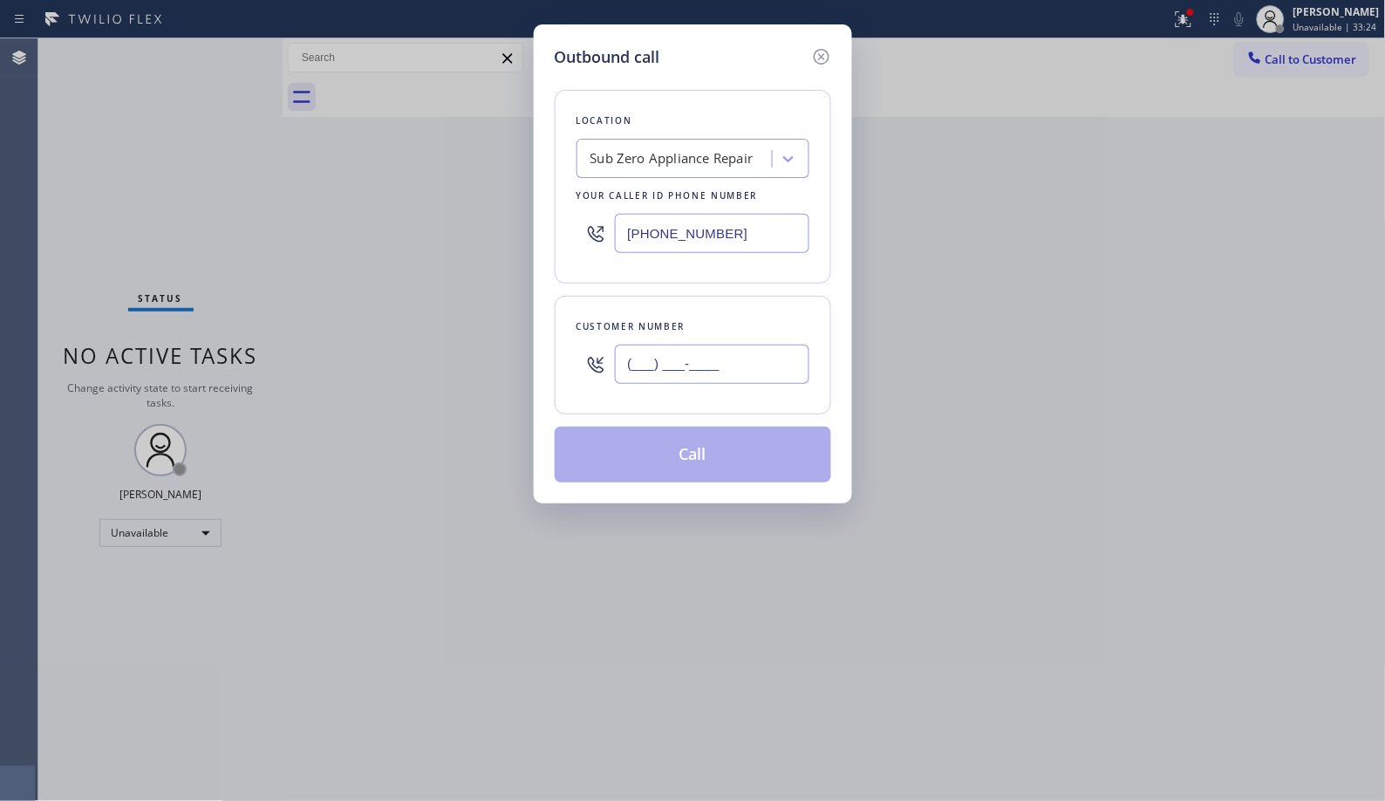
click at [609, 347] on div "(___) ___-____" at bounding box center [692, 364] width 233 height 57
paste input "213) 819-9596"
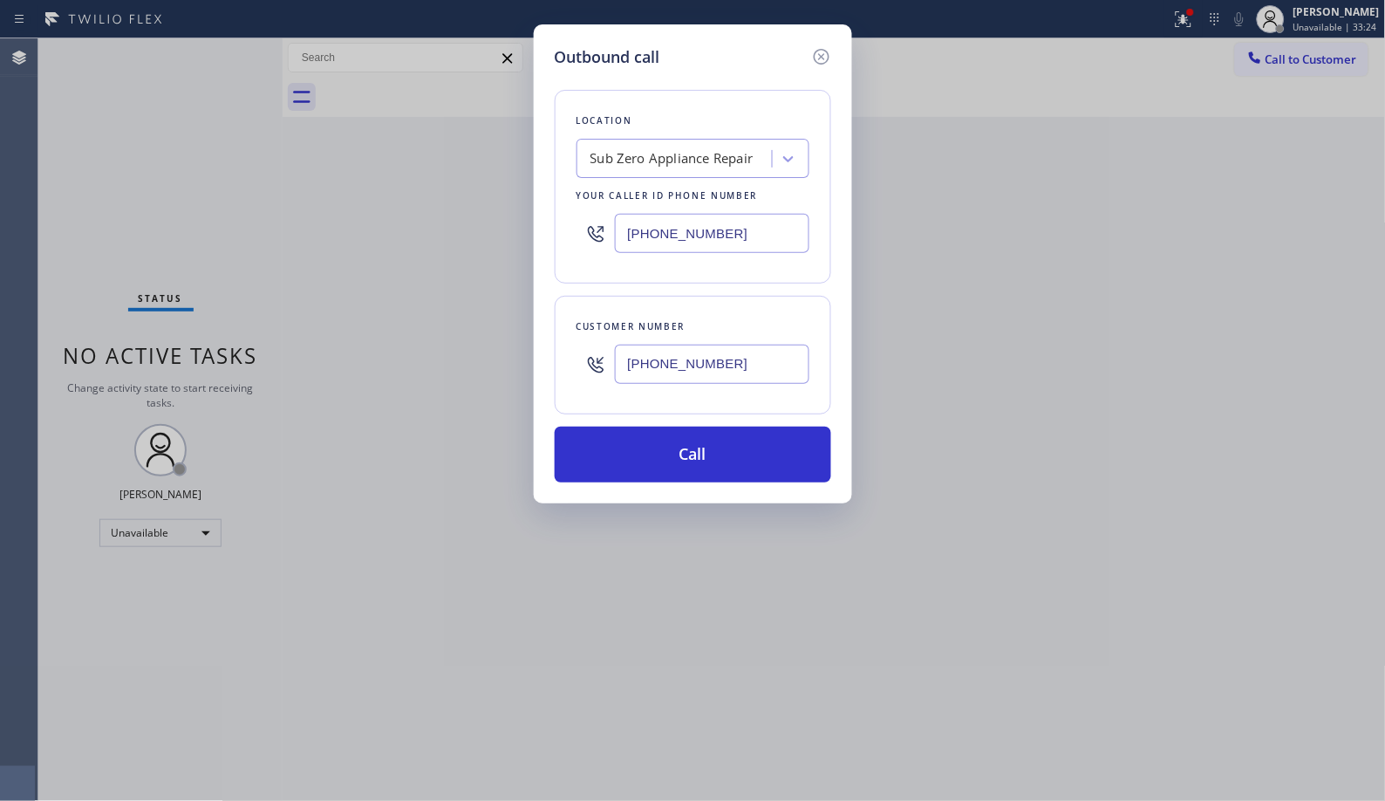
type input "(213) 819-9596"
drag, startPoint x: 756, startPoint y: 221, endPoint x: 576, endPoint y: 221, distance: 180.5
click at [576, 221] on div "(855) 340-1313" at bounding box center [692, 233] width 233 height 57
paste input "text"
type input "(855) 340-1313"
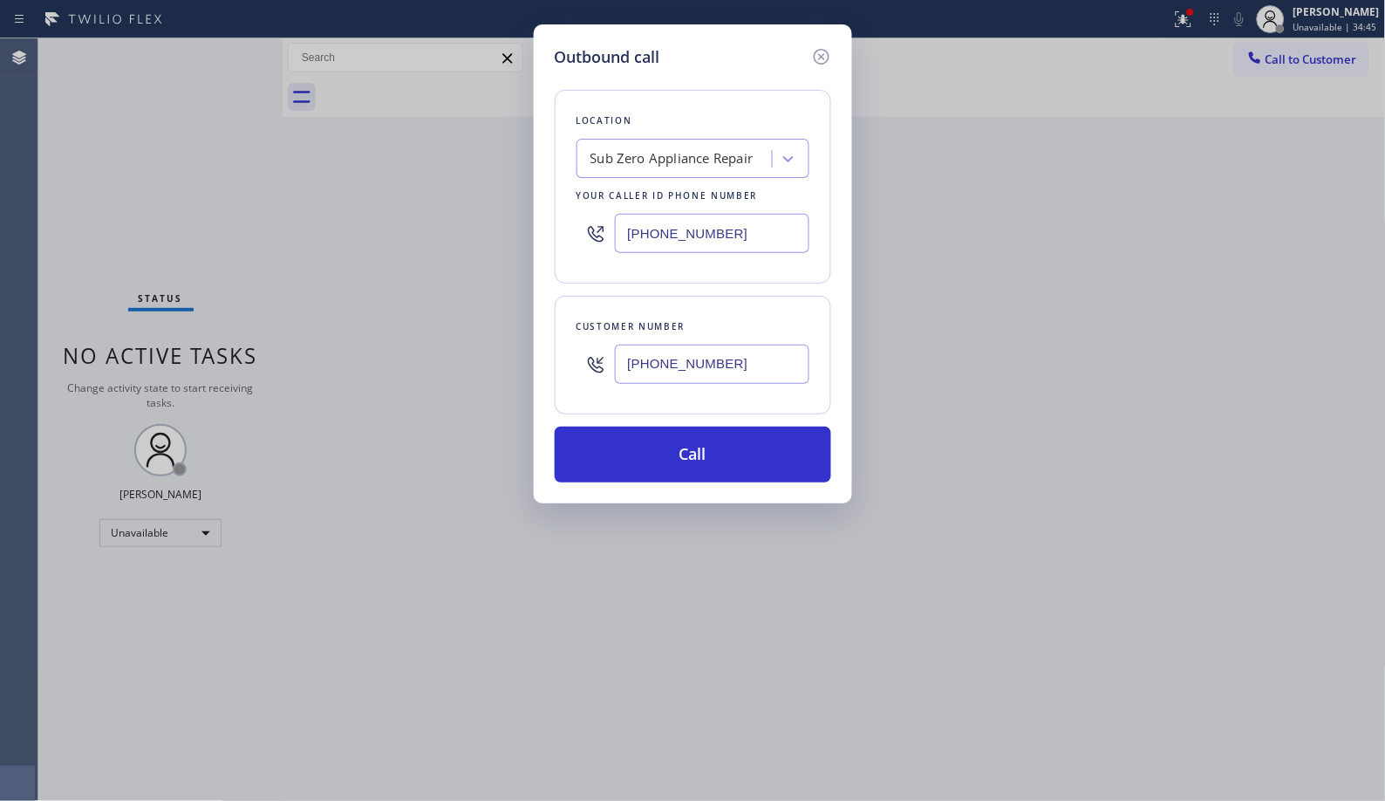
drag, startPoint x: 746, startPoint y: 361, endPoint x: 552, endPoint y: 323, distance: 197.4
click at [600, 344] on div "(213) 819-9596" at bounding box center [692, 364] width 233 height 57
paste input "text"
type input "(213) 819-9596"
click at [726, 451] on button "Call" at bounding box center [693, 454] width 276 height 56
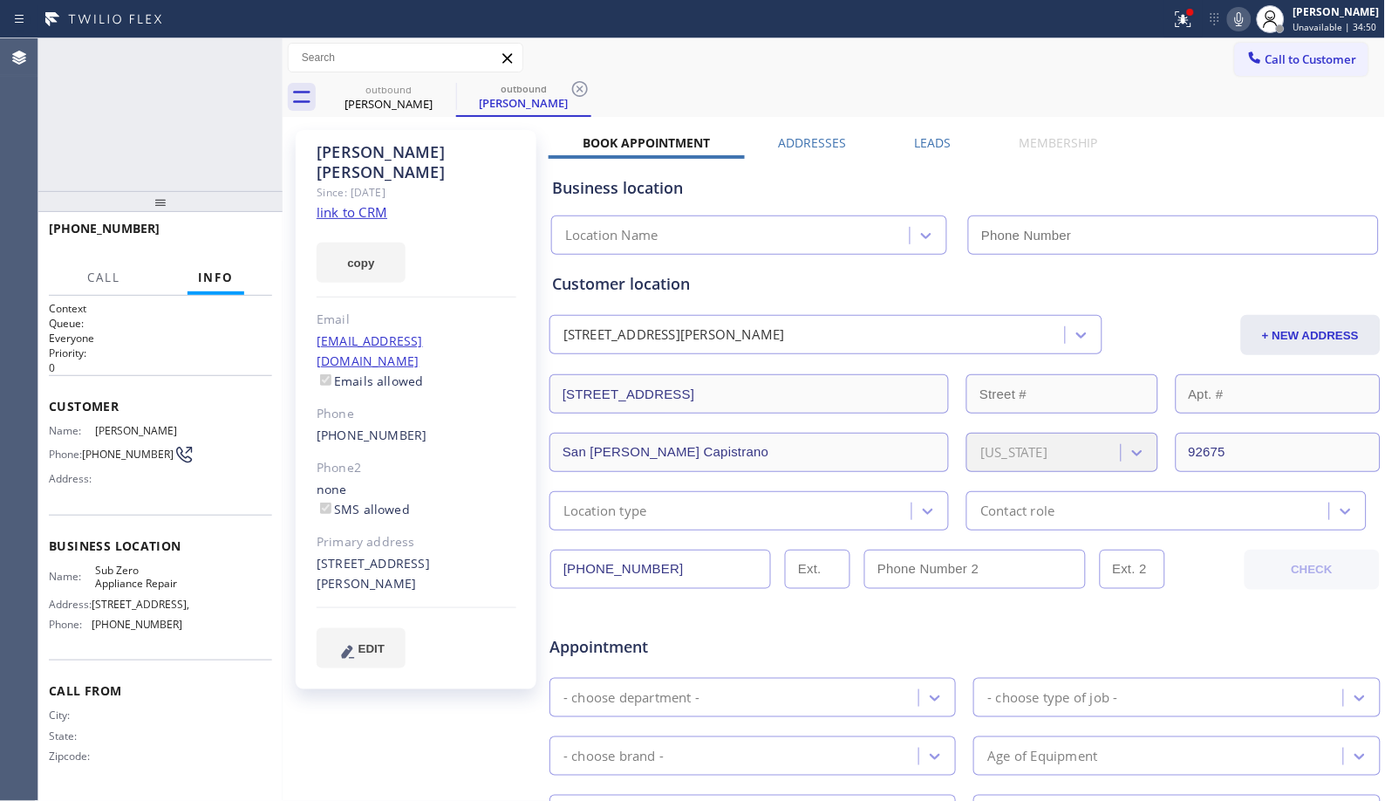
type input "(855) 340-1313"
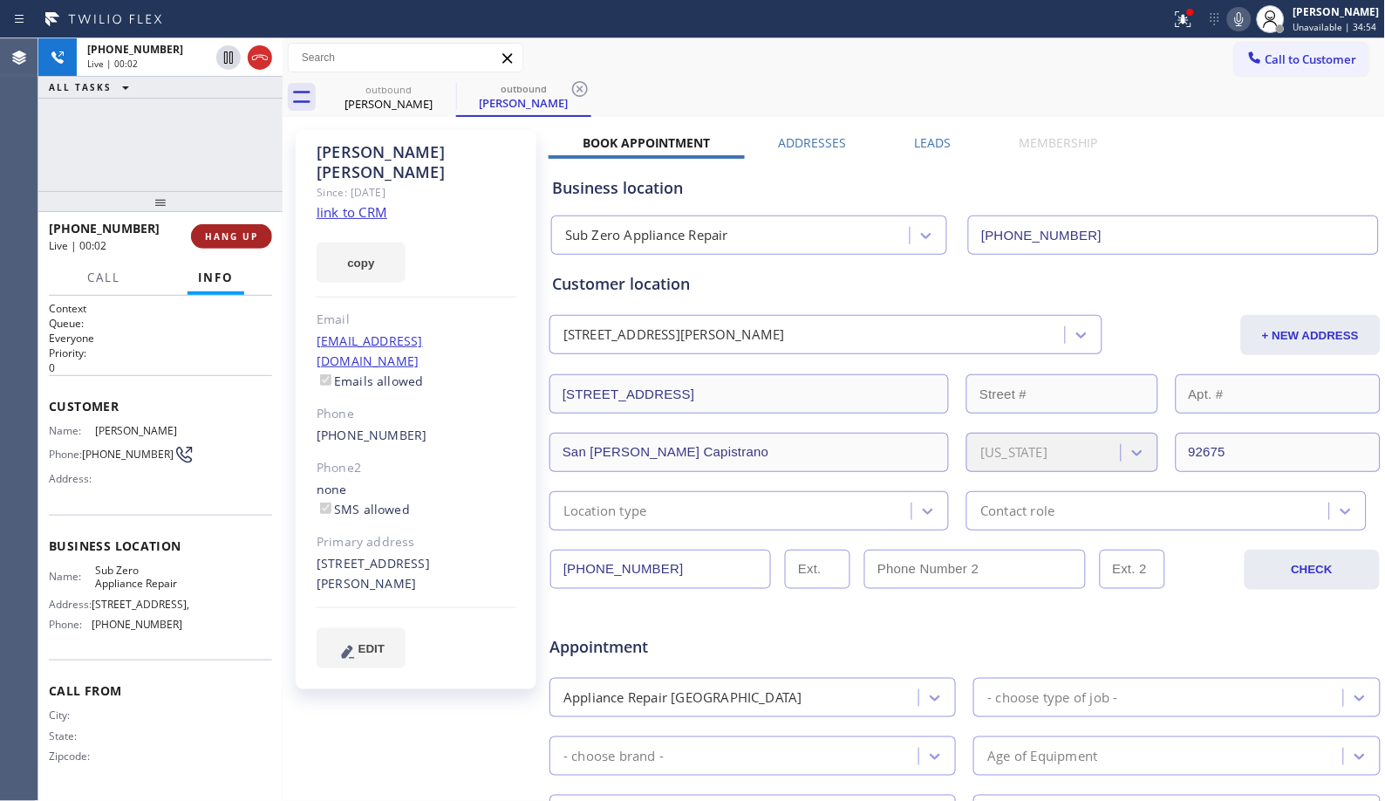
click at [244, 227] on button "HANG UP" at bounding box center [231, 236] width 81 height 24
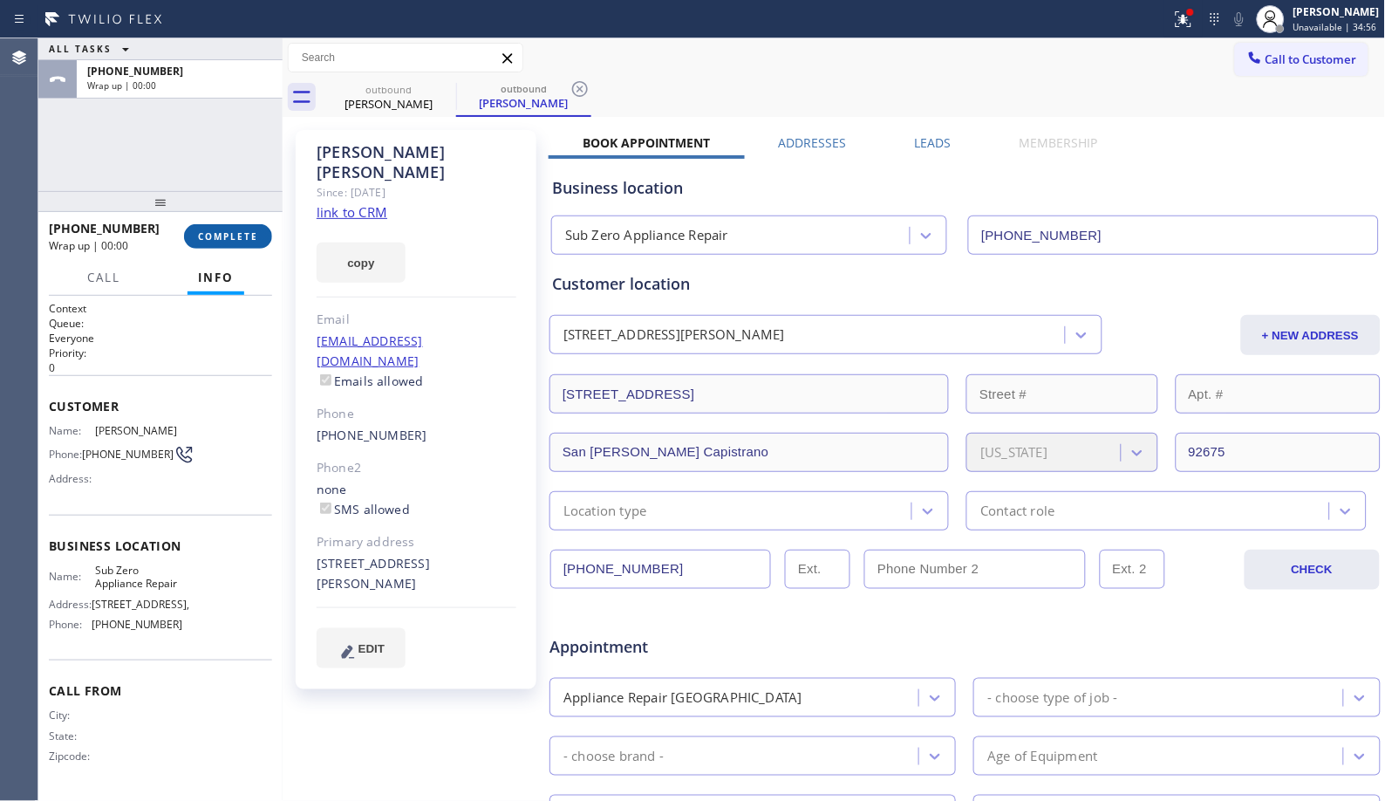
click at [231, 239] on span "COMPLETE" at bounding box center [228, 236] width 60 height 12
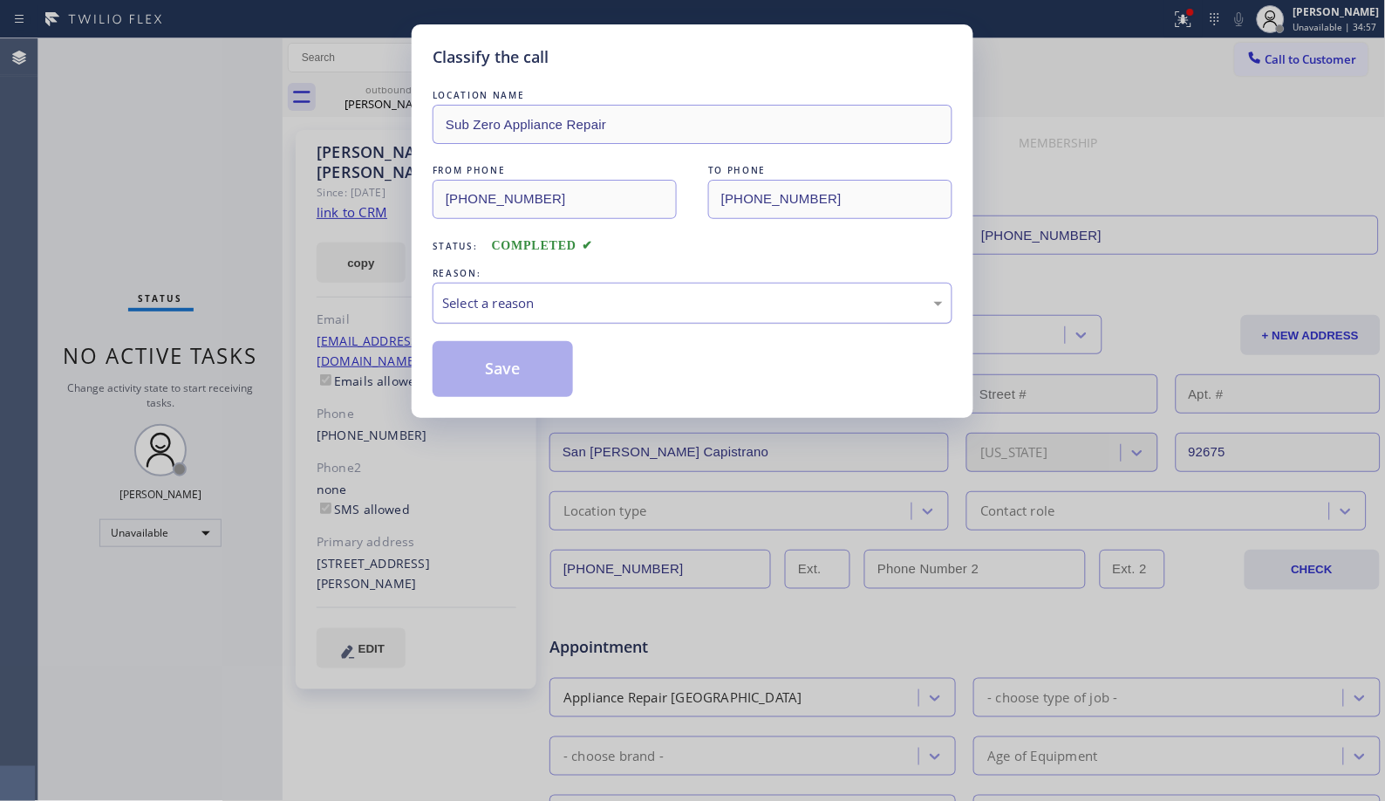
click at [573, 319] on div "Select a reason" at bounding box center [693, 303] width 520 height 41
click at [539, 375] on button "Save" at bounding box center [503, 369] width 140 height 56
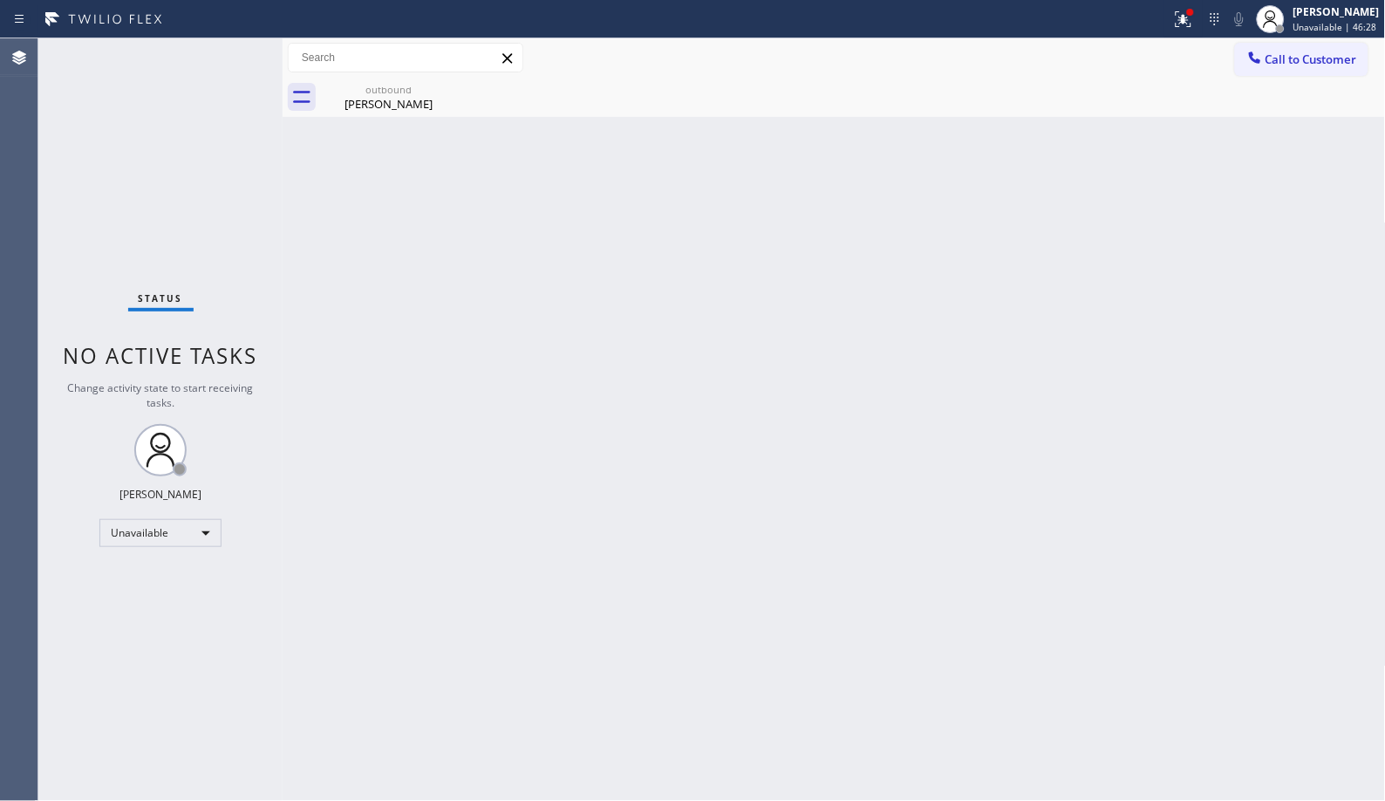
click at [1305, 76] on div "Call to Customer Outbound call Location Sub Zero Appliance Repair Your caller i…" at bounding box center [834, 57] width 1103 height 39
drag, startPoint x: 1295, startPoint y: 57, endPoint x: 815, endPoint y: 124, distance: 484.3
click at [1284, 58] on span "Call to Customer" at bounding box center [1311, 59] width 92 height 16
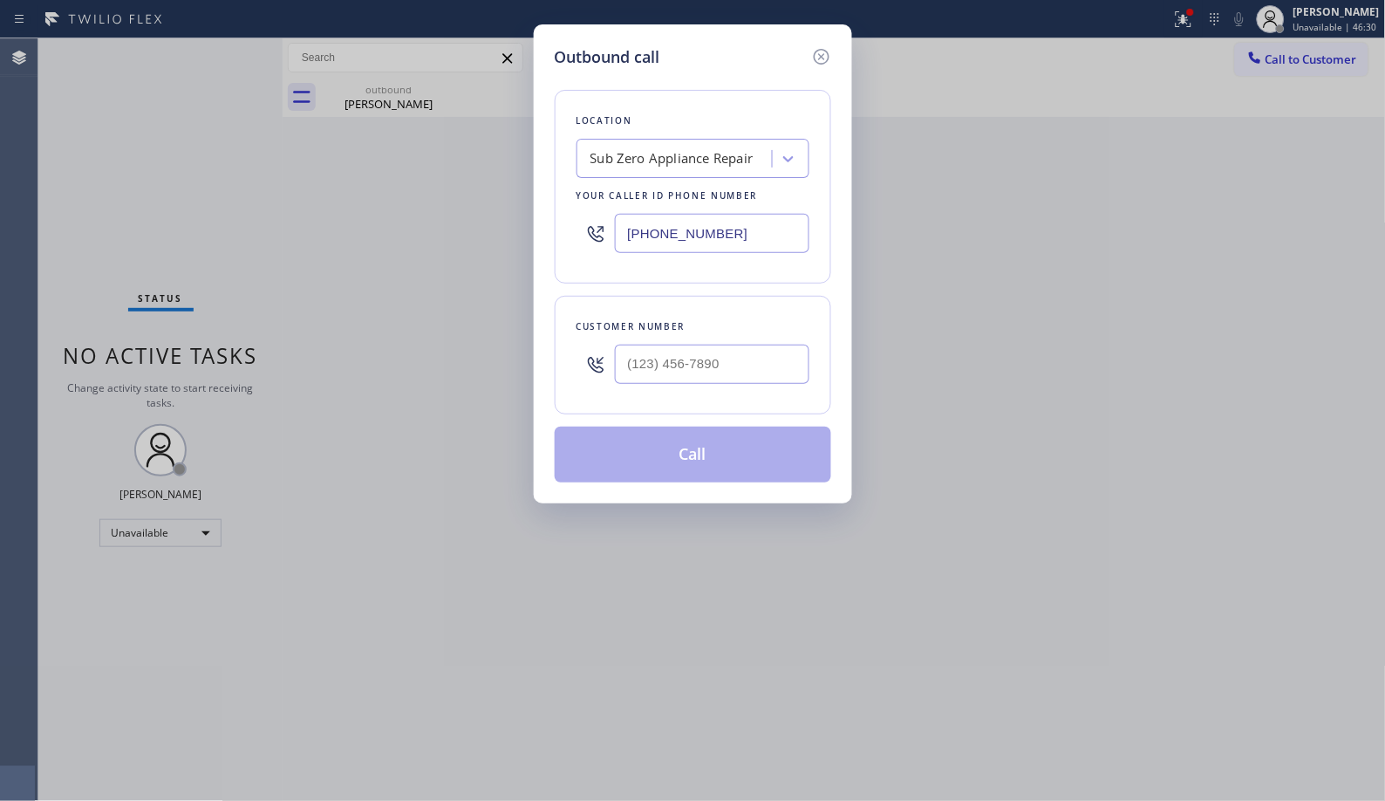
drag, startPoint x: 788, startPoint y: 238, endPoint x: 556, endPoint y: 197, distance: 235.6
click at [570, 220] on div "Location Sub Zero Appliance Repair Your caller id phone number (855) 340-1313" at bounding box center [693, 187] width 276 height 194
paste input "669) 201-1130"
type input "(669) 201-1130"
drag, startPoint x: 694, startPoint y: 382, endPoint x: 673, endPoint y: 340, distance: 46.8
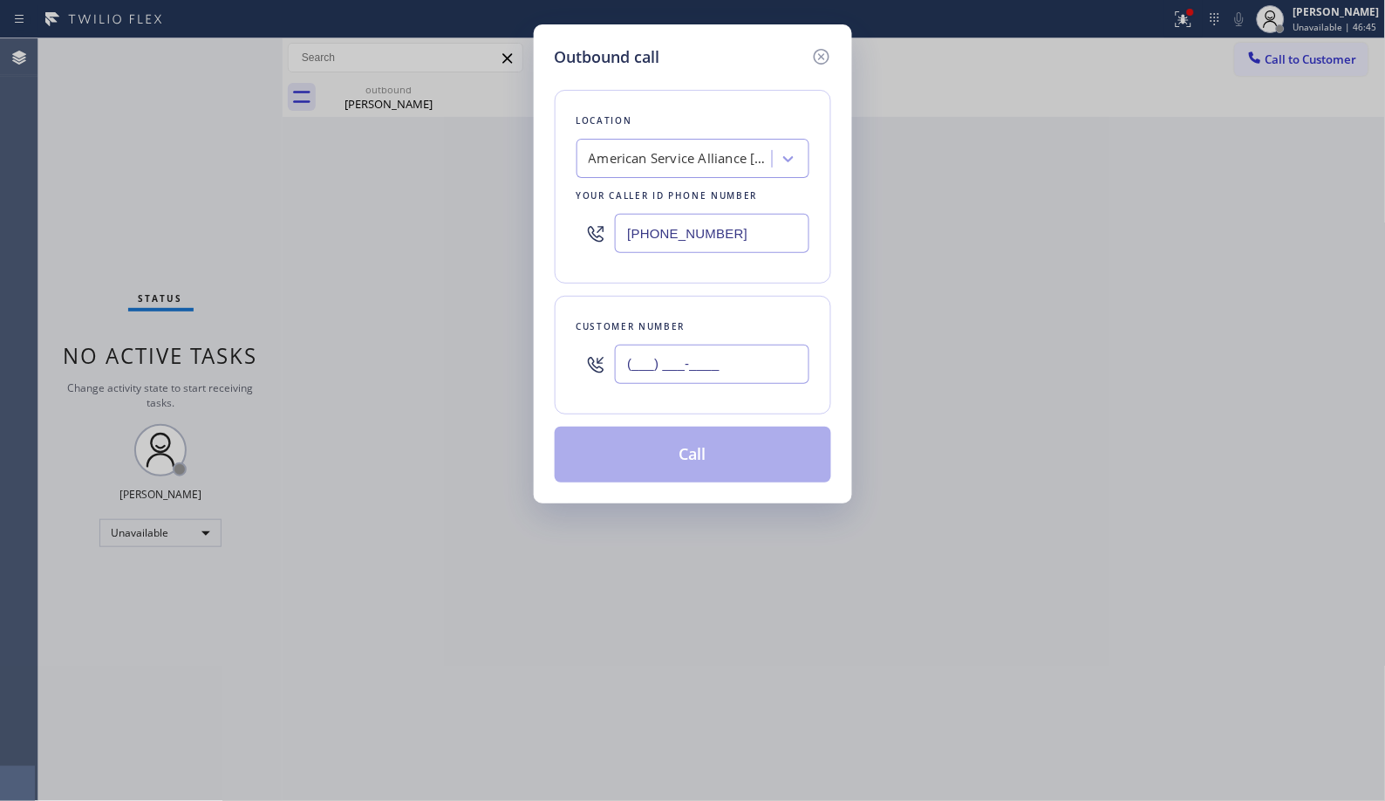
click at [694, 381] on input "(___) ___-____" at bounding box center [712, 363] width 194 height 39
paste input "917) 794-9324"
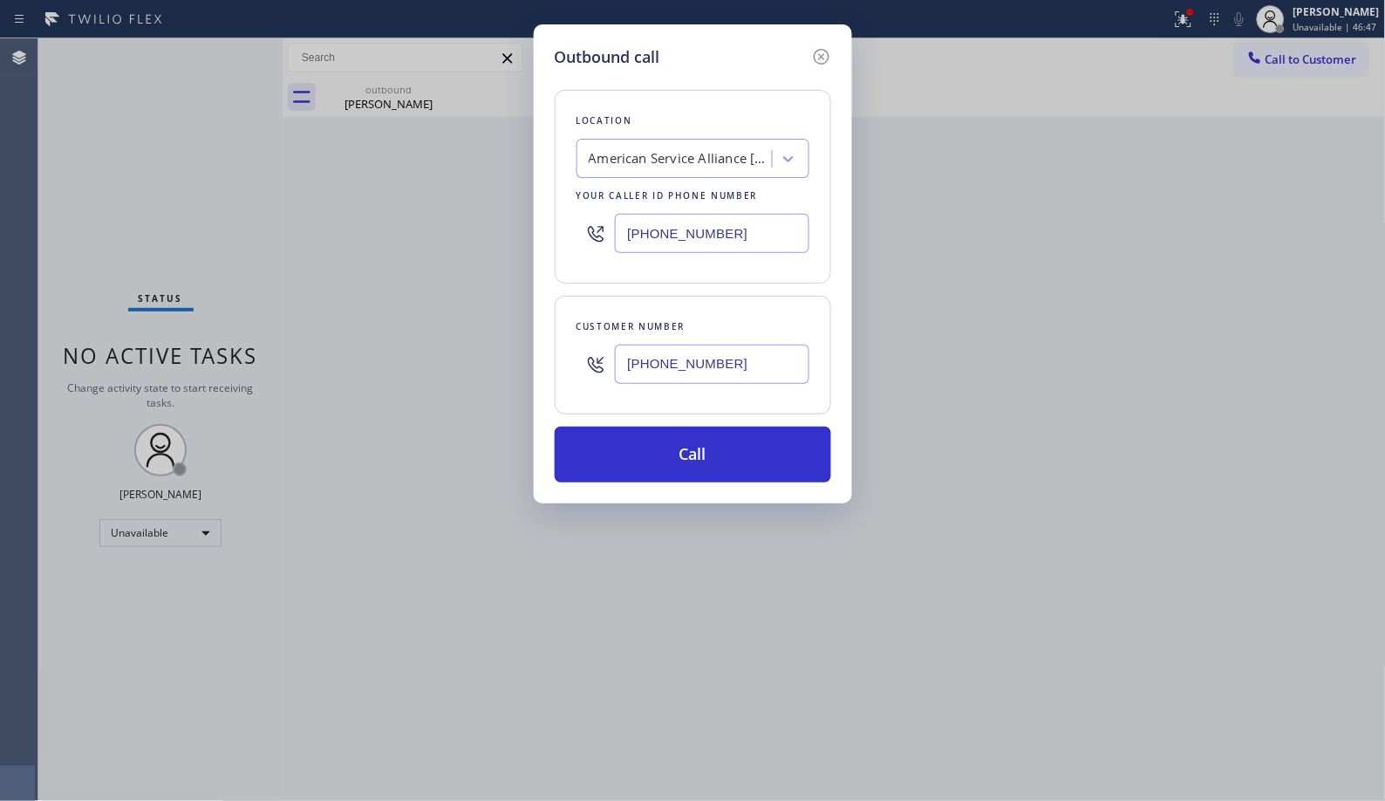
type input "(917) 794-9324"
click at [719, 460] on button "Call" at bounding box center [693, 454] width 276 height 56
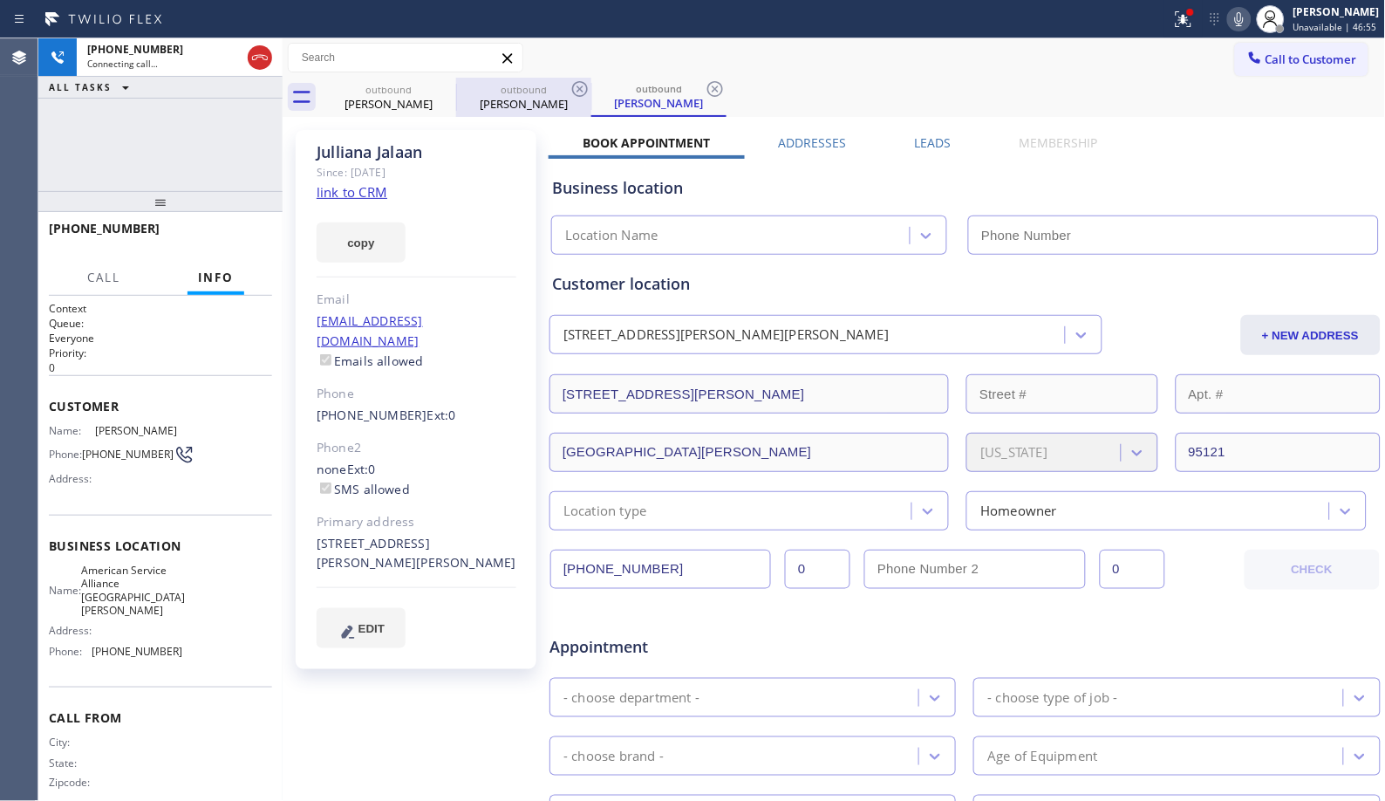
click at [535, 105] on div "Julliana Jalaan" at bounding box center [524, 104] width 132 height 16
click at [576, 88] on icon at bounding box center [579, 88] width 21 height 21
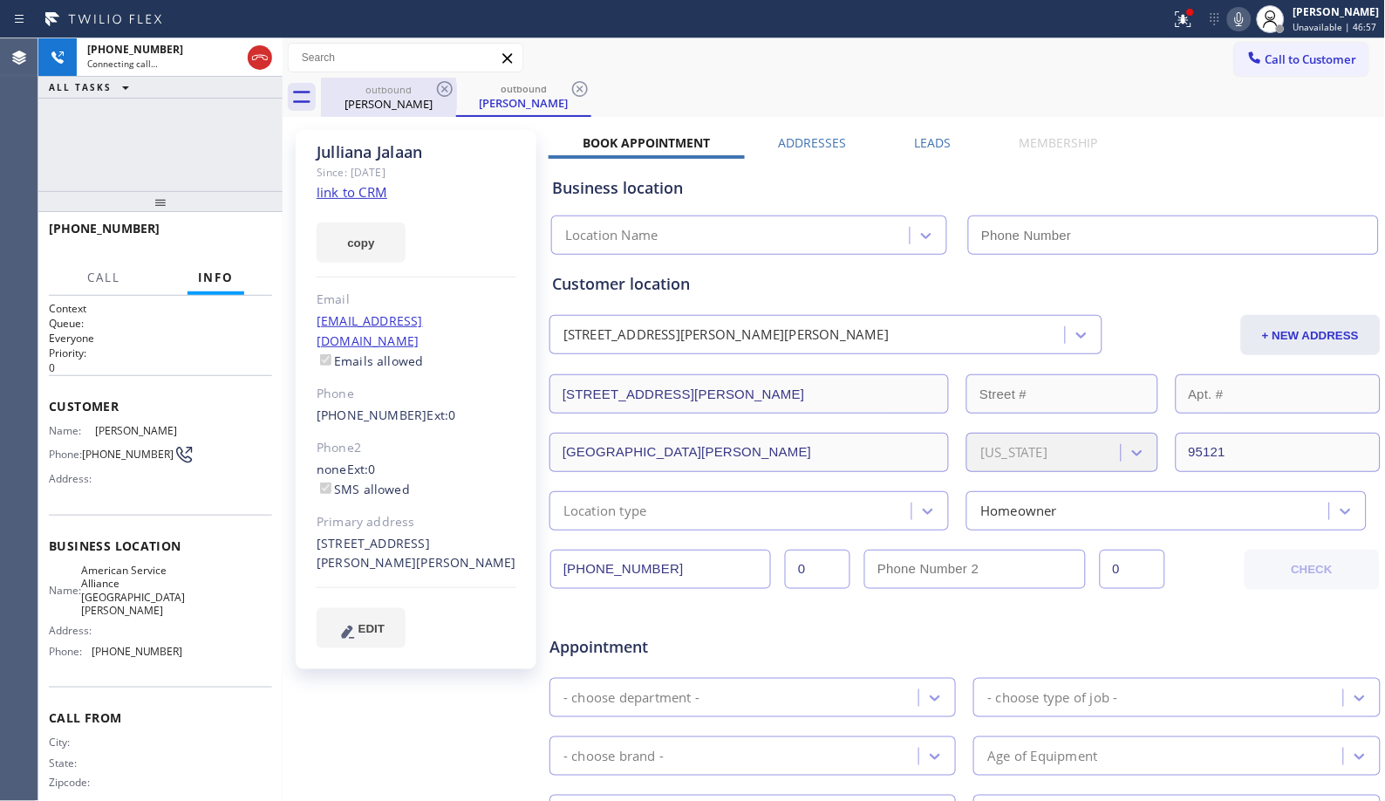
click at [422, 83] on div "outbound" at bounding box center [389, 89] width 132 height 13
type input "(855) 340-1313"
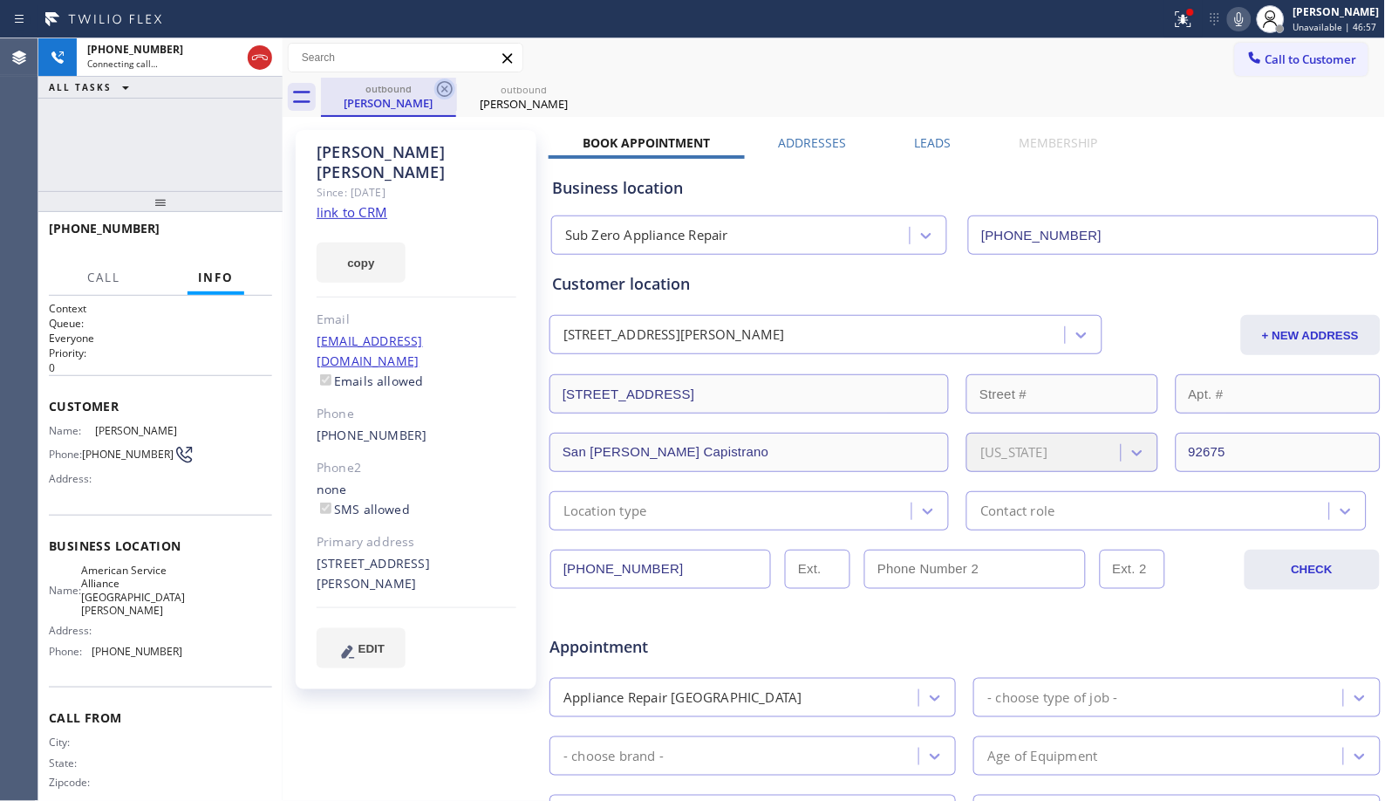
click at [447, 91] on icon at bounding box center [445, 89] width 16 height 16
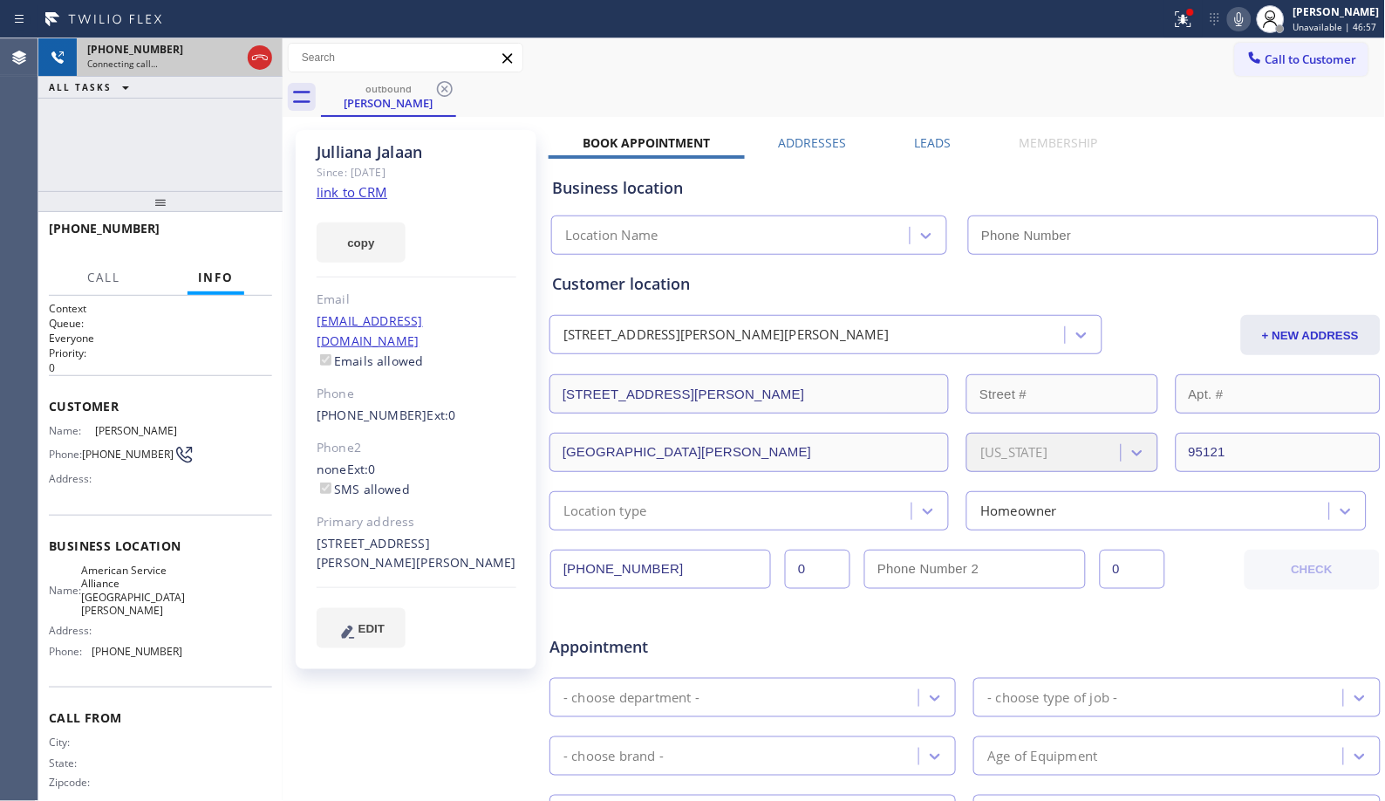
type input "(669) 201-1130"
click at [262, 57] on icon at bounding box center [260, 57] width 16 height 5
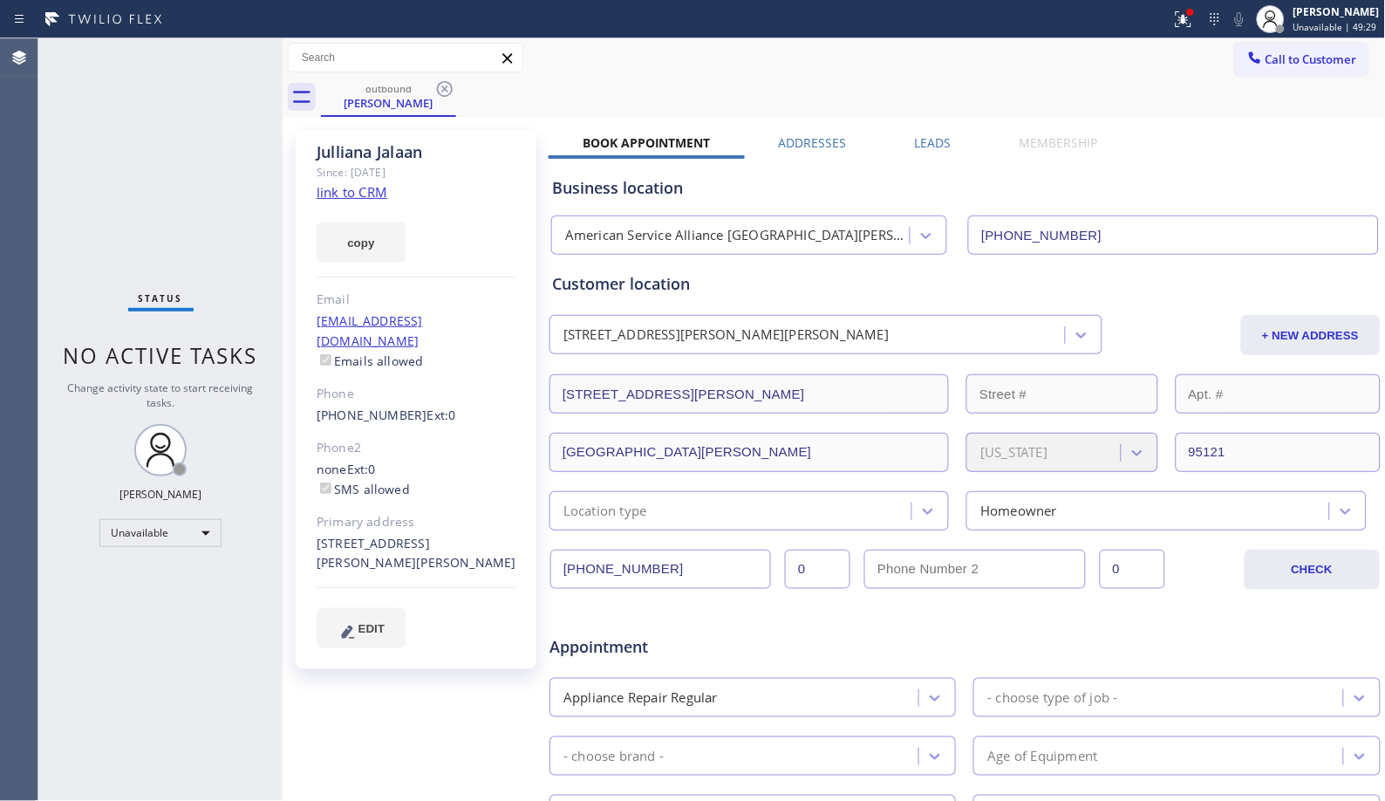
click at [1259, 80] on div "outbound Julliana Jalaan" at bounding box center [853, 97] width 1065 height 39
click at [1262, 70] on button "Call to Customer" at bounding box center [1301, 59] width 133 height 33
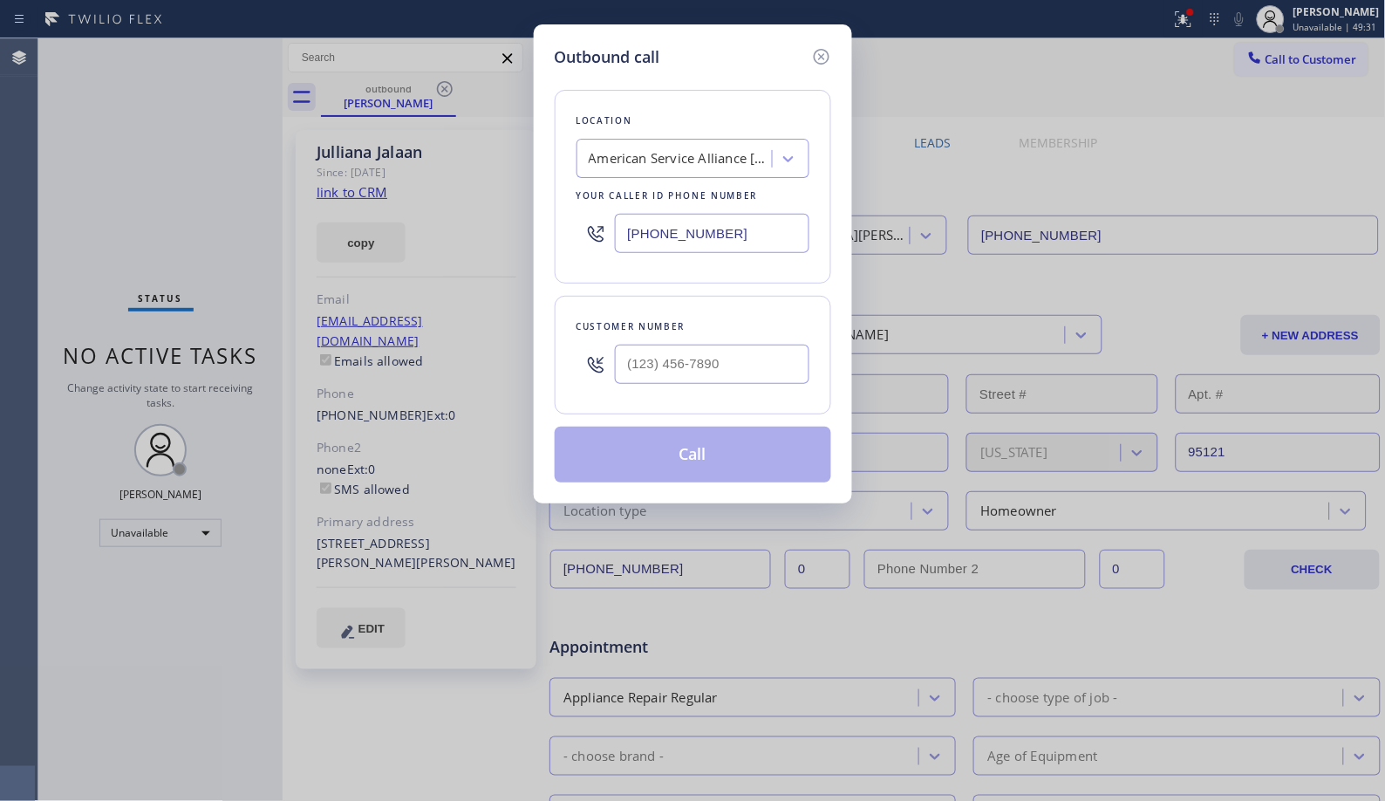
drag, startPoint x: 786, startPoint y: 346, endPoint x: 549, endPoint y: 345, distance: 236.3
click at [576, 366] on div at bounding box center [692, 364] width 233 height 57
drag, startPoint x: 730, startPoint y: 360, endPoint x: 467, endPoint y: 302, distance: 268.9
click at [534, 358] on div "Outbound call Location American Service Alliance Santa Clara Your caller id pho…" at bounding box center [693, 263] width 318 height 479
paste input "917) 794-9324"
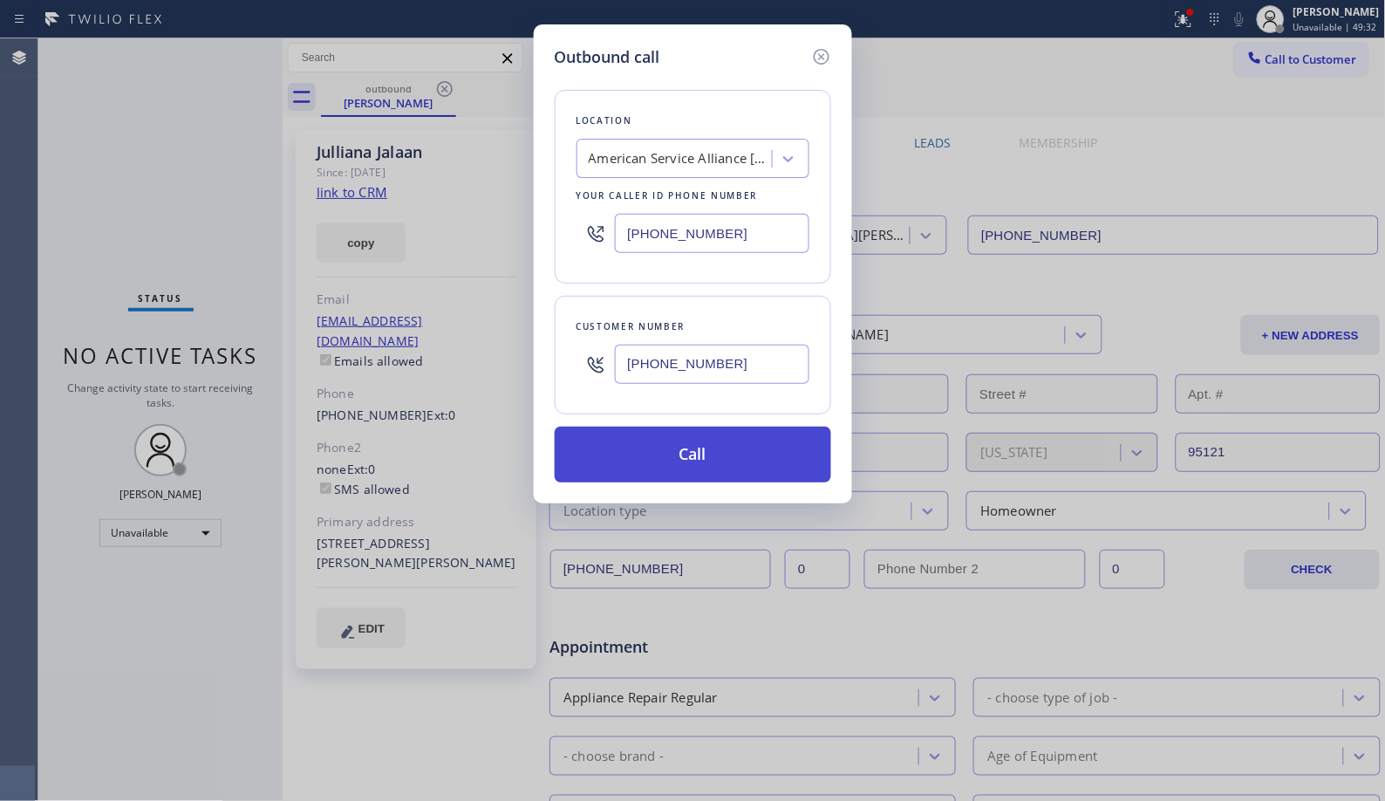
type input "(917) 794-9324"
click at [731, 456] on button "Call" at bounding box center [693, 454] width 276 height 56
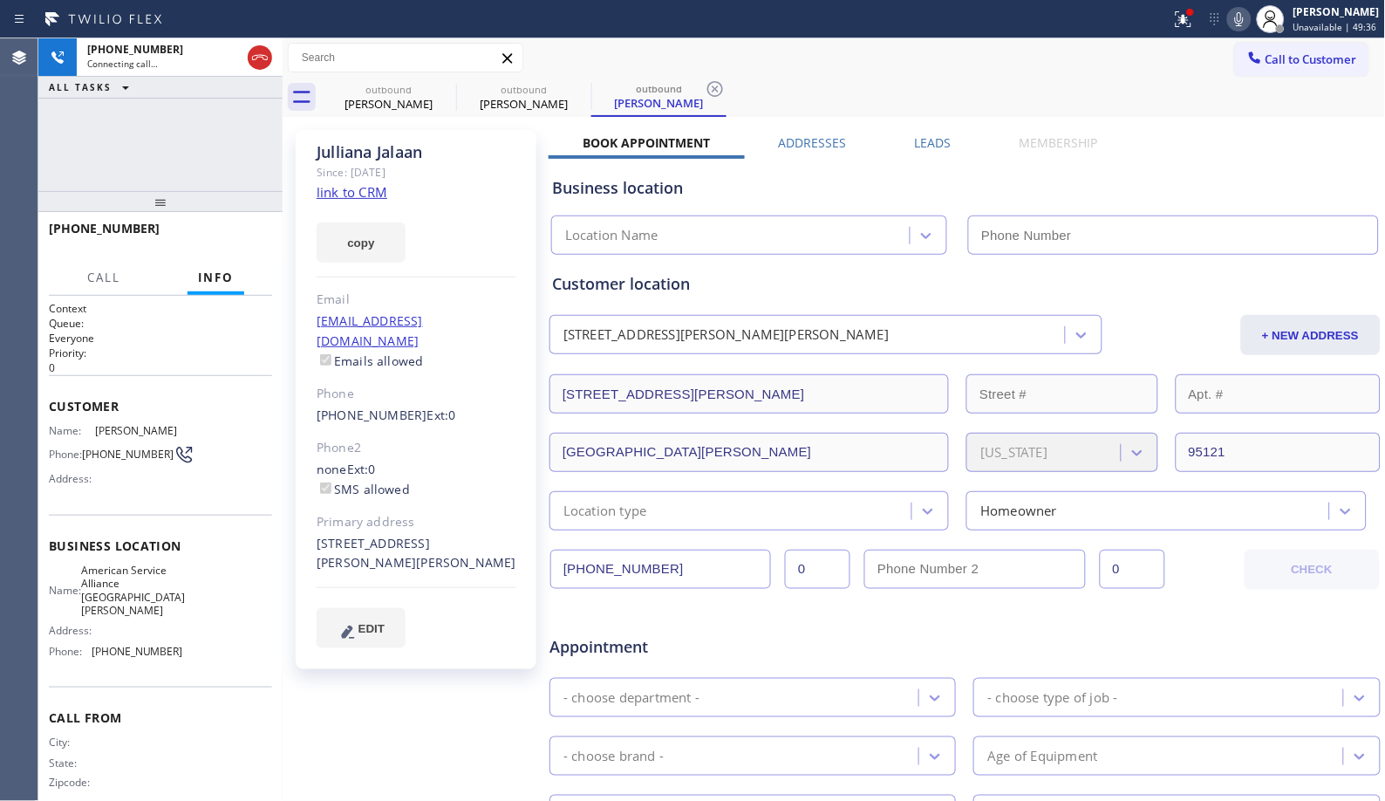
type input "(669) 201-1130"
drag, startPoint x: 436, startPoint y: 100, endPoint x: 451, endPoint y: 90, distance: 18.1
click at [436, 100] on div "Julliana Jalaan" at bounding box center [389, 104] width 132 height 16
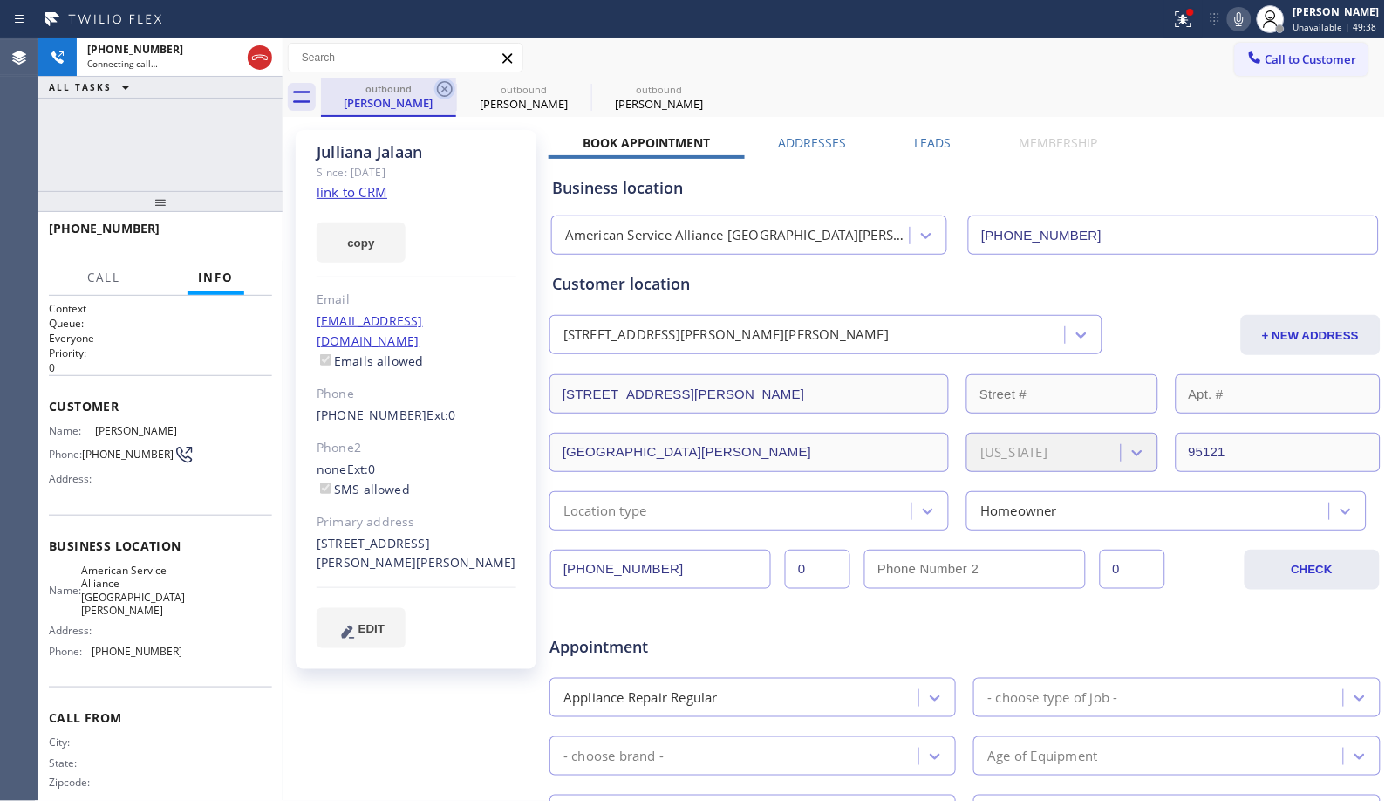
click at [452, 85] on icon at bounding box center [444, 88] width 21 height 21
click at [437, 90] on icon at bounding box center [445, 89] width 16 height 16
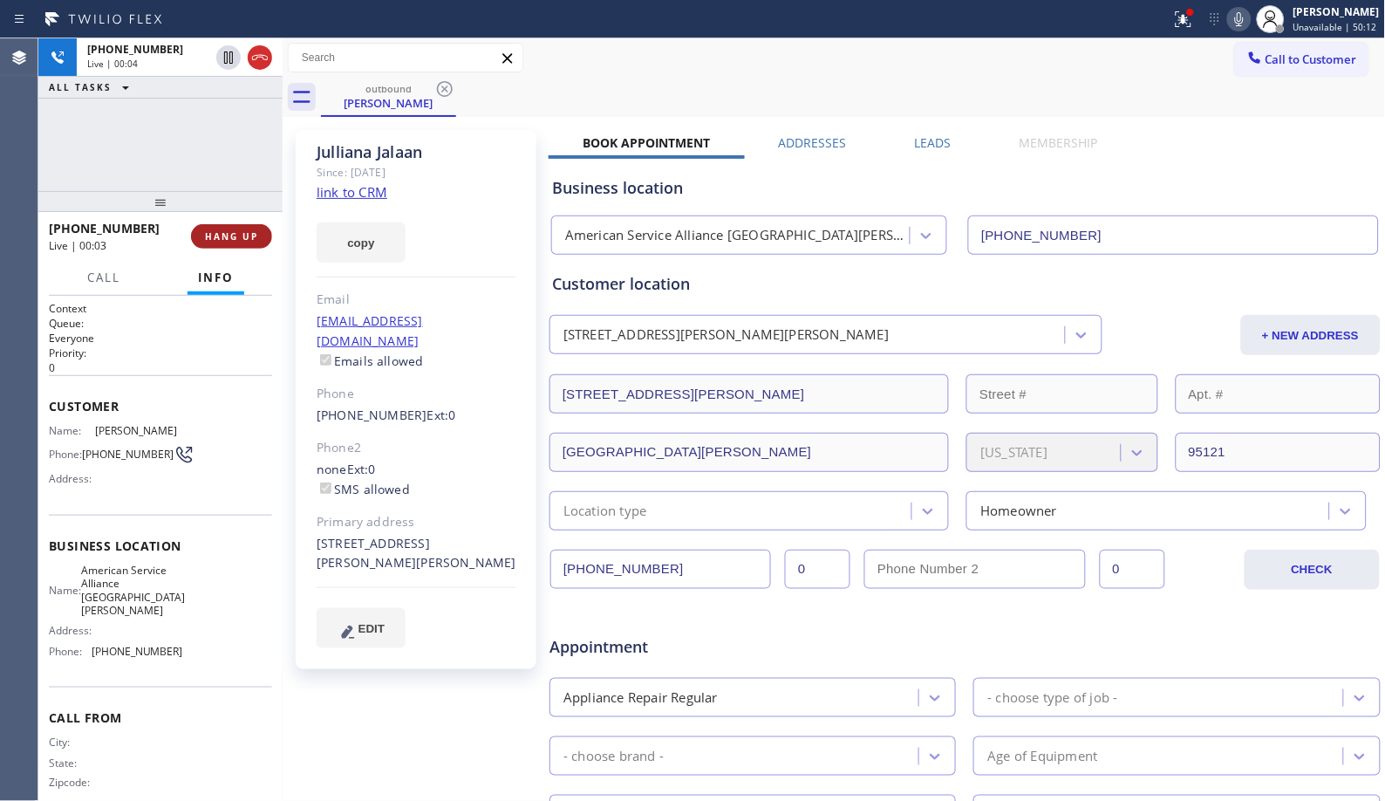
click at [233, 236] on span "HANG UP" at bounding box center [231, 236] width 53 height 12
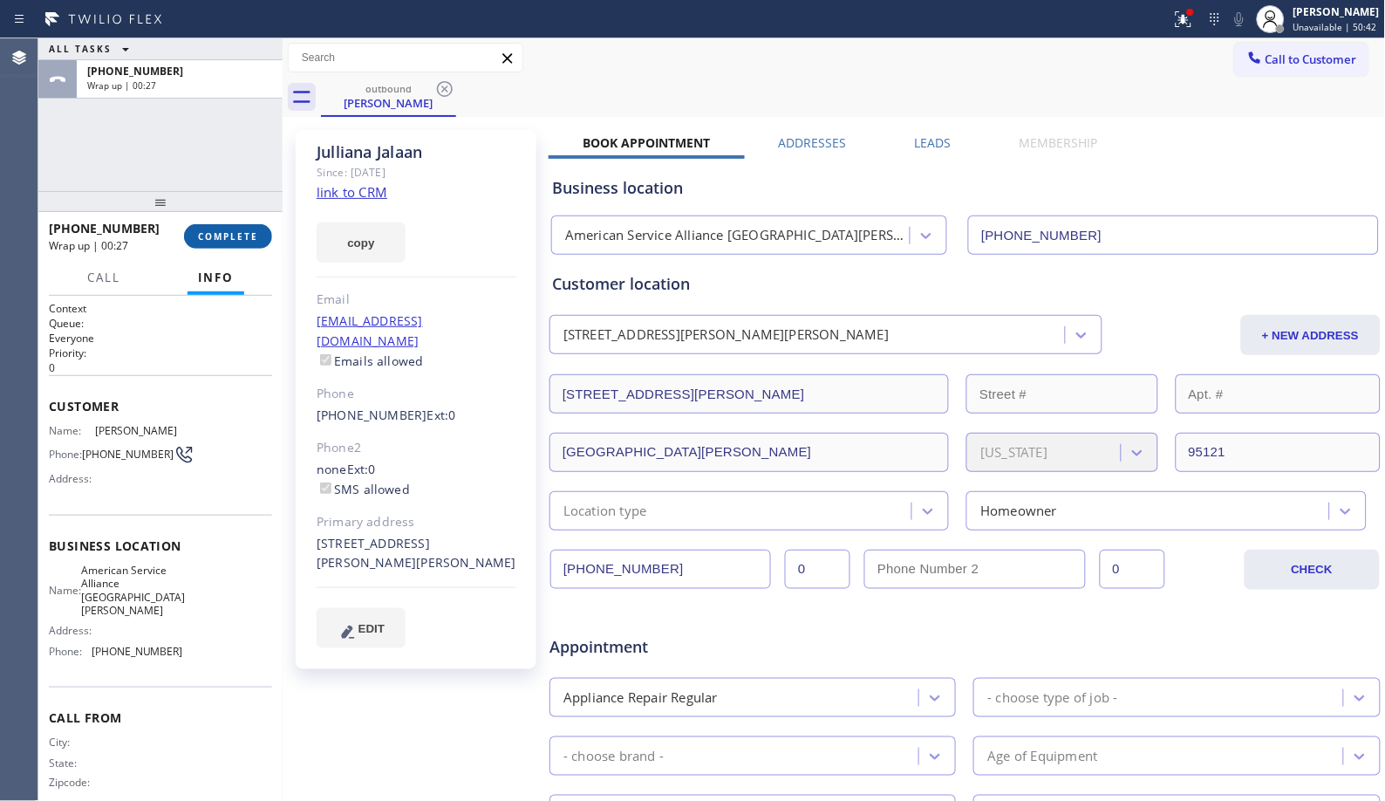
click at [238, 230] on span "COMPLETE" at bounding box center [228, 236] width 60 height 12
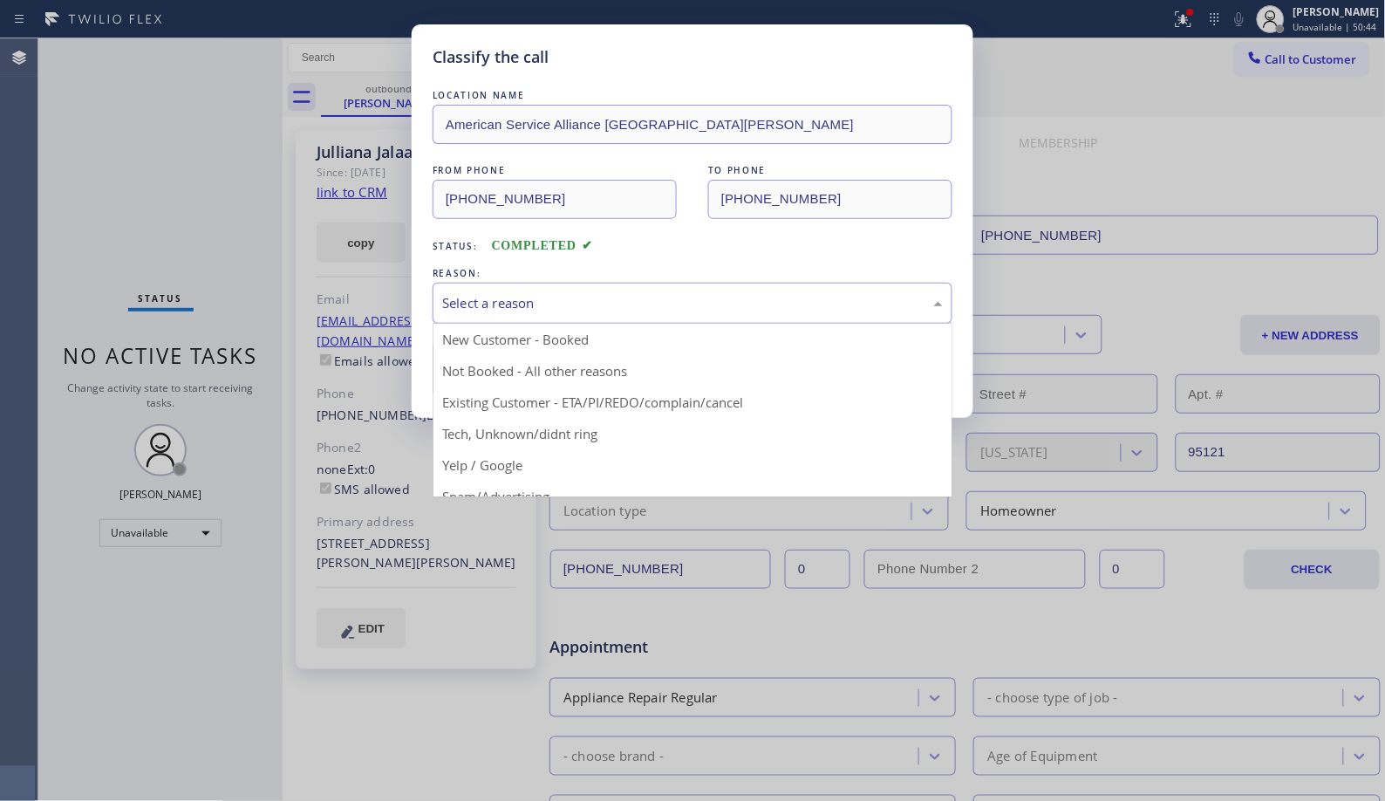
click at [585, 312] on div "Select a reason" at bounding box center [692, 303] width 501 height 20
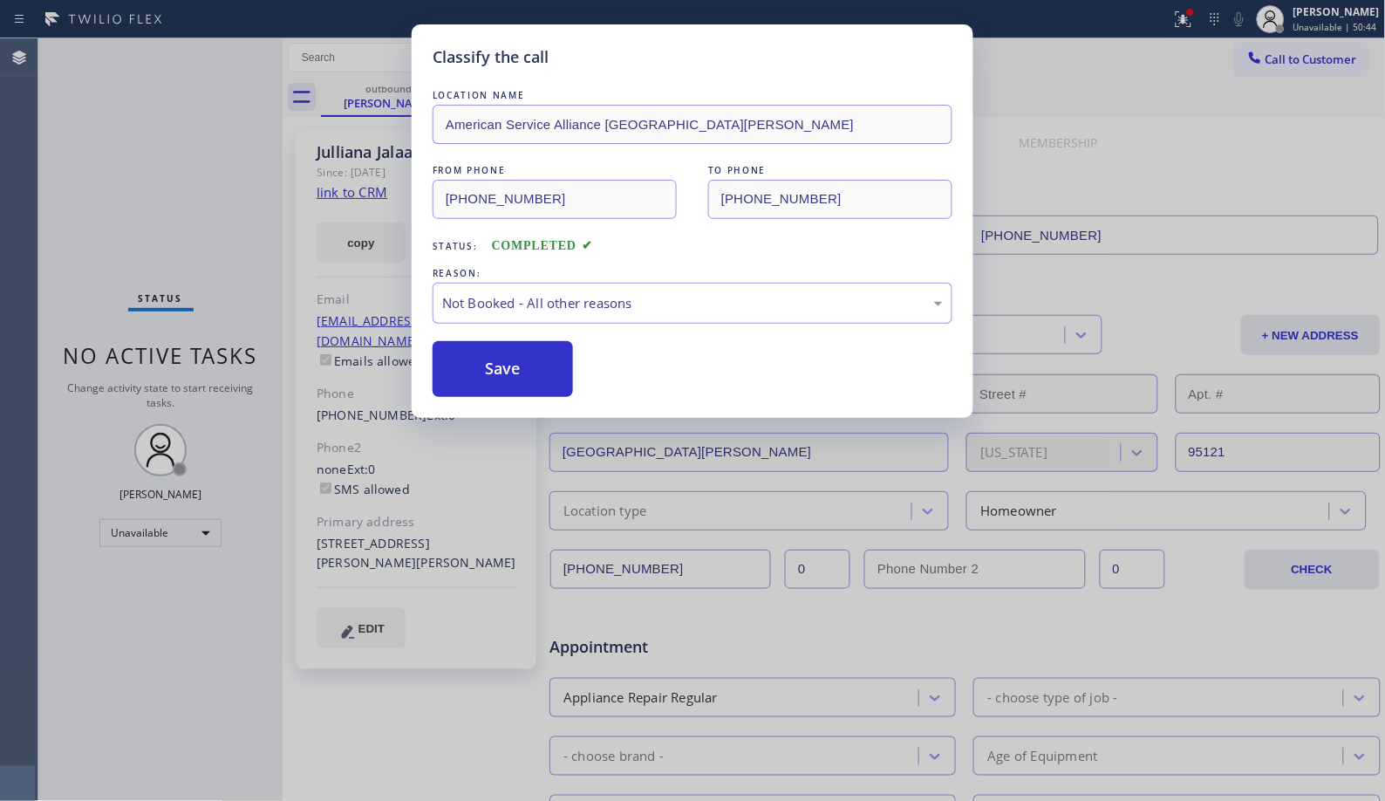
click at [551, 361] on button "Save" at bounding box center [503, 369] width 140 height 56
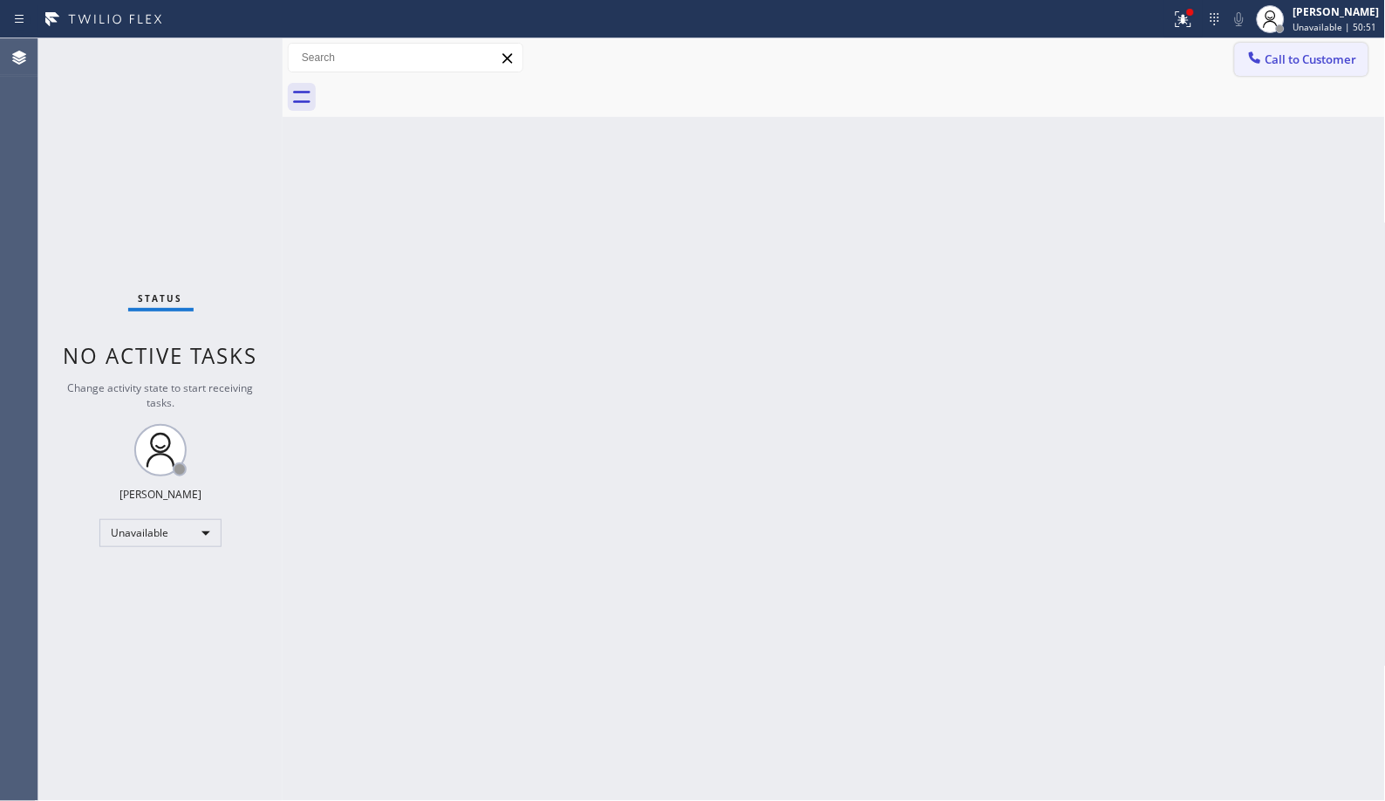
click at [1276, 70] on button "Call to Customer" at bounding box center [1301, 59] width 133 height 33
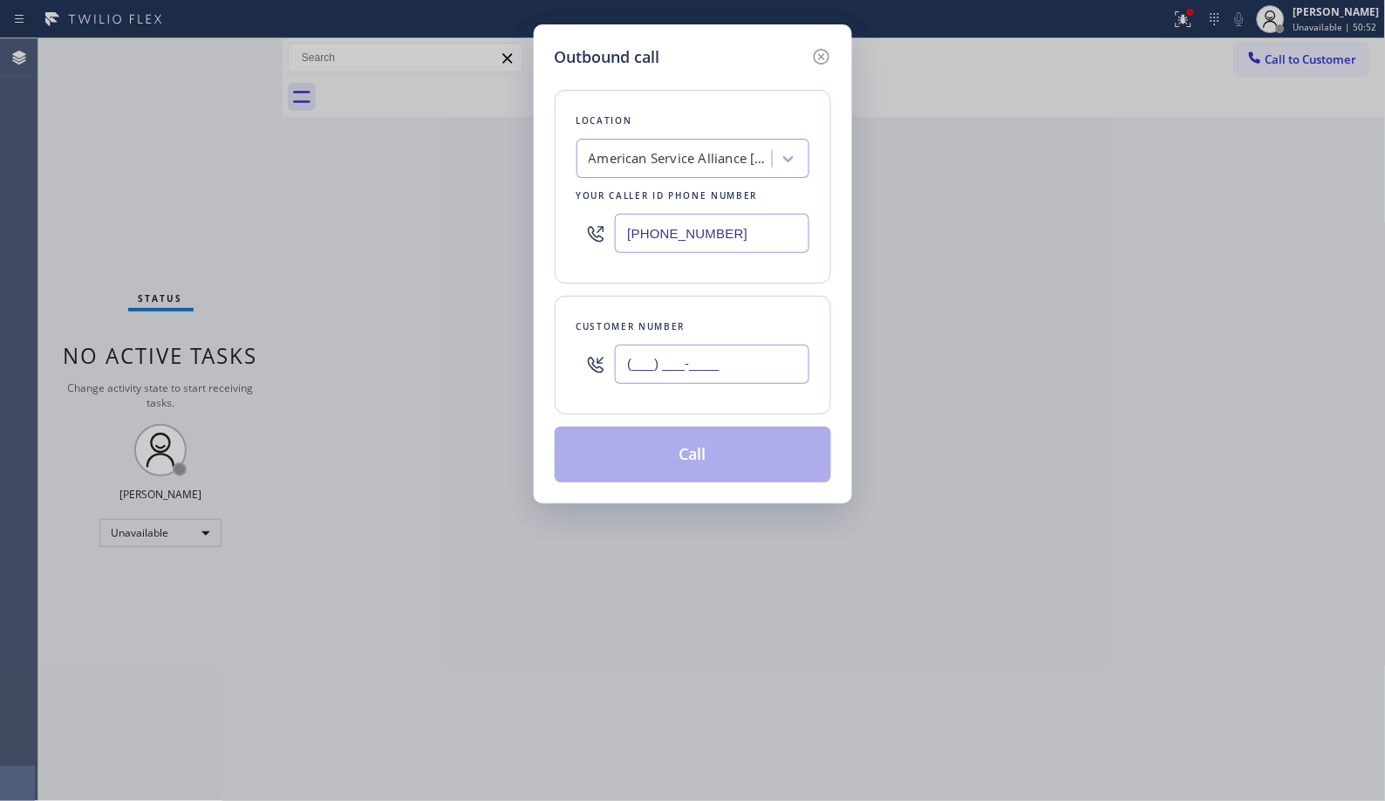
drag, startPoint x: 762, startPoint y: 359, endPoint x: 528, endPoint y: 288, distance: 245.2
click at [542, 315] on div "Outbound call Location American Service Alliance Santa Clara Your caller id pho…" at bounding box center [693, 263] width 318 height 479
paste input "917) 794-9324"
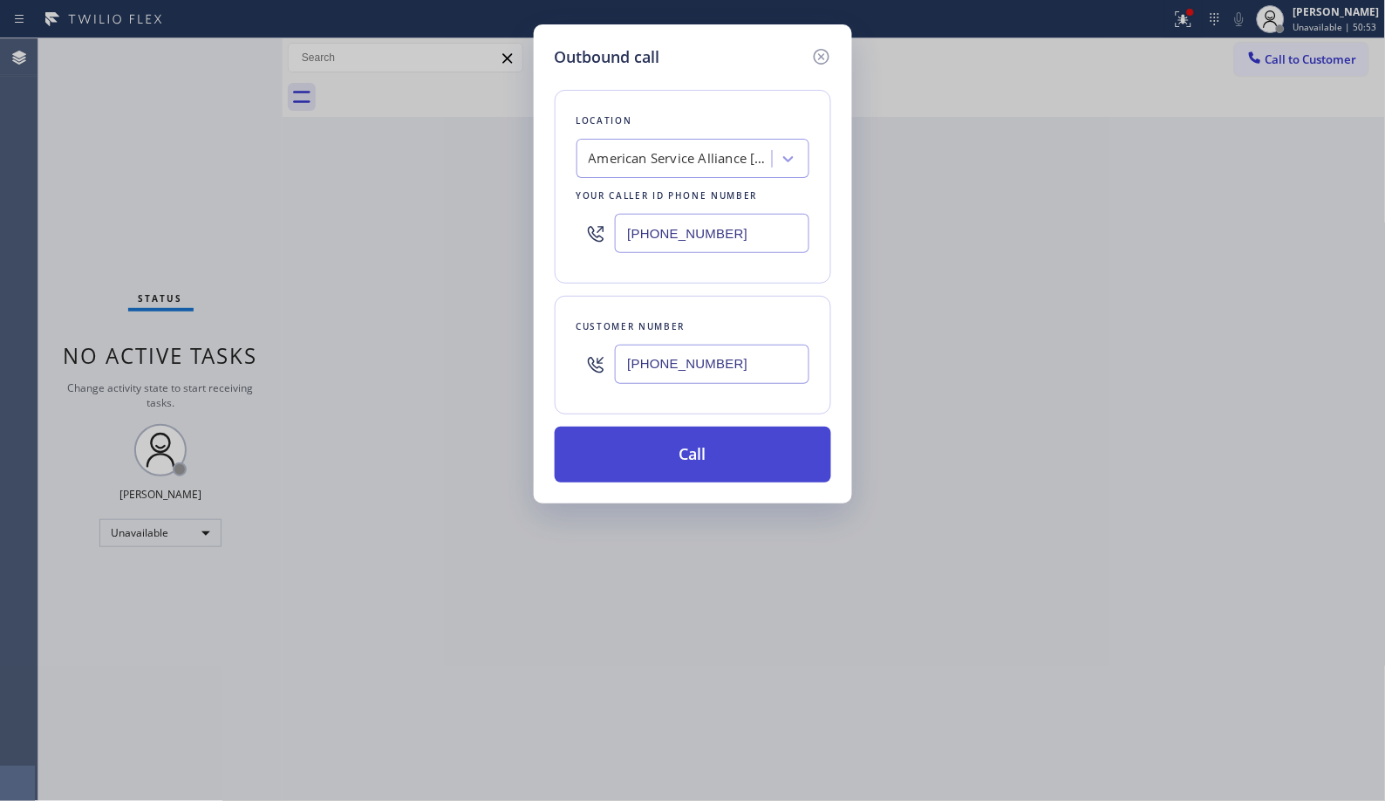
type input "(917) 794-9324"
click at [711, 448] on button "Call" at bounding box center [693, 454] width 276 height 56
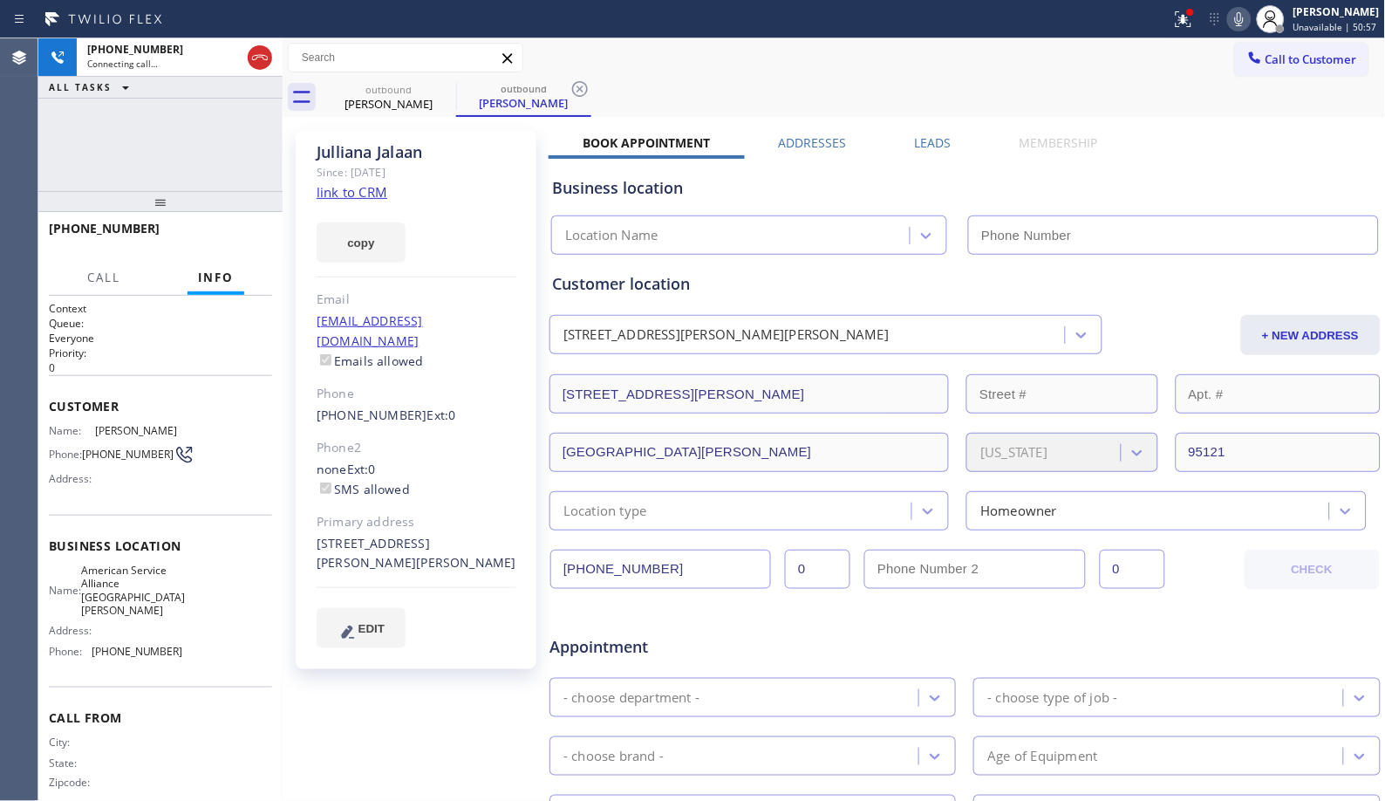
type input "(669) 201-1130"
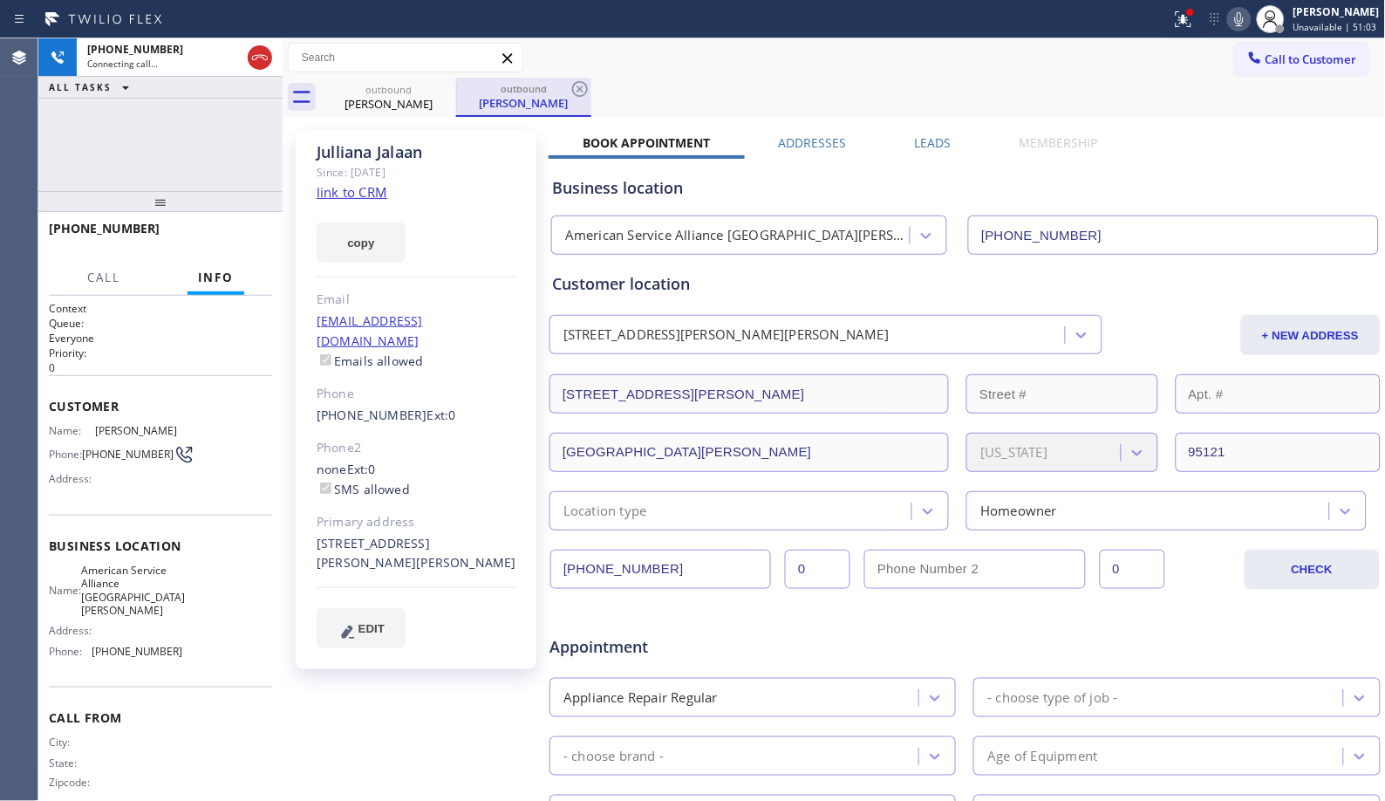
click at [509, 85] on div "outbound" at bounding box center [524, 88] width 132 height 13
click at [571, 91] on icon at bounding box center [579, 88] width 21 height 21
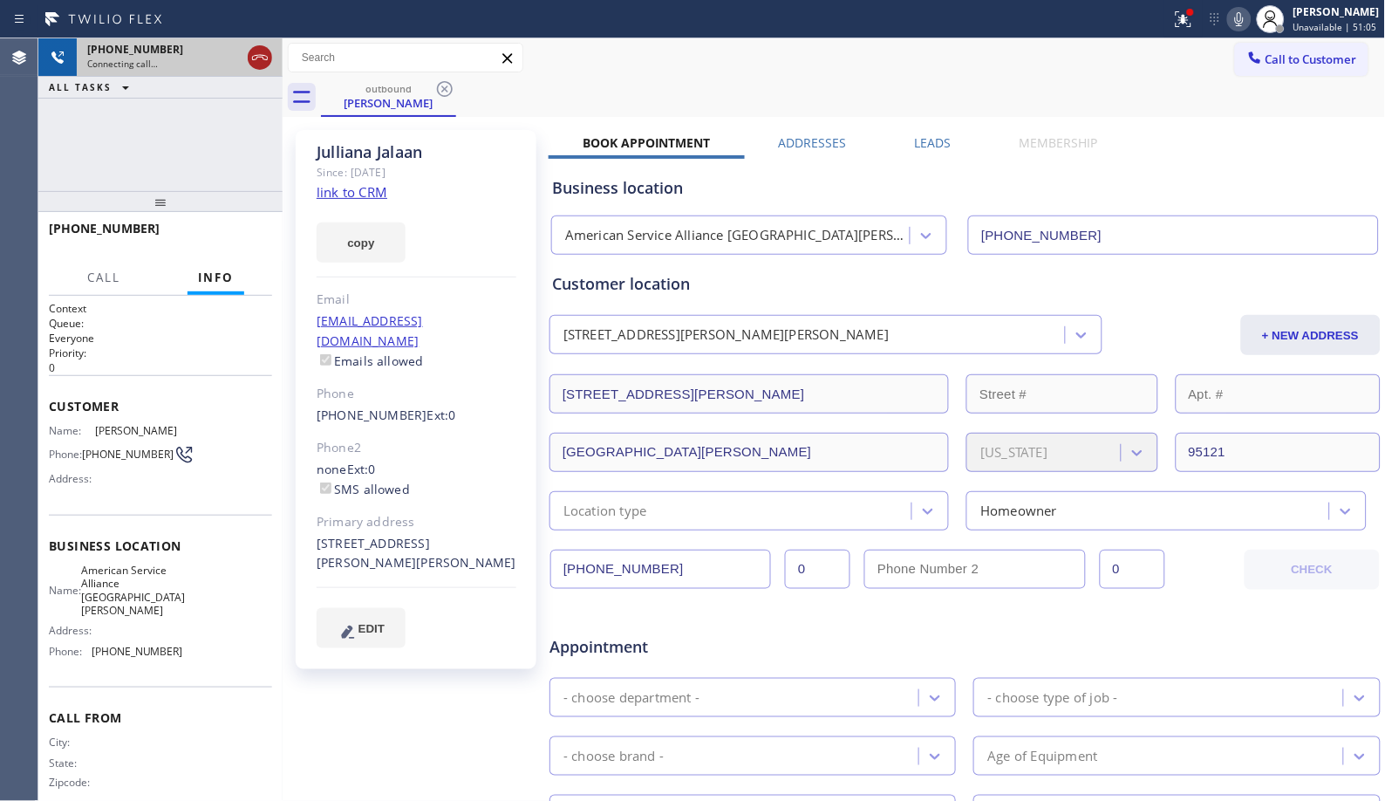
click at [257, 61] on icon at bounding box center [259, 57] width 21 height 21
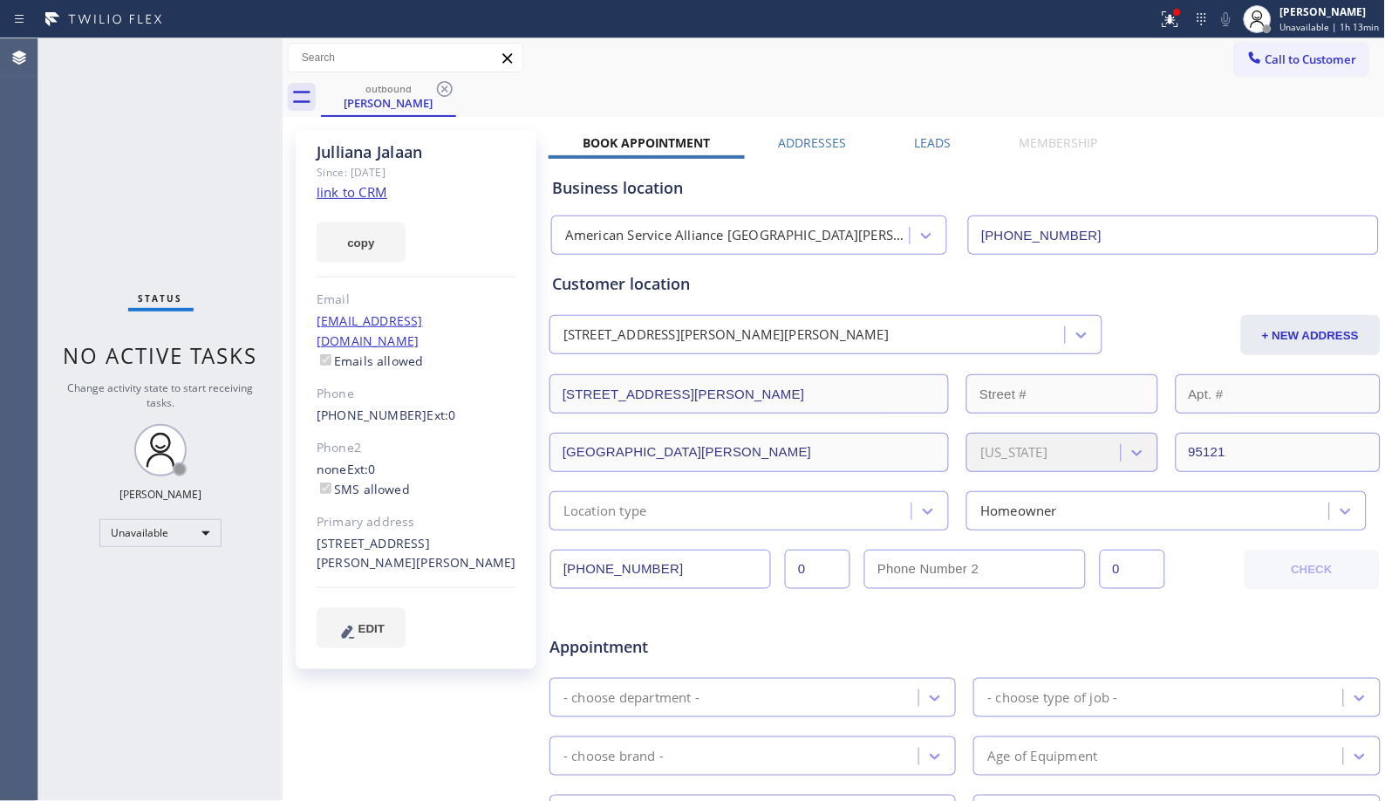
click at [645, 78] on div "outbound Julliana Jalaan" at bounding box center [853, 97] width 1065 height 39
click at [453, 91] on icon at bounding box center [444, 88] width 21 height 21
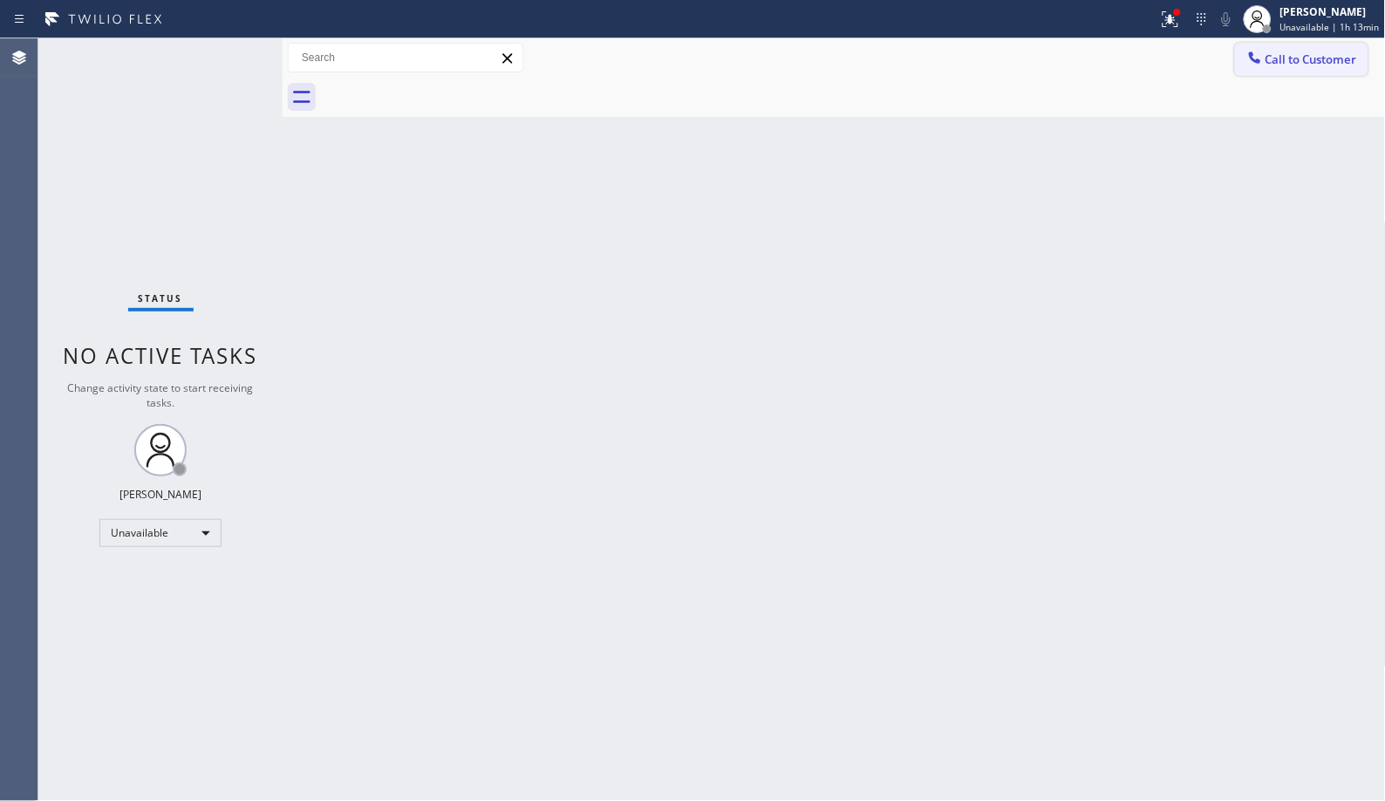
click at [1283, 65] on span "Call to Customer" at bounding box center [1311, 59] width 92 height 16
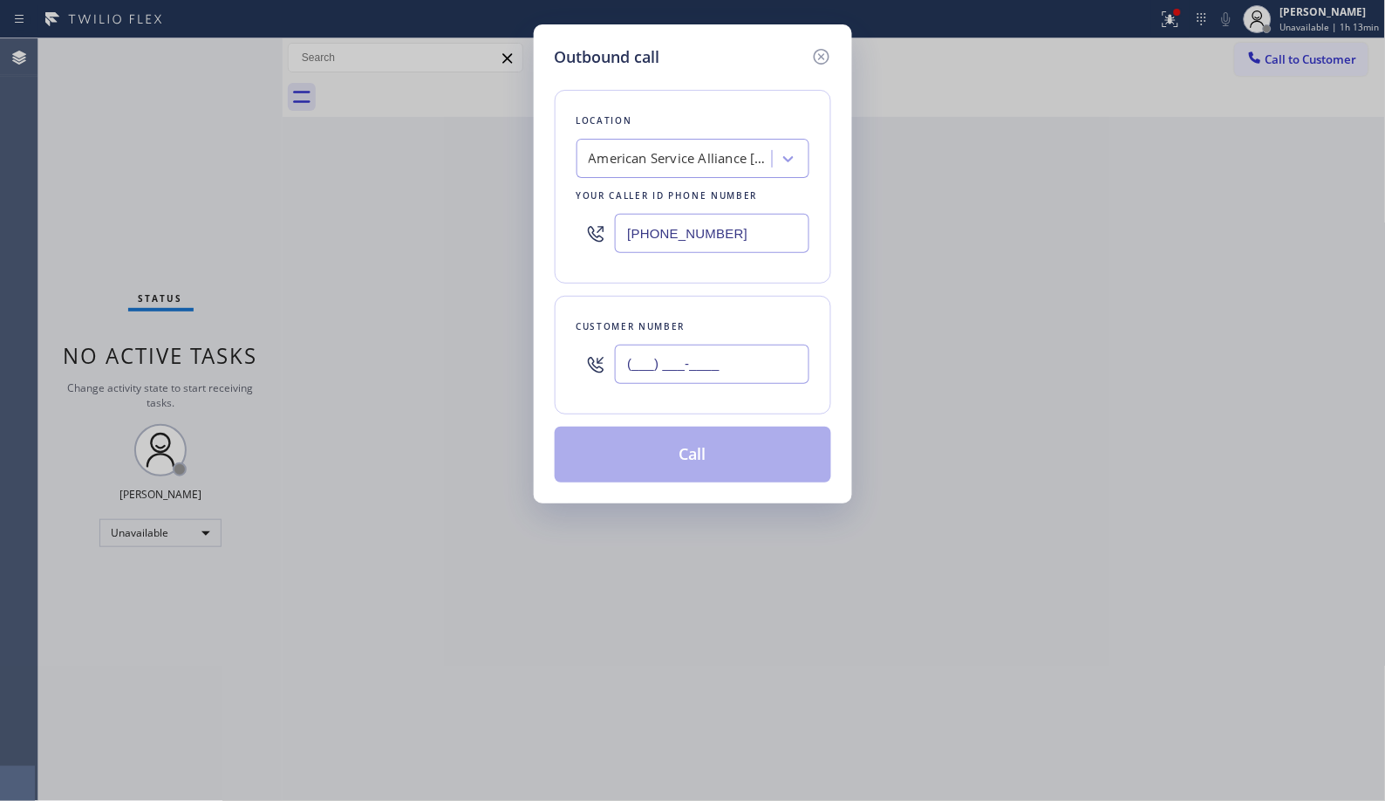
drag, startPoint x: 753, startPoint y: 346, endPoint x: 536, endPoint y: 317, distance: 218.3
click at [550, 329] on div "Outbound call Location American Service Alliance Santa Clara Your caller id pho…" at bounding box center [693, 263] width 318 height 479
paste input "323) 632-1310"
type input "(323) 632-1310"
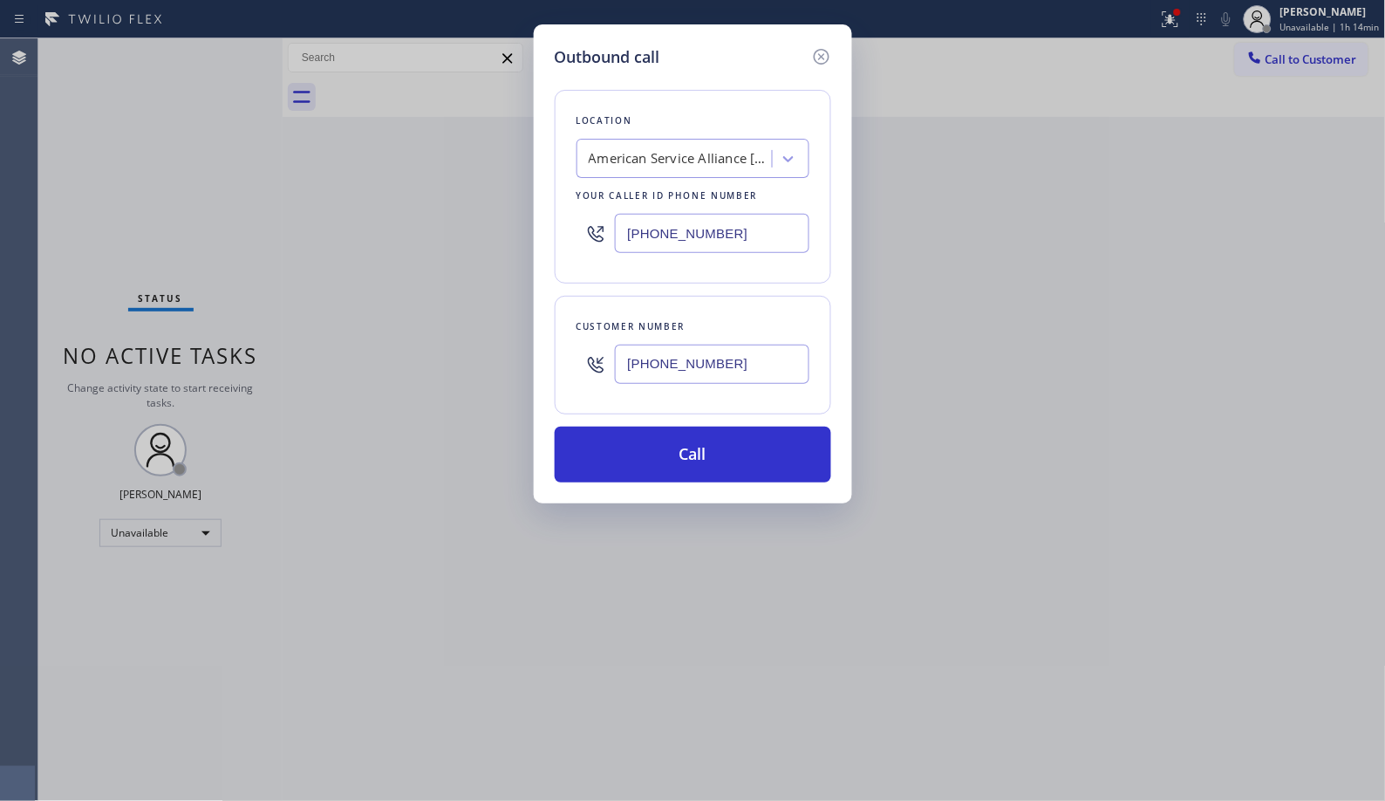
drag, startPoint x: 733, startPoint y: 228, endPoint x: 624, endPoint y: 228, distance: 109.0
click at [624, 228] on input "(669) 201-1130" at bounding box center [712, 233] width 194 height 39
paste input "213) 722-3204"
type input "(213) 722-3204"
click at [701, 460] on button "Call" at bounding box center [693, 454] width 276 height 56
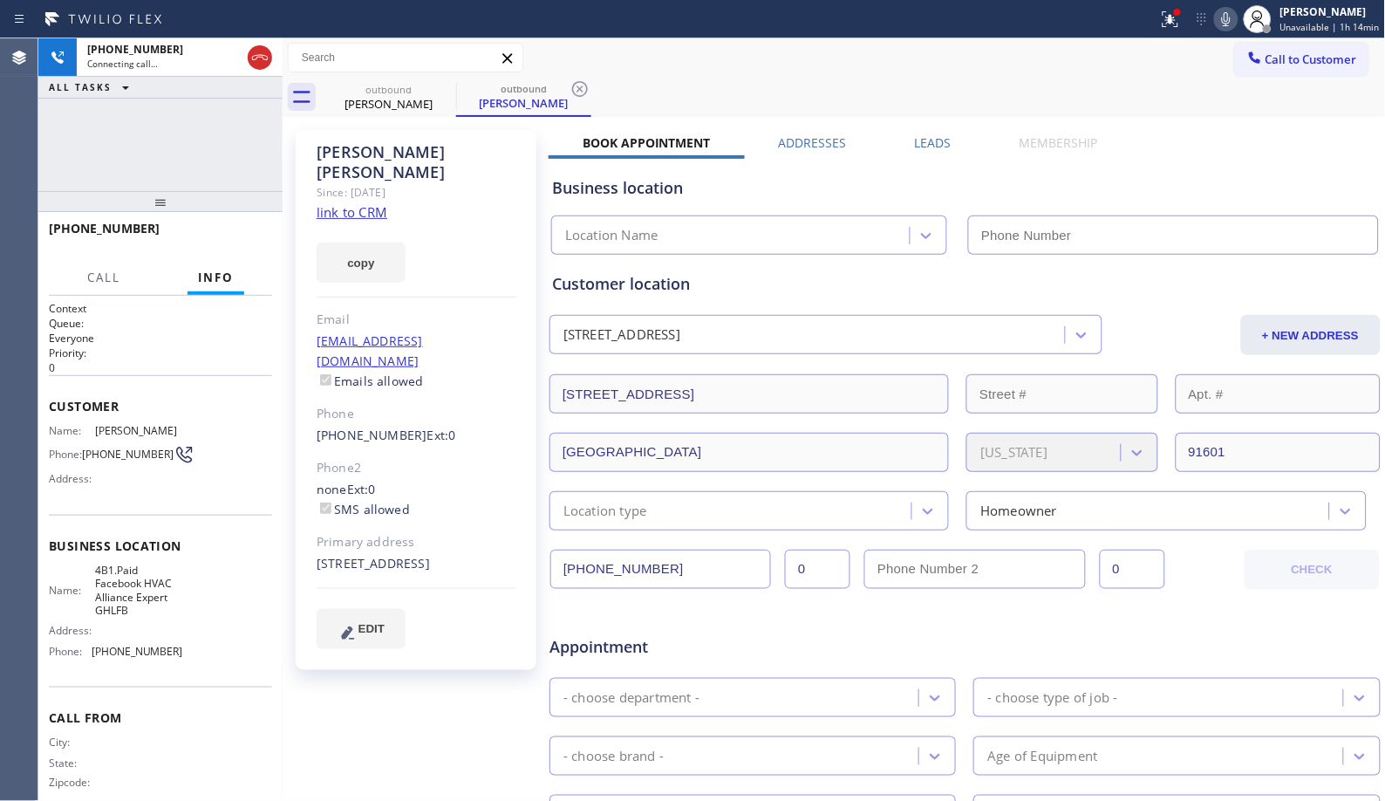
type input "(213) 722-3204"
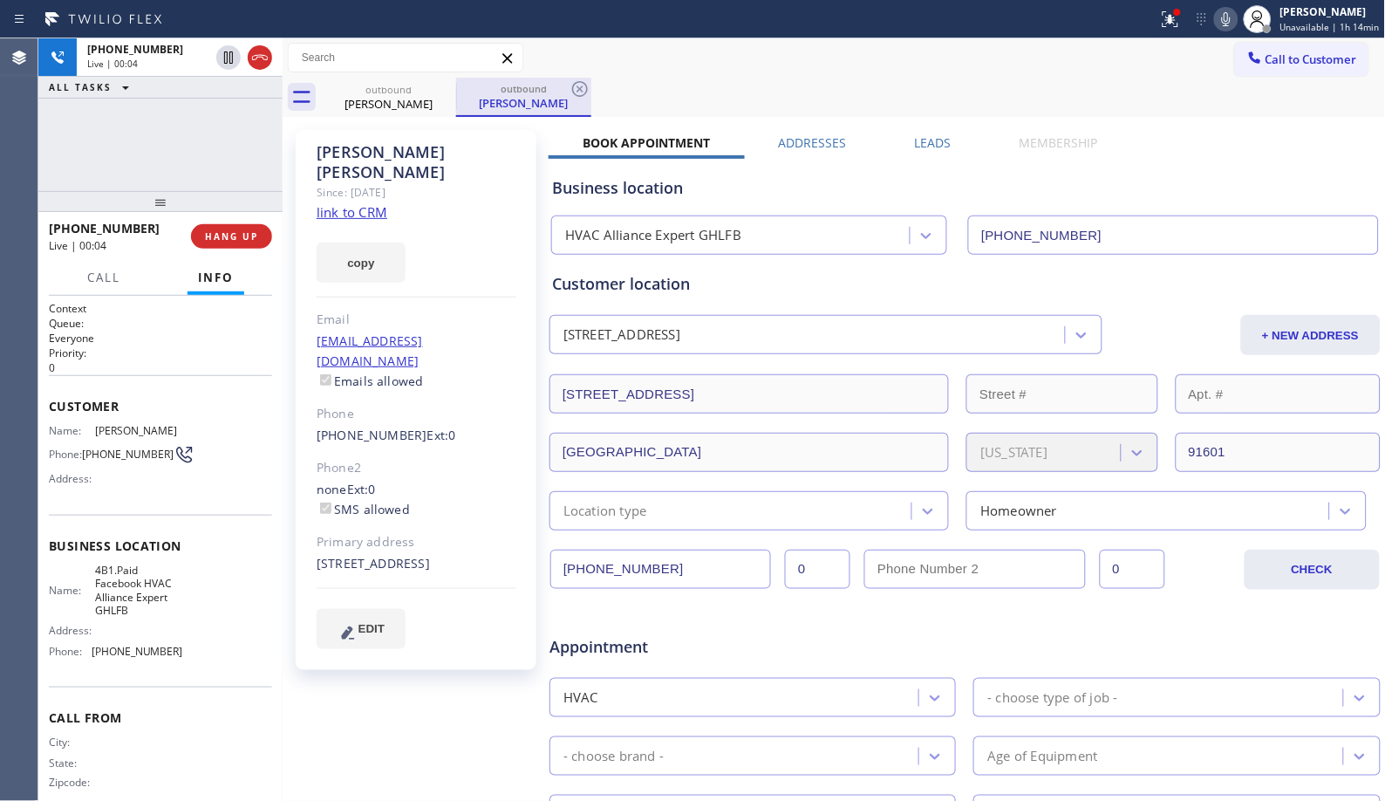
click at [568, 85] on div "outbound" at bounding box center [524, 88] width 132 height 13
click at [580, 90] on icon at bounding box center [580, 89] width 16 height 16
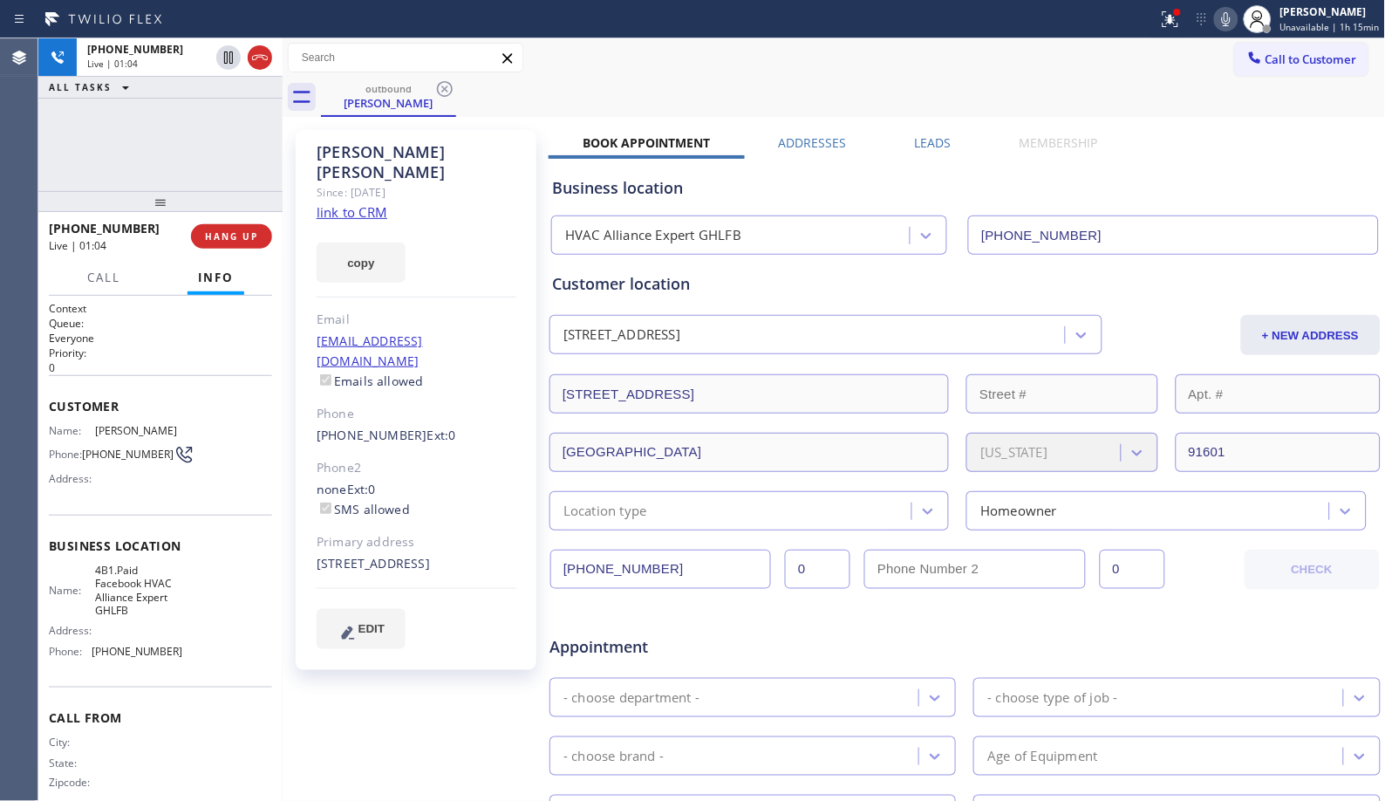
click at [709, 94] on div "outbound Raphael Ocampo" at bounding box center [853, 97] width 1065 height 39
click at [228, 138] on div "+13236321310 Live | 01:07 ALL TASKS ALL TASKS ACTIVE TASKS TASKS IN WRAP UP" at bounding box center [160, 114] width 244 height 153
click at [238, 235] on span "HANG UP" at bounding box center [231, 236] width 53 height 12
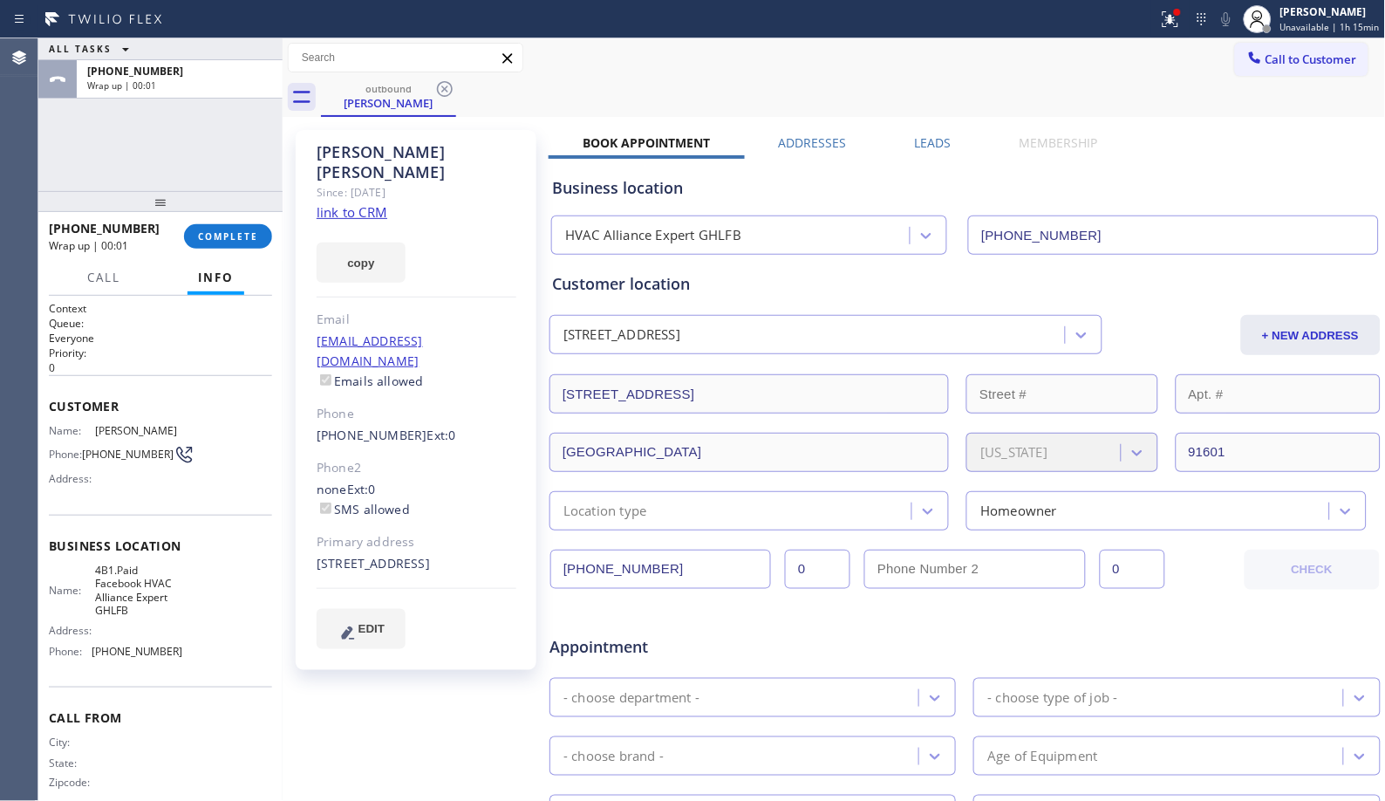
click at [632, 76] on div "Call to Customer Outbound call Location HVAC Alliance Expert GHLFB Your caller …" at bounding box center [834, 57] width 1103 height 39
click at [840, 78] on div "outbound Raphael Ocampo" at bounding box center [853, 97] width 1065 height 39
click at [242, 230] on span "COMPLETE" at bounding box center [228, 236] width 60 height 12
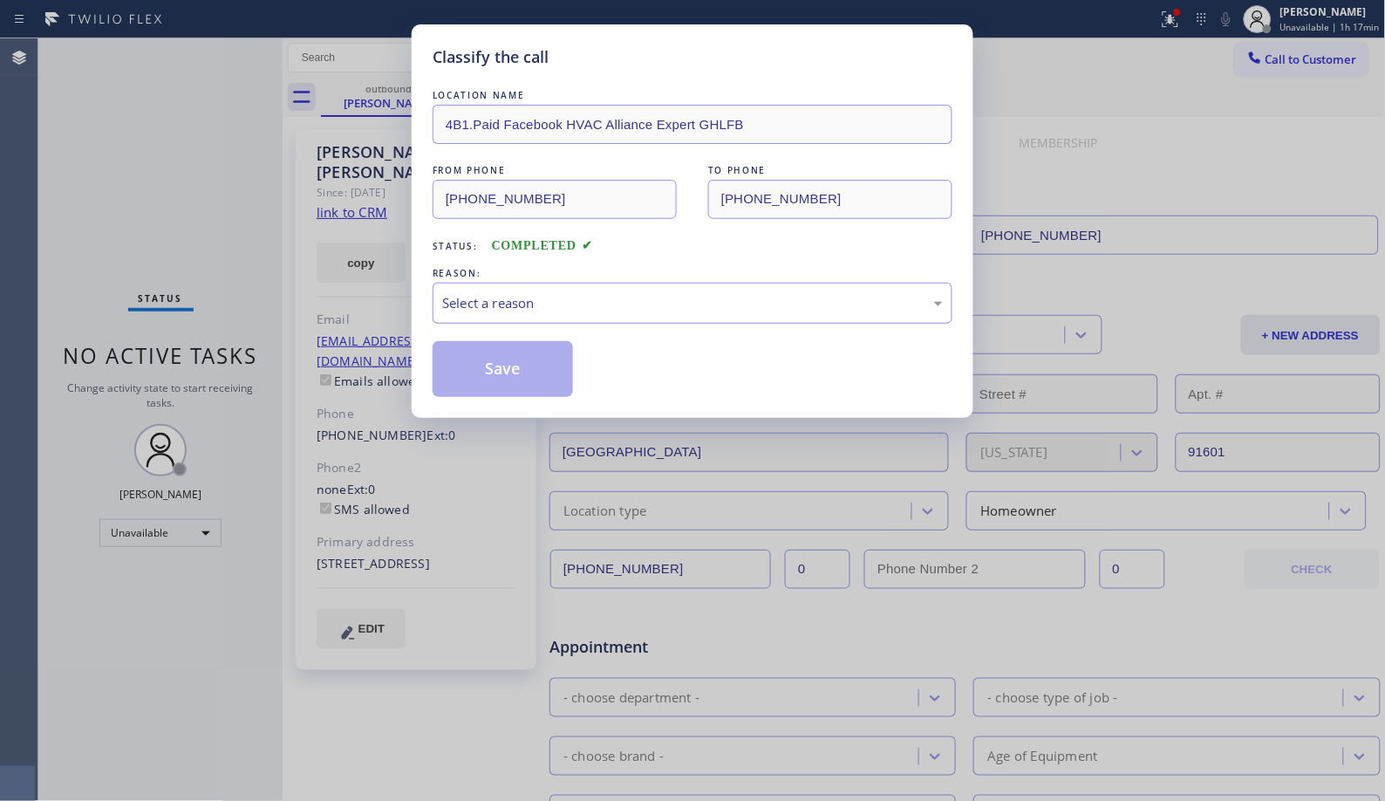
click at [678, 309] on div "Select a reason" at bounding box center [692, 303] width 501 height 20
click at [516, 375] on button "Save" at bounding box center [503, 369] width 140 height 56
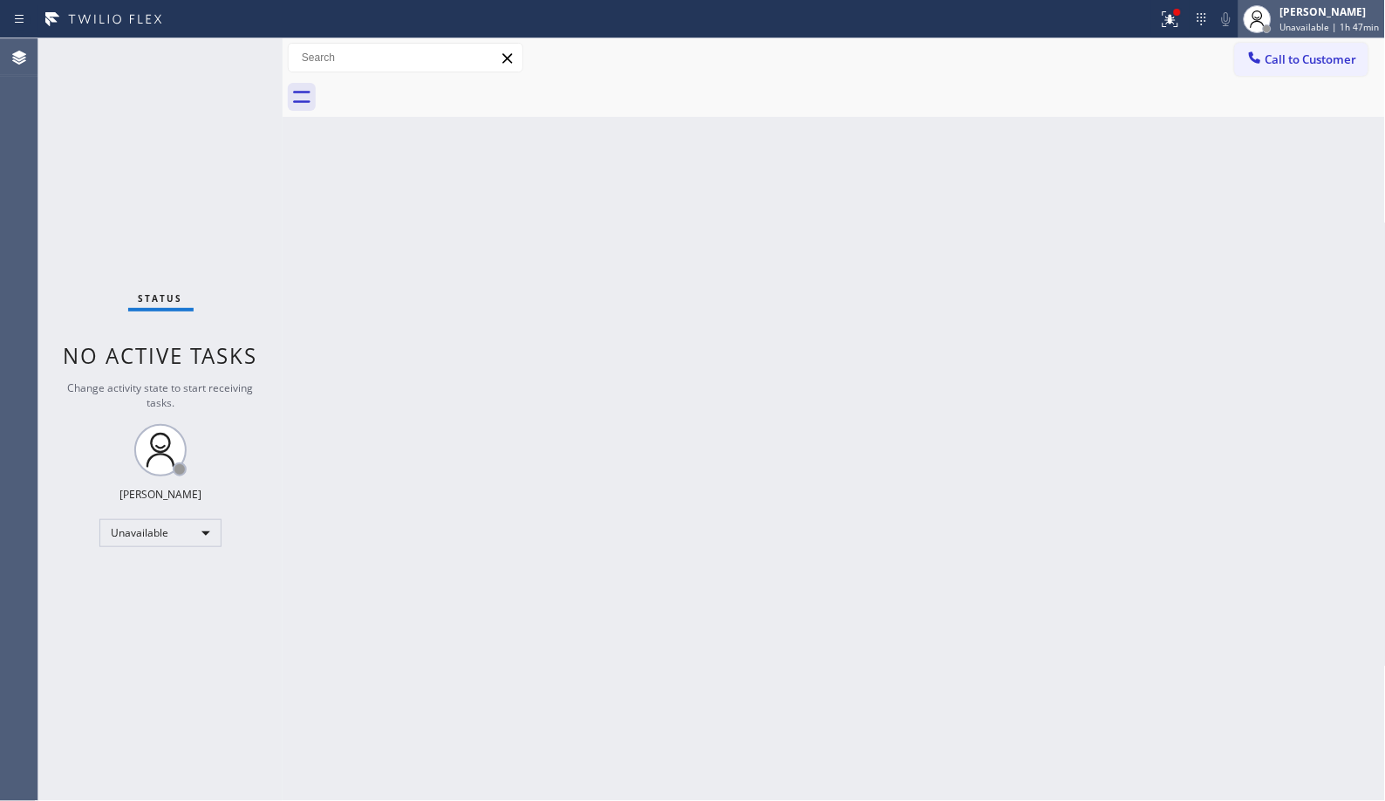
click at [1348, 37] on div "Donna Arcenal Unavailable | 1h 47min" at bounding box center [1311, 19] width 147 height 38
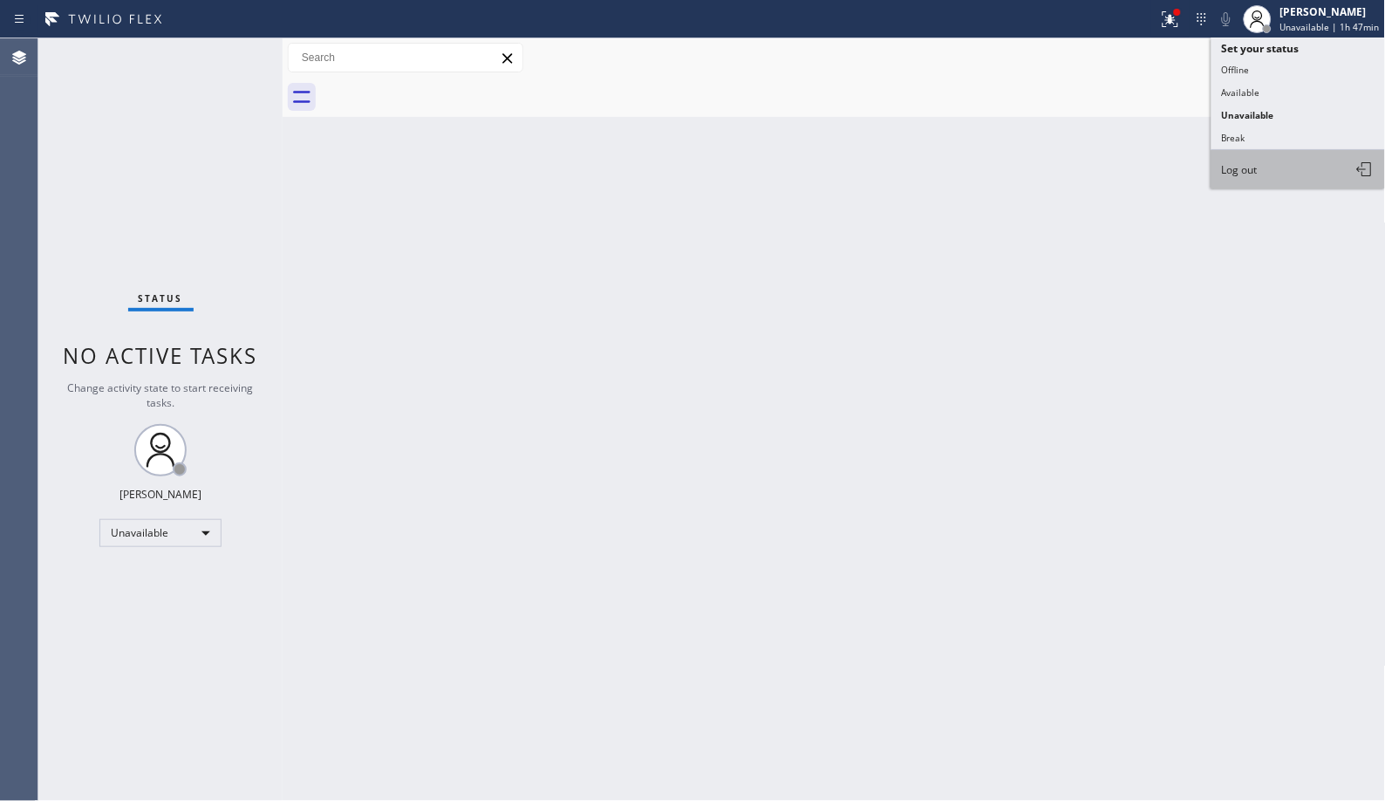
click at [1251, 179] on button "Log out" at bounding box center [1298, 169] width 174 height 38
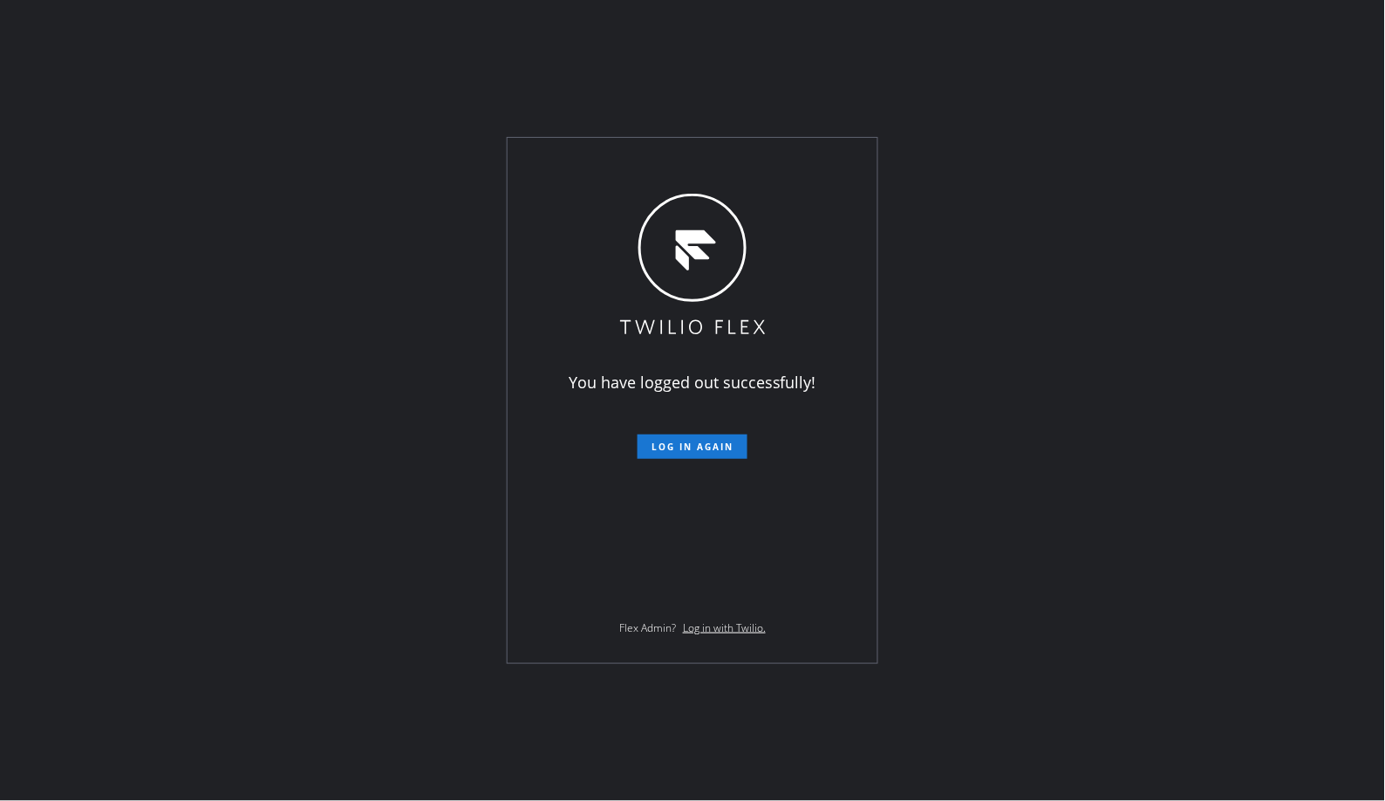
drag, startPoint x: 317, startPoint y: 195, endPoint x: 227, endPoint y: 63, distance: 160.6
click at [317, 195] on div "You have logged out successfully! Log in again Flex Admin? Log in with Twilio." at bounding box center [692, 400] width 1385 height 801
